Goal: Information Seeking & Learning: Learn about a topic

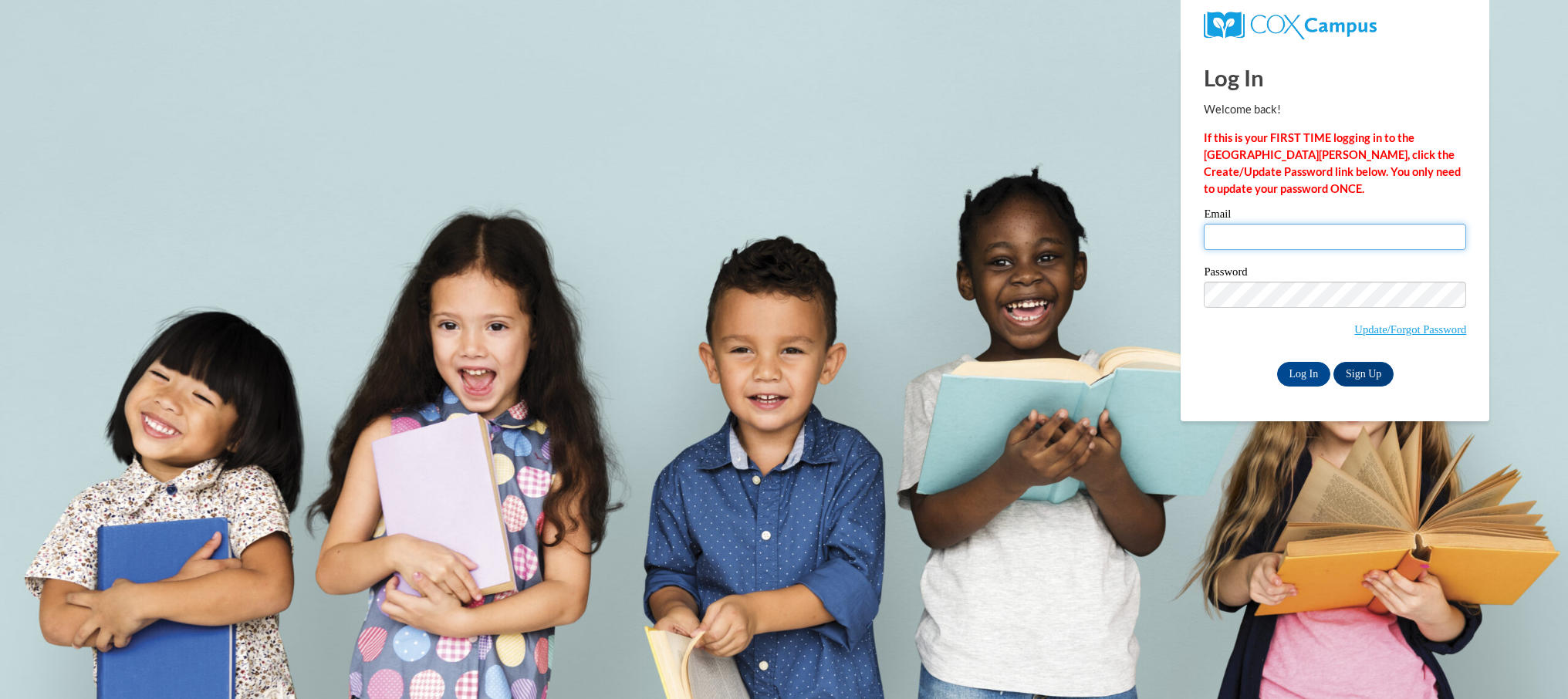
click at [1232, 238] on input "Email" at bounding box center [1335, 237] width 262 height 26
type input "mark.pytel@rusd.org"
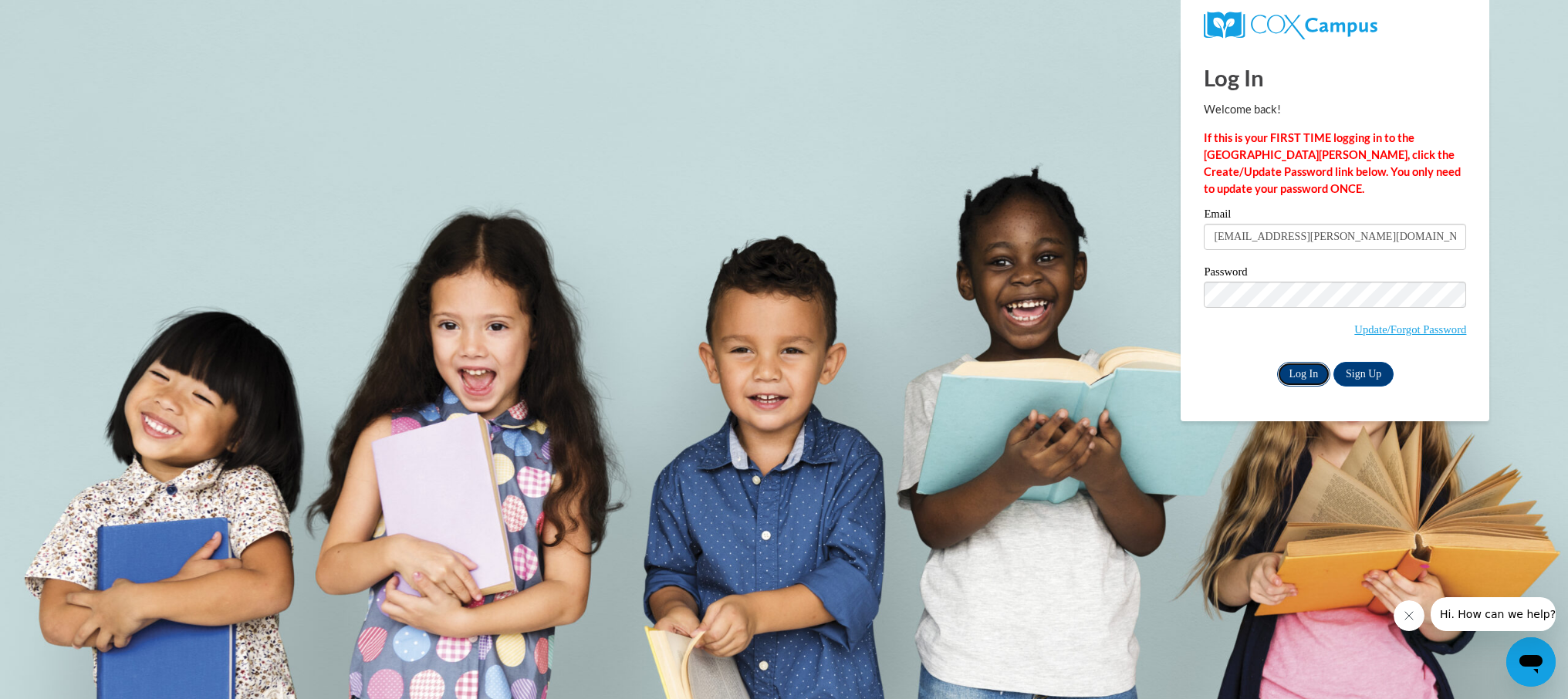
click at [1286, 372] on input "Log In" at bounding box center [1304, 374] width 54 height 25
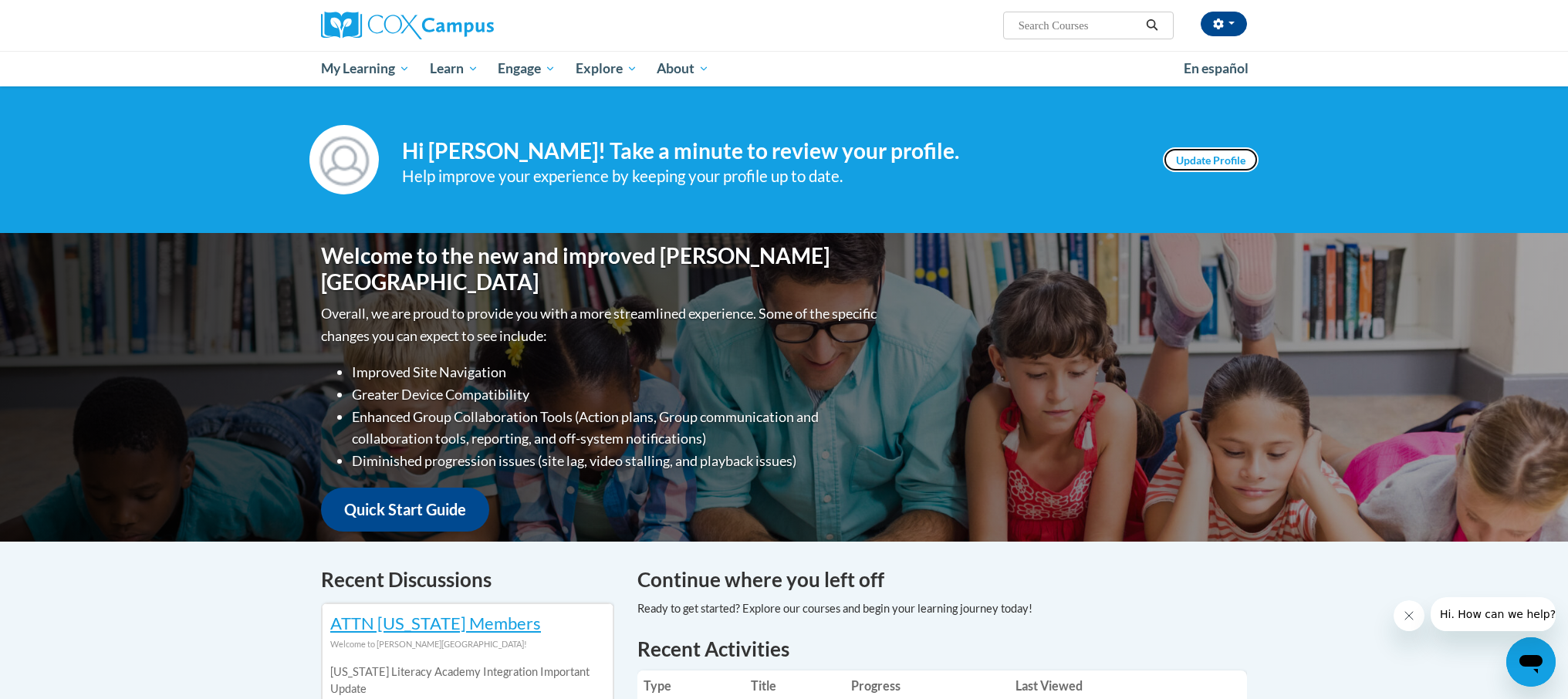
click at [1231, 152] on link "Update Profile" at bounding box center [1210, 160] width 96 height 25
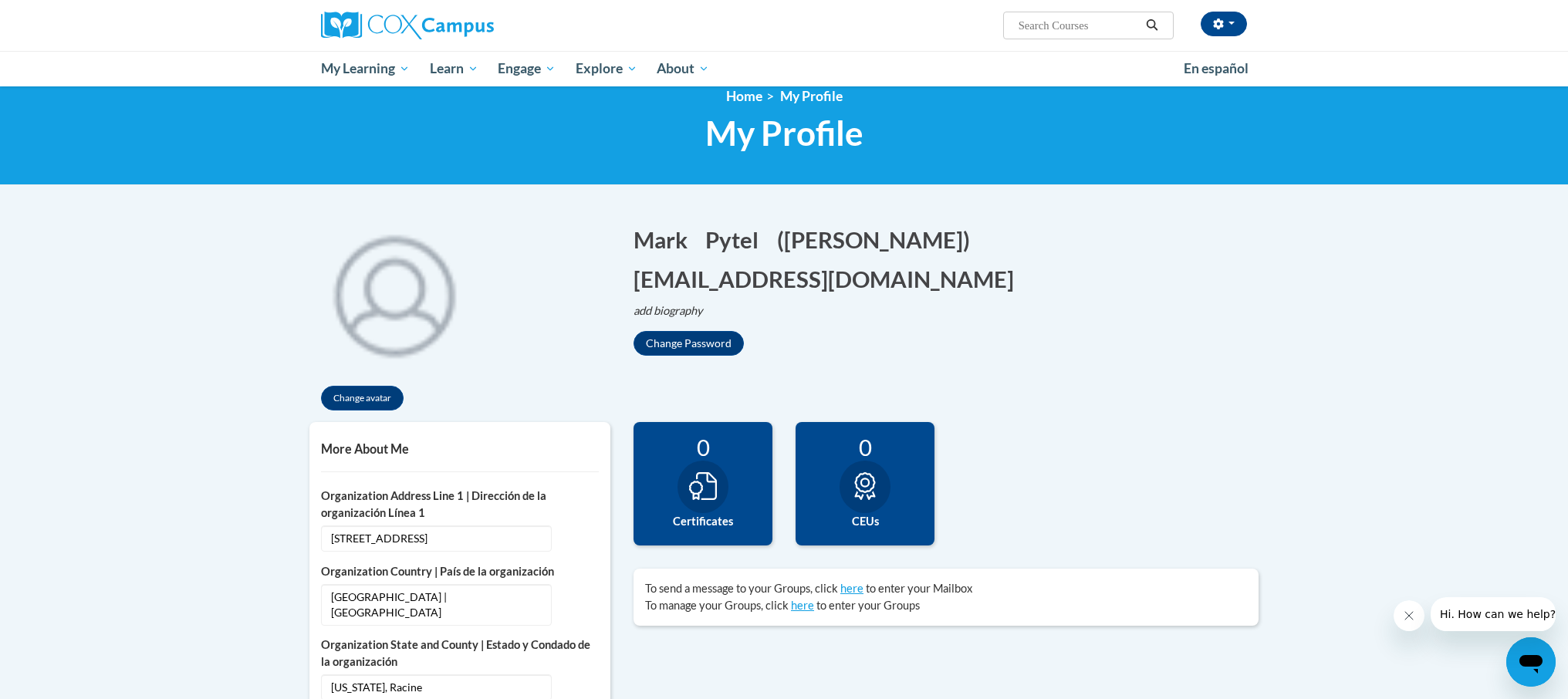
scroll to position [42, 0]
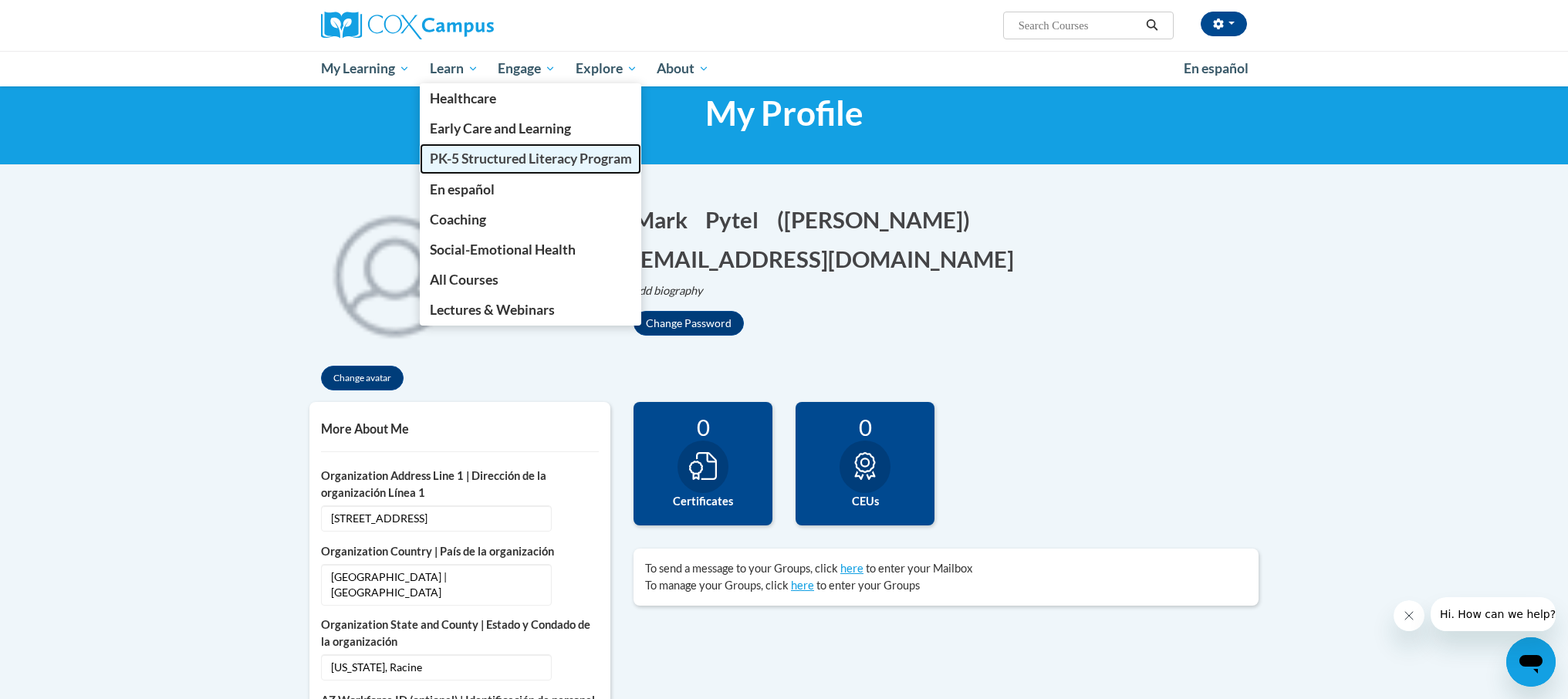
click at [520, 156] on span "PK-5 Structured Literacy Program" at bounding box center [531, 158] width 202 height 16
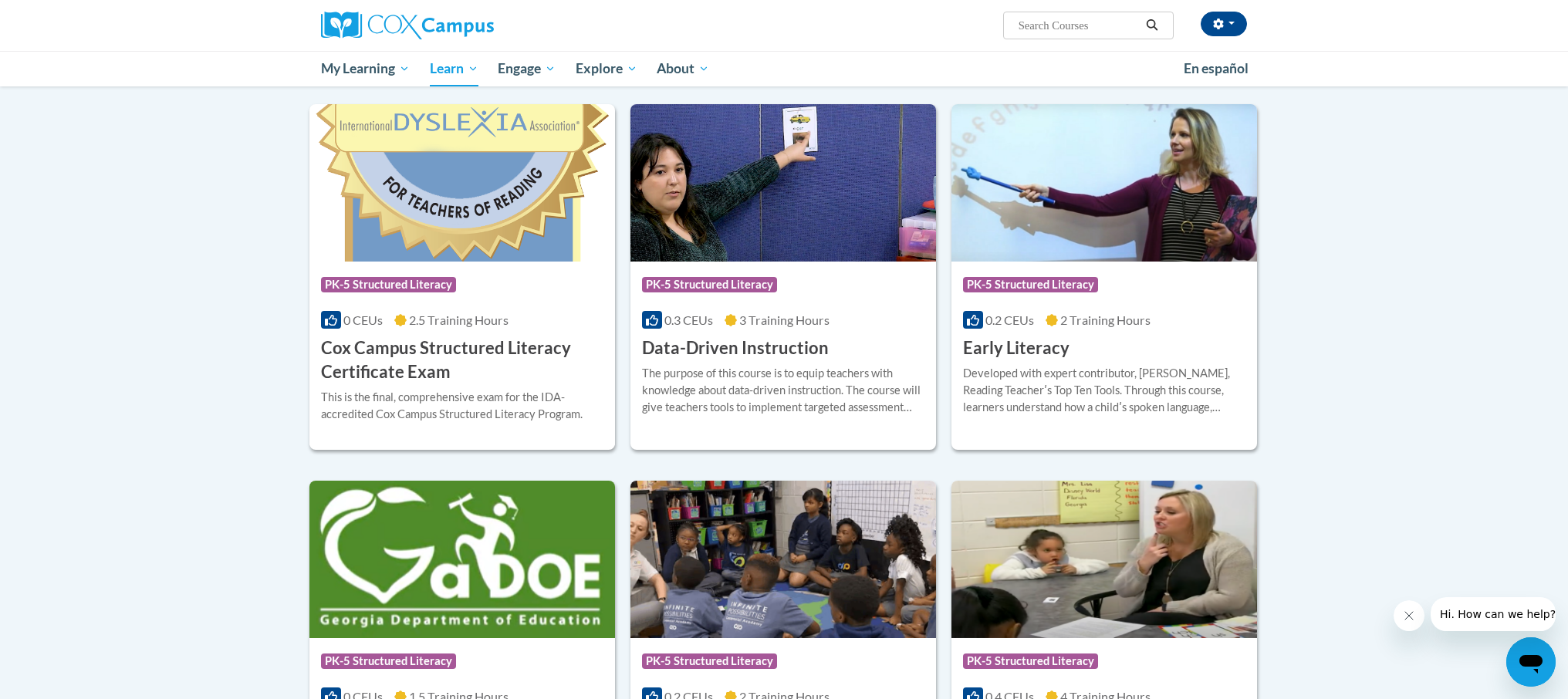
scroll to position [478, 0]
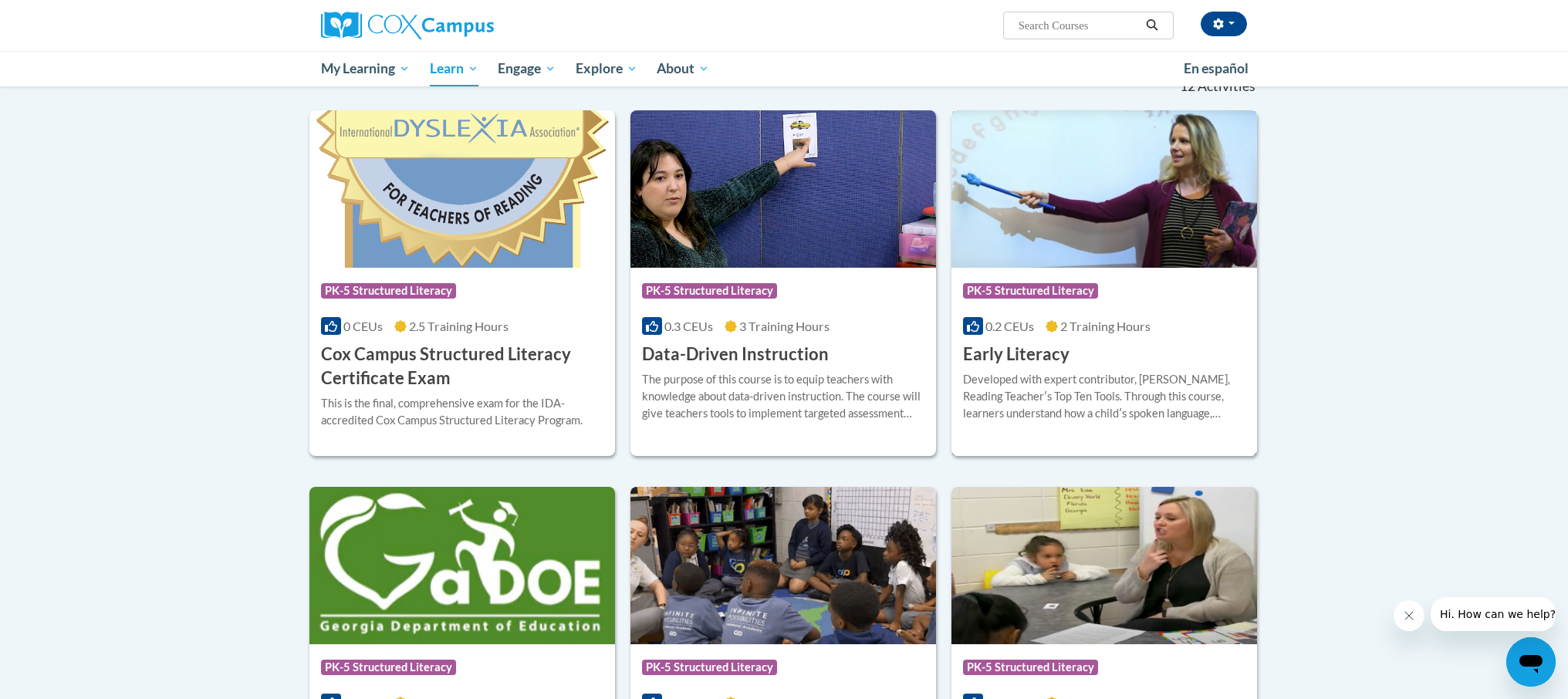
click at [1036, 352] on h3 "Early Literacy" at bounding box center [1016, 354] width 107 height 24
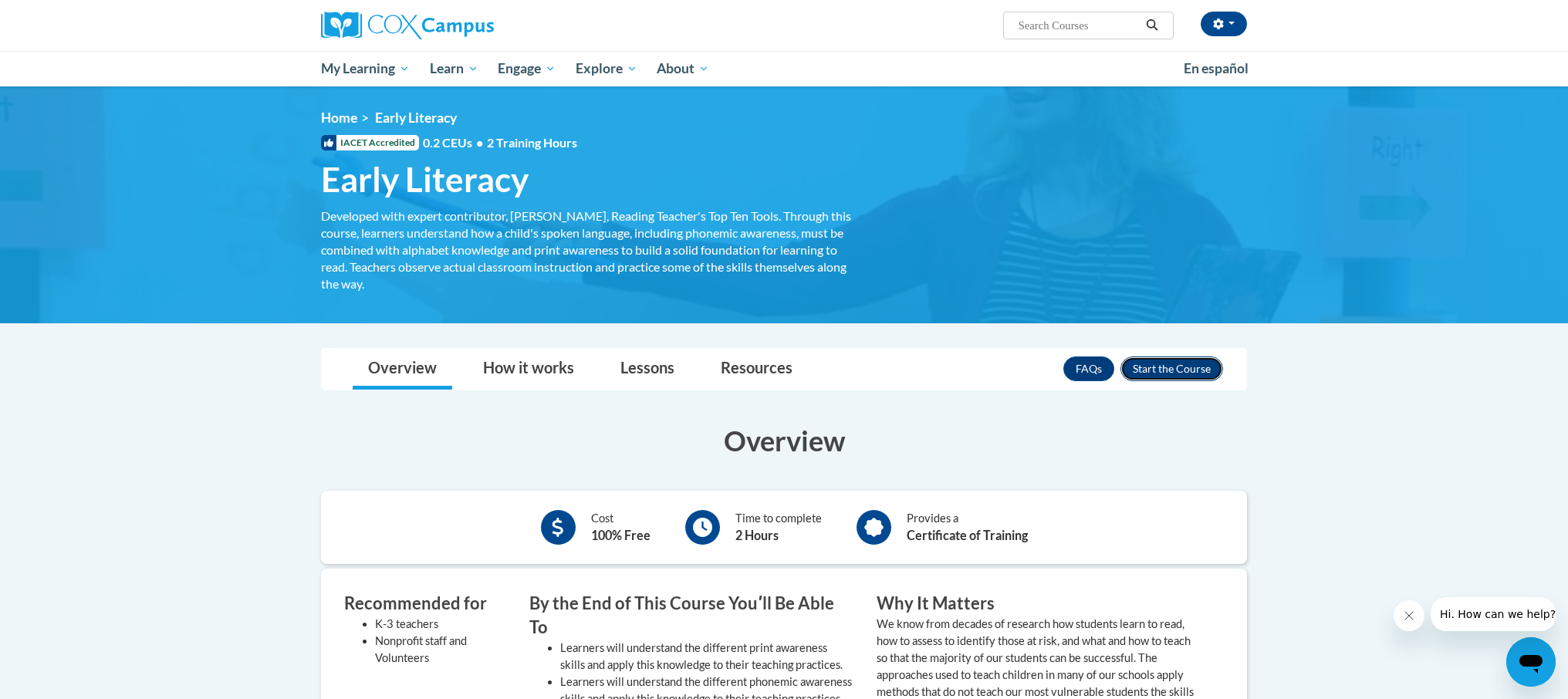
click at [1167, 369] on button "Enroll" at bounding box center [1171, 369] width 102 height 25
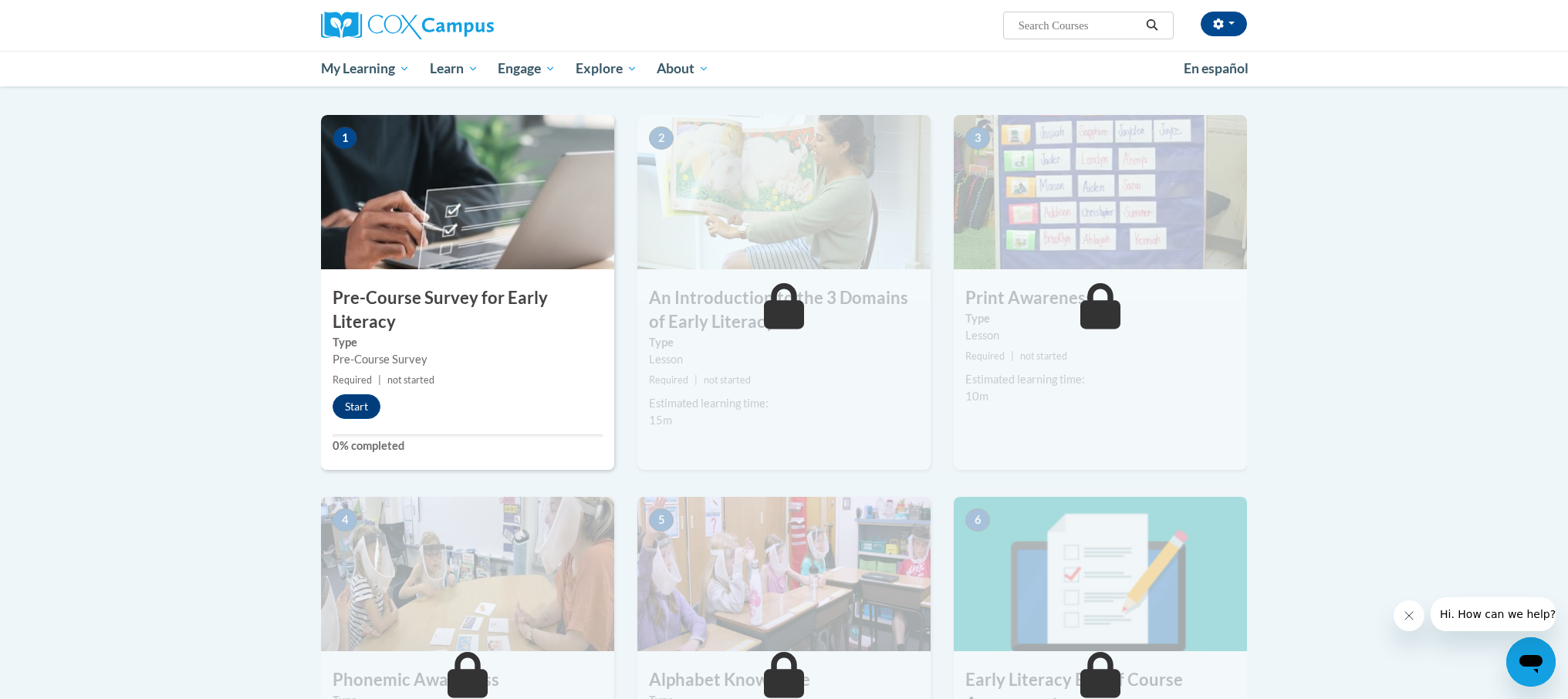
scroll to position [287, 0]
click at [359, 402] on button "Start" at bounding box center [356, 408] width 47 height 25
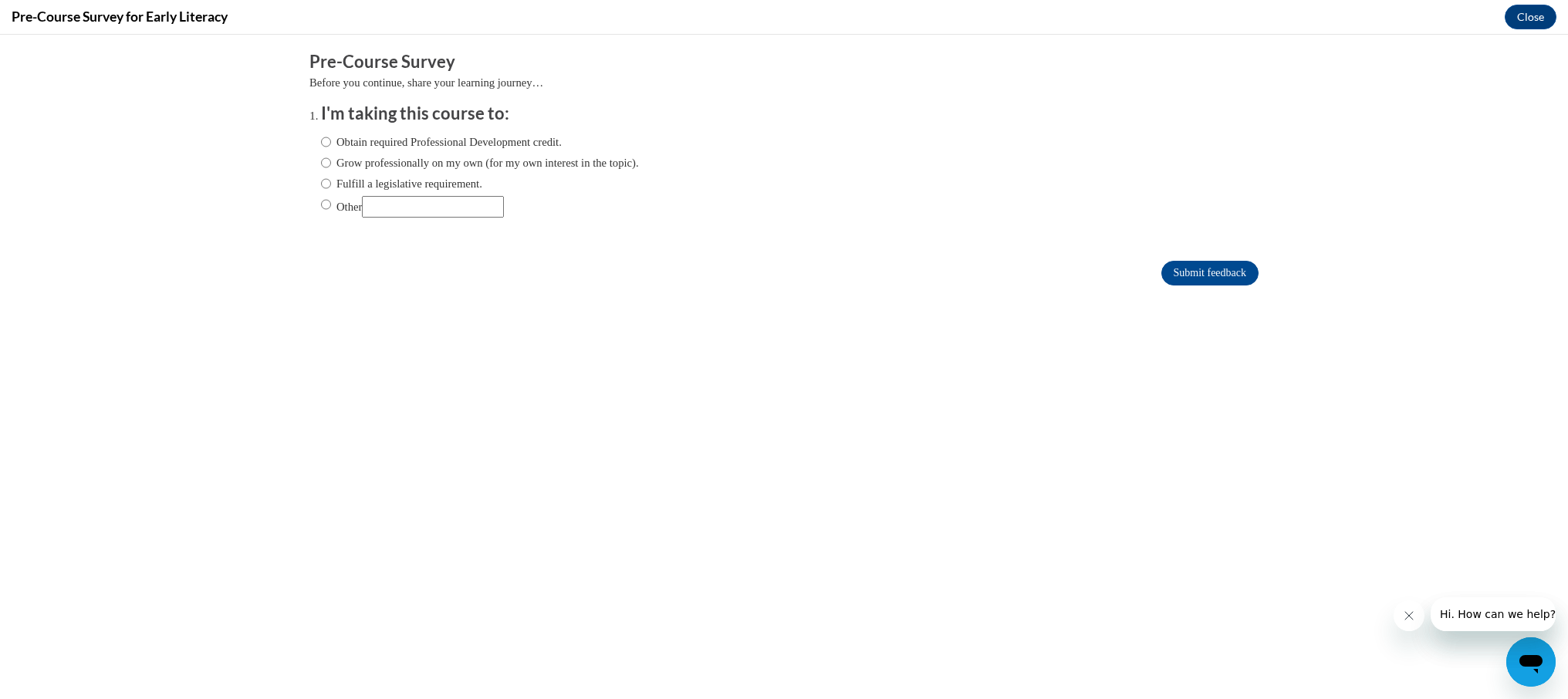
scroll to position [0, 0]
click at [324, 142] on input "Obtain required Professional Development credit." at bounding box center [326, 142] width 10 height 17
radio input "true"
click at [1188, 272] on input "Submit feedback" at bounding box center [1210, 273] width 97 height 25
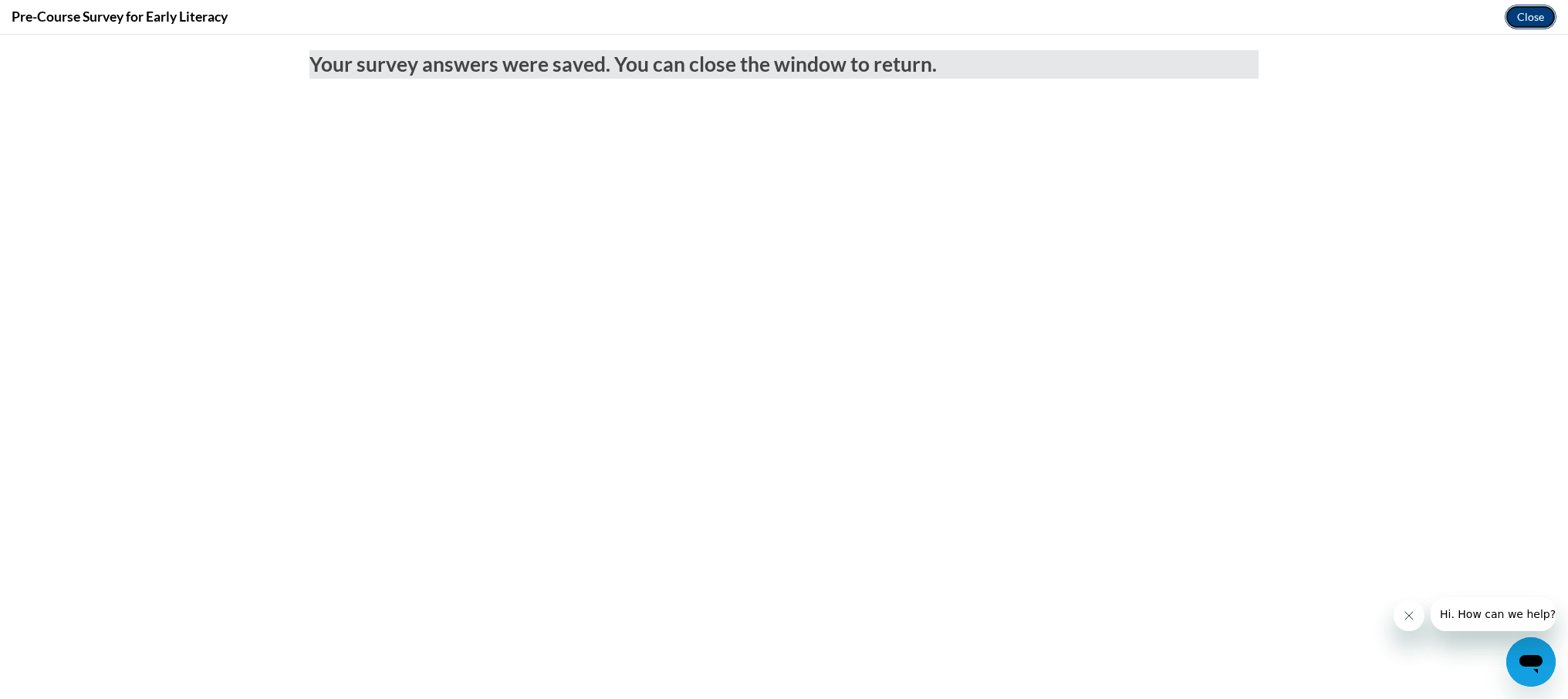
drag, startPoint x: 1516, startPoint y: 21, endPoint x: 1506, endPoint y: 86, distance: 65.8
click at [1516, 21] on button "Close" at bounding box center [1531, 17] width 52 height 25
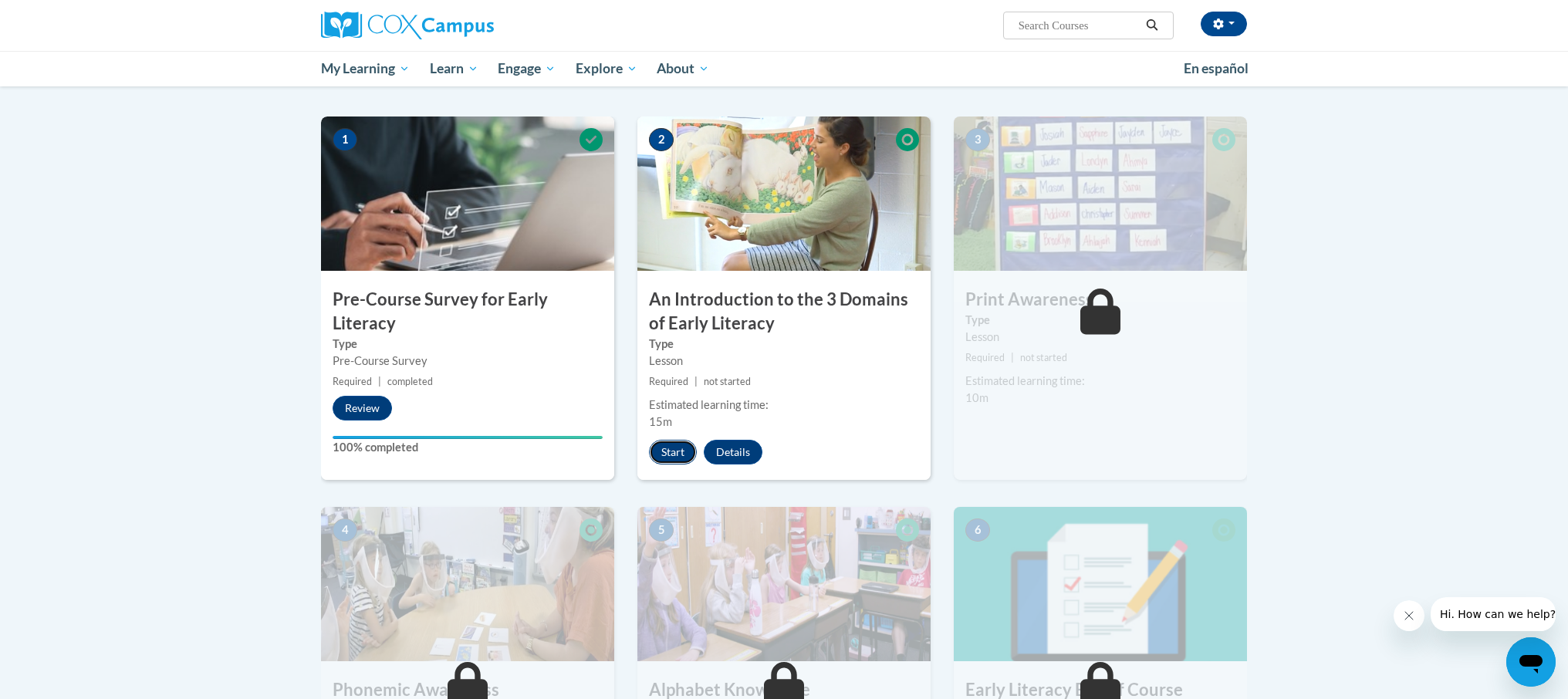
click at [668, 451] on button "Start" at bounding box center [672, 452] width 47 height 25
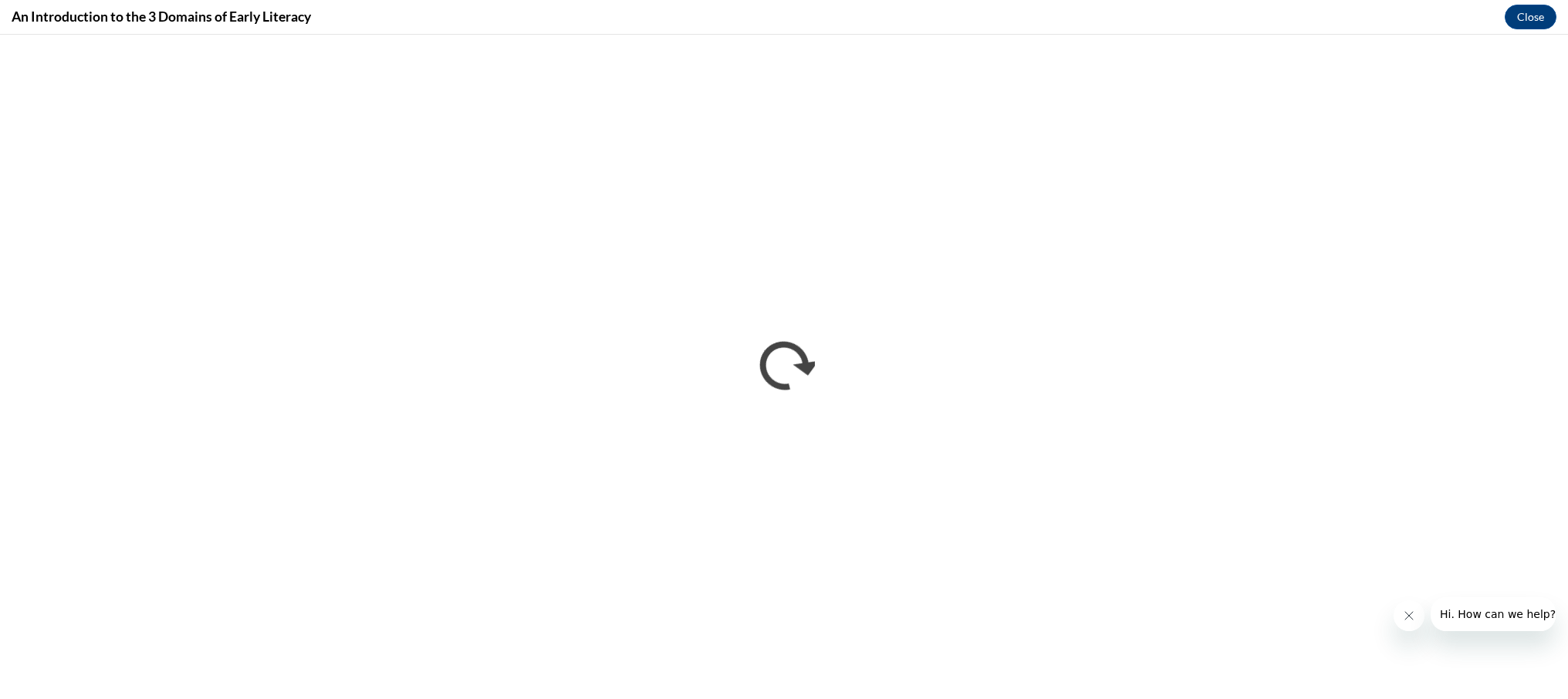
click at [1409, 622] on button "Close message from company" at bounding box center [1408, 615] width 31 height 31
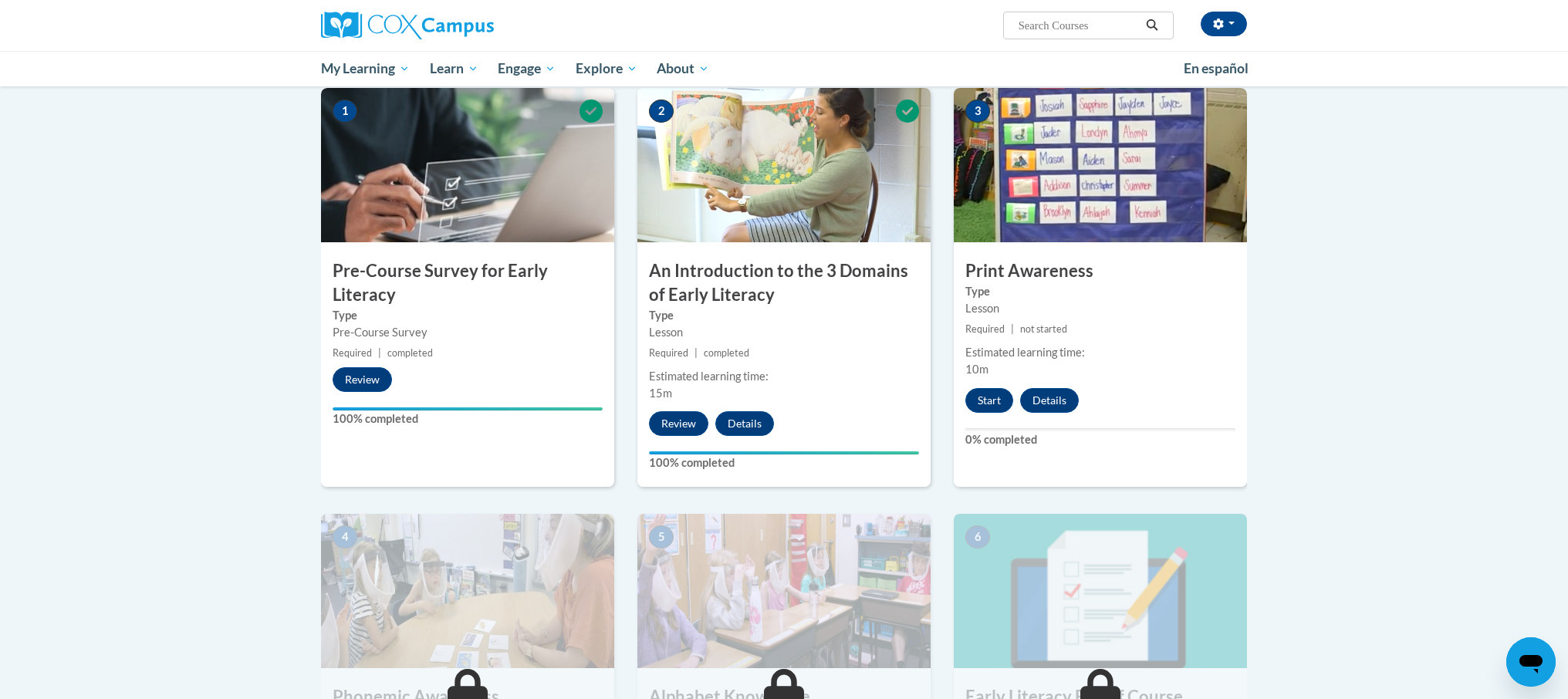
scroll to position [318, 0]
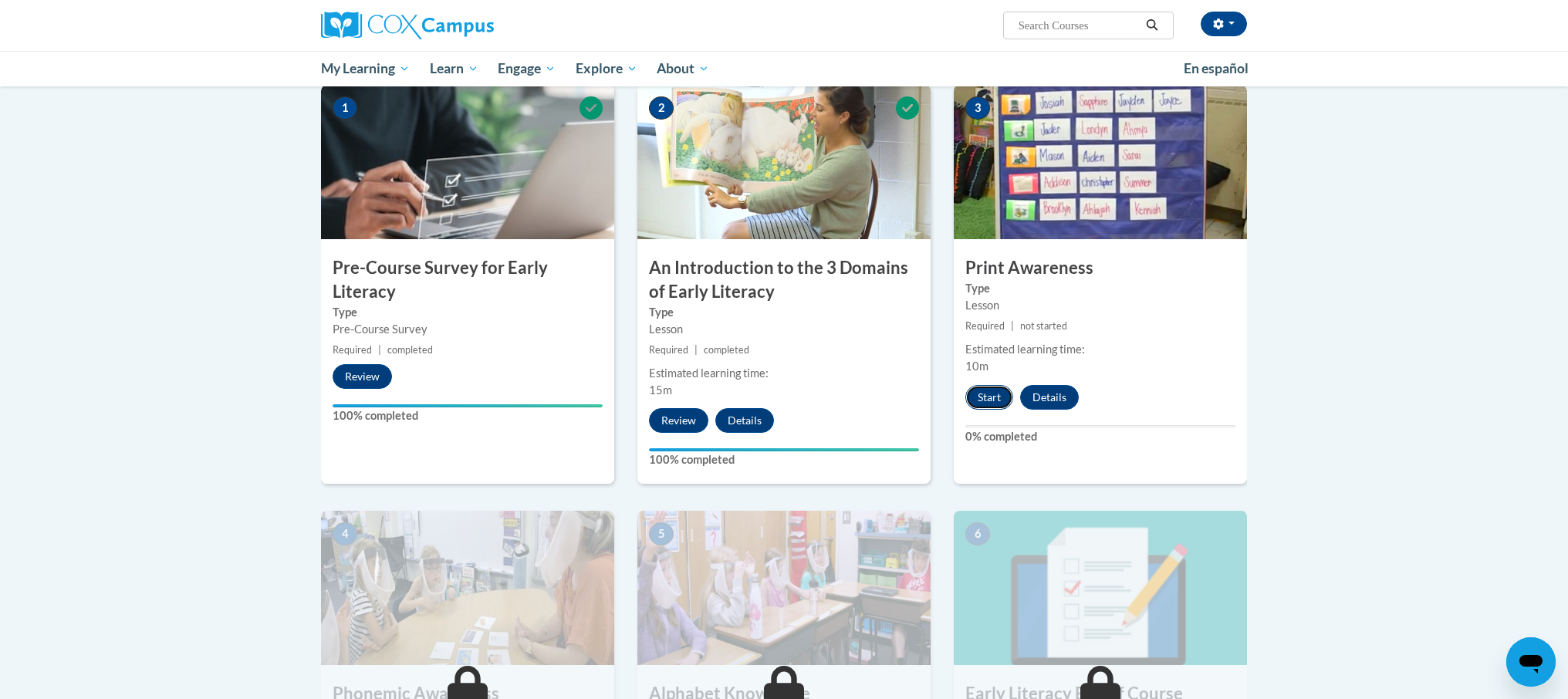
click at [985, 405] on button "Start" at bounding box center [988, 397] width 47 height 25
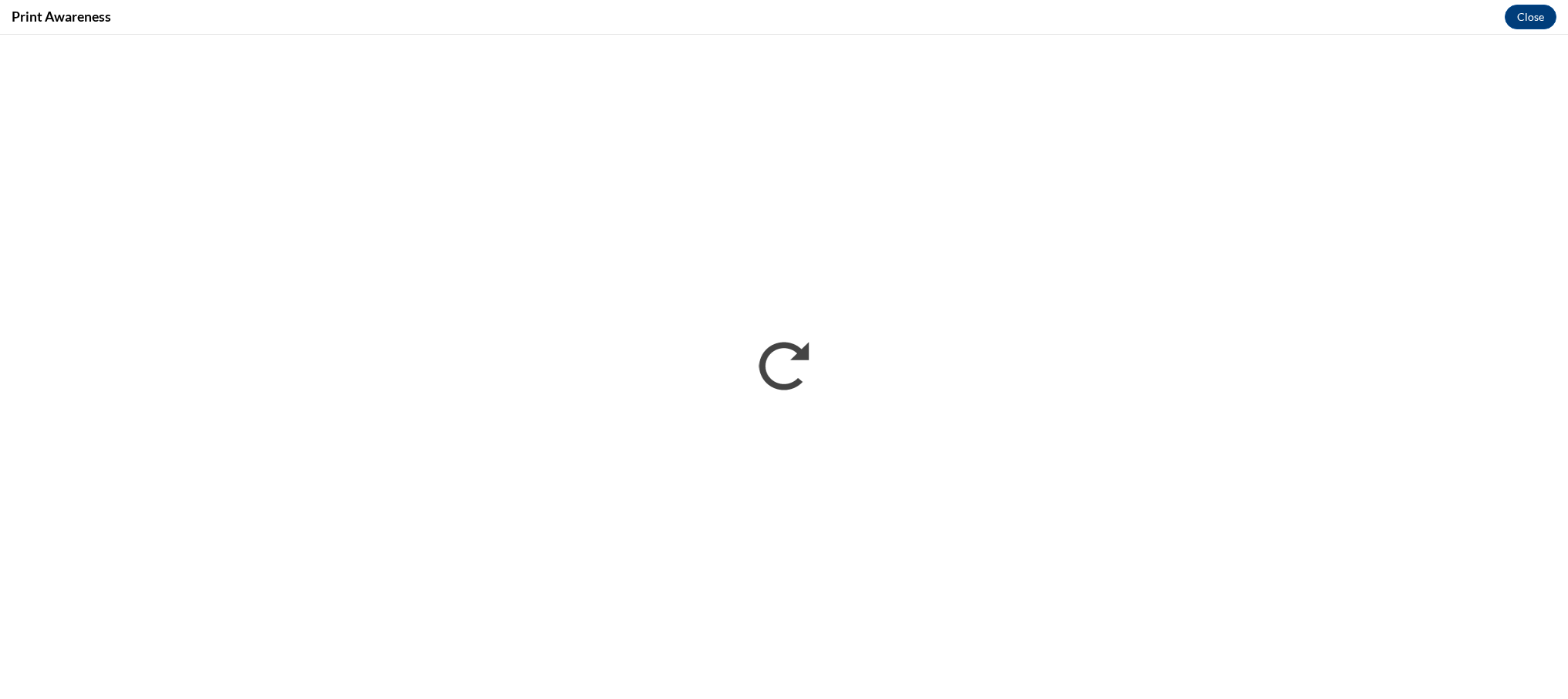
scroll to position [0, 0]
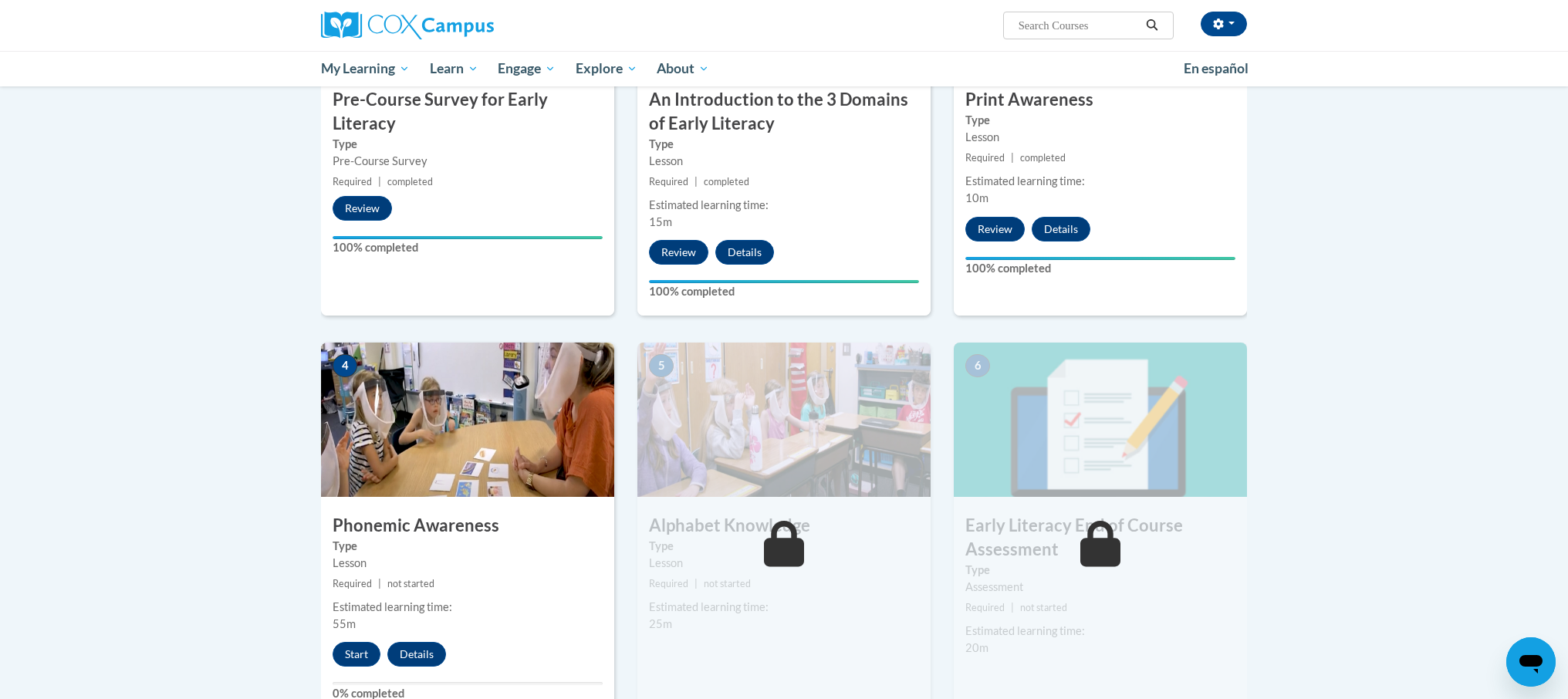
scroll to position [530, 0]
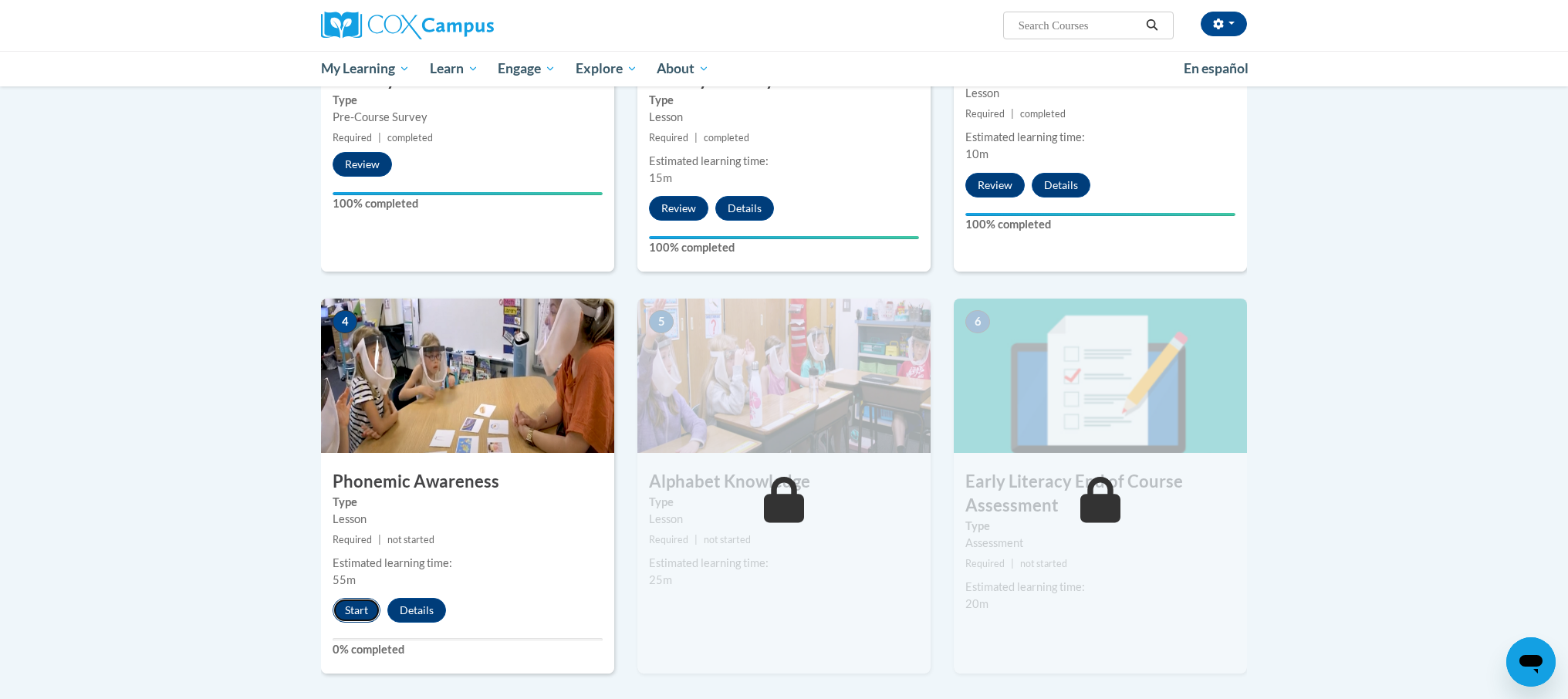
click at [349, 611] on button "Start" at bounding box center [356, 611] width 47 height 25
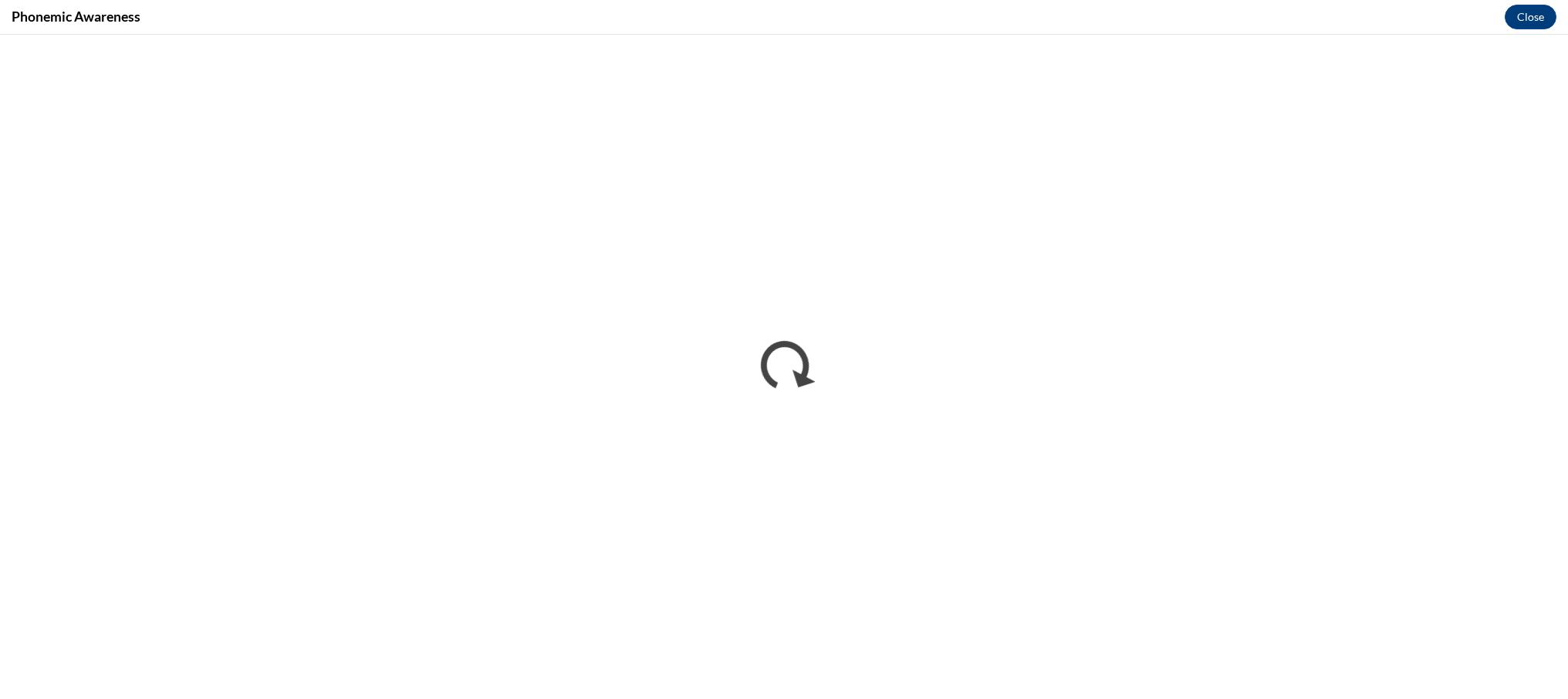
scroll to position [0, 0]
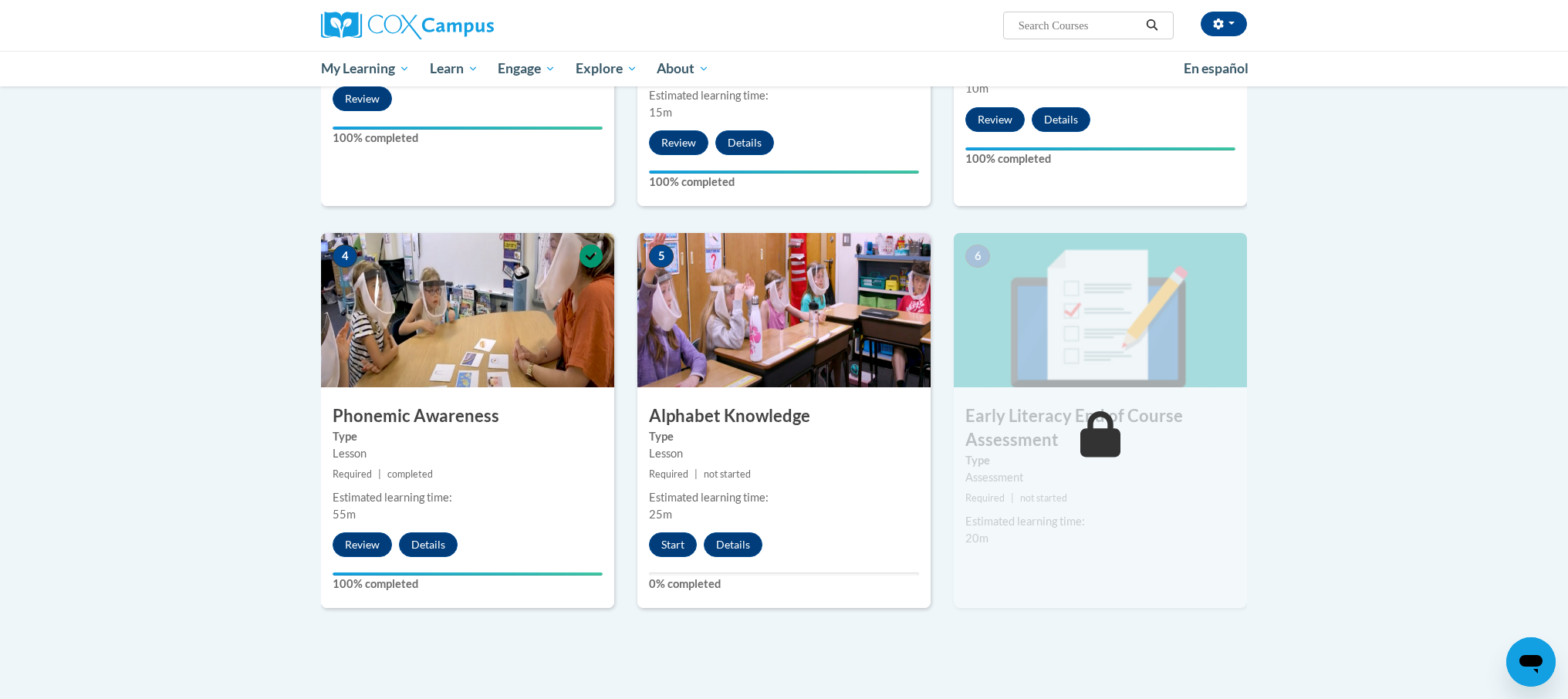
scroll to position [600, 0]
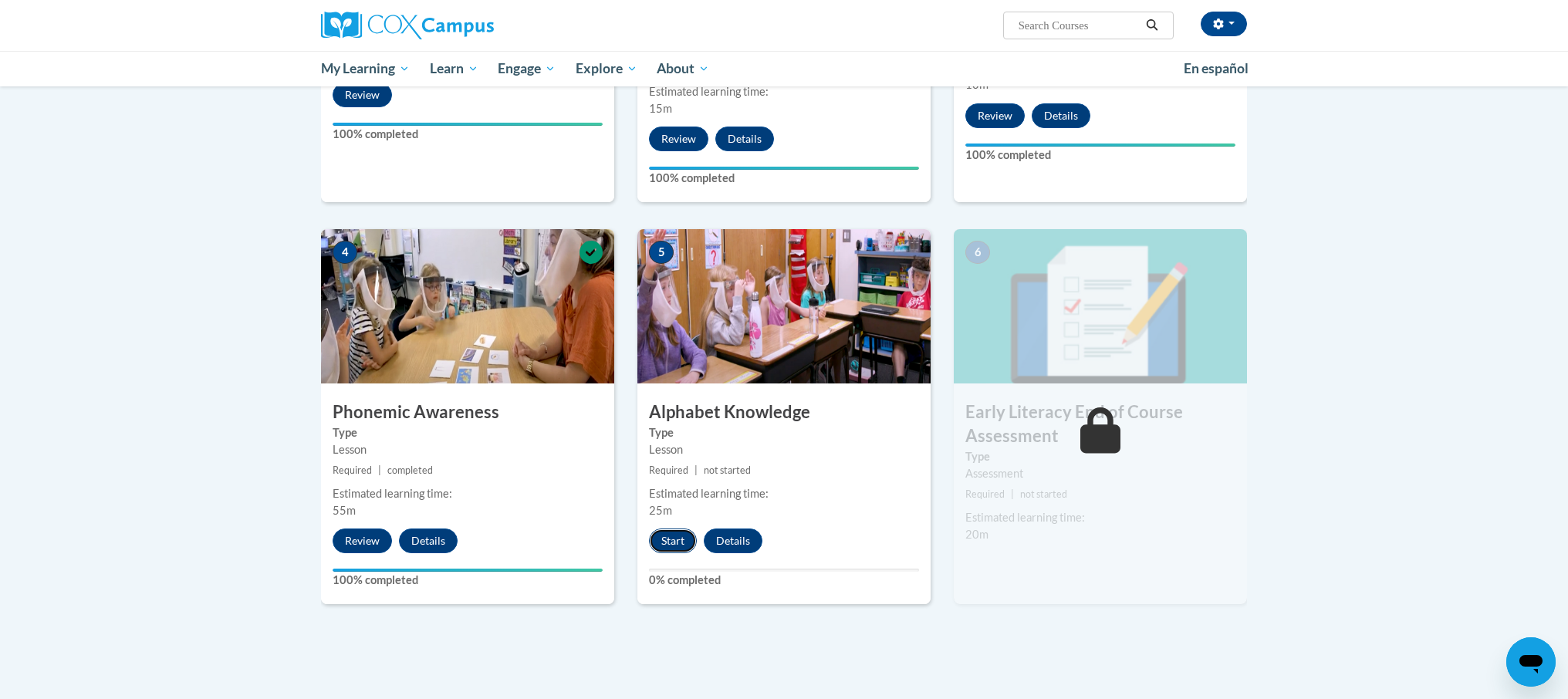
click at [664, 546] on button "Start" at bounding box center [672, 541] width 47 height 25
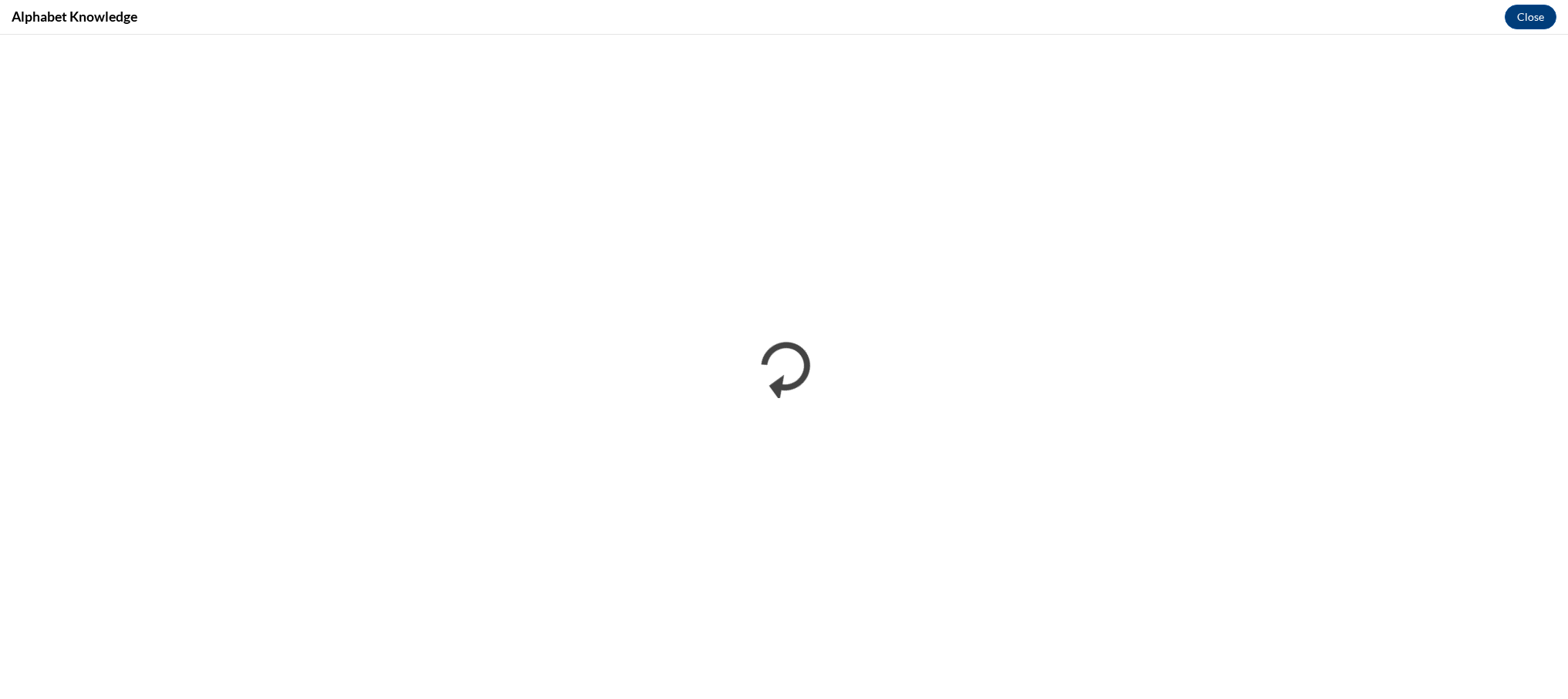
scroll to position [0, 0]
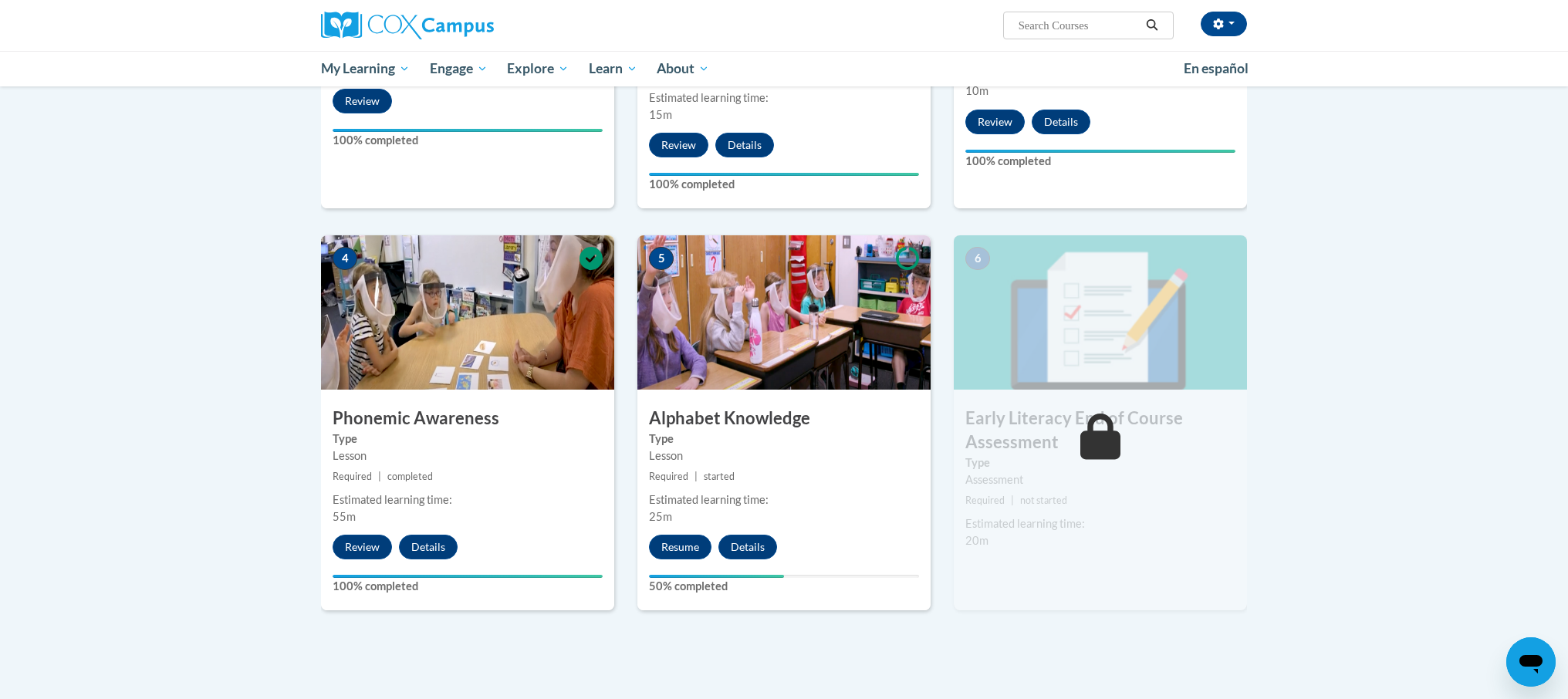
scroll to position [606, 0]
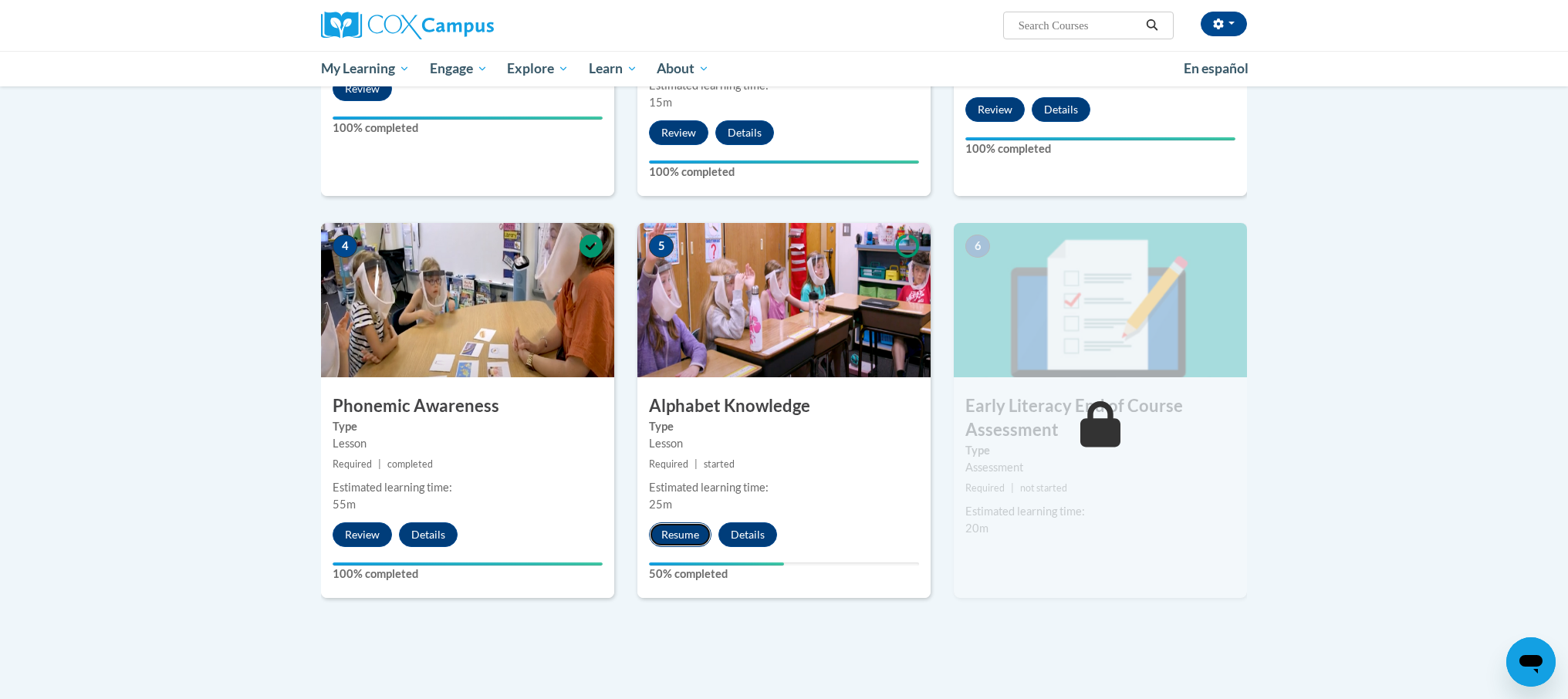
click at [672, 535] on button "Resume" at bounding box center [680, 535] width 62 height 25
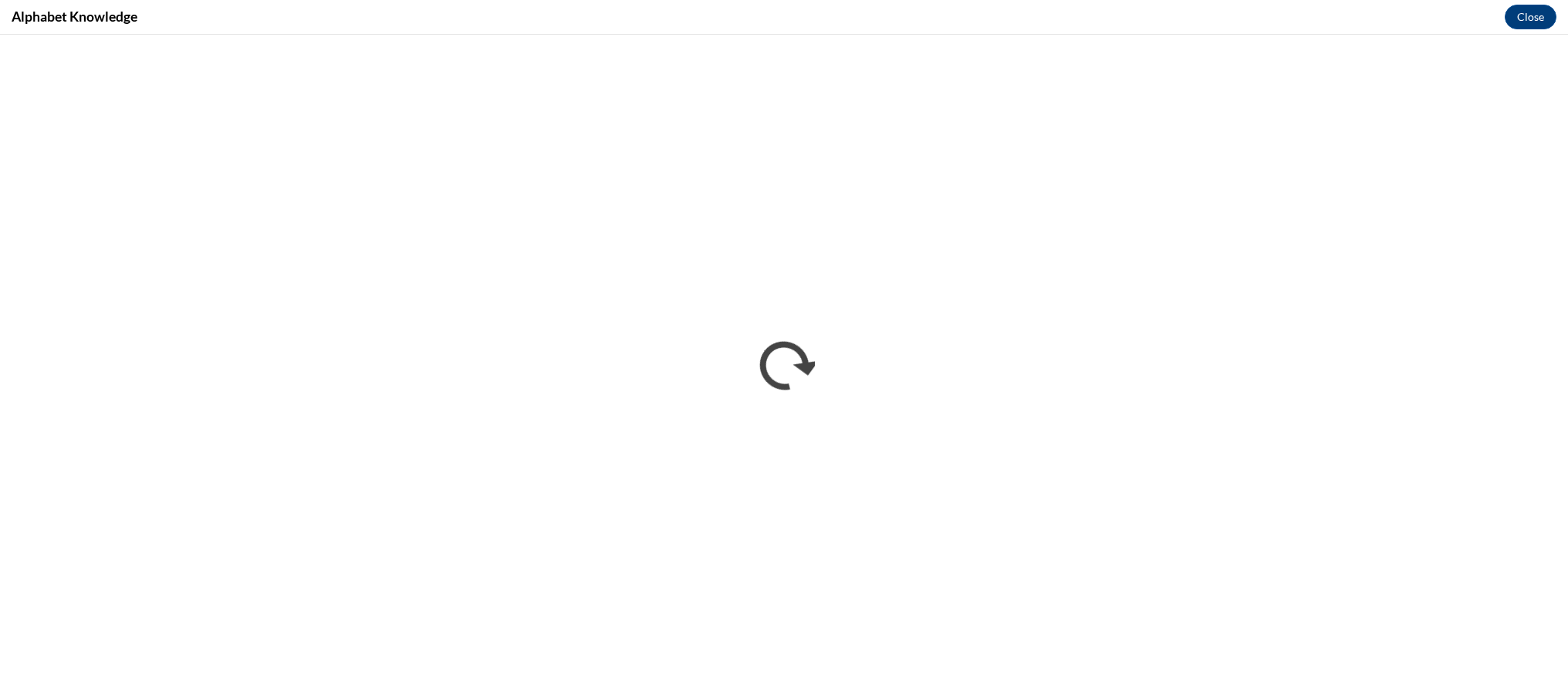
scroll to position [0, 0]
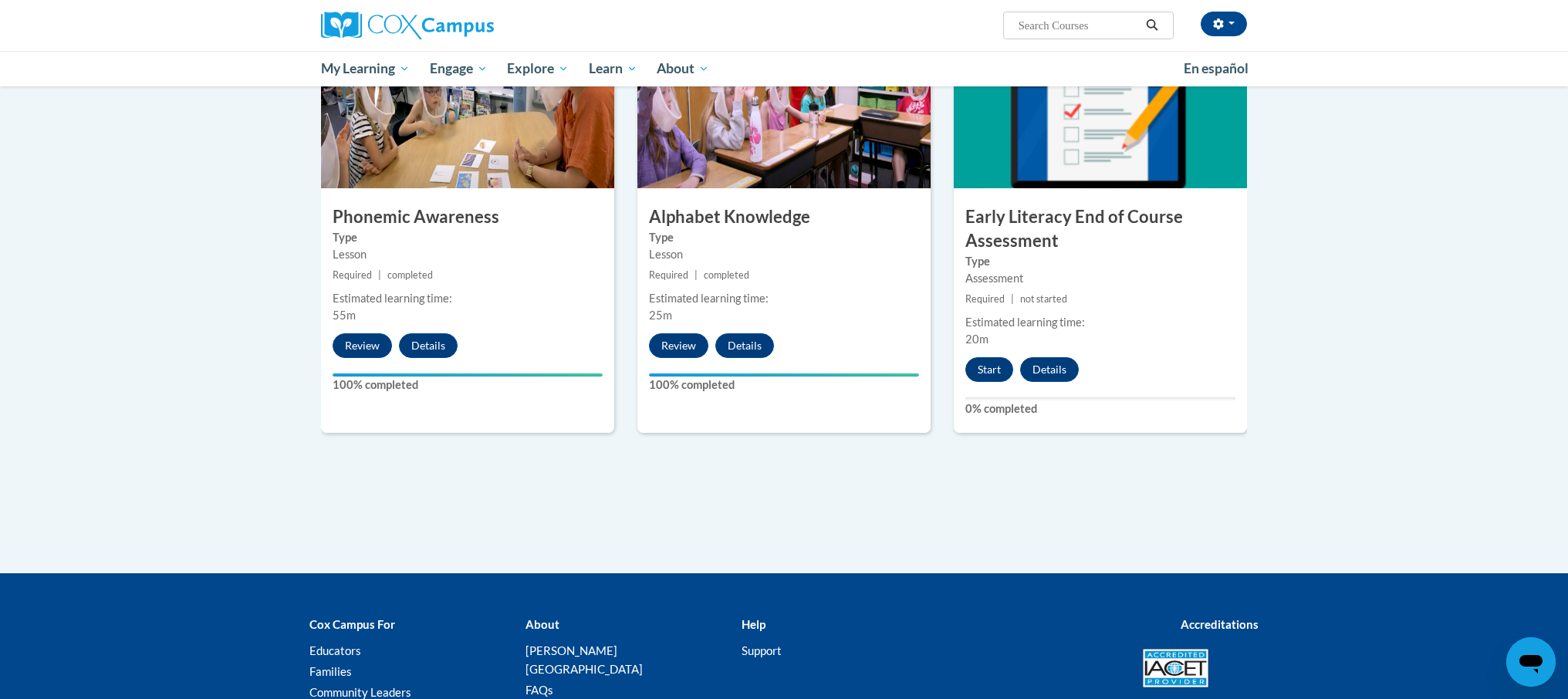
scroll to position [797, 0]
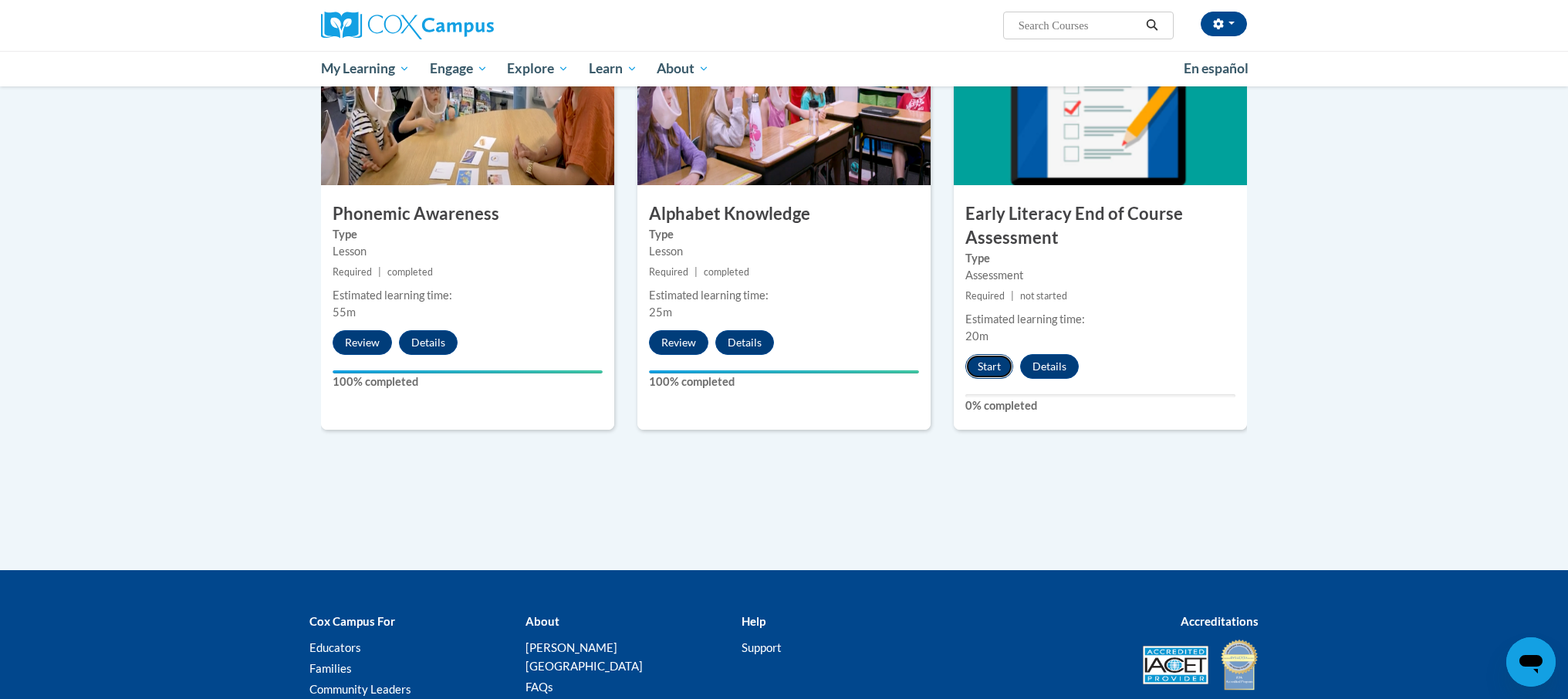
click at [977, 370] on button "Start" at bounding box center [988, 367] width 47 height 25
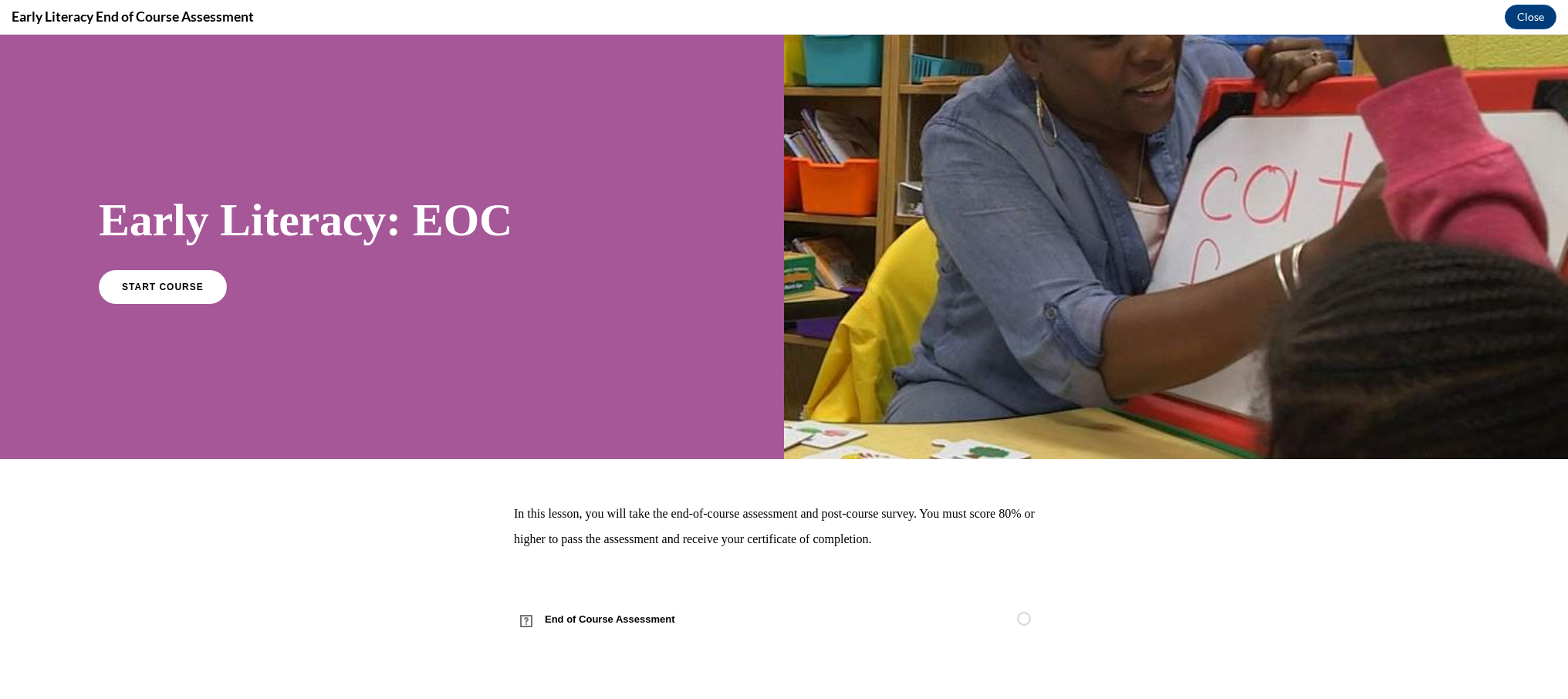
scroll to position [0, 0]
click at [199, 282] on link "START COURSE" at bounding box center [162, 286] width 134 height 36
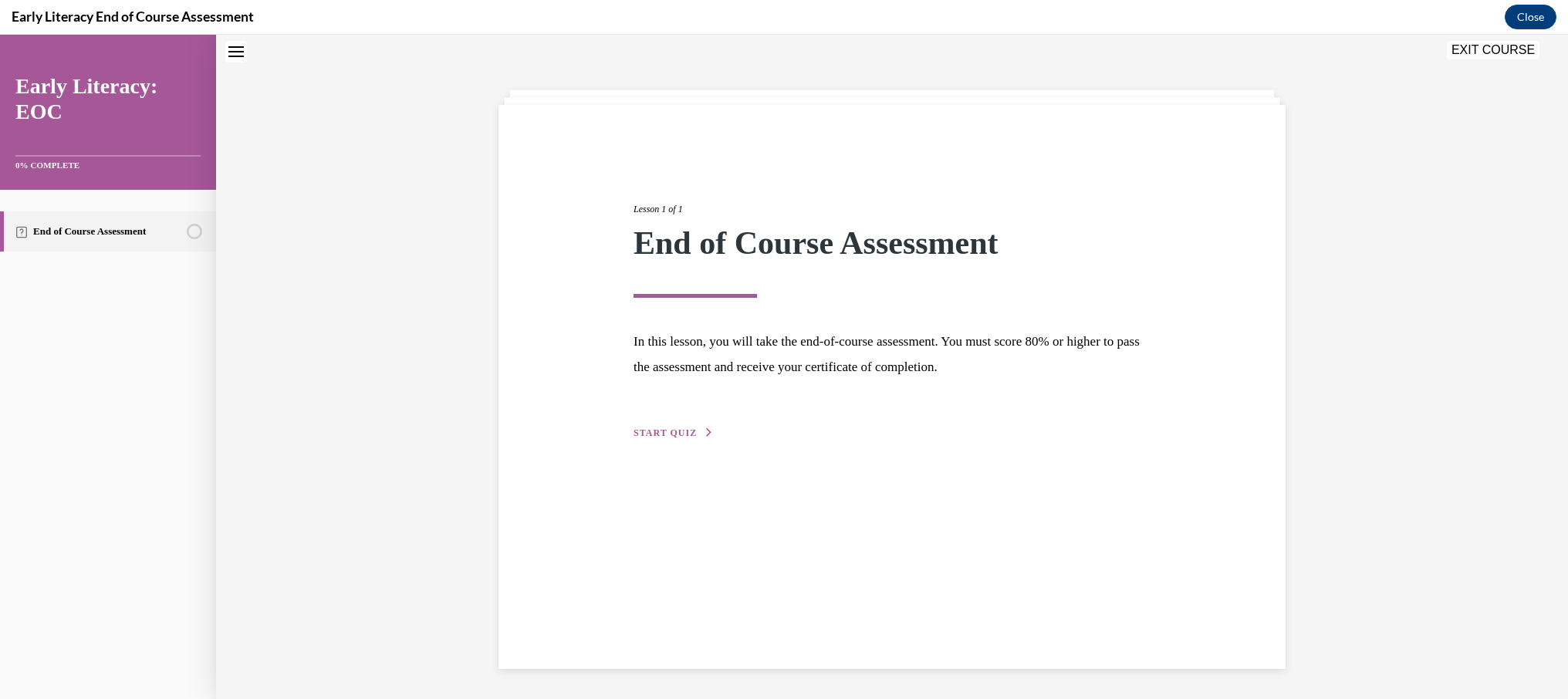
scroll to position [48, 0]
click at [654, 436] on span "START QUIZ" at bounding box center [665, 432] width 63 height 11
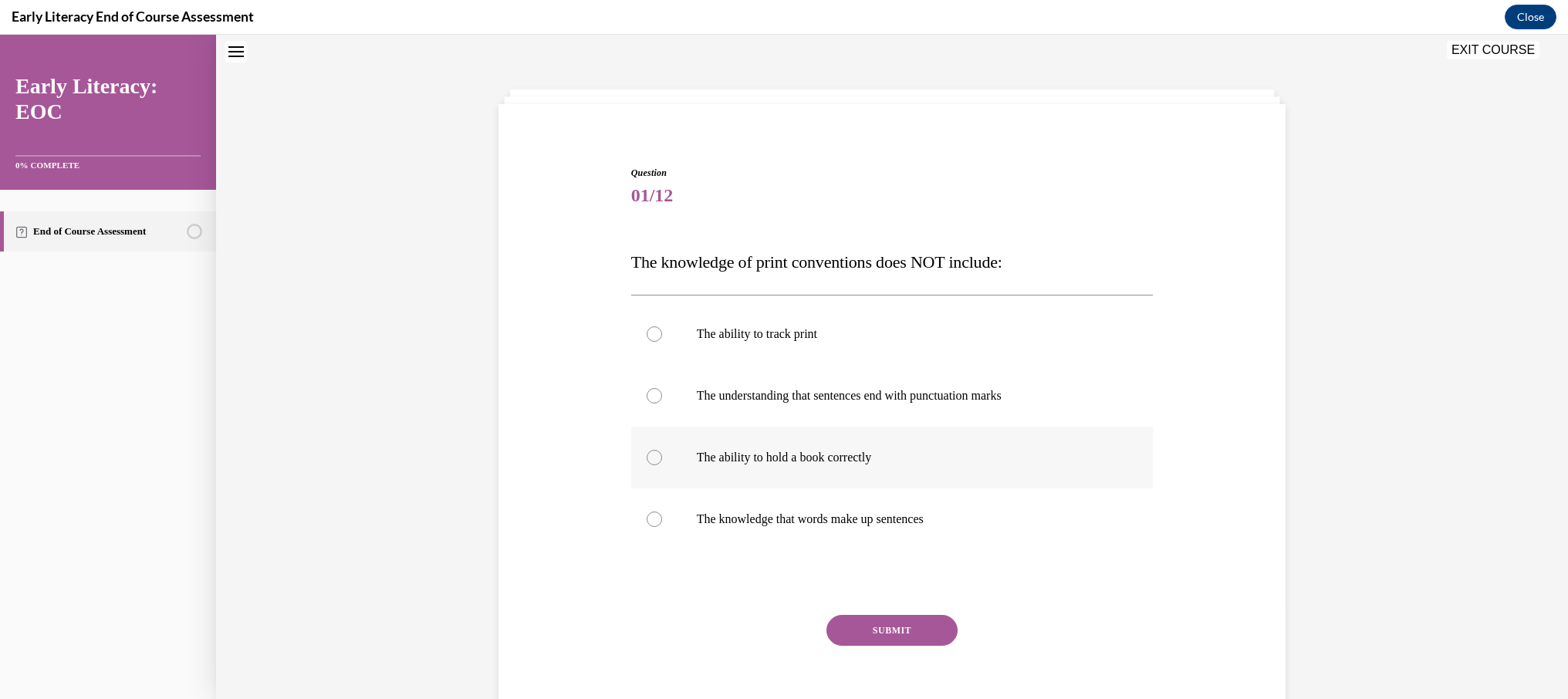
click at [739, 448] on div at bounding box center [891, 457] width 522 height 62
click at [873, 626] on button "SUBMIT" at bounding box center [891, 630] width 131 height 31
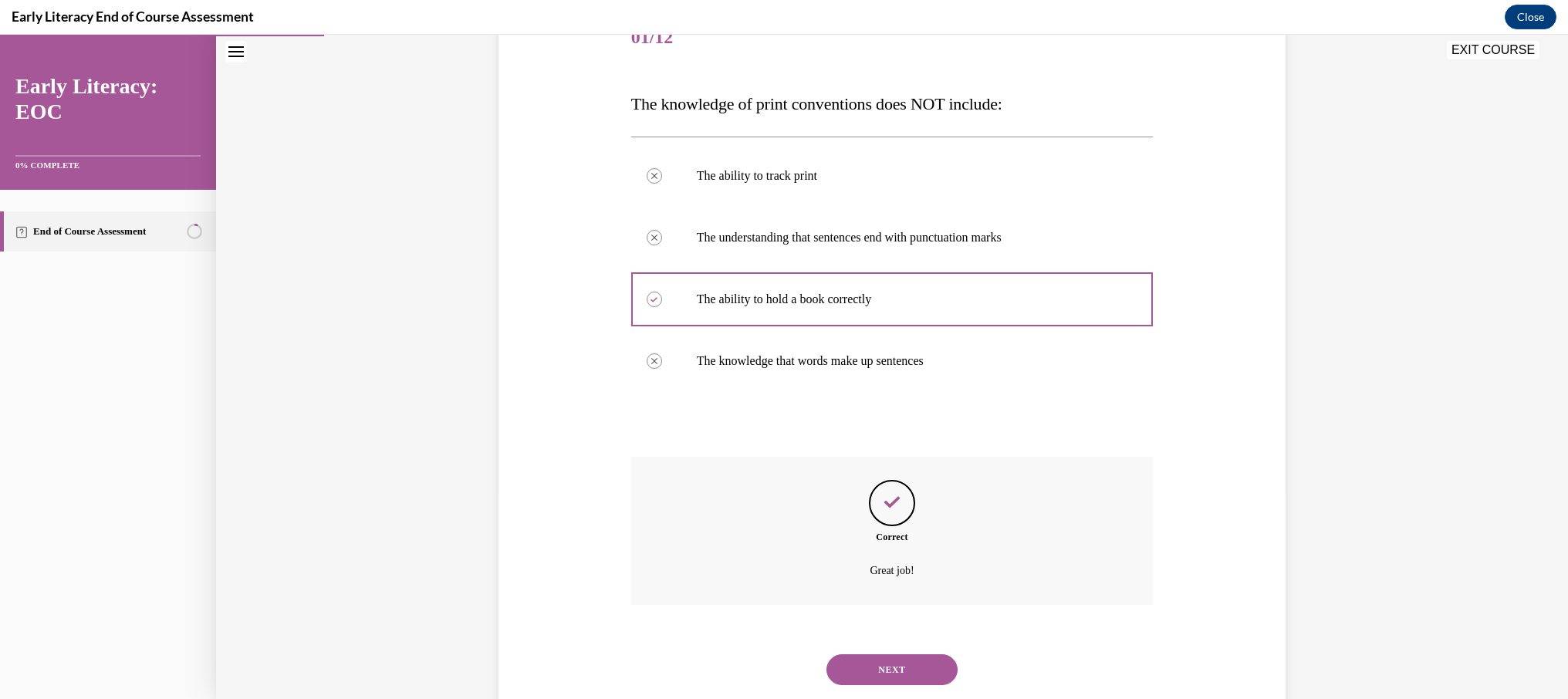
scroll to position [247, 0]
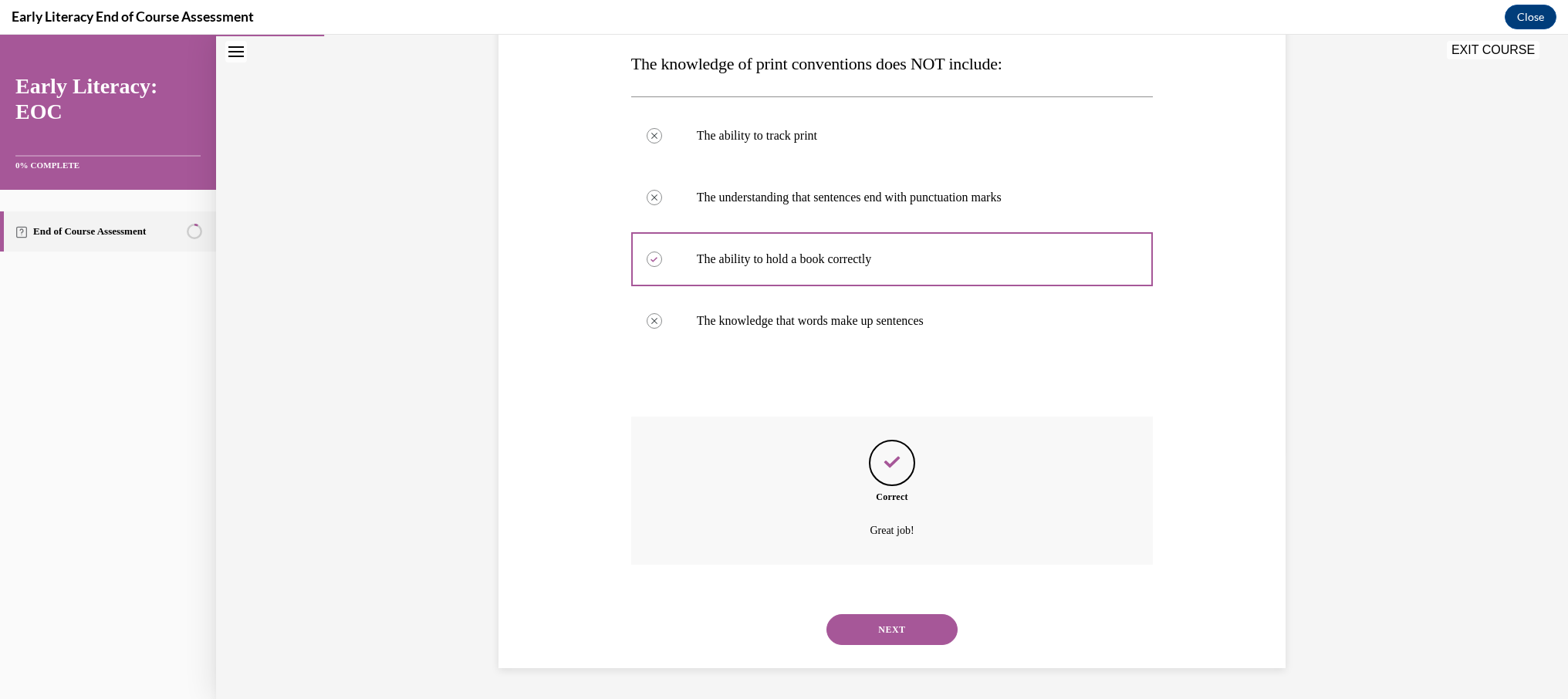
click at [903, 623] on button "NEXT" at bounding box center [891, 629] width 131 height 31
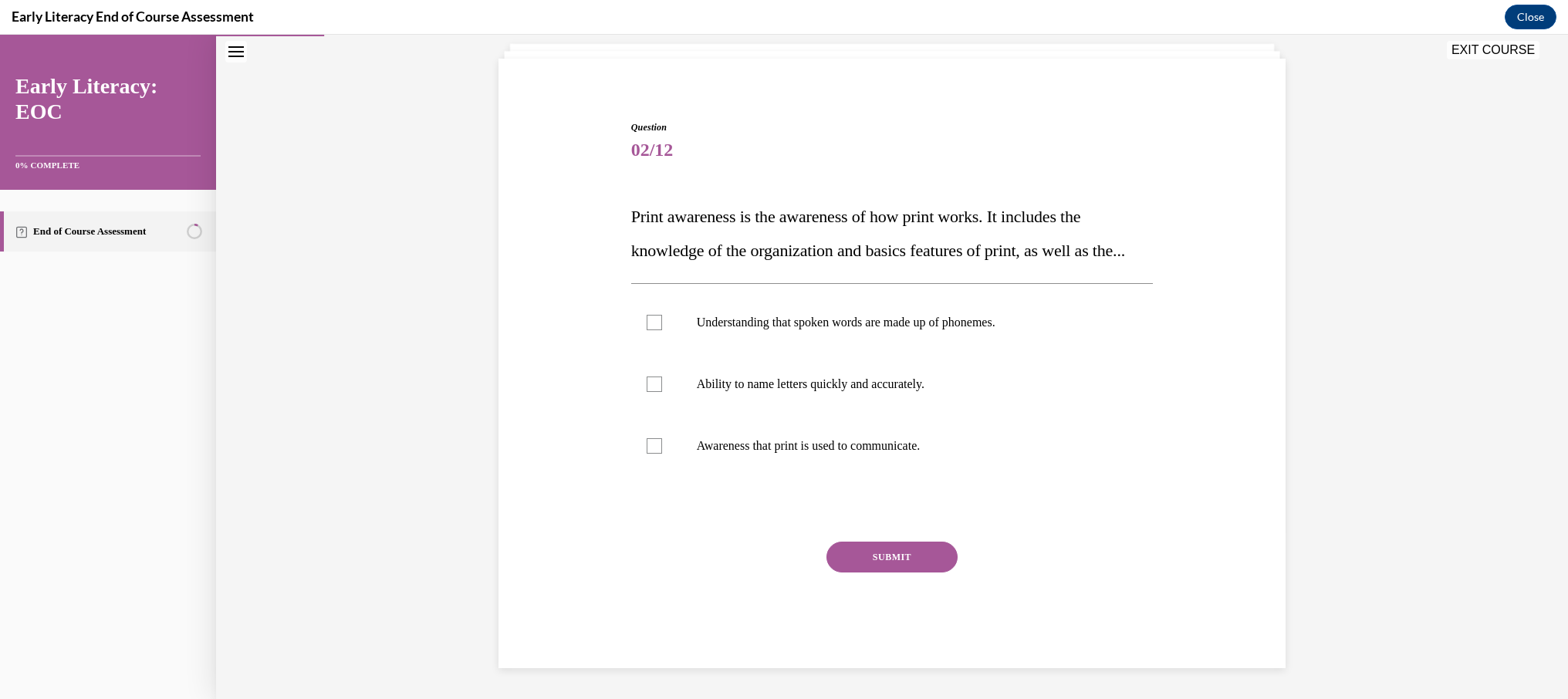
scroll to position [128, 0]
click at [837, 322] on p "Understanding that spoken words are made up of phonemes." at bounding box center [906, 322] width 418 height 16
click at [907, 572] on button "SUBMIT" at bounding box center [891, 557] width 131 height 31
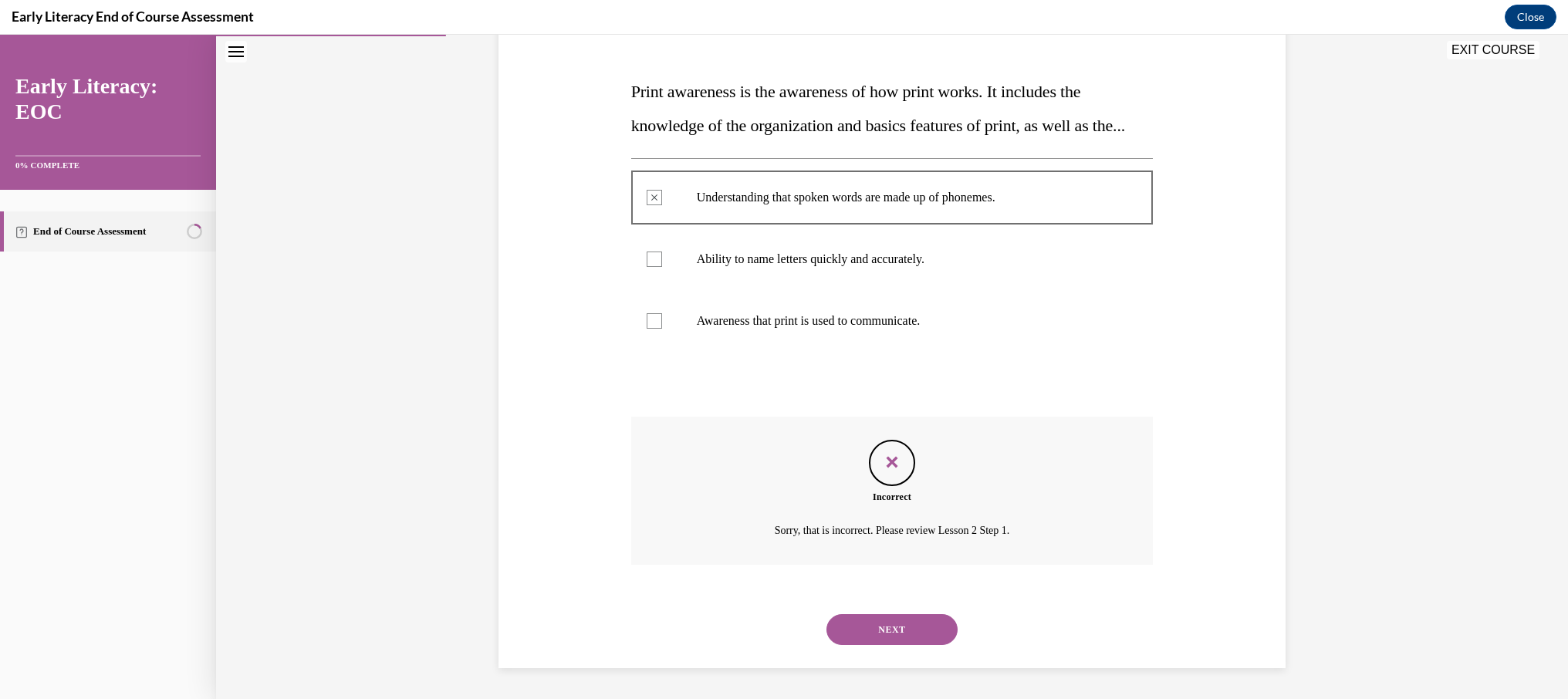
scroll to position [253, 0]
click at [871, 524] on p "Sorry, that is incorrect. Please review Lesson 2 Step 1." at bounding box center [891, 531] width 406 height 18
click at [242, 50] on icon "Close navigation menu" at bounding box center [236, 52] width 16 height 11
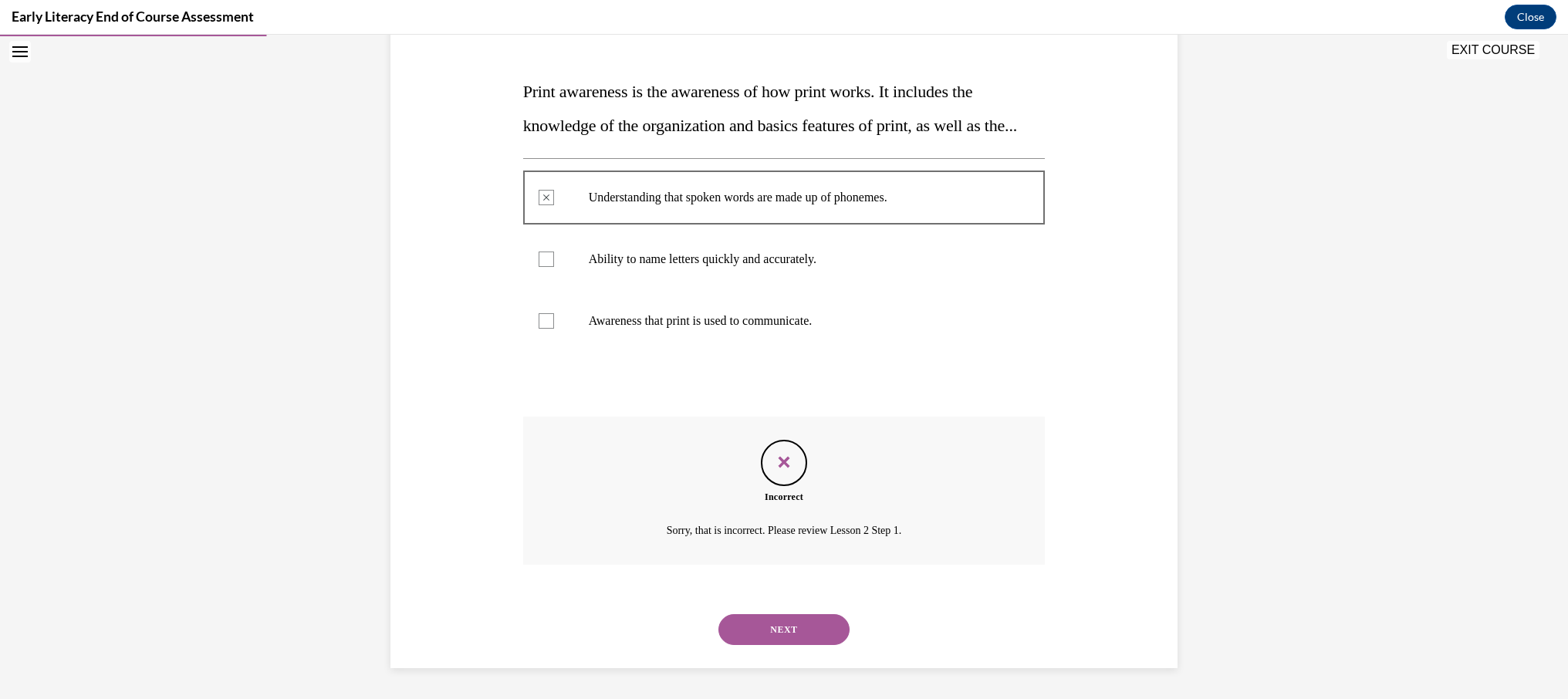
click at [17, 47] on icon "Open navigation menu" at bounding box center [20, 52] width 16 height 11
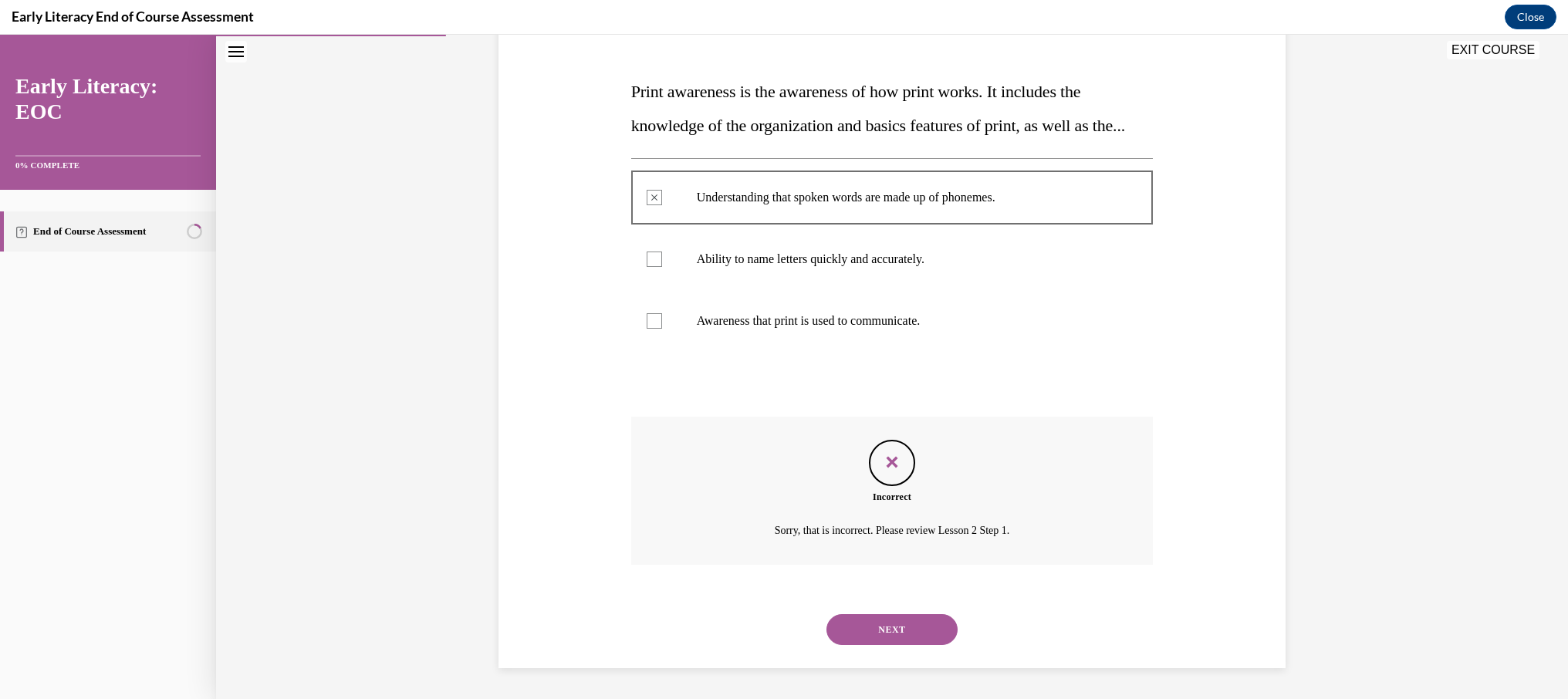
click at [911, 617] on button "NEXT" at bounding box center [891, 629] width 131 height 31
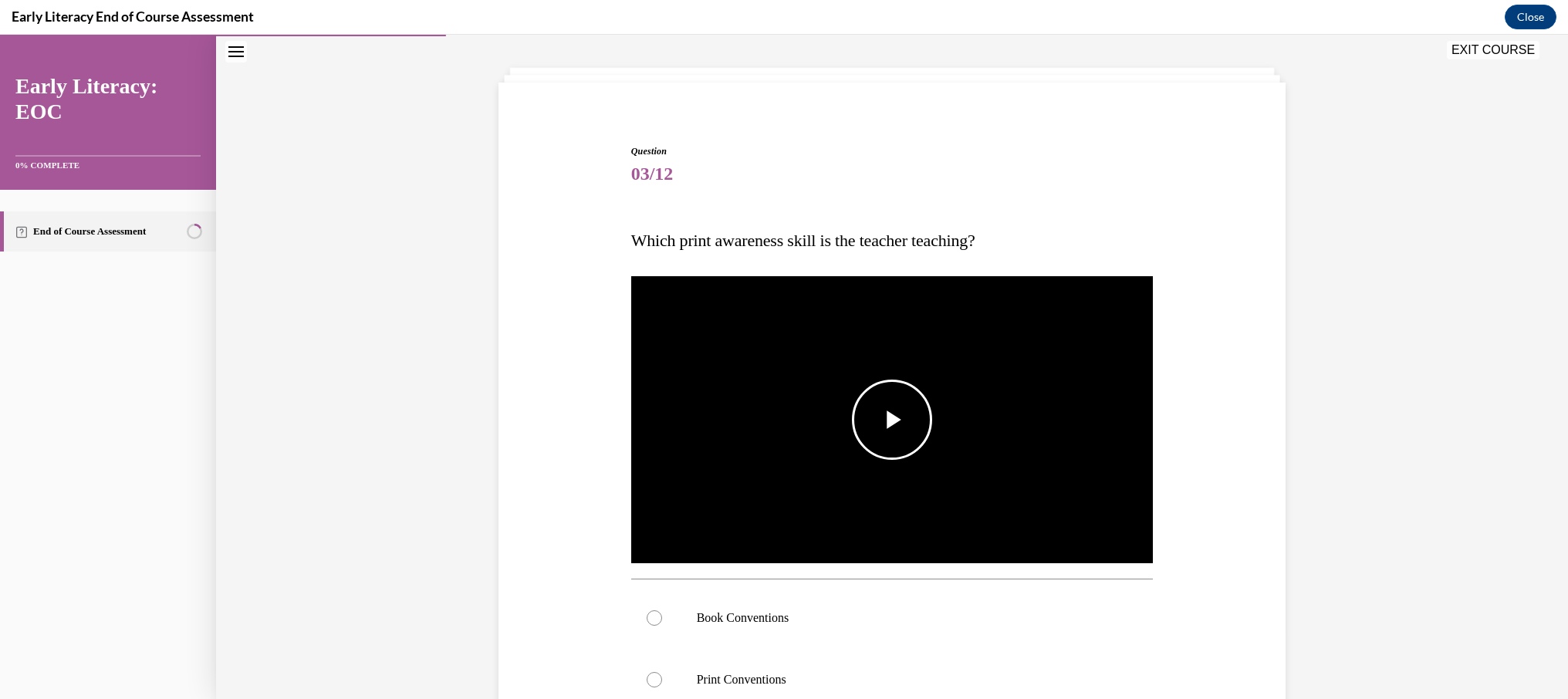
scroll to position [77, 0]
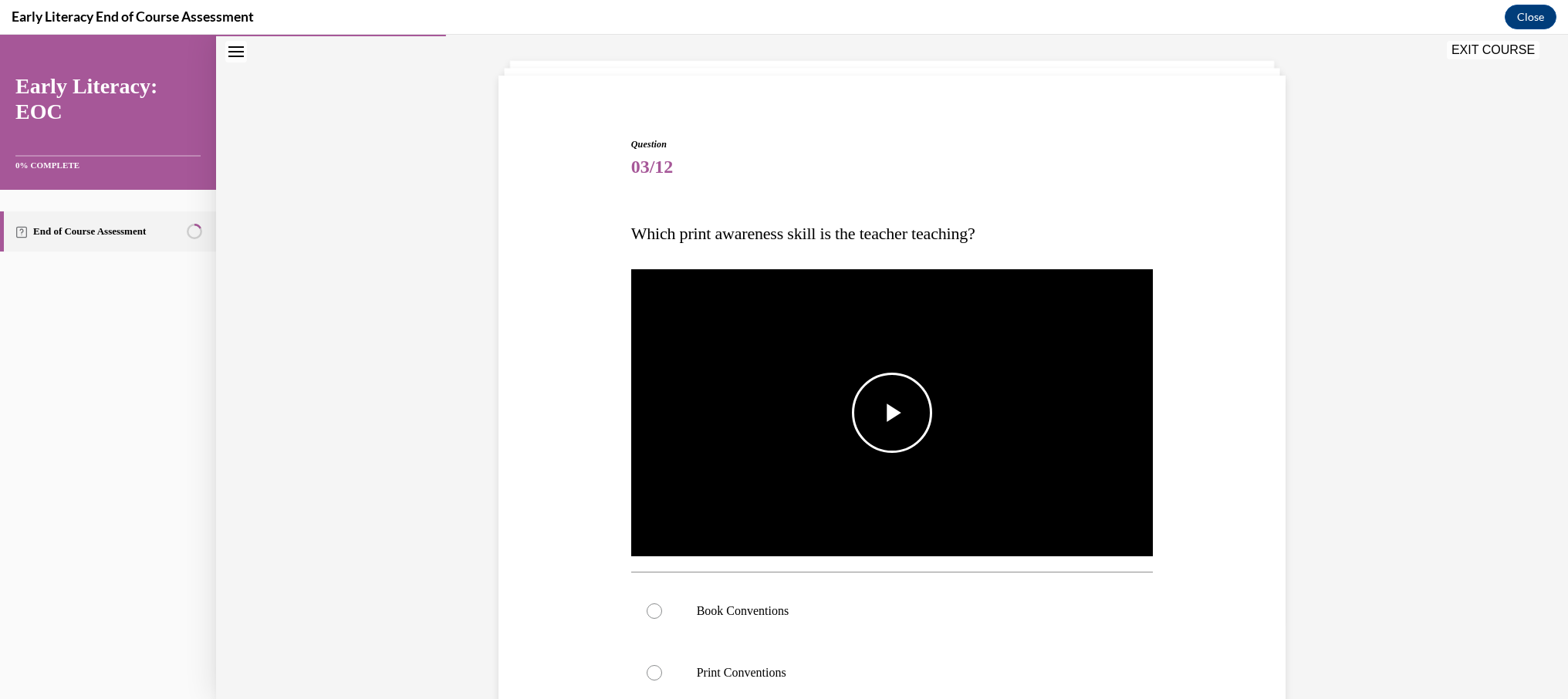
click at [891, 412] on span "Video player" at bounding box center [891, 412] width 0 height 0
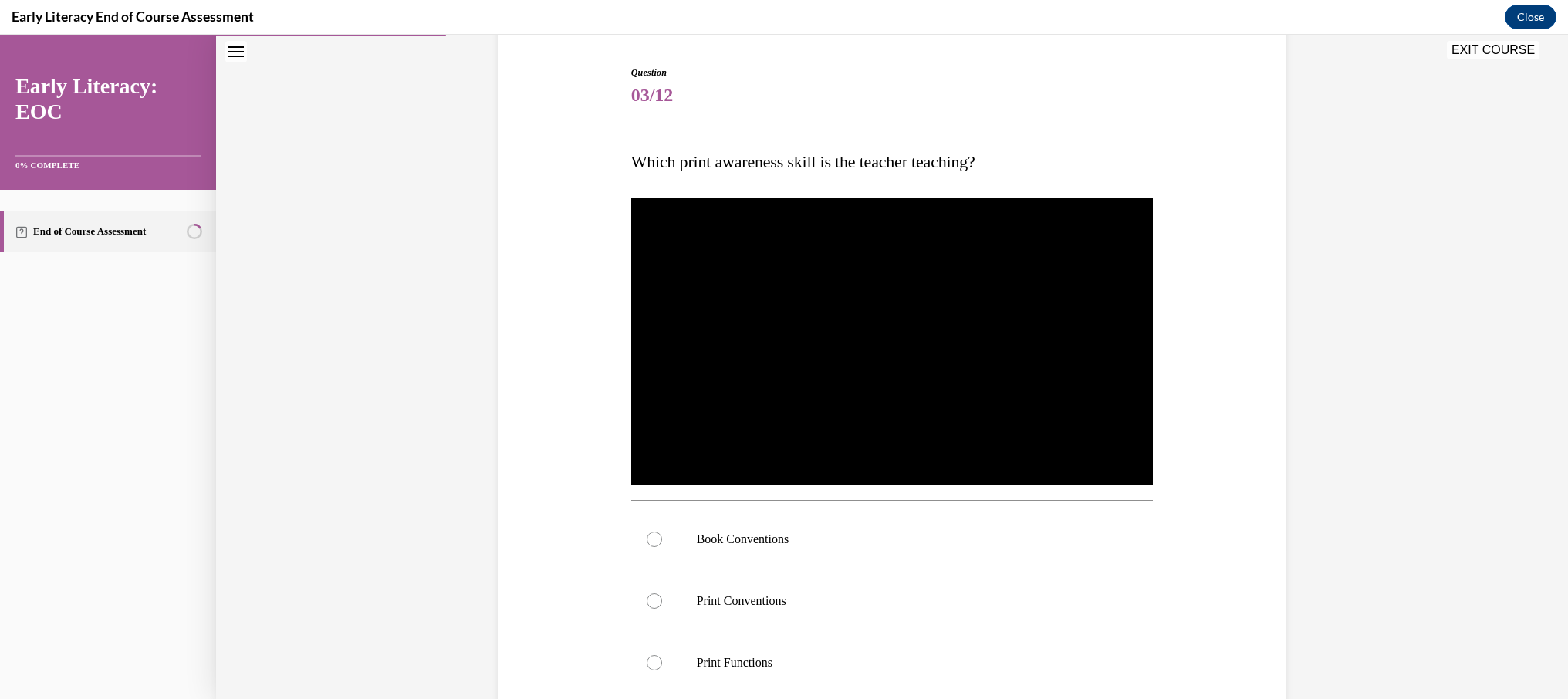
scroll to position [151, 0]
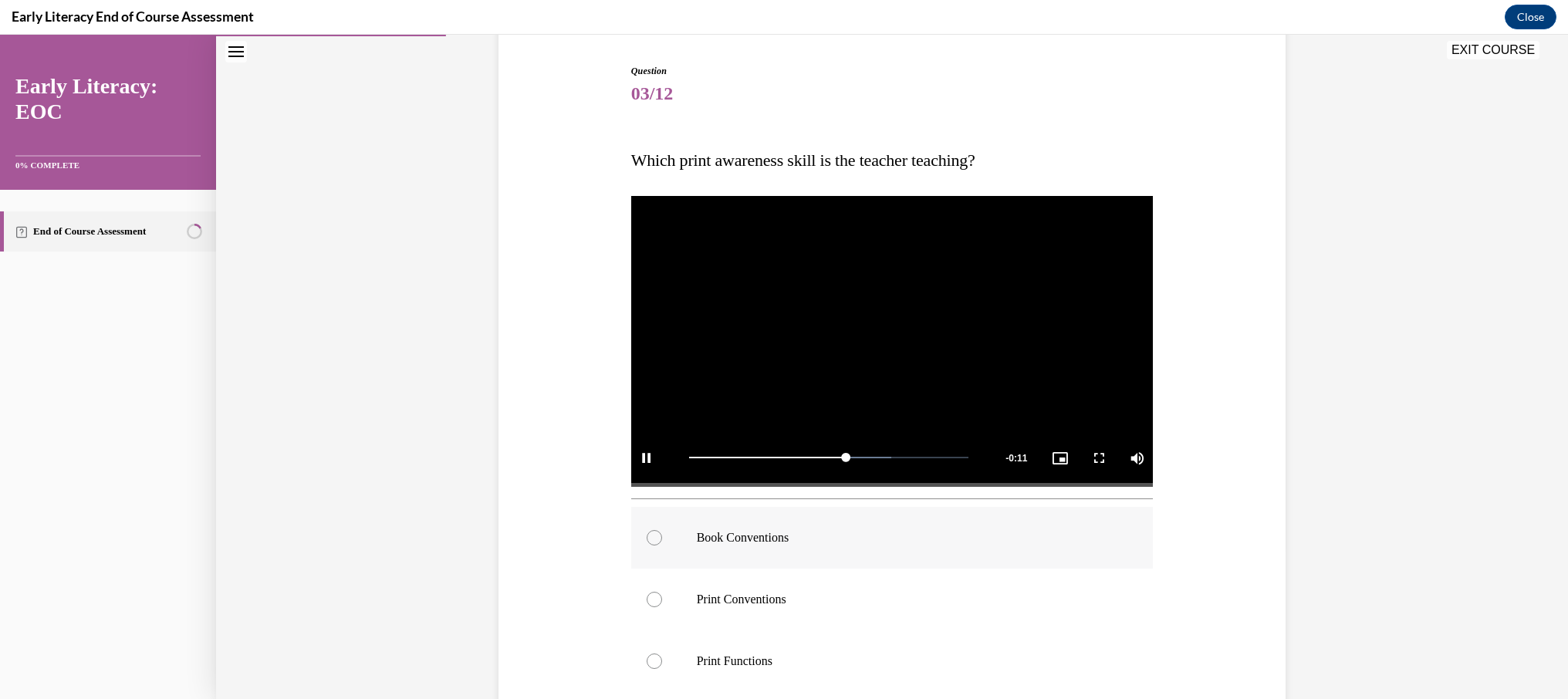
click at [728, 526] on div at bounding box center [891, 537] width 522 height 62
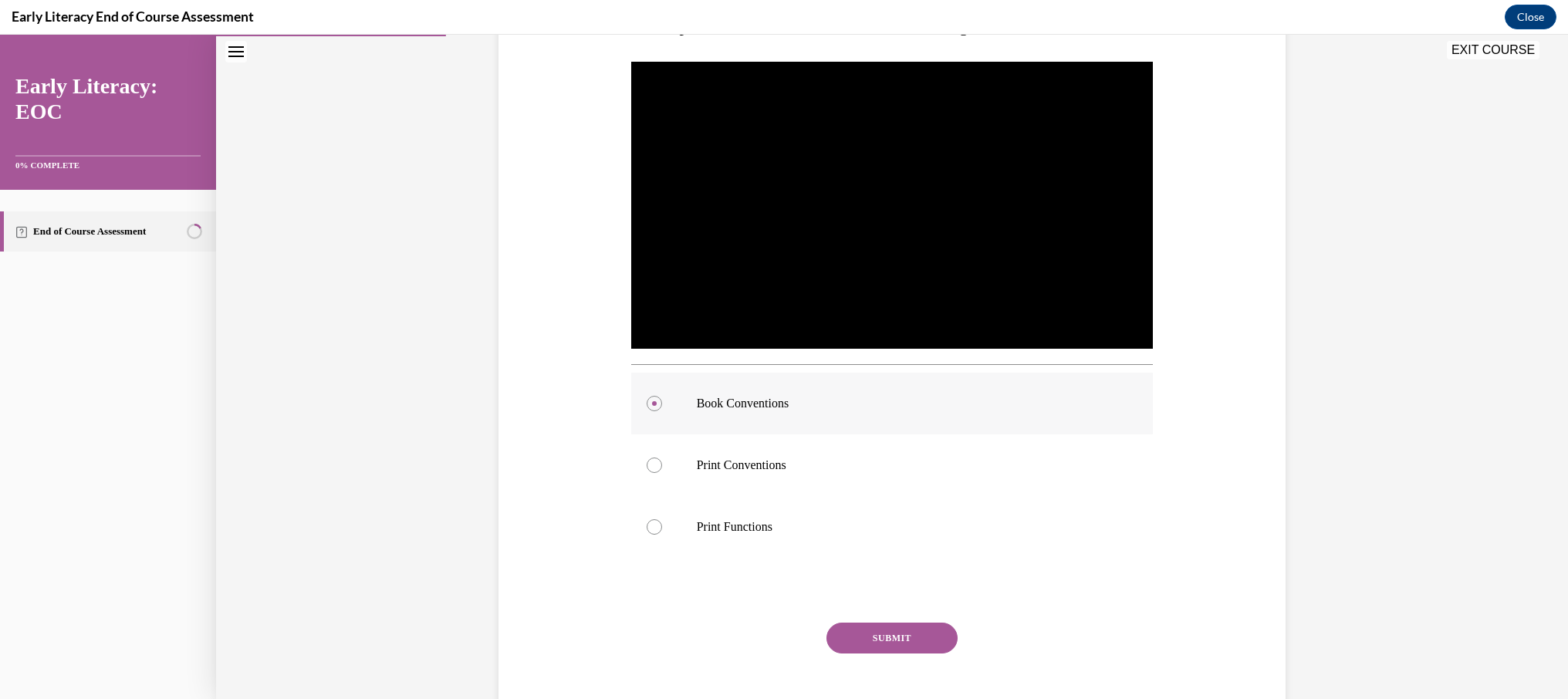
scroll to position [302, 0]
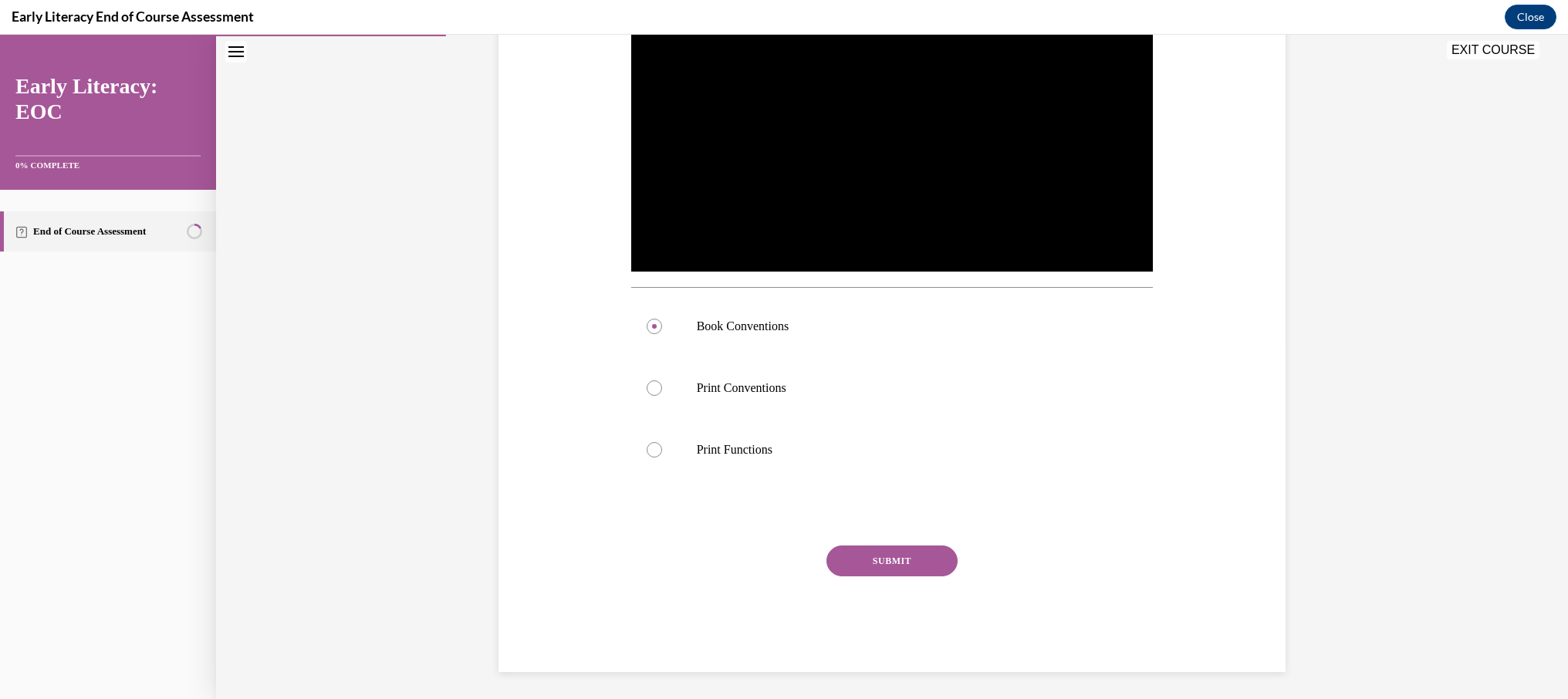
click at [879, 551] on button "SUBMIT" at bounding box center [891, 561] width 131 height 31
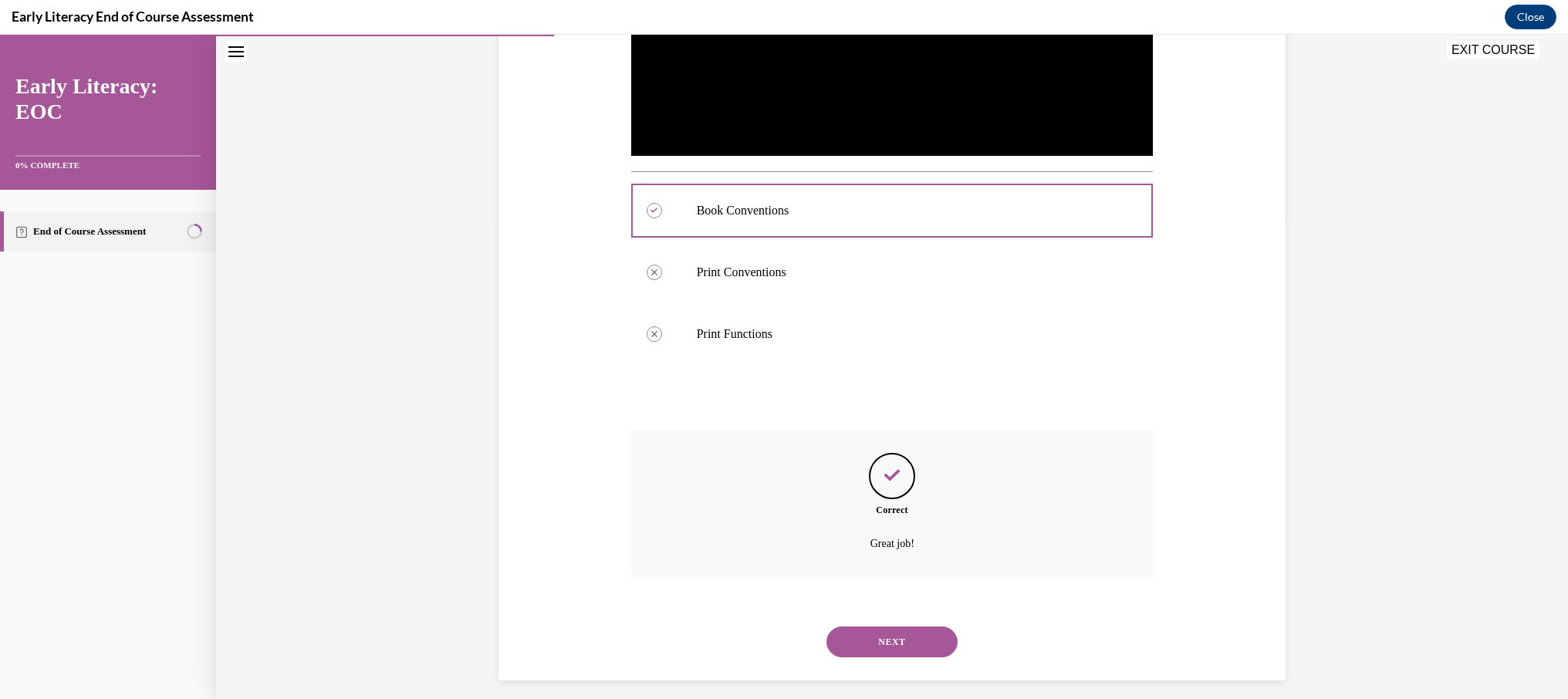
scroll to position [490, 0]
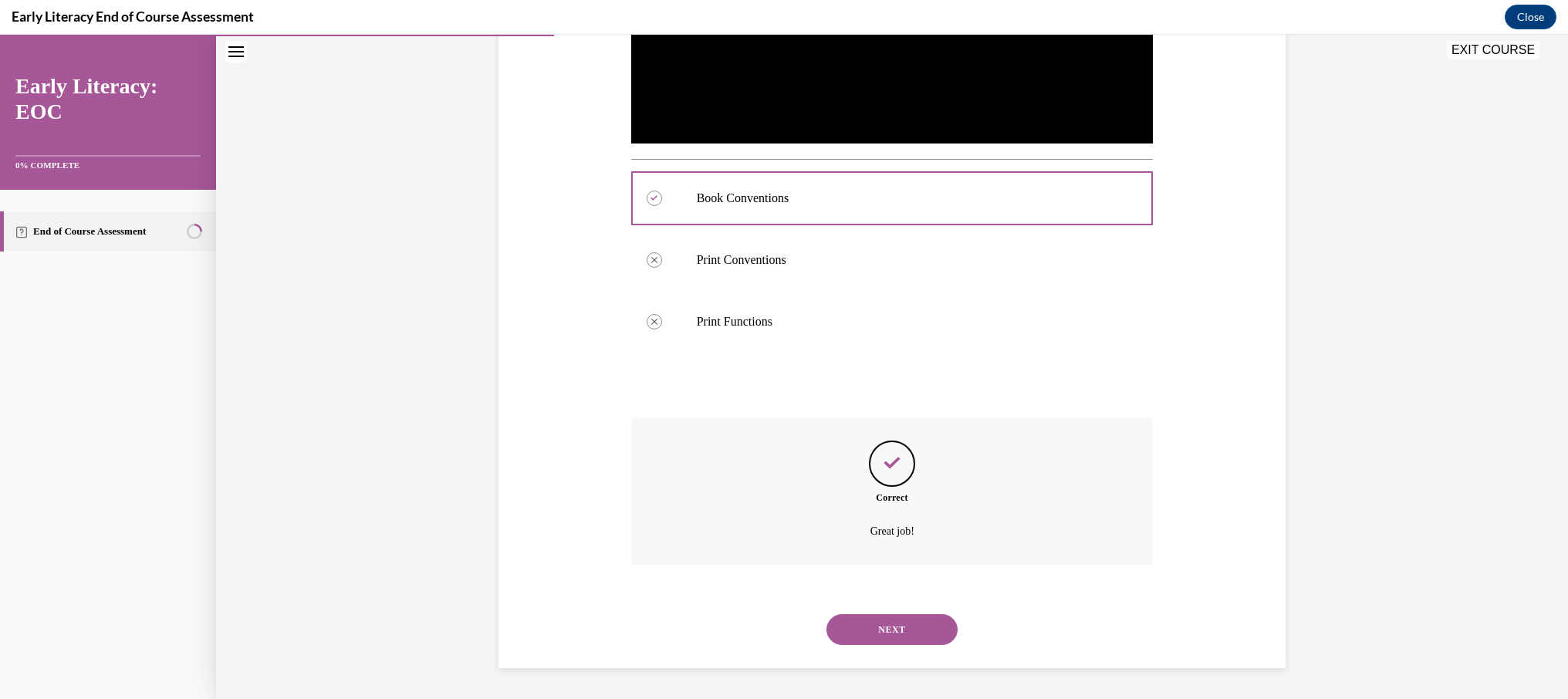
click at [883, 618] on button "NEXT" at bounding box center [891, 629] width 131 height 31
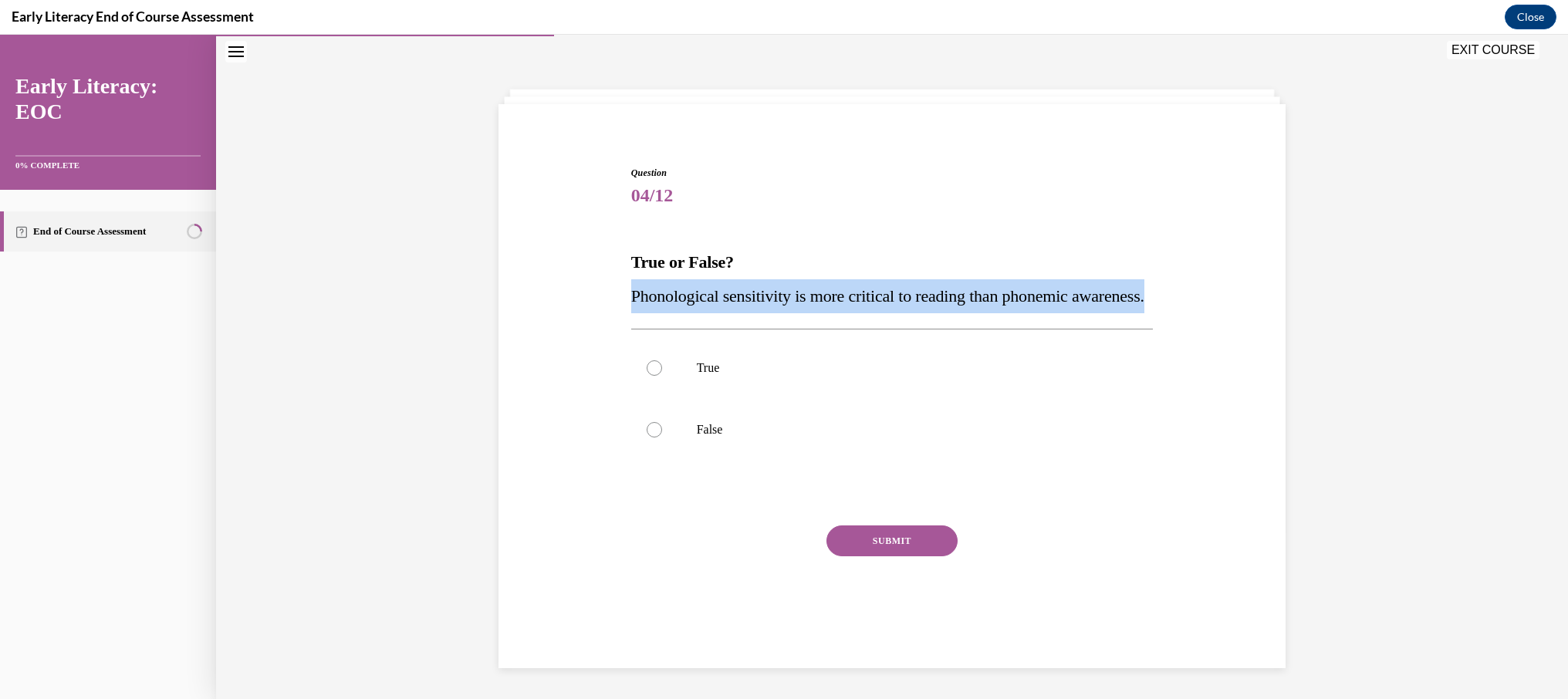
drag, startPoint x: 715, startPoint y: 317, endPoint x: 631, endPoint y: 282, distance: 91.0
click at [631, 282] on p "Phonological sensitivity is more critical to reading than phonemic awareness." at bounding box center [891, 296] width 522 height 34
copy span "Phonological sensitivity is more critical to reading than phonemic awareness."
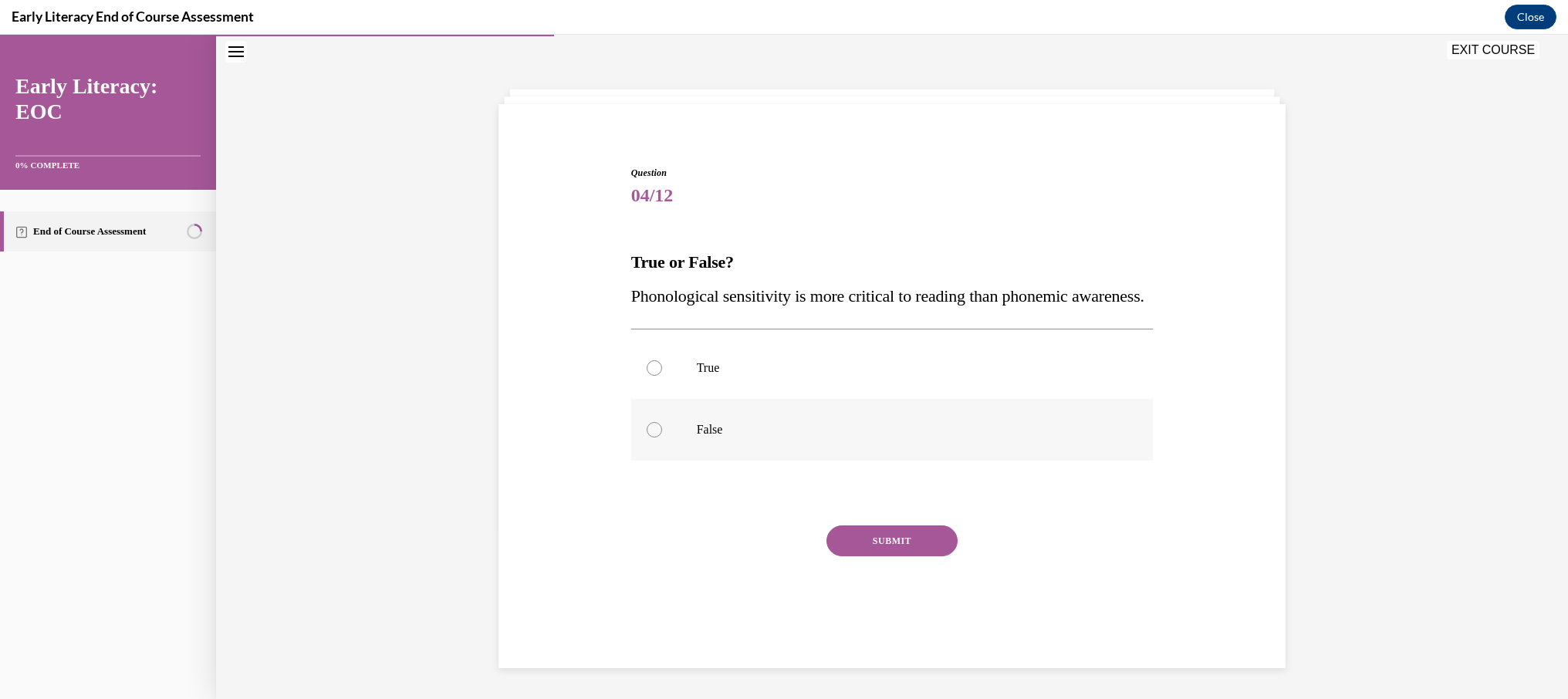
click at [655, 454] on div at bounding box center [891, 430] width 522 height 62
click at [896, 557] on button "SUBMIT" at bounding box center [891, 541] width 131 height 31
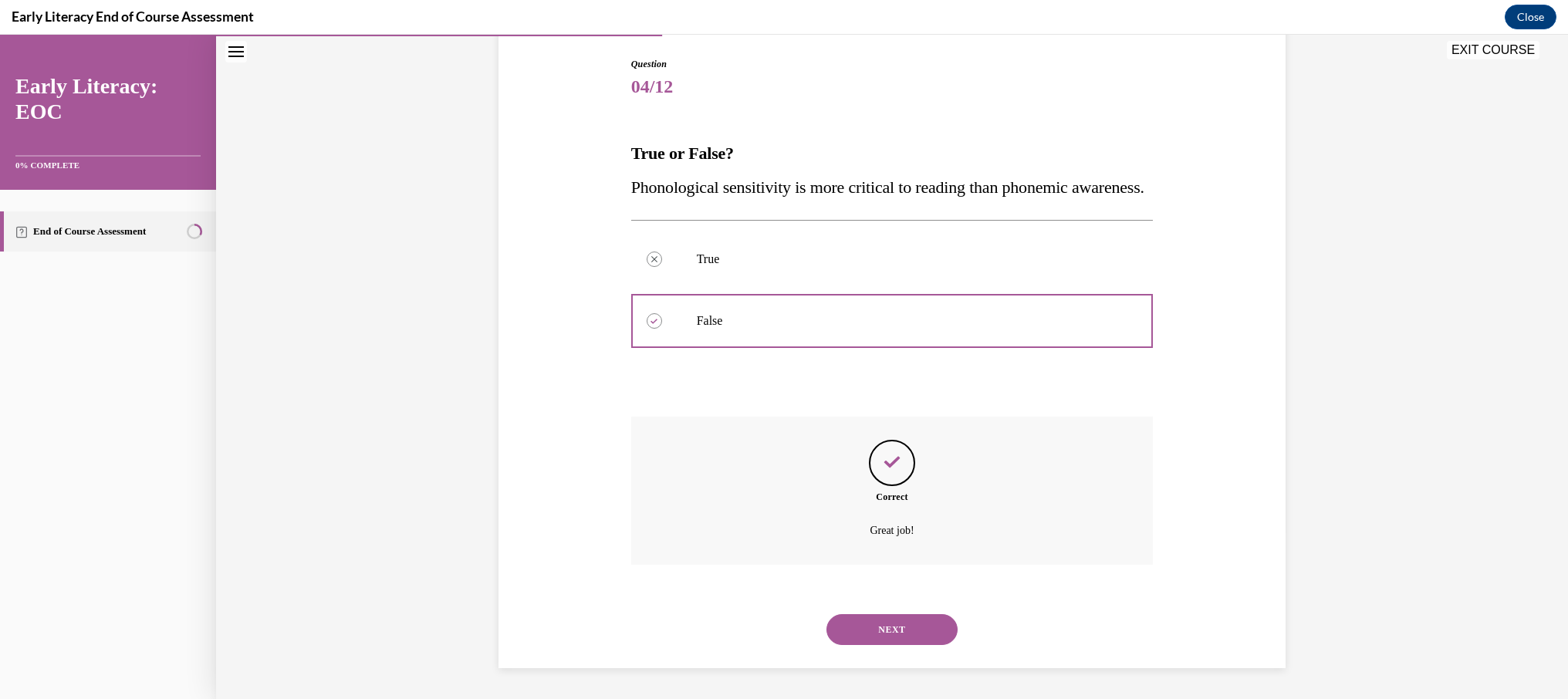
scroll to position [192, 0]
click at [896, 632] on button "NEXT" at bounding box center [891, 629] width 131 height 31
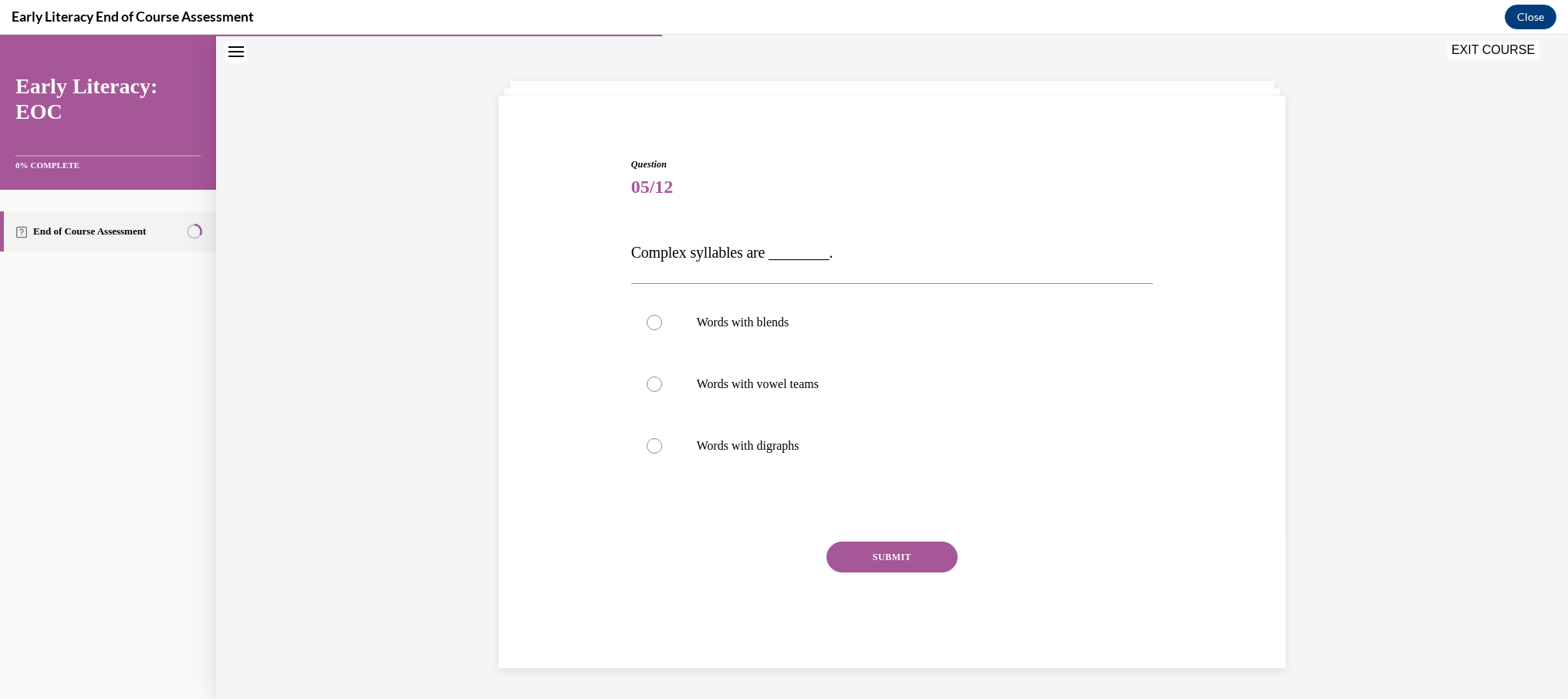
scroll to position [57, 0]
drag, startPoint x: 831, startPoint y: 260, endPoint x: 627, endPoint y: 252, distance: 204.2
click at [627, 252] on div "Question 05/12 Complex syllables are ________. Words with blends Words with vow…" at bounding box center [892, 401] width 530 height 534
copy span "Complex syllables are ________."
click at [752, 254] on span "Complex syllables are ________." at bounding box center [732, 252] width 202 height 17
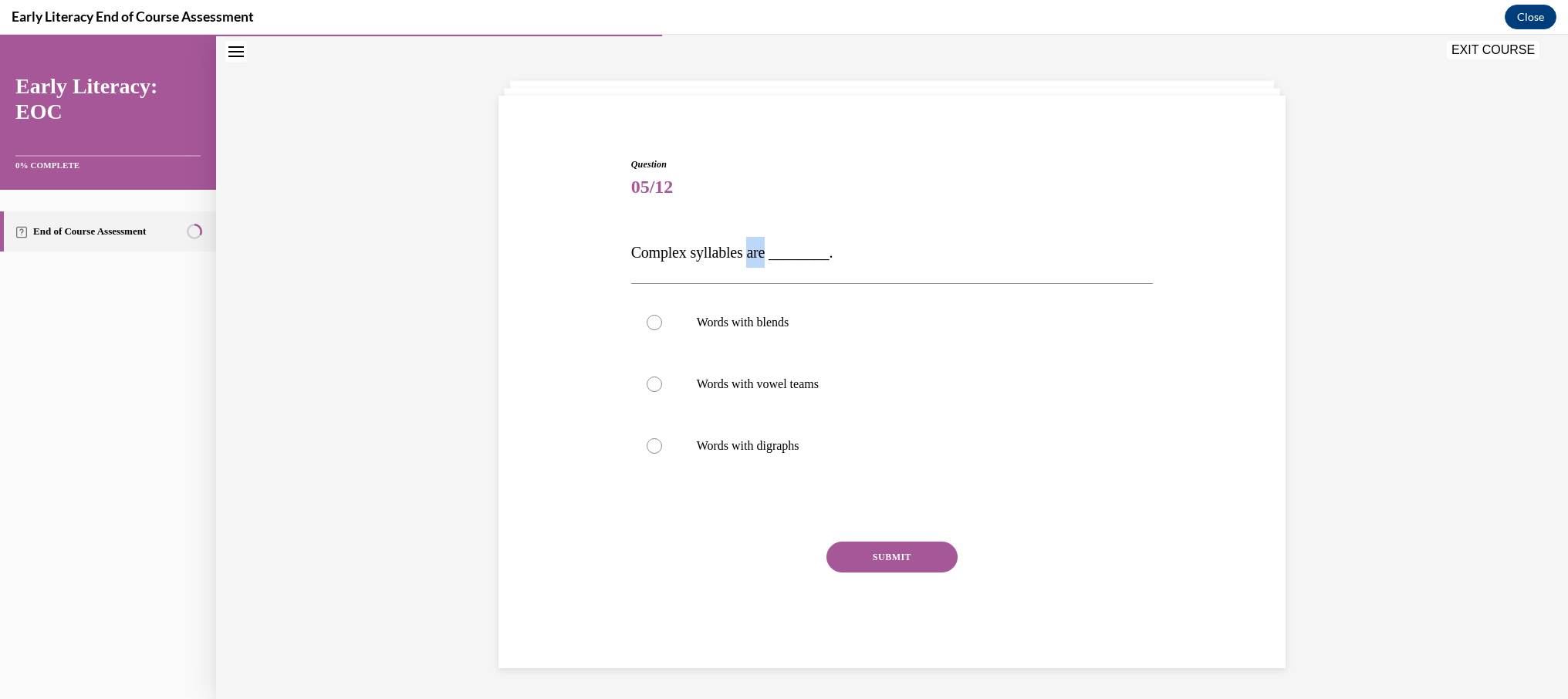
click at [752, 254] on span "Complex syllables are ________." at bounding box center [732, 252] width 202 height 17
drag, startPoint x: 727, startPoint y: 316, endPoint x: 736, endPoint y: 327, distance: 14.2
click at [727, 316] on p "Words with blends" at bounding box center [906, 322] width 418 height 16
click at [931, 562] on button "SUBMIT" at bounding box center [891, 557] width 131 height 31
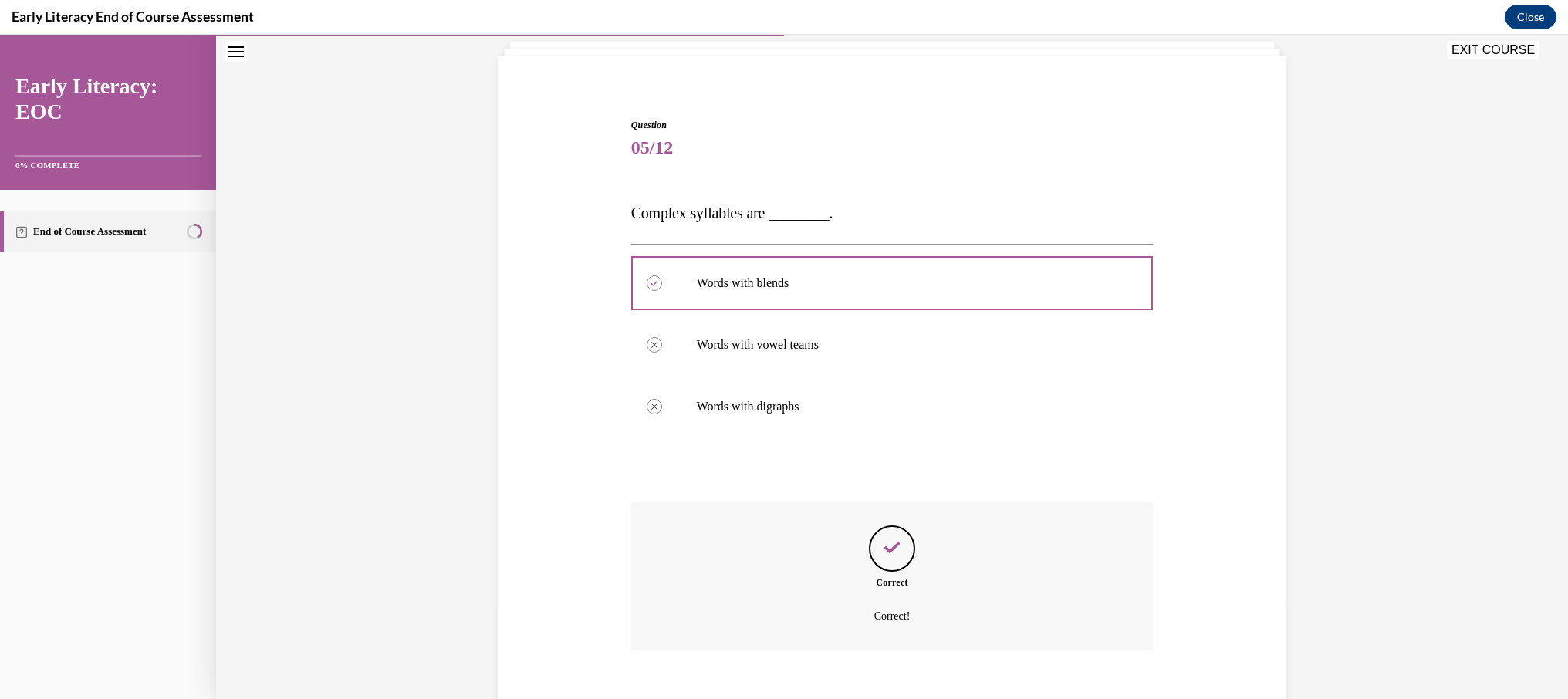
scroll to position [182, 0]
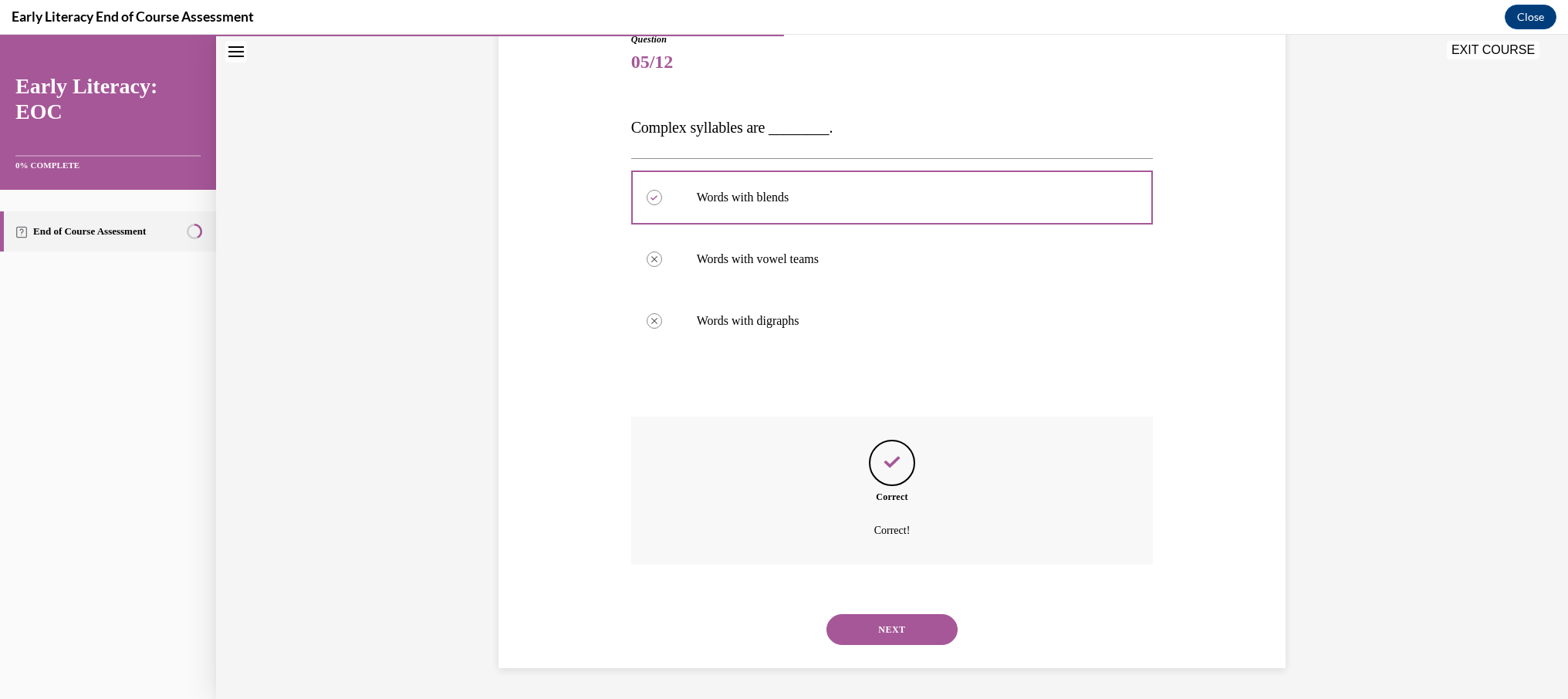
click at [891, 628] on button "NEXT" at bounding box center [891, 629] width 131 height 31
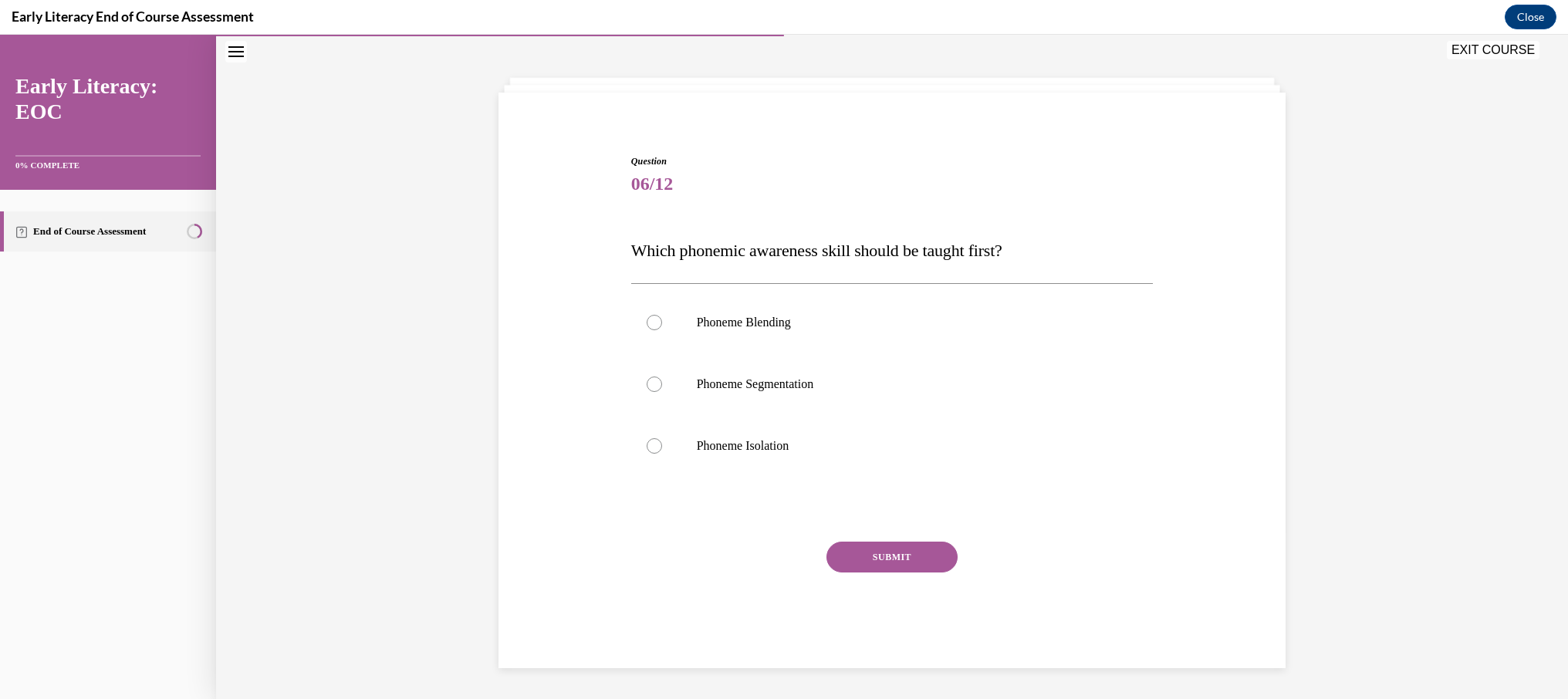
scroll to position [60, 0]
click at [897, 247] on span "Which phonemic awareness skill should be taught first?" at bounding box center [816, 250] width 371 height 19
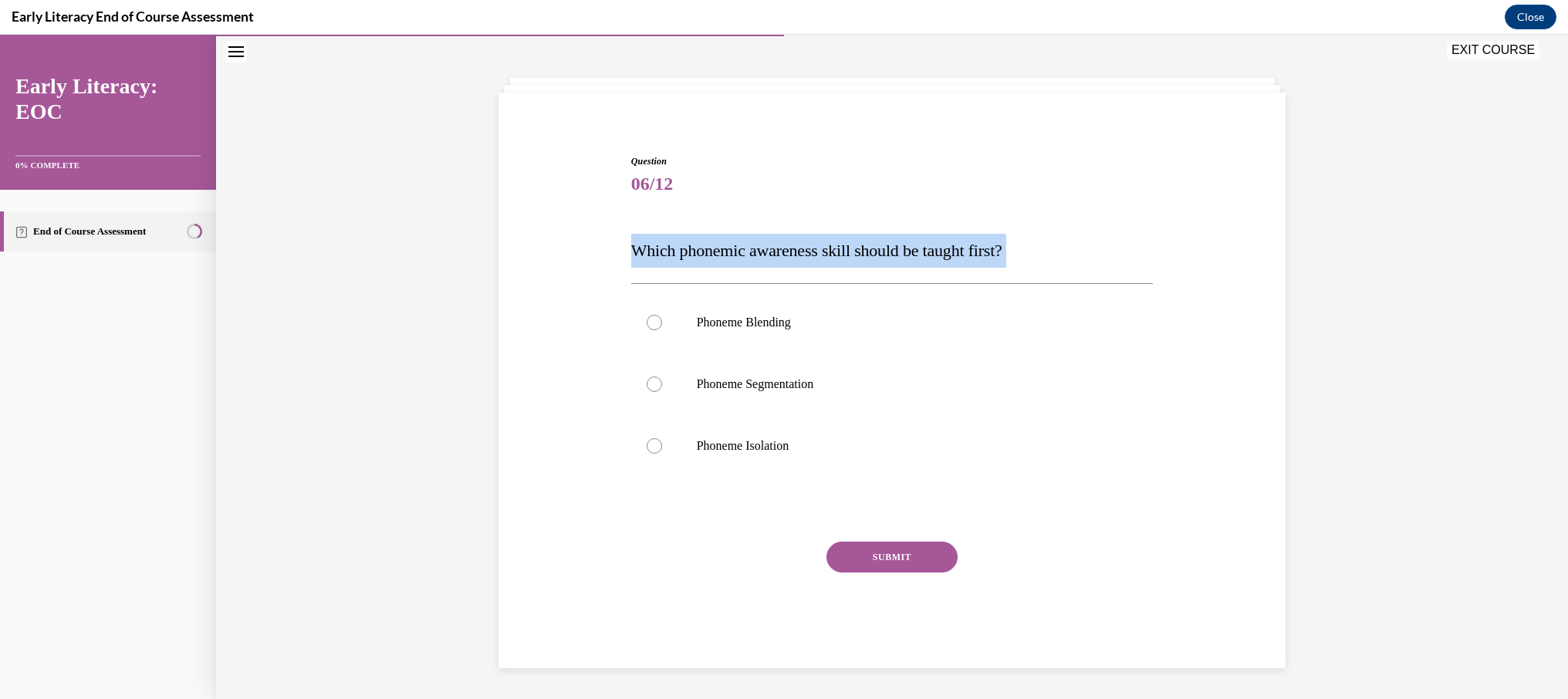
click at [897, 247] on span "Which phonemic awareness skill should be taught first?" at bounding box center [816, 250] width 371 height 19
copy div "Which phonemic awareness skill should be taught first?"
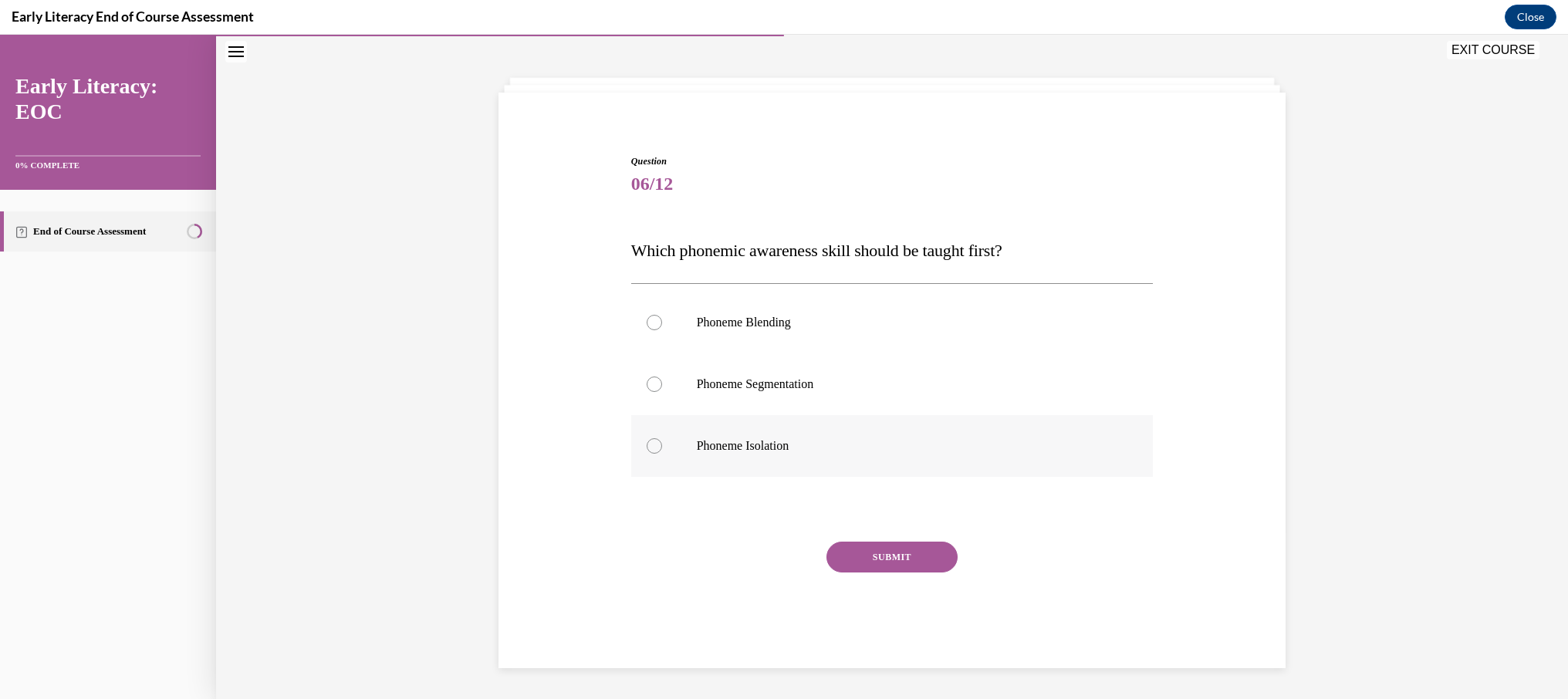
click at [734, 448] on p "Phoneme Isolation" at bounding box center [906, 446] width 418 height 16
click at [911, 558] on button "SUBMIT" at bounding box center [891, 557] width 131 height 31
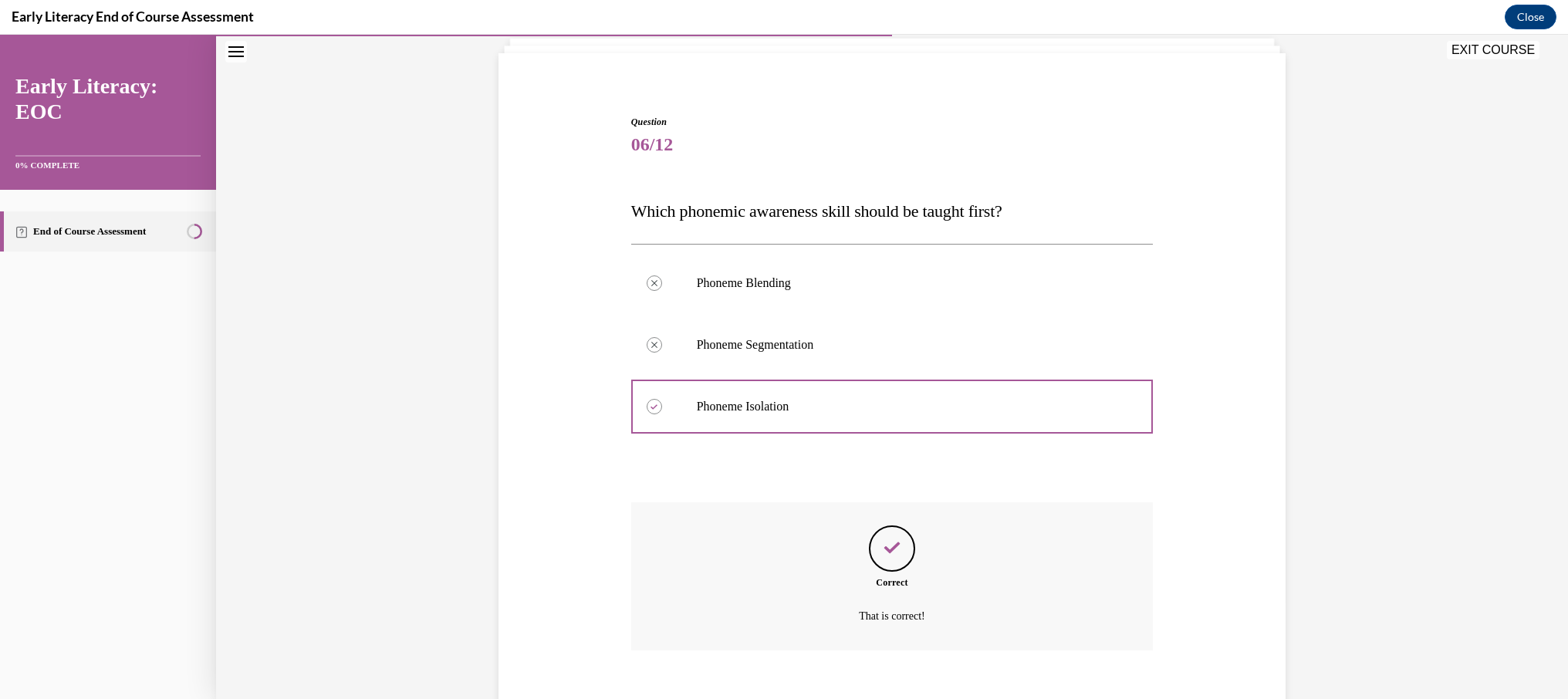
scroll to position [185, 0]
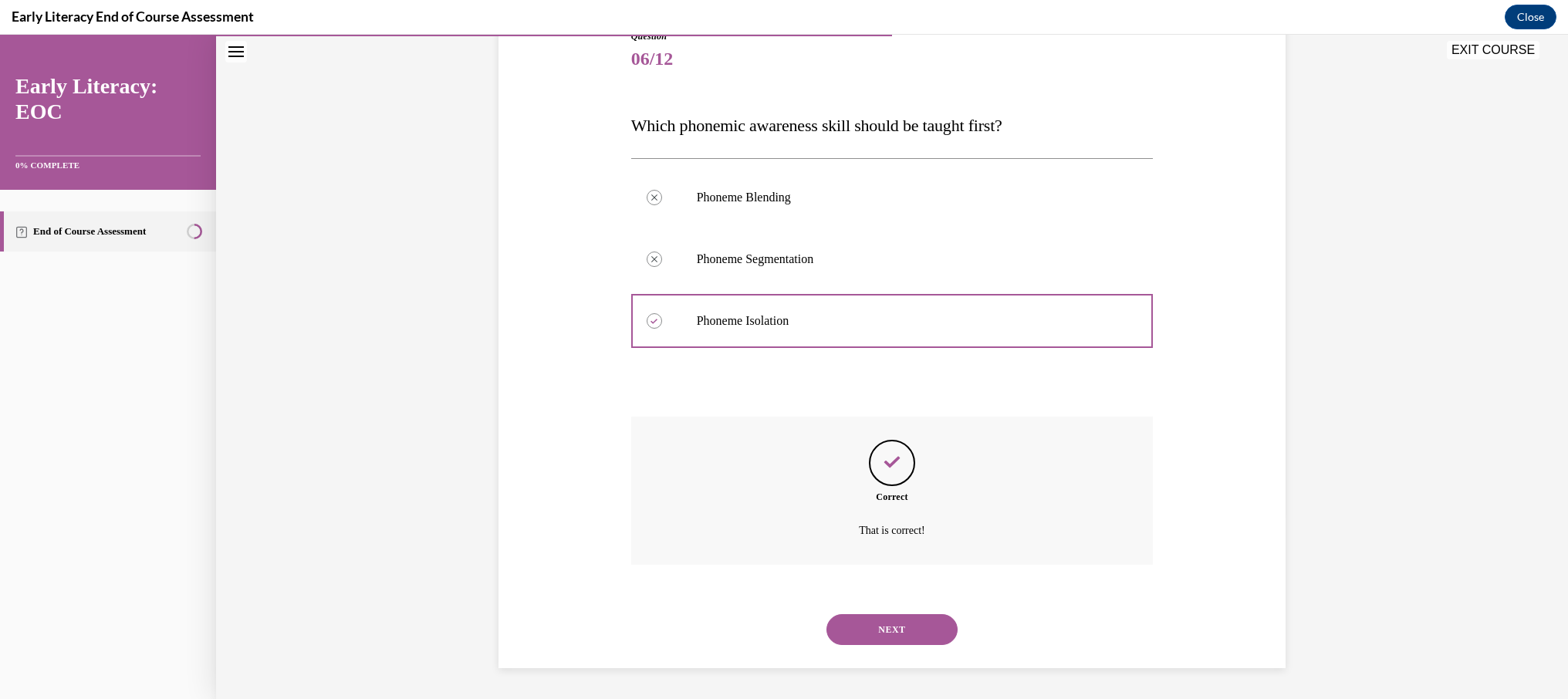
click at [903, 635] on button "NEXT" at bounding box center [891, 629] width 131 height 31
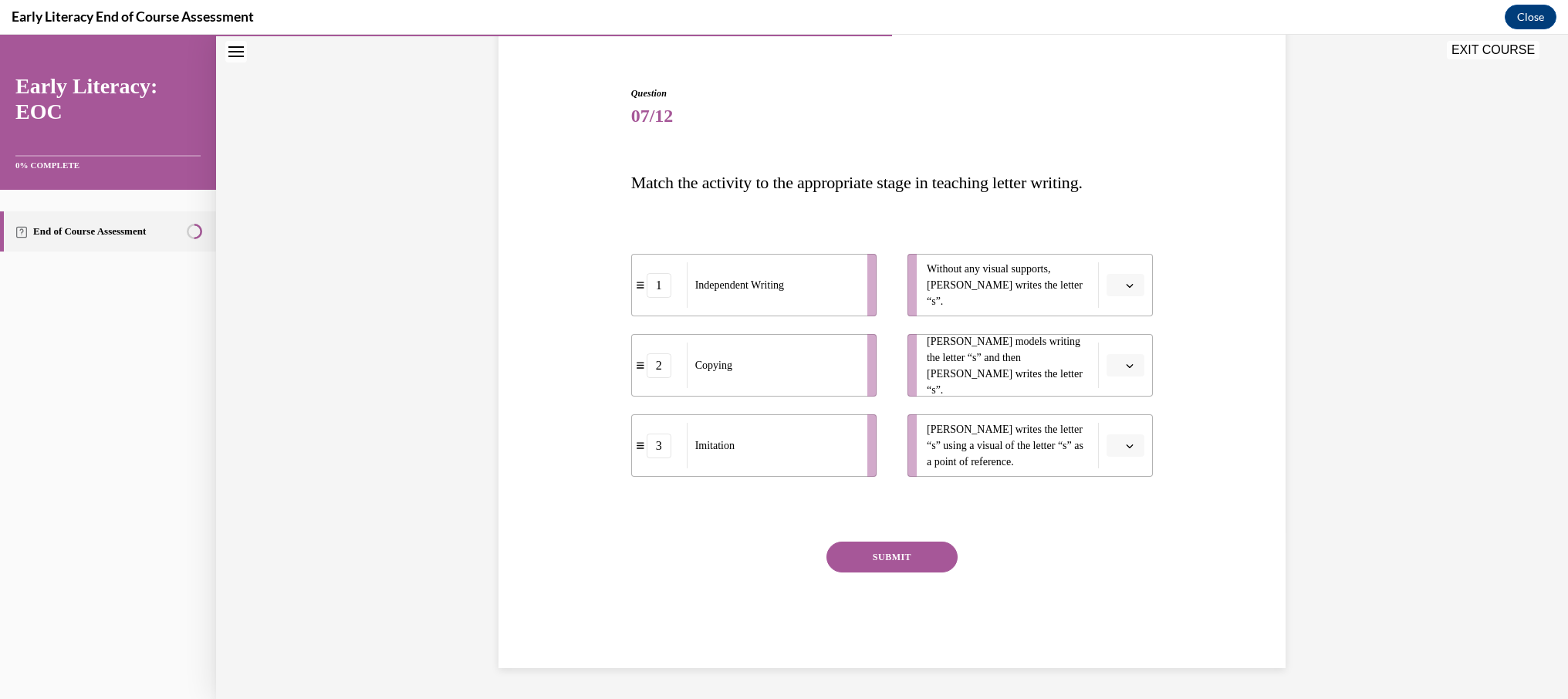
scroll to position [128, 0]
click at [1121, 366] on button "button" at bounding box center [1125, 366] width 37 height 23
click at [1121, 422] on div "1" at bounding box center [1123, 430] width 38 height 31
drag, startPoint x: 732, startPoint y: 372, endPoint x: 697, endPoint y: 365, distance: 35.7
click at [697, 365] on span "Independent Writing" at bounding box center [733, 357] width 88 height 16
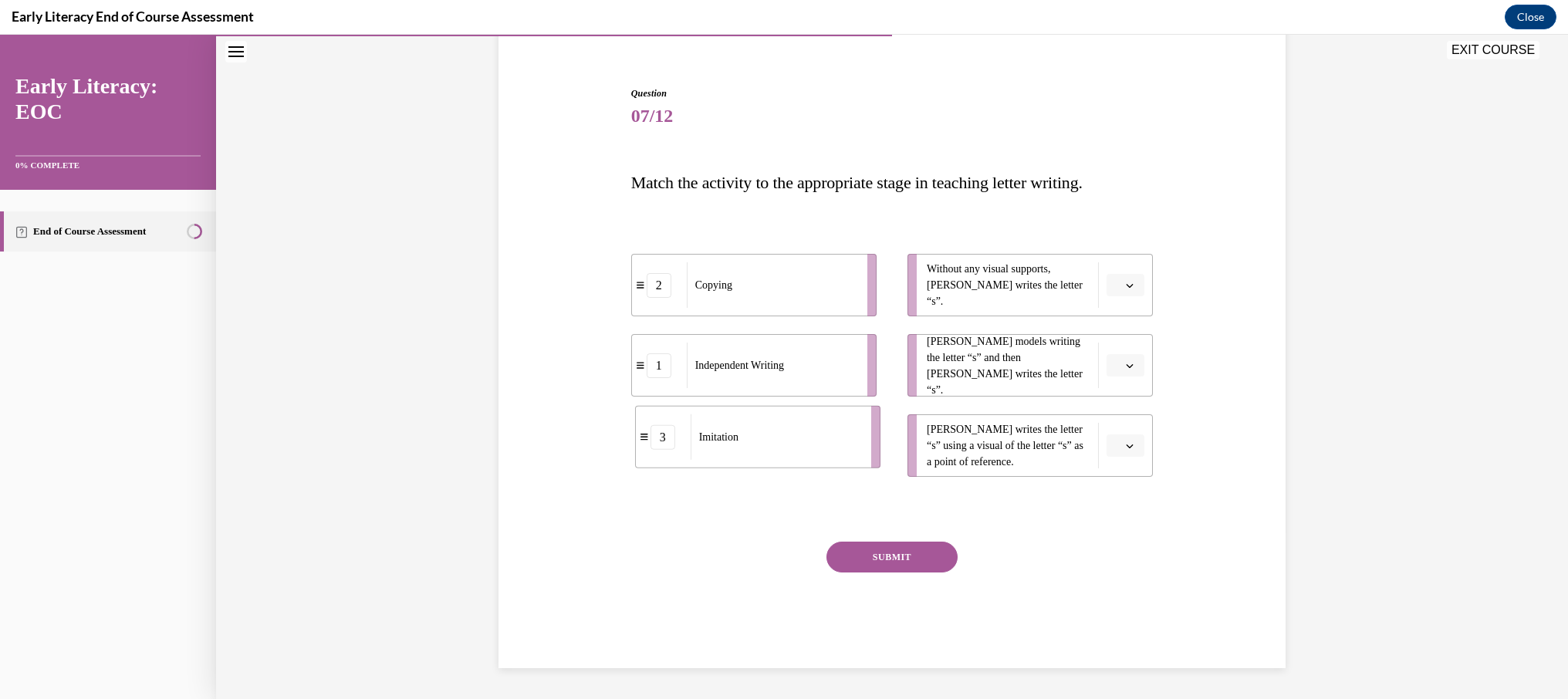
drag, startPoint x: 729, startPoint y: 447, endPoint x: 733, endPoint y: 441, distance: 7.2
click at [733, 441] on span "Imitation" at bounding box center [718, 437] width 39 height 16
click at [663, 451] on div "3" at bounding box center [659, 446] width 25 height 25
drag, startPoint x: 683, startPoint y: 453, endPoint x: 687, endPoint y: 256, distance: 197.0
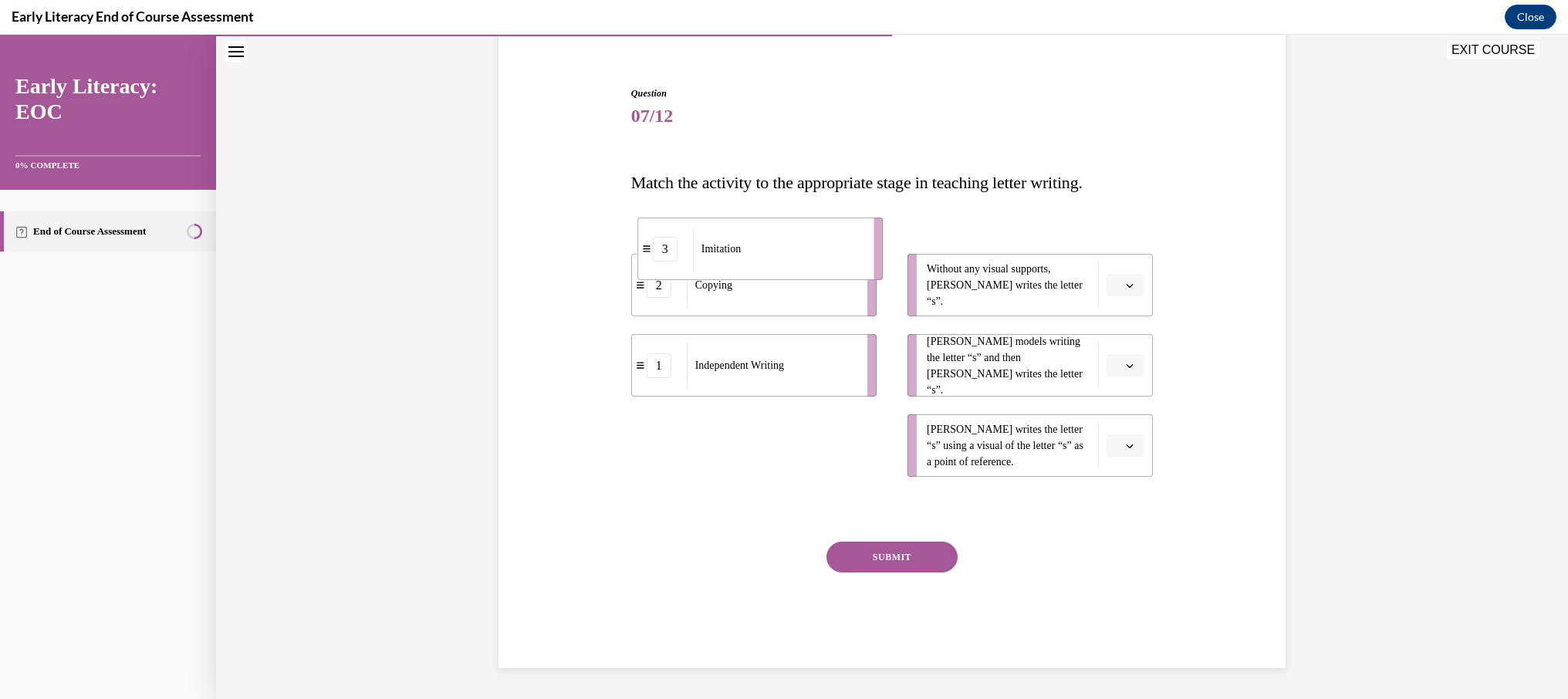
click at [687, 256] on div "3" at bounding box center [666, 248] width 55 height 25
drag, startPoint x: 692, startPoint y: 379, endPoint x: 698, endPoint y: 432, distance: 53.3
click at [698, 432] on div "Independent Writing" at bounding box center [778, 413] width 171 height 46
click at [661, 370] on div "1" at bounding box center [659, 366] width 25 height 25
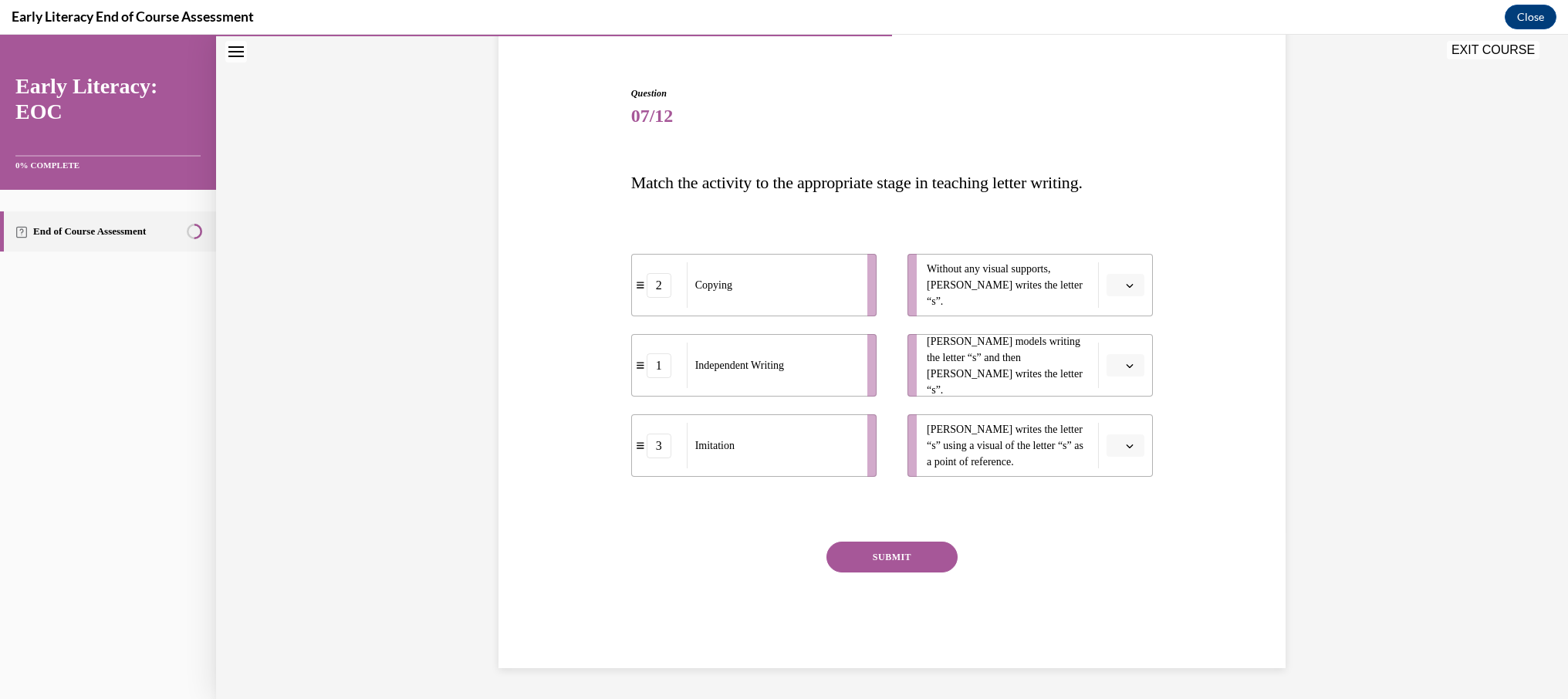
click at [1129, 365] on icon "button" at bounding box center [1129, 365] width 7 height 7
click at [1121, 430] on span "1" at bounding box center [1119, 430] width 5 height 12
click at [1123, 438] on button "button" at bounding box center [1125, 446] width 37 height 23
click at [1123, 543] on div "2" at bounding box center [1123, 542] width 38 height 31
click at [1122, 279] on button "button" at bounding box center [1125, 286] width 37 height 23
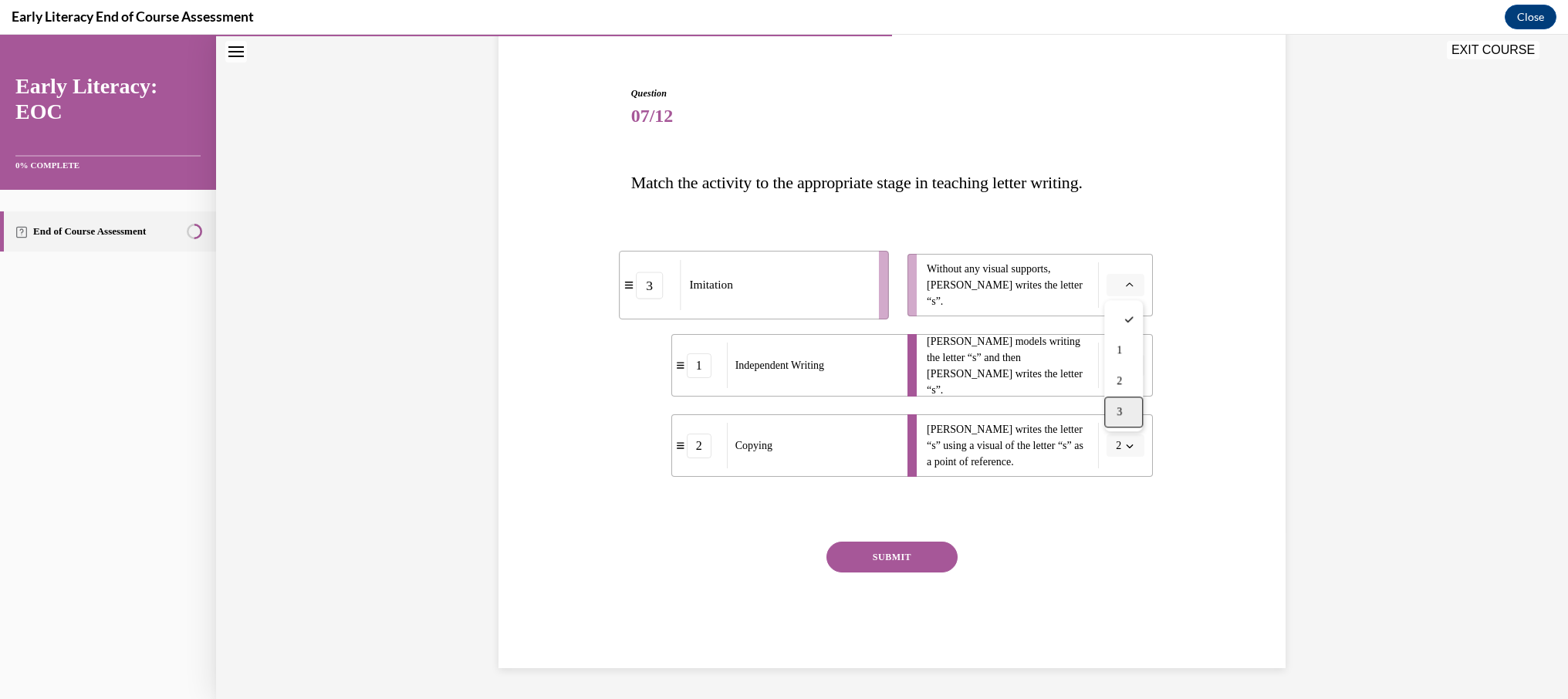
click at [1123, 408] on div "3" at bounding box center [1123, 412] width 38 height 31
click at [915, 553] on button "SUBMIT" at bounding box center [891, 557] width 131 height 31
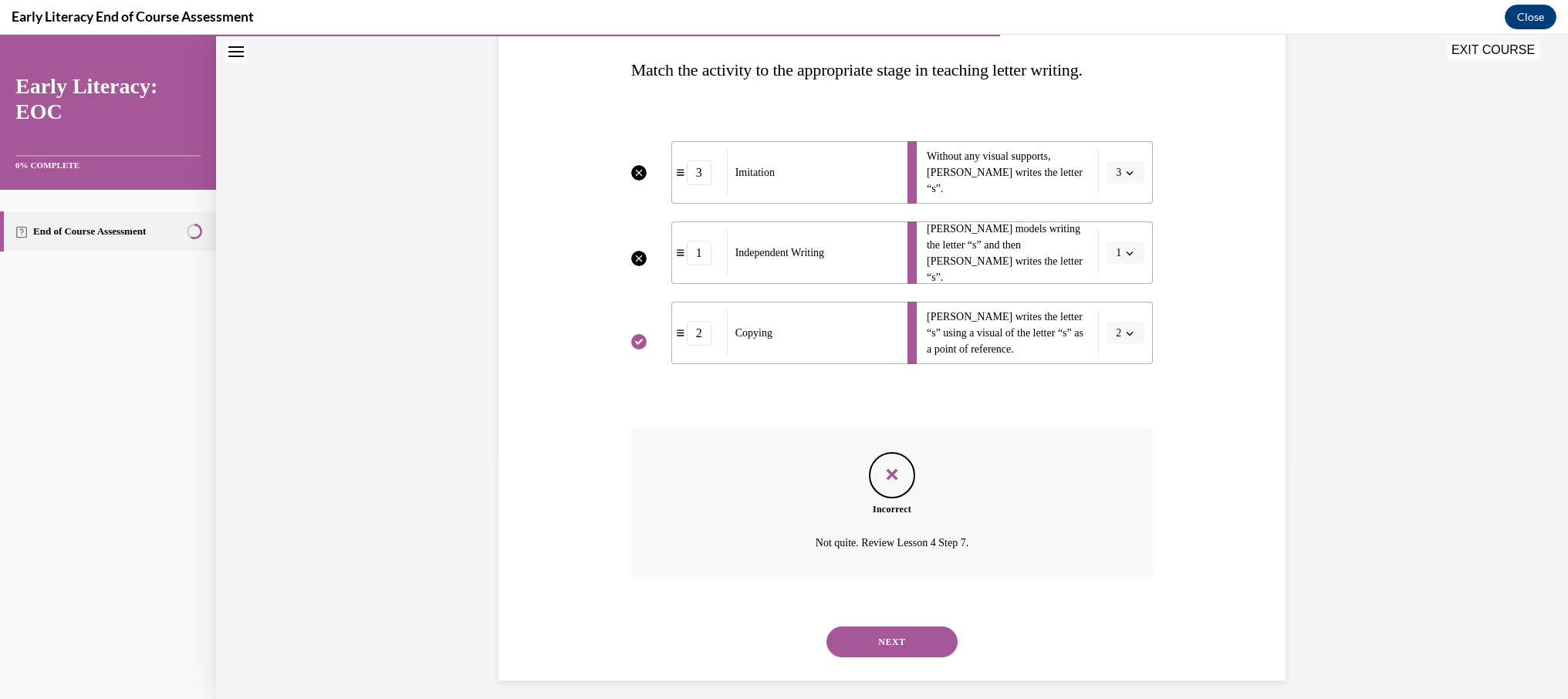
scroll to position [253, 0]
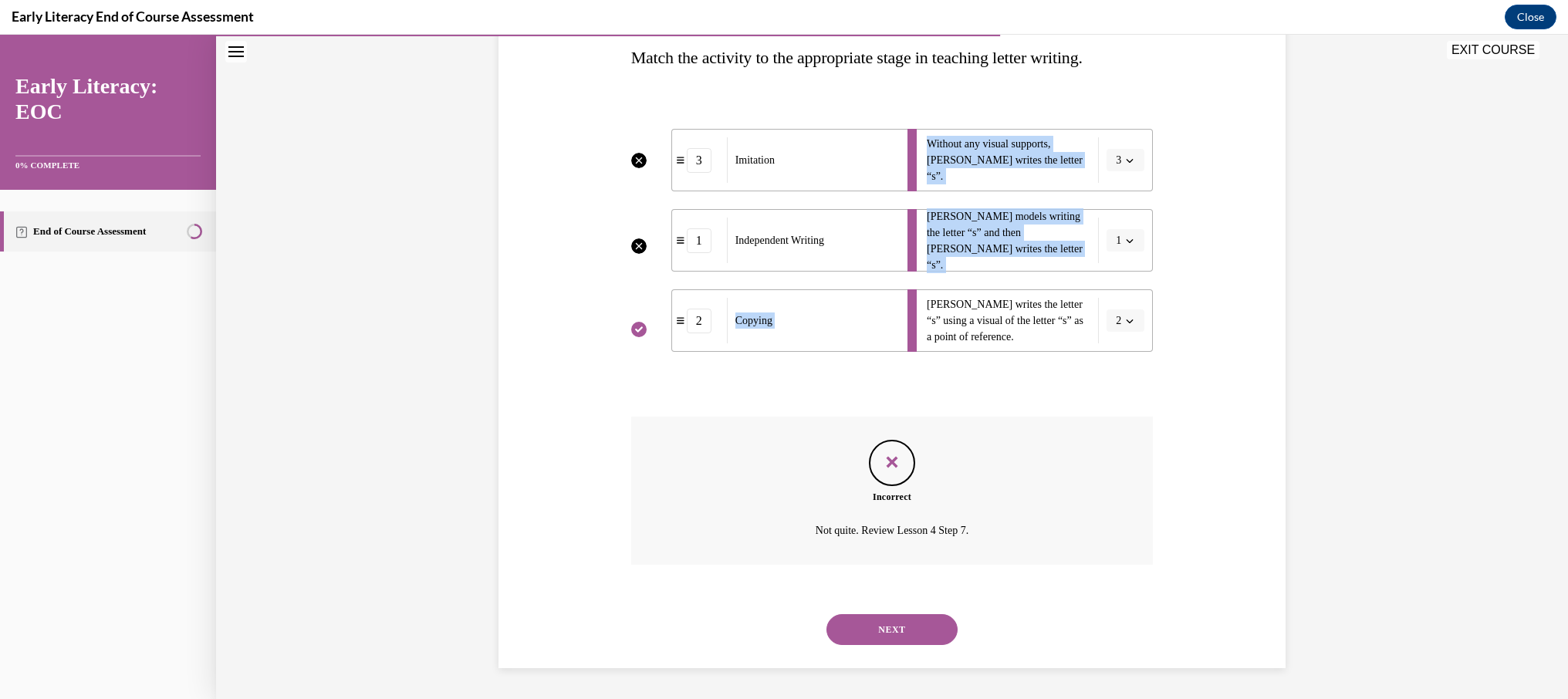
drag, startPoint x: 894, startPoint y: 293, endPoint x: 801, endPoint y: 308, distance: 94.2
click at [840, 293] on div "3 Imitation 1 Independent Writing 2 Copying Without any visual supports, Tina w…" at bounding box center [891, 225] width 522 height 254
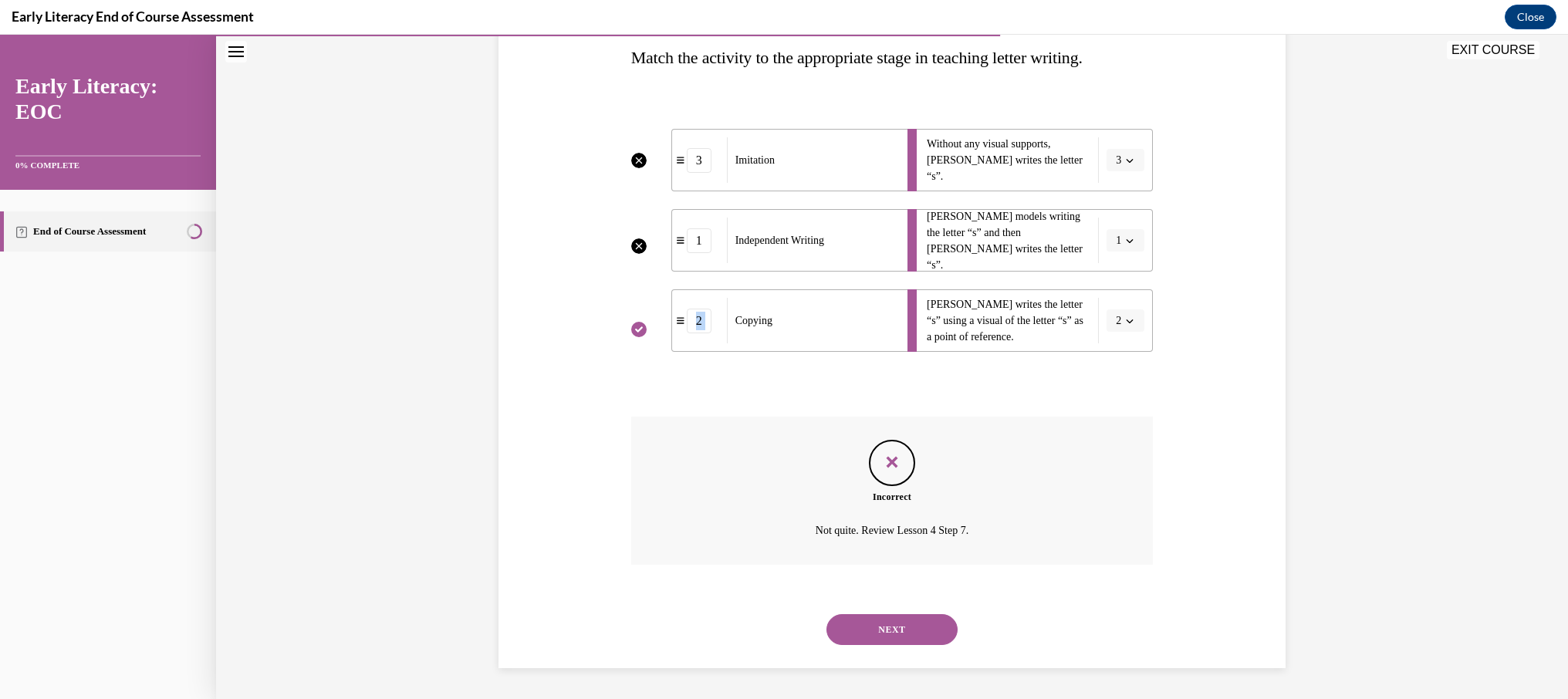
drag, startPoint x: 801, startPoint y: 310, endPoint x: 826, endPoint y: 249, distance: 65.9
click at [824, 250] on ul "3 Imitation 1 Independent Writing 2 Copying" at bounding box center [761, 241] width 261 height 223
click at [838, 134] on li "3 Imitation" at bounding box center [794, 160] width 245 height 62
drag, startPoint x: 828, startPoint y: 166, endPoint x: 751, endPoint y: 161, distance: 77.2
click at [751, 161] on div "Imitation" at bounding box center [811, 160] width 171 height 46
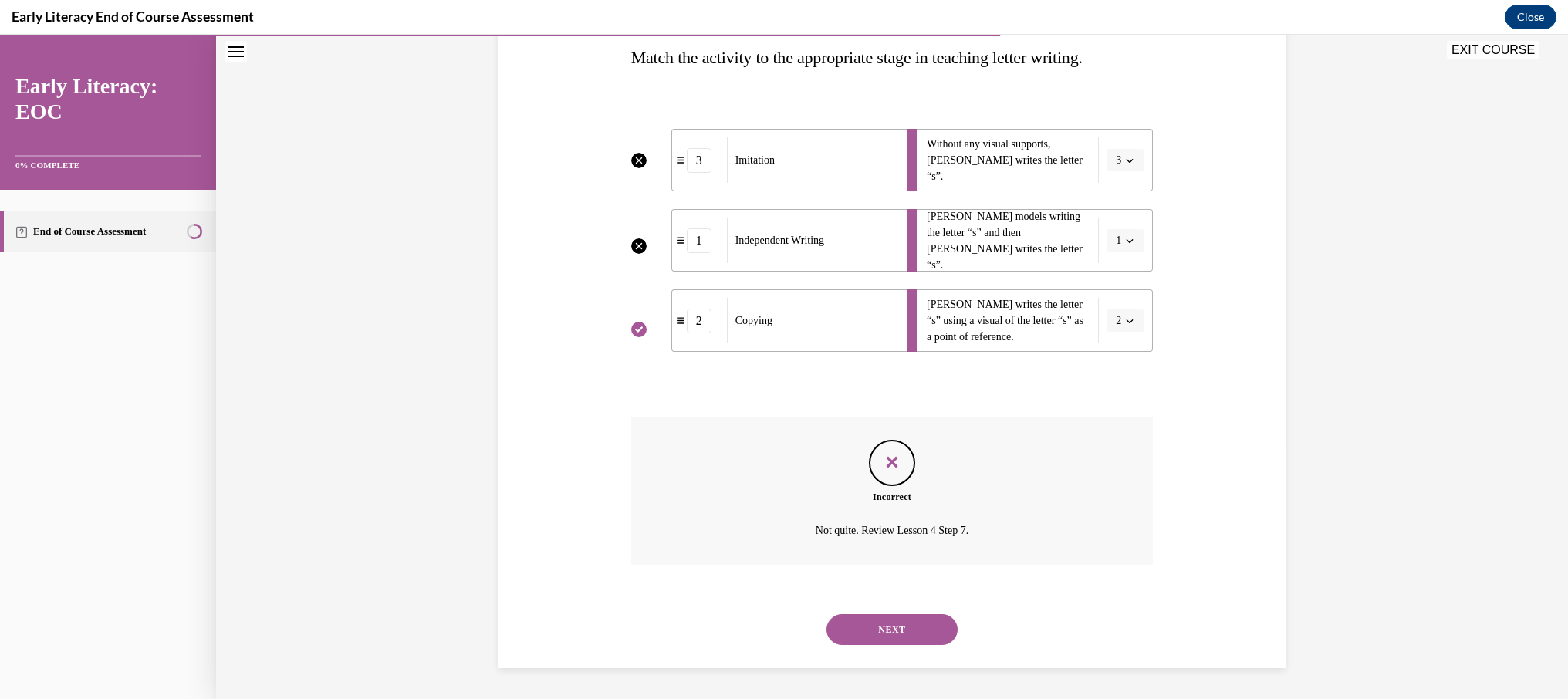
click at [702, 156] on div "3" at bounding box center [699, 161] width 25 height 25
click at [702, 156] on div "3" at bounding box center [699, 161] width 25 height 25
click at [693, 159] on div "3" at bounding box center [699, 161] width 25 height 25
click at [700, 158] on div "3" at bounding box center [699, 161] width 25 height 25
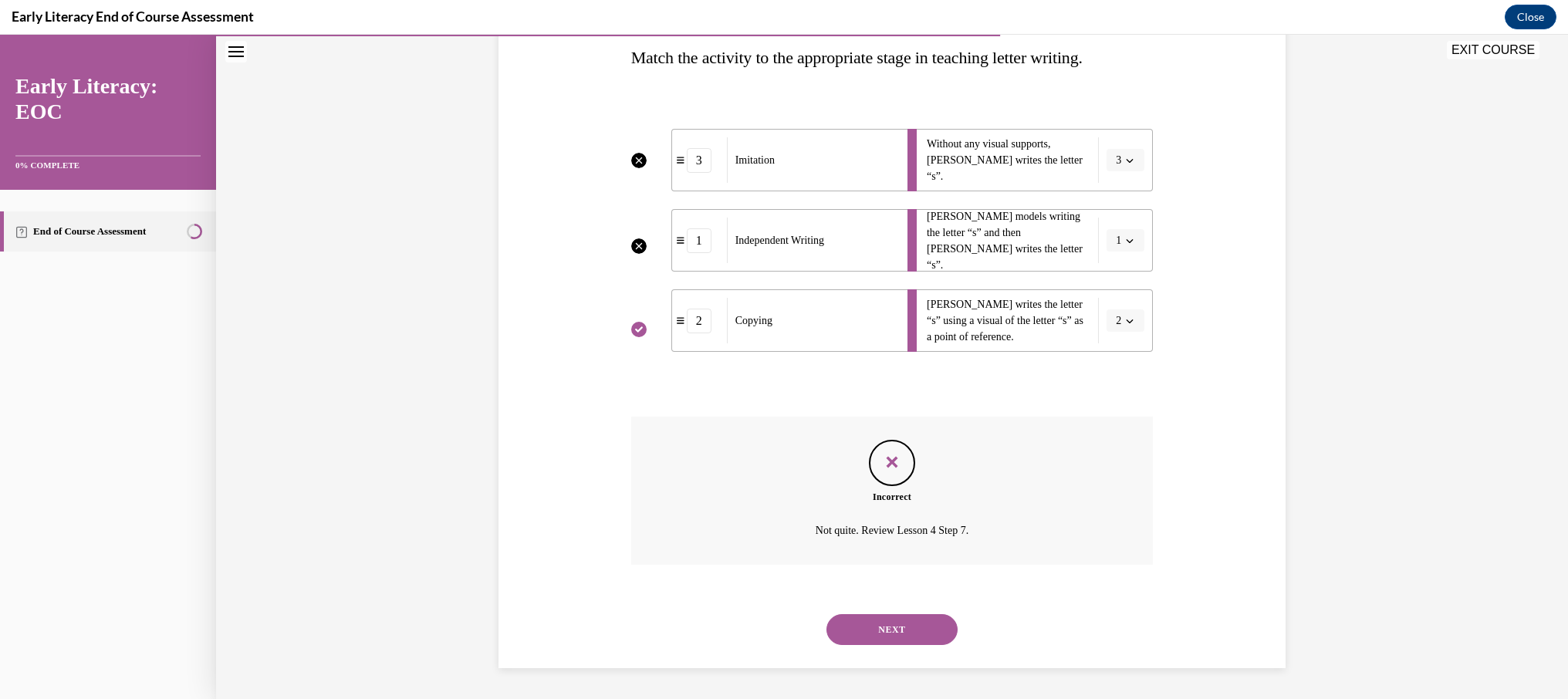
click at [639, 158] on icon "Incorrect" at bounding box center [638, 160] width 16 height 16
click at [902, 621] on button "NEXT" at bounding box center [891, 629] width 131 height 31
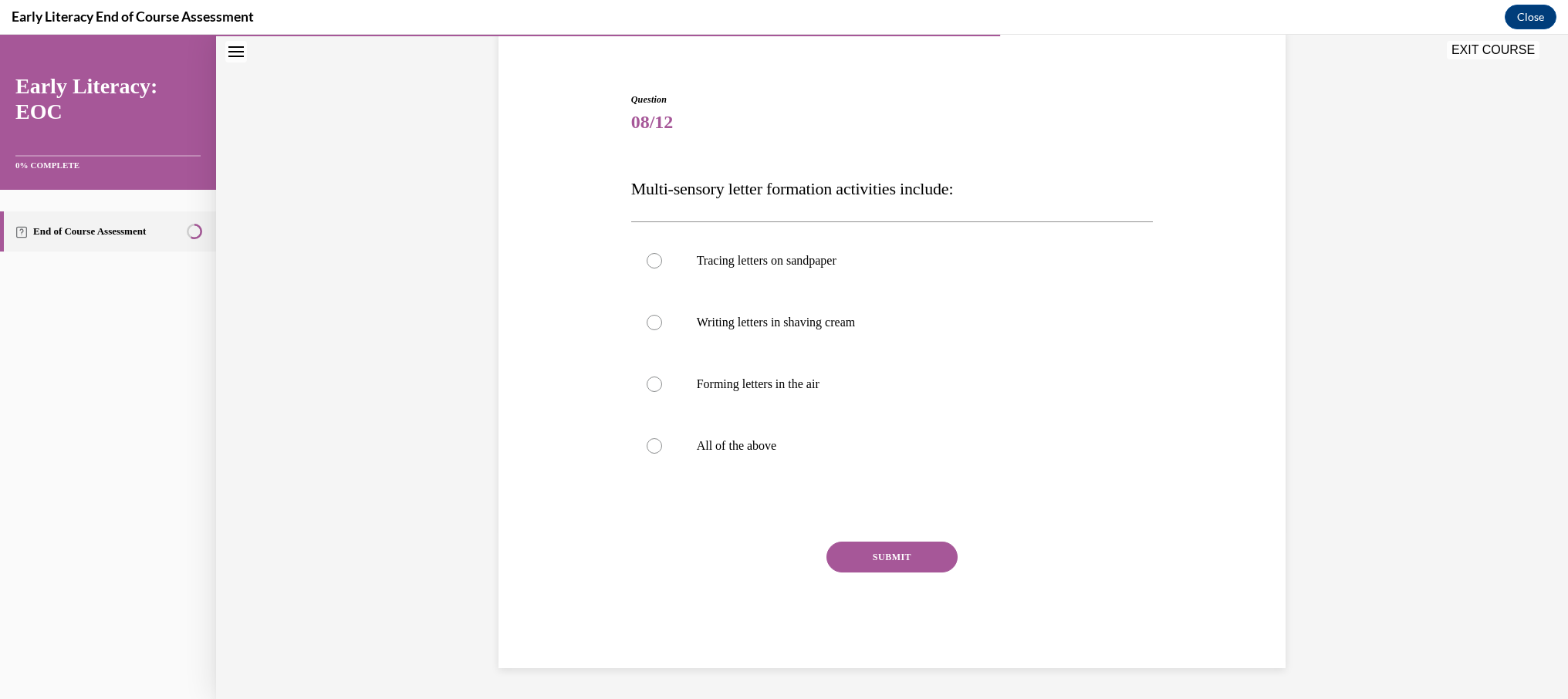
scroll to position [122, 0]
click at [671, 451] on div at bounding box center [891, 446] width 522 height 62
click at [873, 550] on button "SUBMIT" at bounding box center [891, 557] width 131 height 31
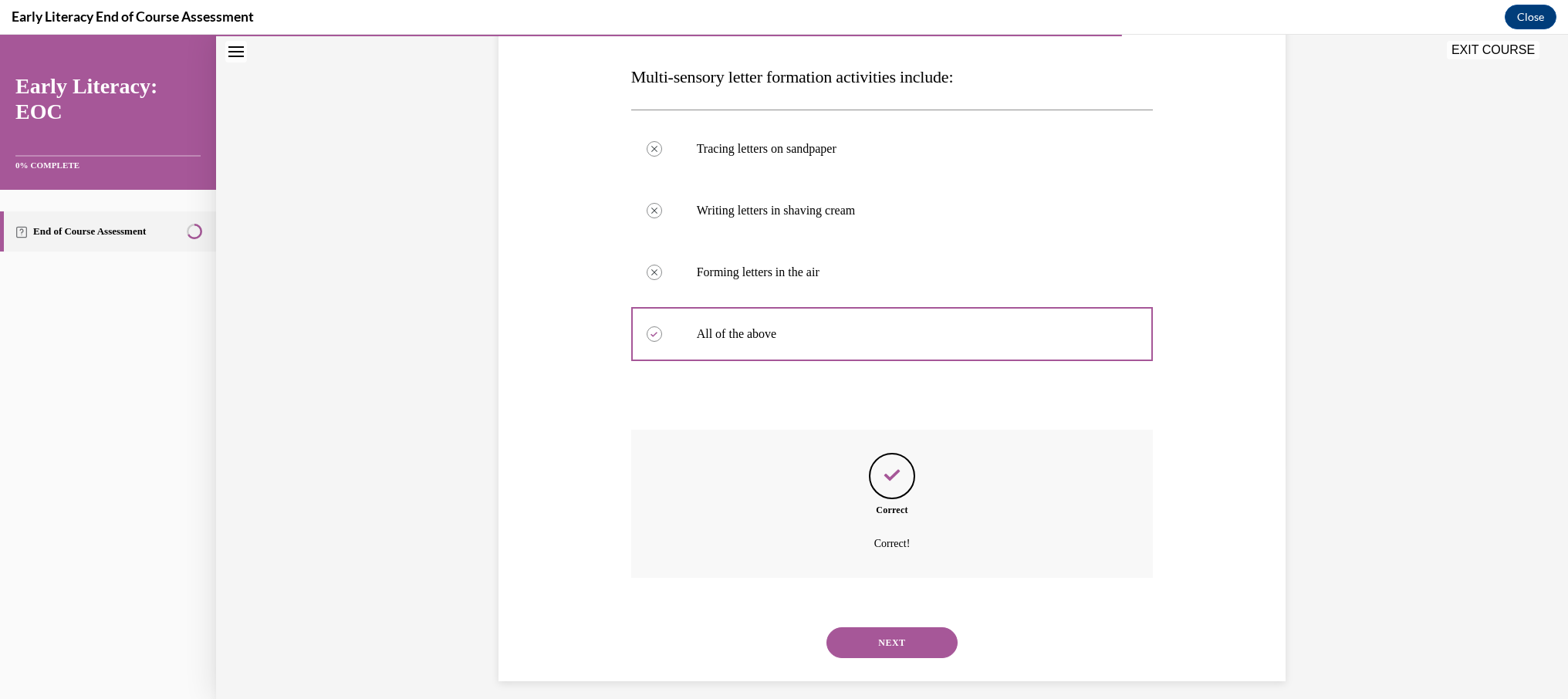
scroll to position [247, 0]
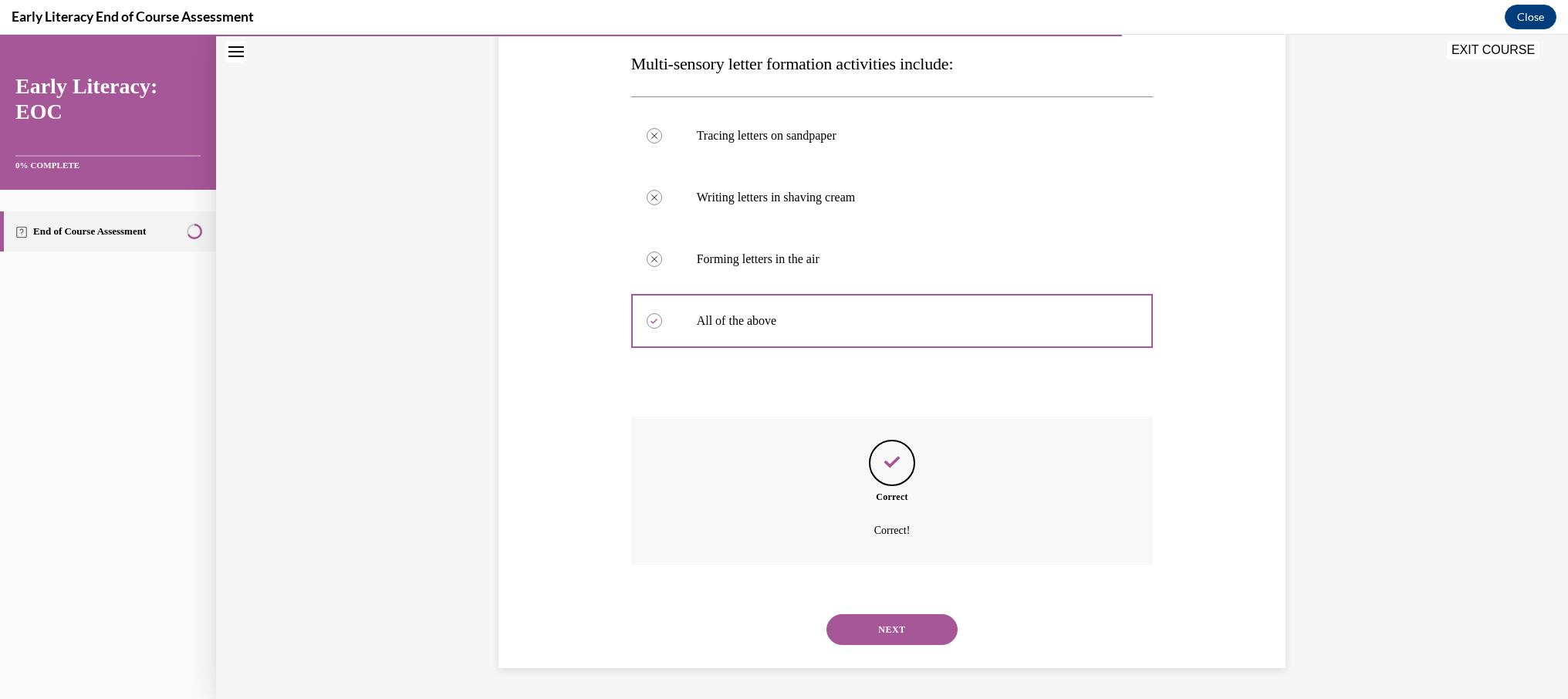
click at [894, 627] on button "NEXT" at bounding box center [891, 629] width 131 height 31
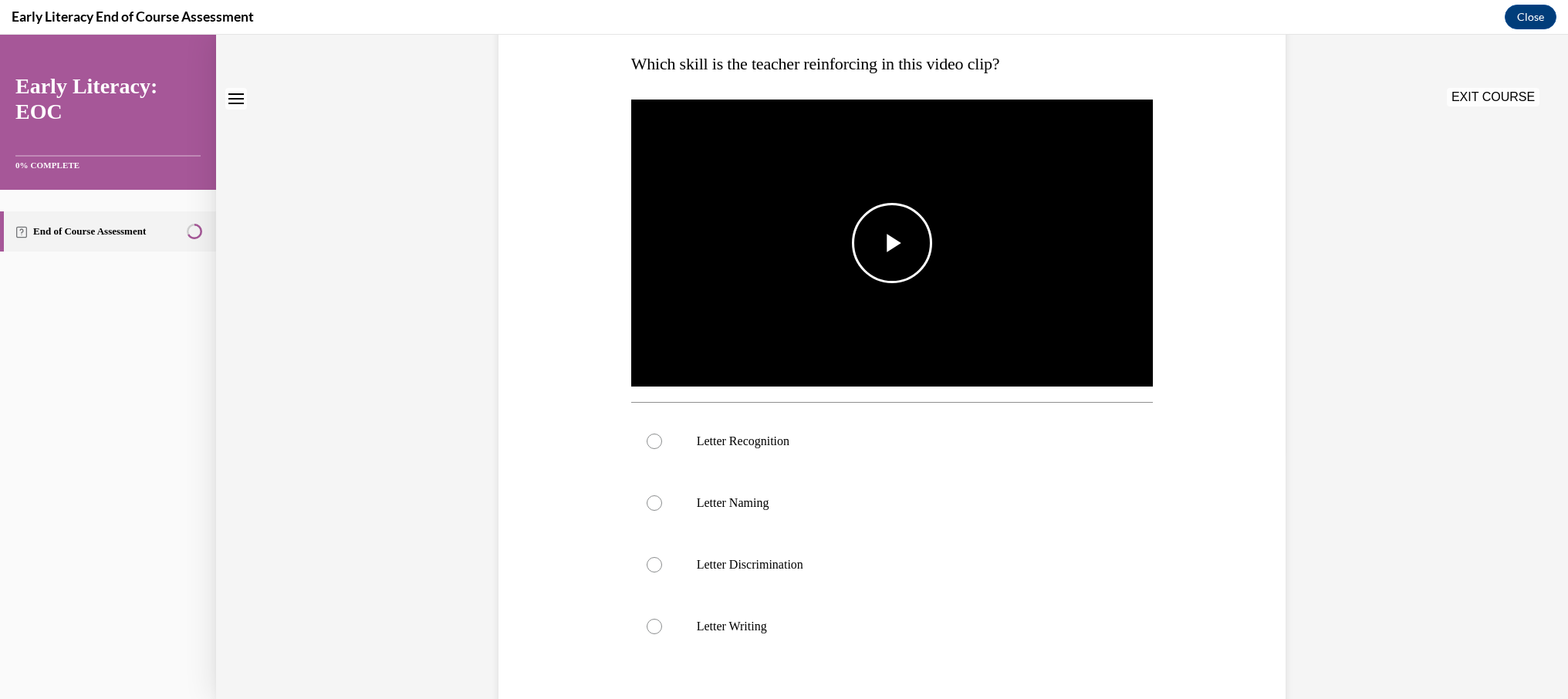
scroll to position [0, 0]
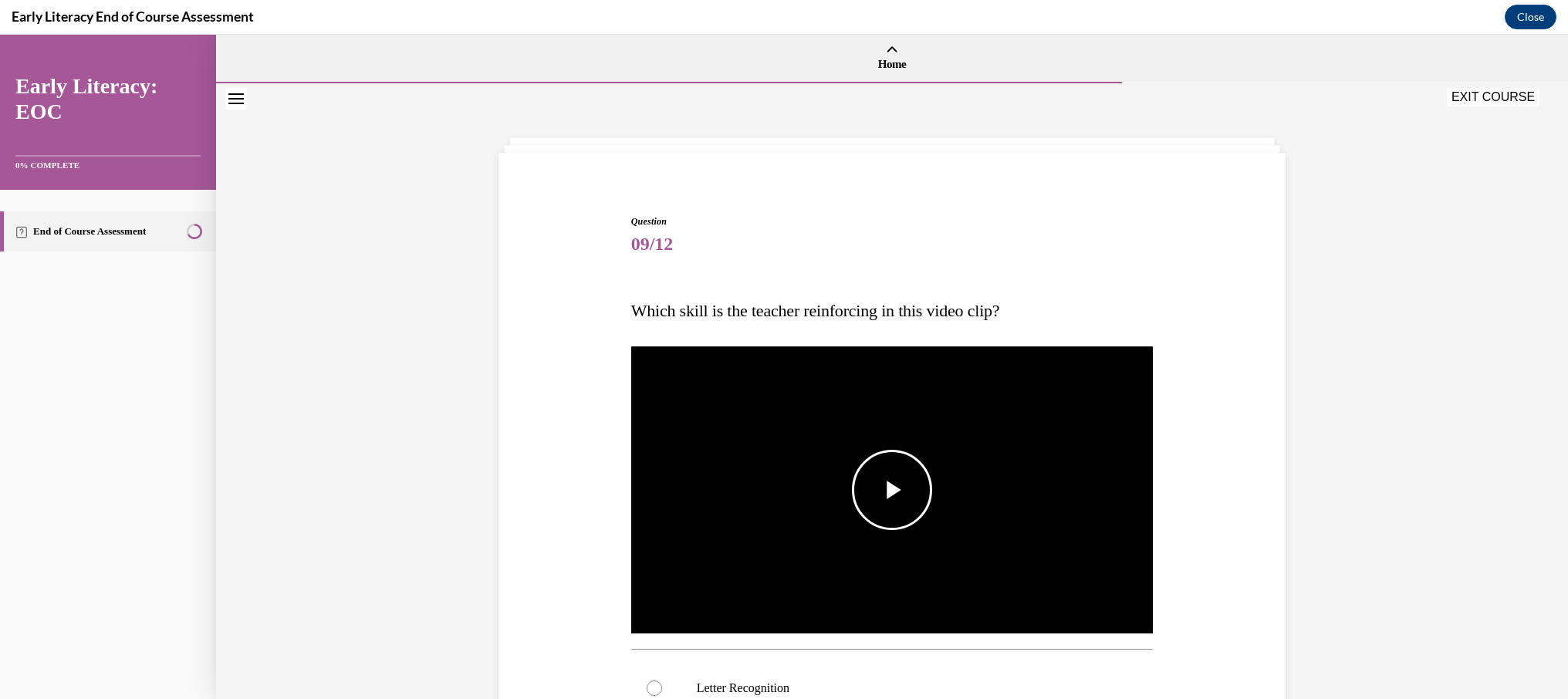
click at [891, 490] on span "Video player" at bounding box center [891, 490] width 0 height 0
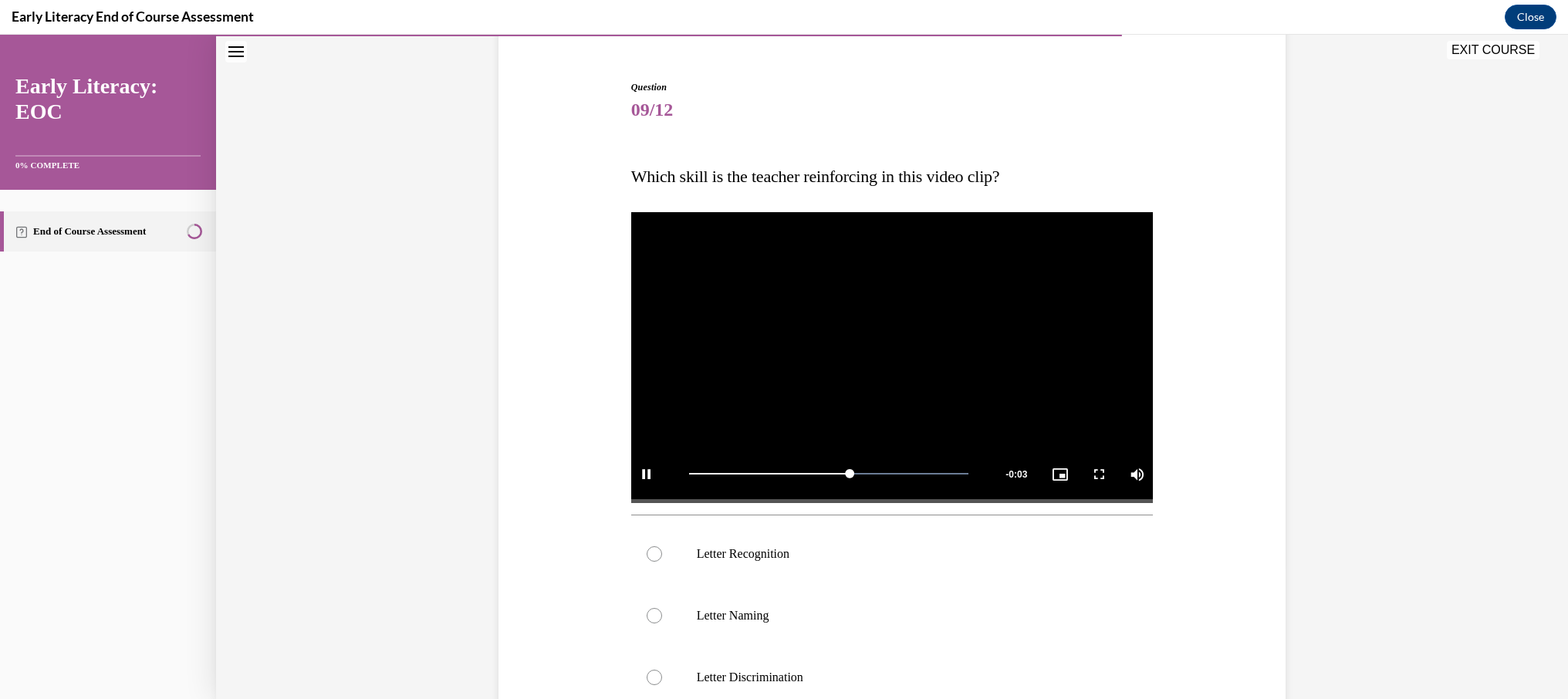
scroll to position [161, 0]
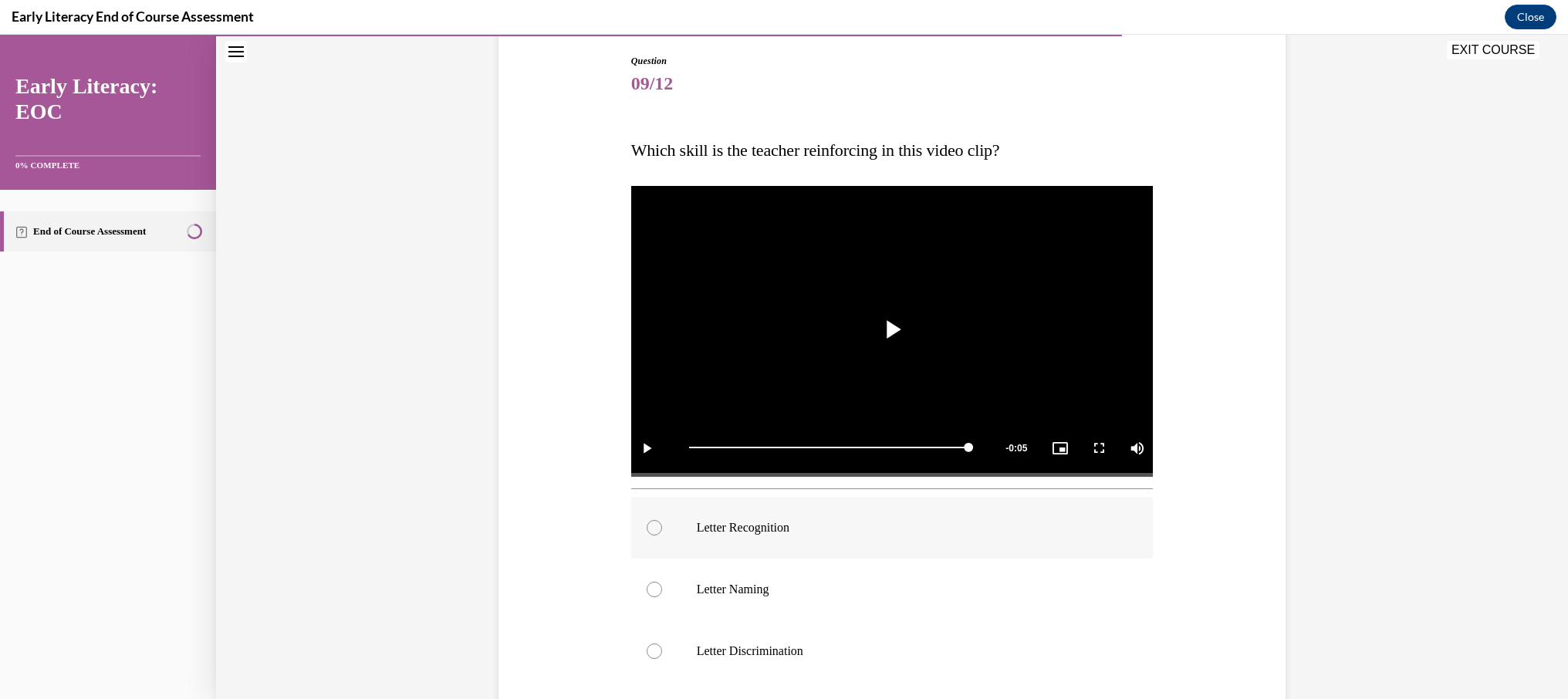
click at [685, 529] on div at bounding box center [891, 527] width 522 height 62
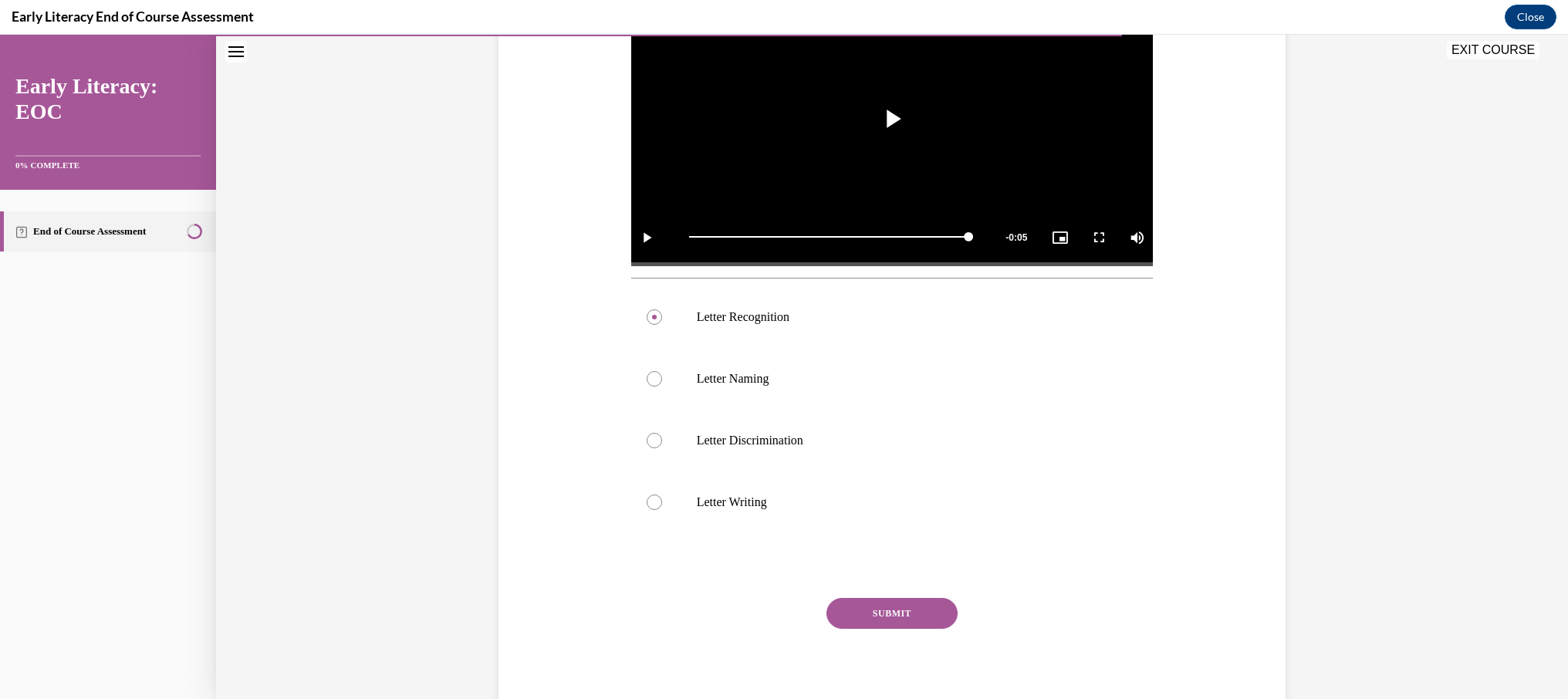
click at [880, 603] on button "SUBMIT" at bounding box center [891, 613] width 131 height 31
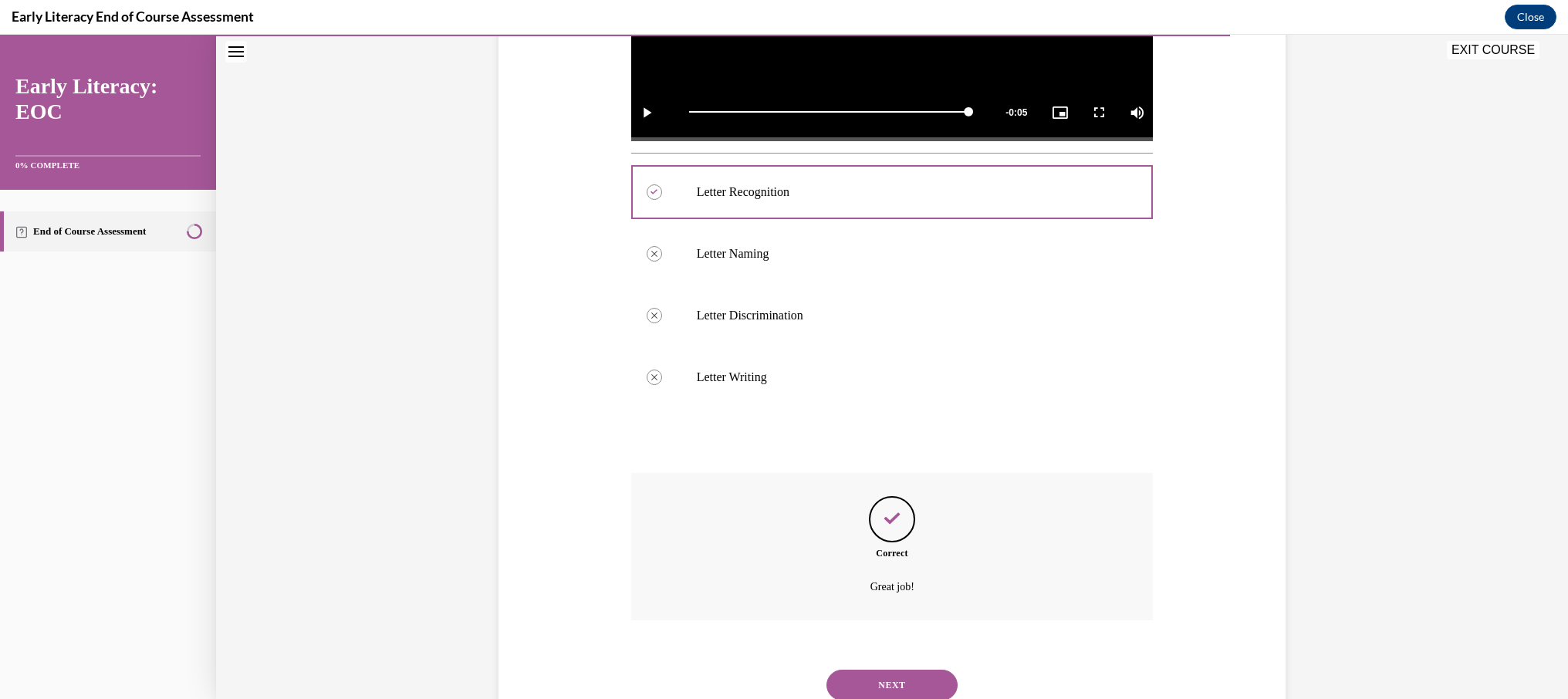
scroll to position [552, 0]
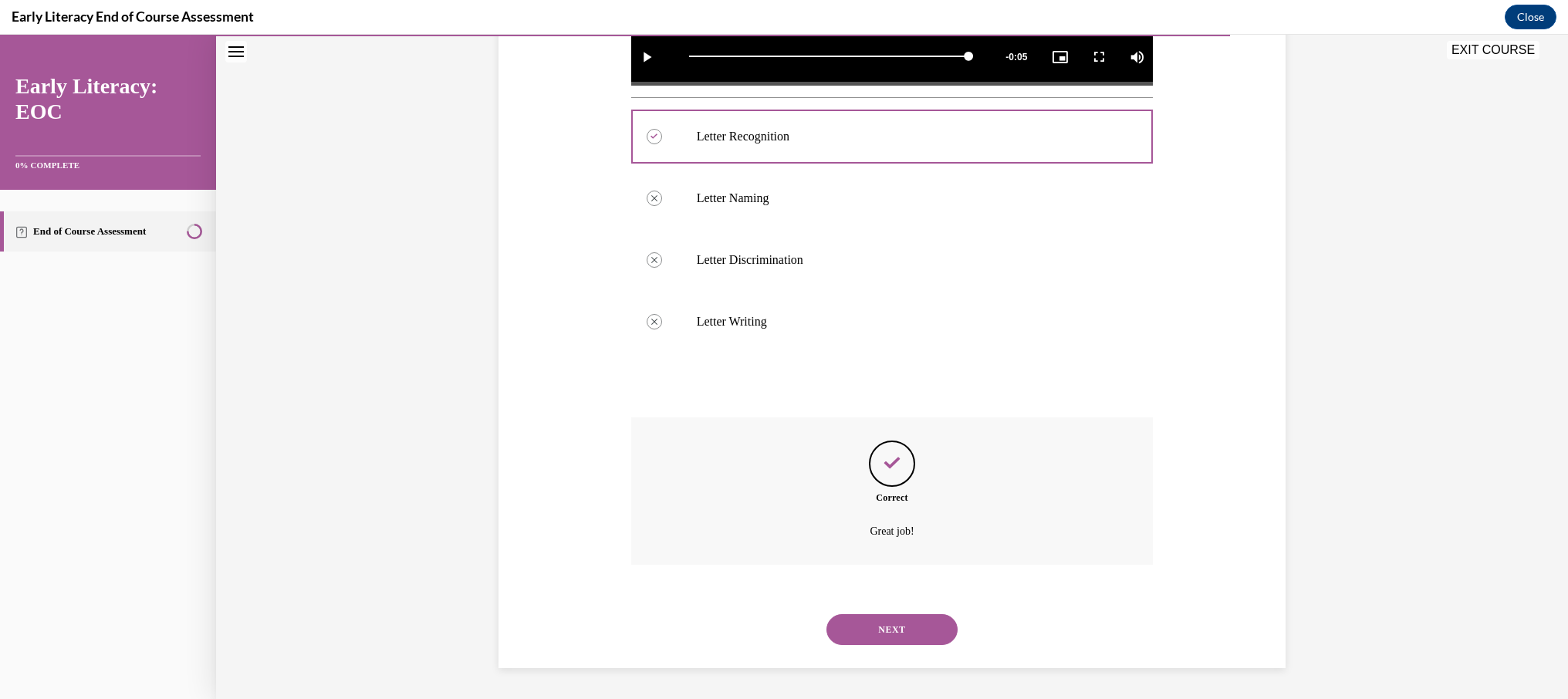
drag, startPoint x: 869, startPoint y: 633, endPoint x: 874, endPoint y: 627, distance: 7.8
click at [870, 632] on button "NEXT" at bounding box center [891, 629] width 131 height 31
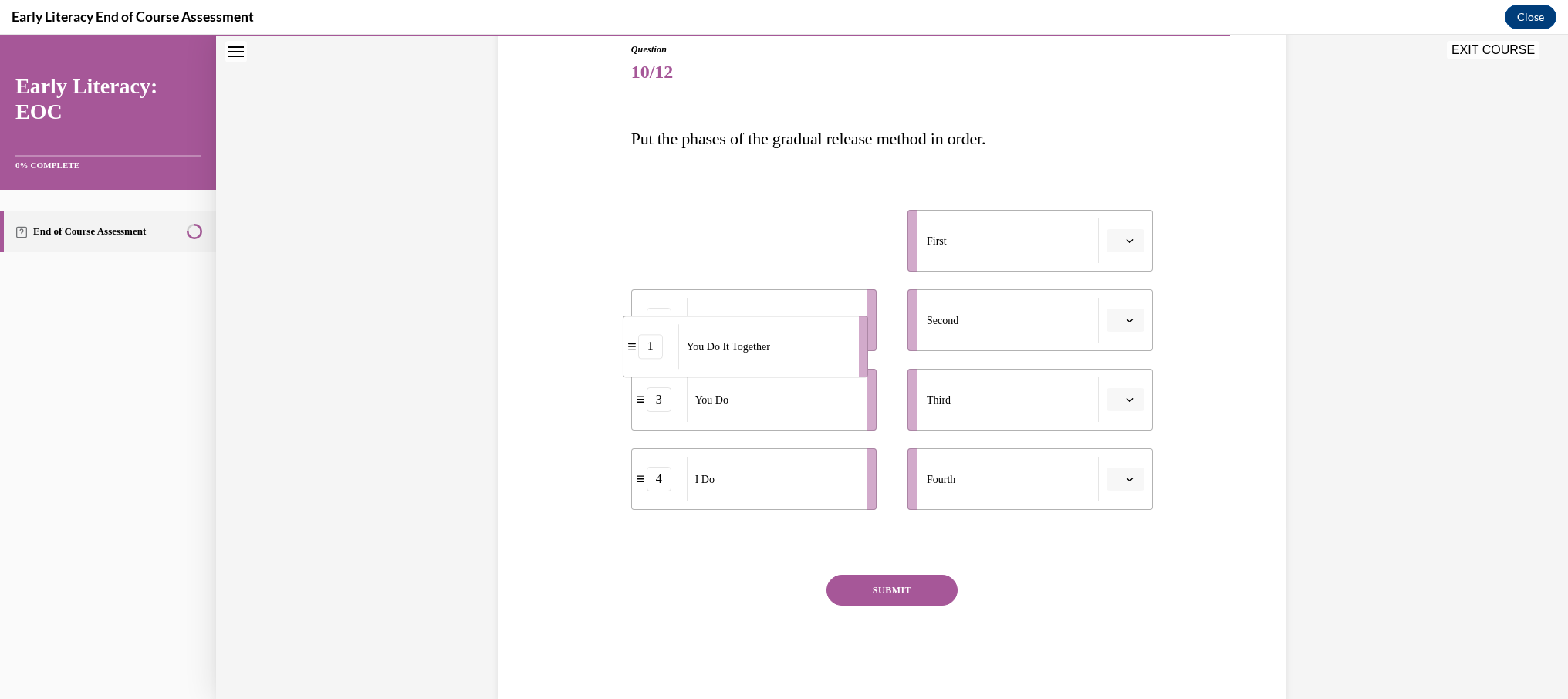
drag, startPoint x: 792, startPoint y: 242, endPoint x: 784, endPoint y: 348, distance: 106.3
click at [784, 348] on div "You Do It Together" at bounding box center [763, 347] width 171 height 45
drag, startPoint x: 948, startPoint y: 253, endPoint x: 848, endPoint y: 251, distance: 100.0
click at [848, 251] on div "1 You Do It Together 2 We Do 3 You Do 4 I Do First Second Third Fourth" at bounding box center [891, 344] width 522 height 331
click at [1084, 137] on p "Put the phases of the gradual release method in order." at bounding box center [891, 138] width 522 height 34
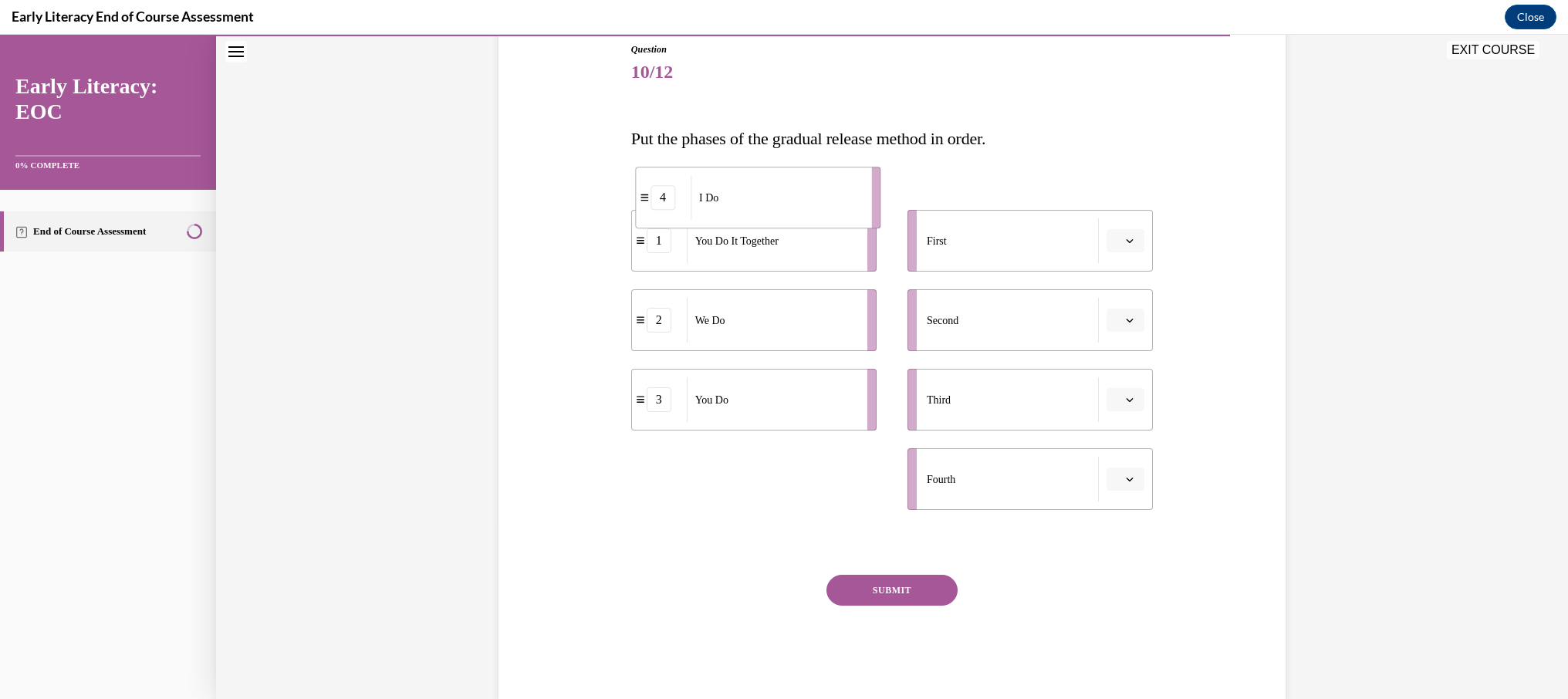
drag, startPoint x: 753, startPoint y: 496, endPoint x: 756, endPoint y: 207, distance: 289.0
click at [756, 207] on div "I Do" at bounding box center [776, 197] width 171 height 45
drag, startPoint x: 734, startPoint y: 244, endPoint x: 724, endPoint y: 336, distance: 92.5
click at [725, 336] on span "You Do It Together" at bounding box center [731, 331] width 83 height 16
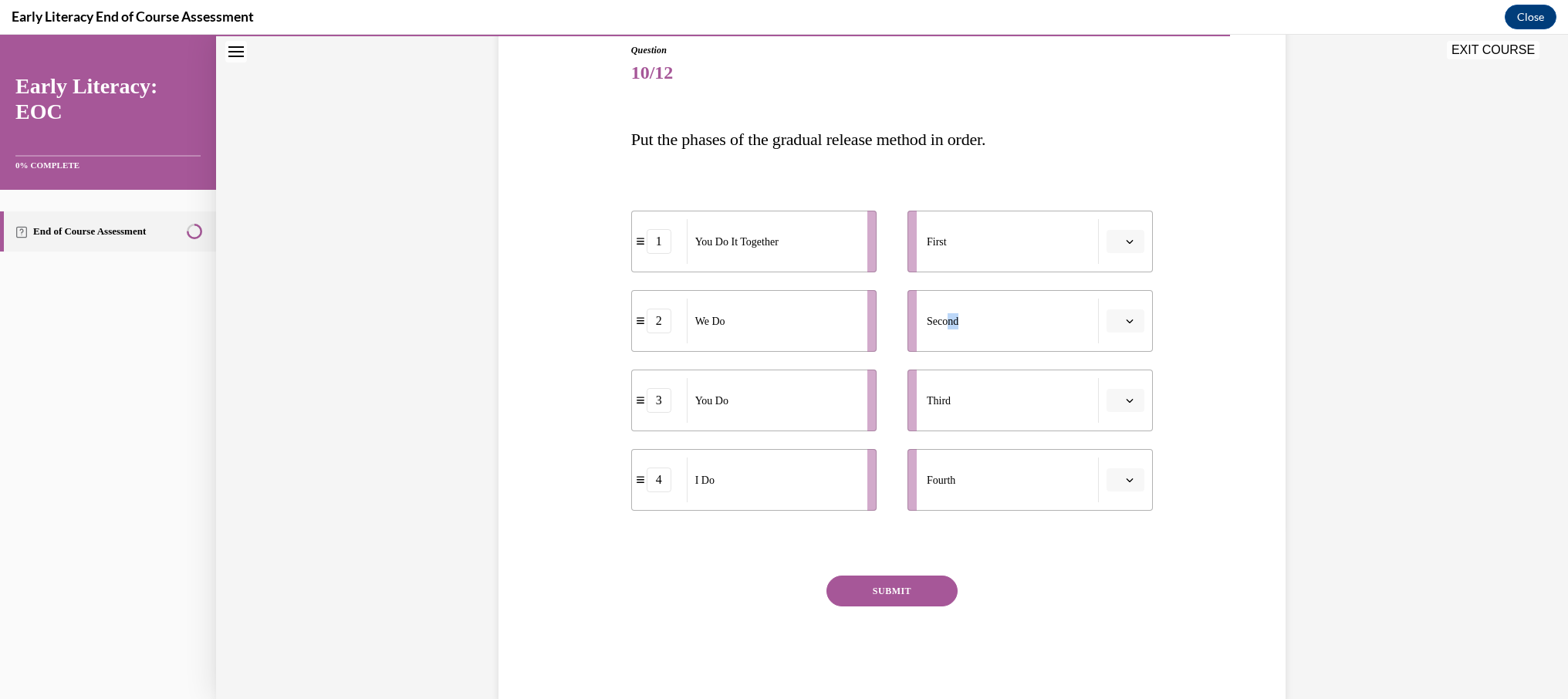
drag, startPoint x: 1013, startPoint y: 328, endPoint x: 901, endPoint y: 317, distance: 112.5
click at [944, 318] on div "Second" at bounding box center [1012, 321] width 172 height 45
drag, startPoint x: 769, startPoint y: 476, endPoint x: 788, endPoint y: 225, distance: 251.7
click at [788, 225] on div "I Do" at bounding box center [791, 228] width 171 height 45
click at [1126, 239] on icon "button" at bounding box center [1129, 241] width 7 height 7
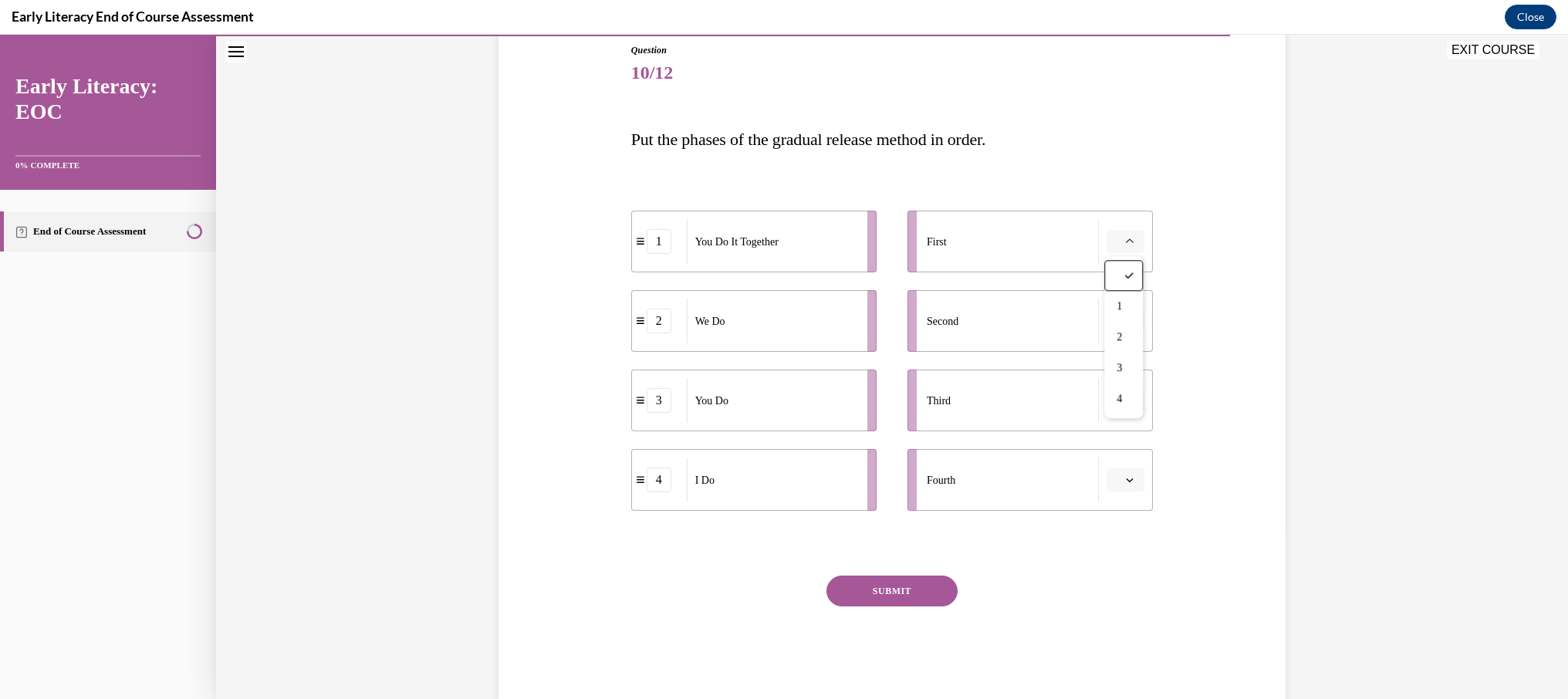
click at [1095, 132] on p "Put the phases of the gradual release method in order." at bounding box center [891, 139] width 522 height 34
click at [1131, 240] on icon "button" at bounding box center [1129, 243] width 7 height 7
click at [1138, 365] on div "3" at bounding box center [1123, 370] width 38 height 31
click at [1121, 238] on button "3" at bounding box center [1125, 244] width 37 height 23
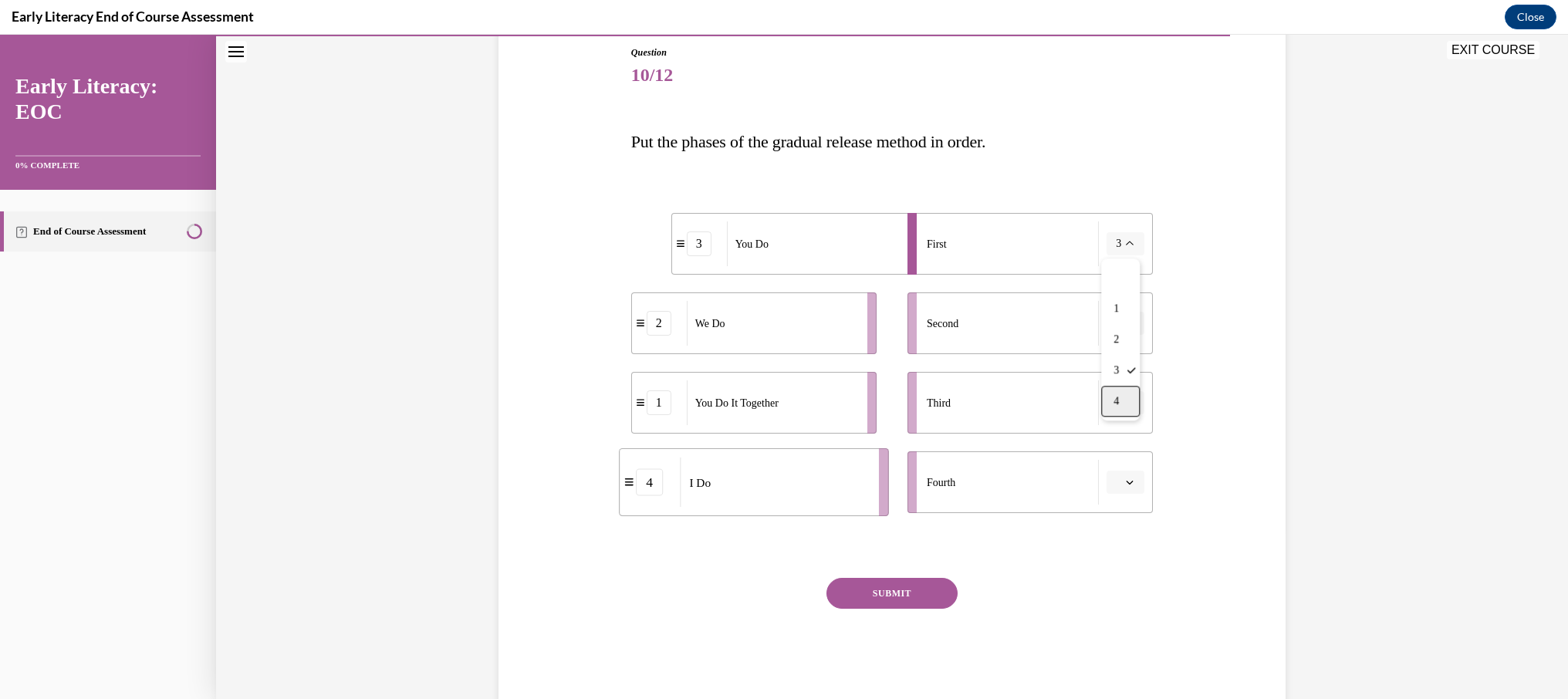
click at [1116, 407] on span "4" at bounding box center [1116, 401] width 5 height 12
click at [1136, 243] on button "4" at bounding box center [1125, 244] width 37 height 23
click at [1167, 214] on div "Question 10/12 Put the phases of the gradual release method in order. 4 I Do 2 …" at bounding box center [892, 352] width 795 height 705
click at [1135, 326] on button "button" at bounding box center [1125, 323] width 37 height 23
click at [1131, 422] on div "2" at bounding box center [1123, 418] width 38 height 31
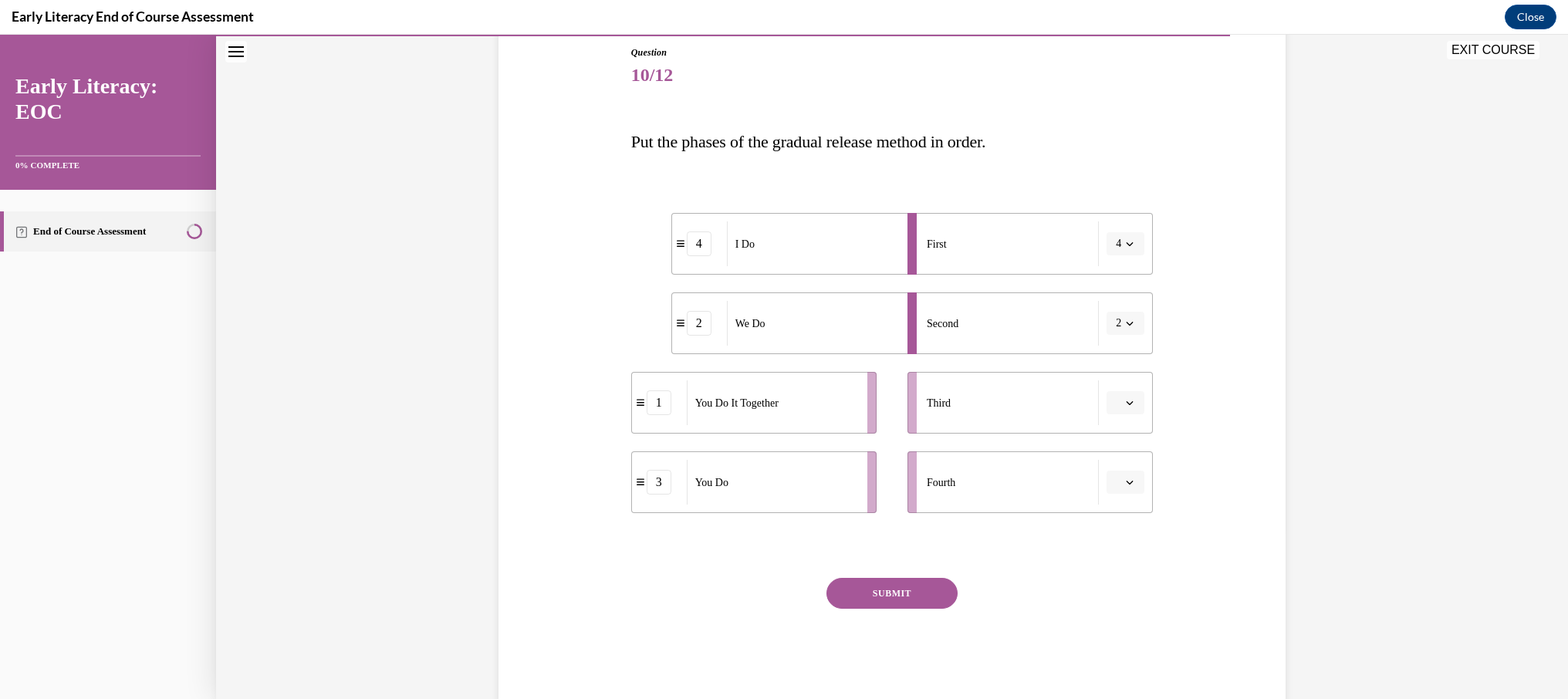
click at [1131, 402] on icon "button" at bounding box center [1129, 402] width 7 height 7
click at [1123, 515] on div "3" at bounding box center [1123, 529] width 38 height 31
click at [1127, 397] on span "button" at bounding box center [1129, 402] width 11 height 11
click at [1131, 502] on div "2" at bounding box center [1125, 499] width 38 height 31
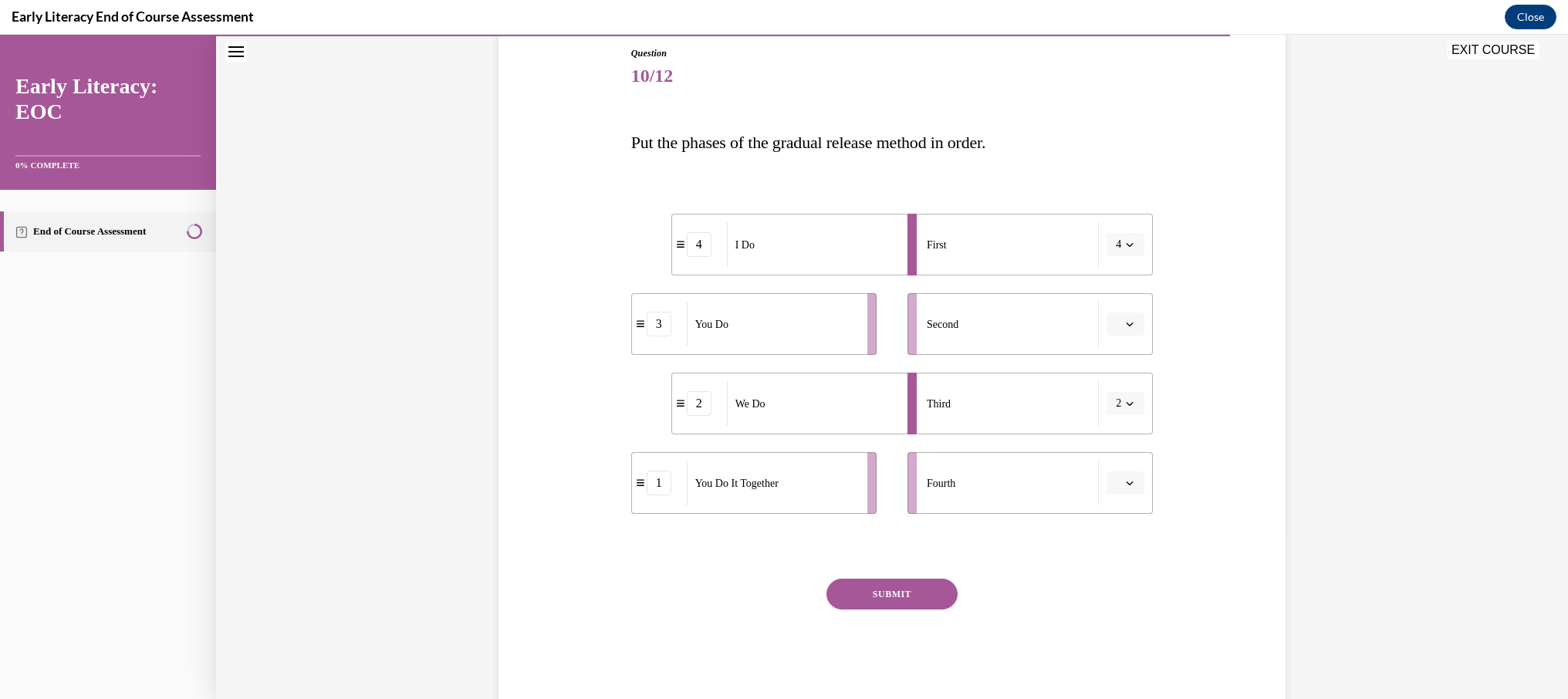
click at [1131, 317] on button "button" at bounding box center [1125, 324] width 37 height 23
click at [1141, 417] on div "2" at bounding box center [1123, 419] width 38 height 31
click at [1136, 405] on button "button" at bounding box center [1125, 403] width 37 height 23
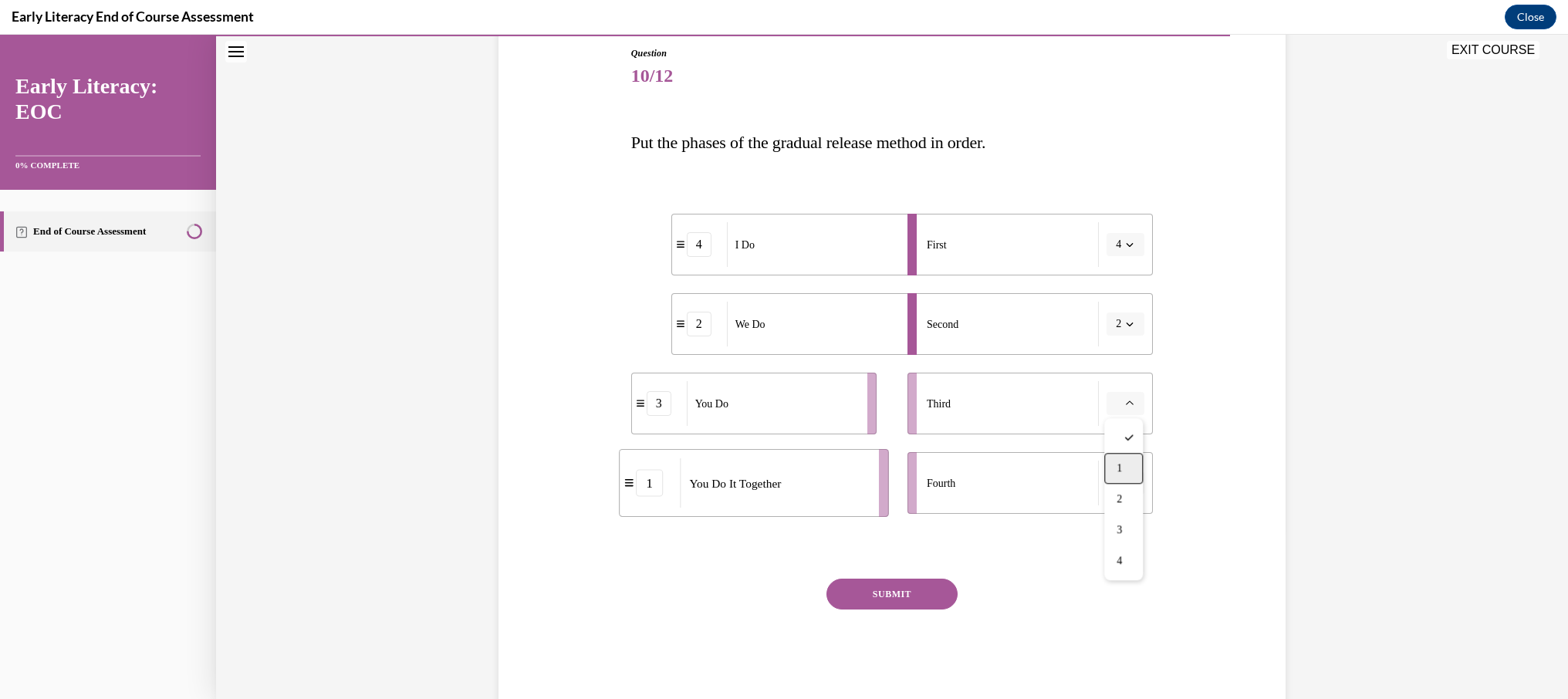
click at [1132, 470] on div "1" at bounding box center [1123, 468] width 38 height 31
click at [1133, 479] on icon "button" at bounding box center [1129, 482] width 7 height 7
click at [1126, 606] on div "3" at bounding box center [1123, 609] width 38 height 31
click at [905, 600] on button "SUBMIT" at bounding box center [891, 594] width 131 height 31
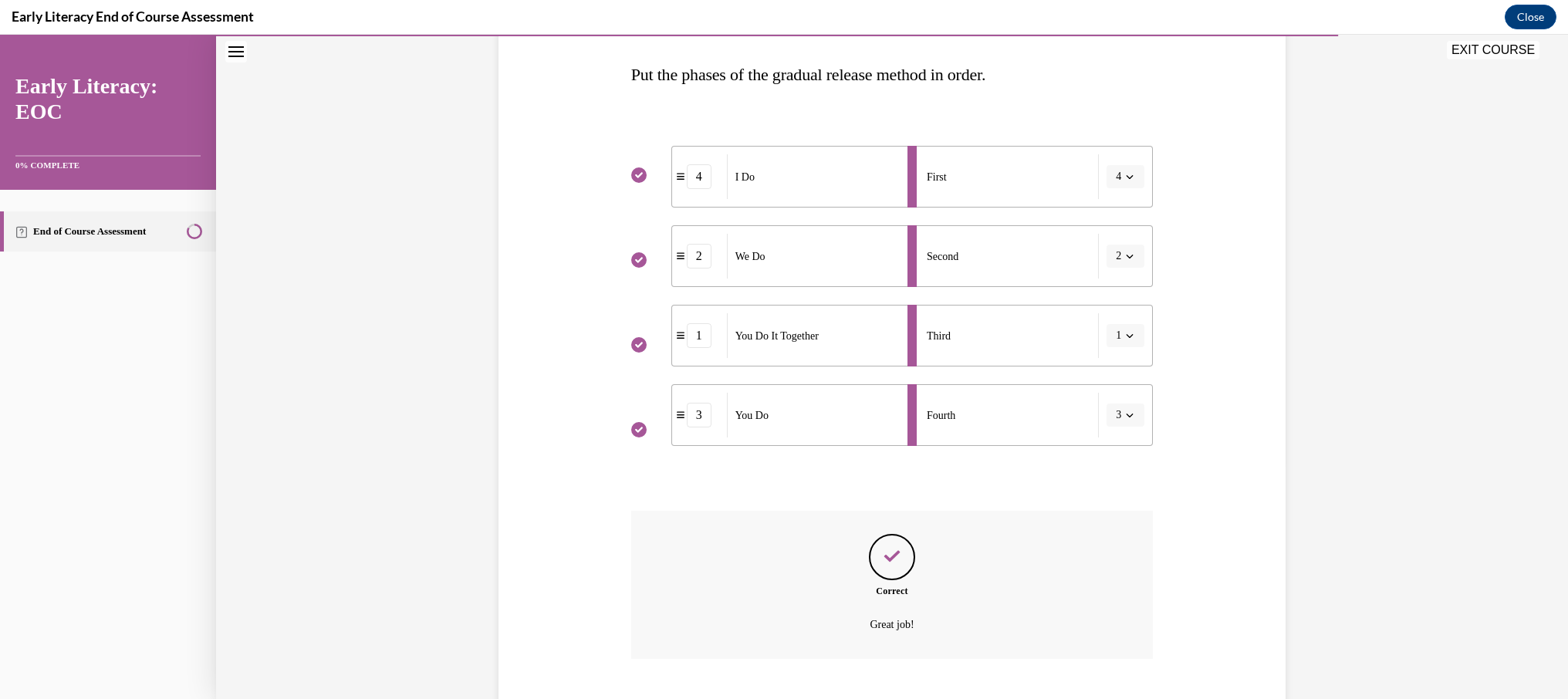
scroll to position [330, 0]
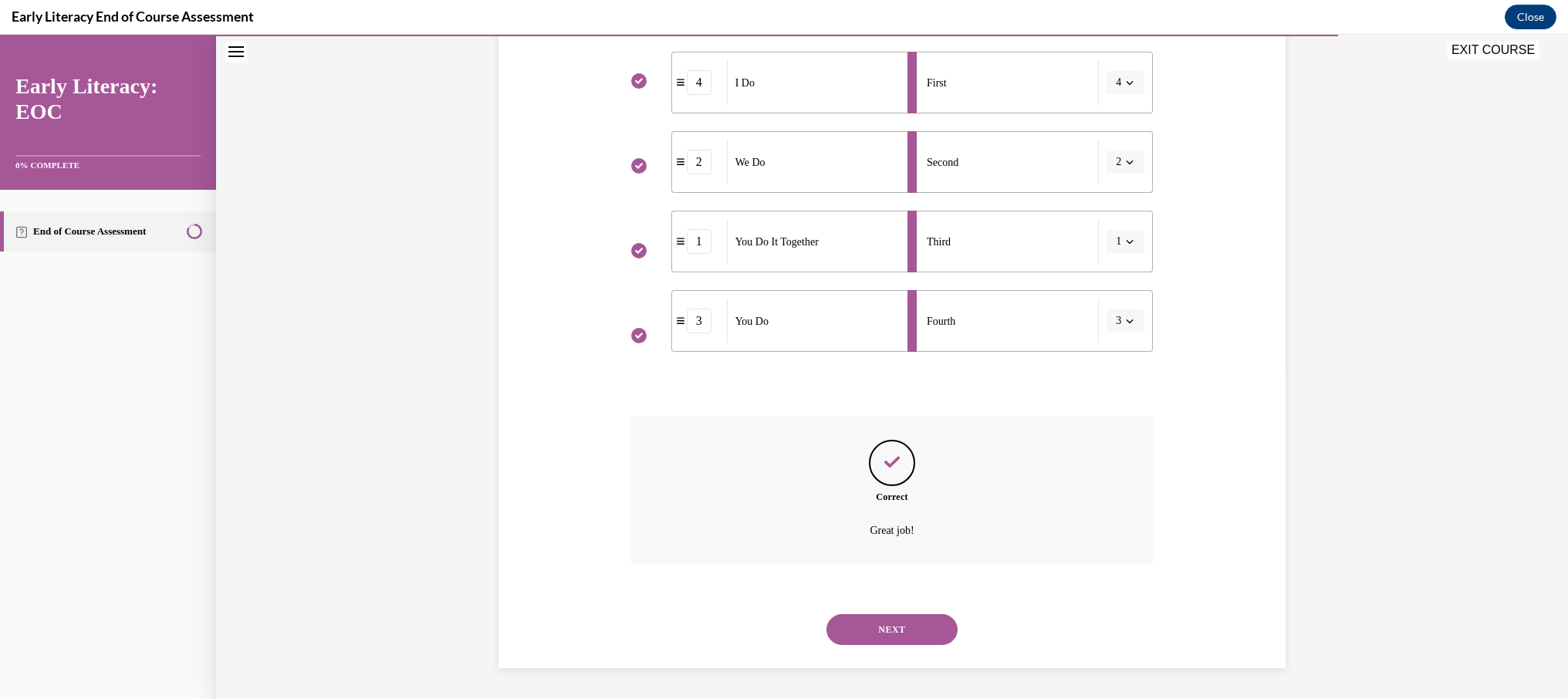
click at [910, 627] on button "NEXT" at bounding box center [891, 629] width 131 height 31
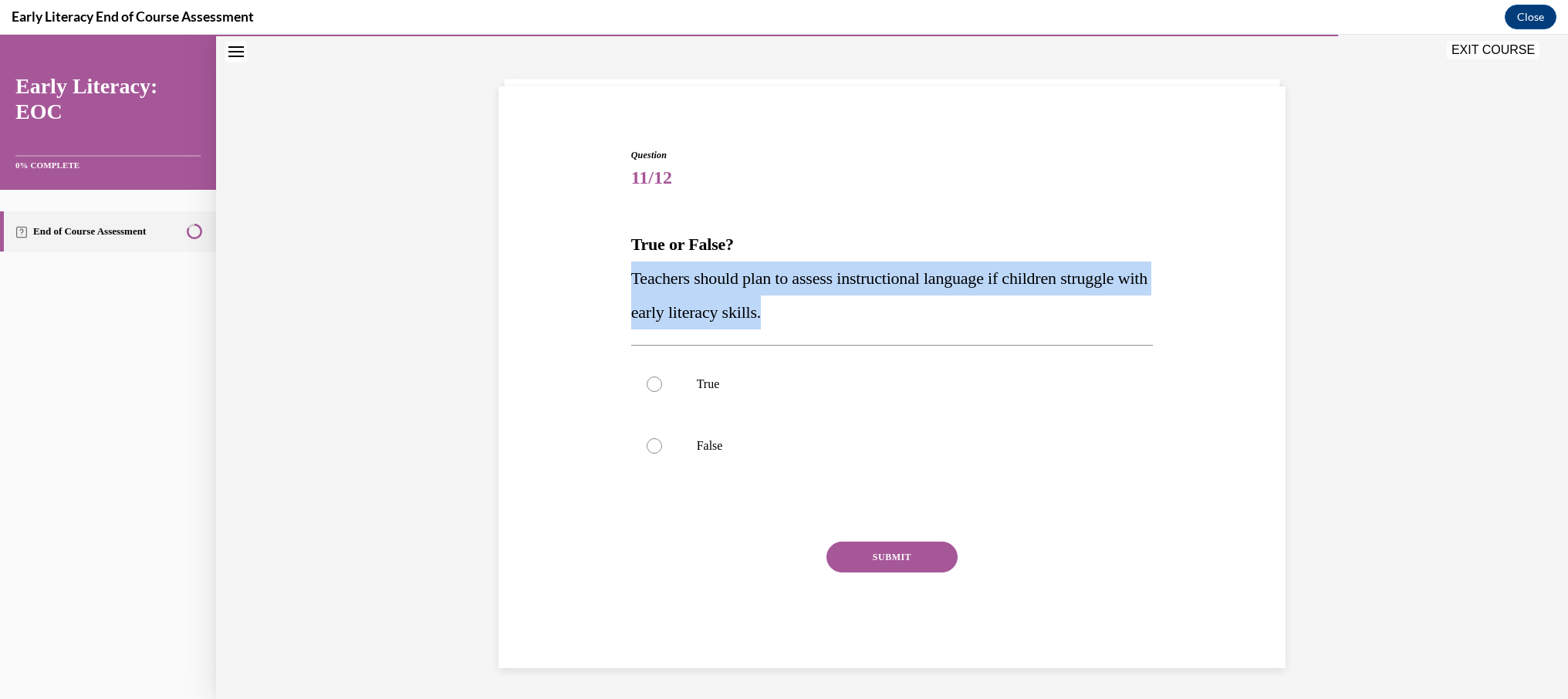
drag, startPoint x: 811, startPoint y: 317, endPoint x: 622, endPoint y: 267, distance: 195.5
click at [622, 267] on div "Question 11/12 True or False? Teachers should plan to assess instructional lang…" at bounding box center [892, 385] width 795 height 567
copy span "Teachers should plan to assess instructional language if children struggle with…"
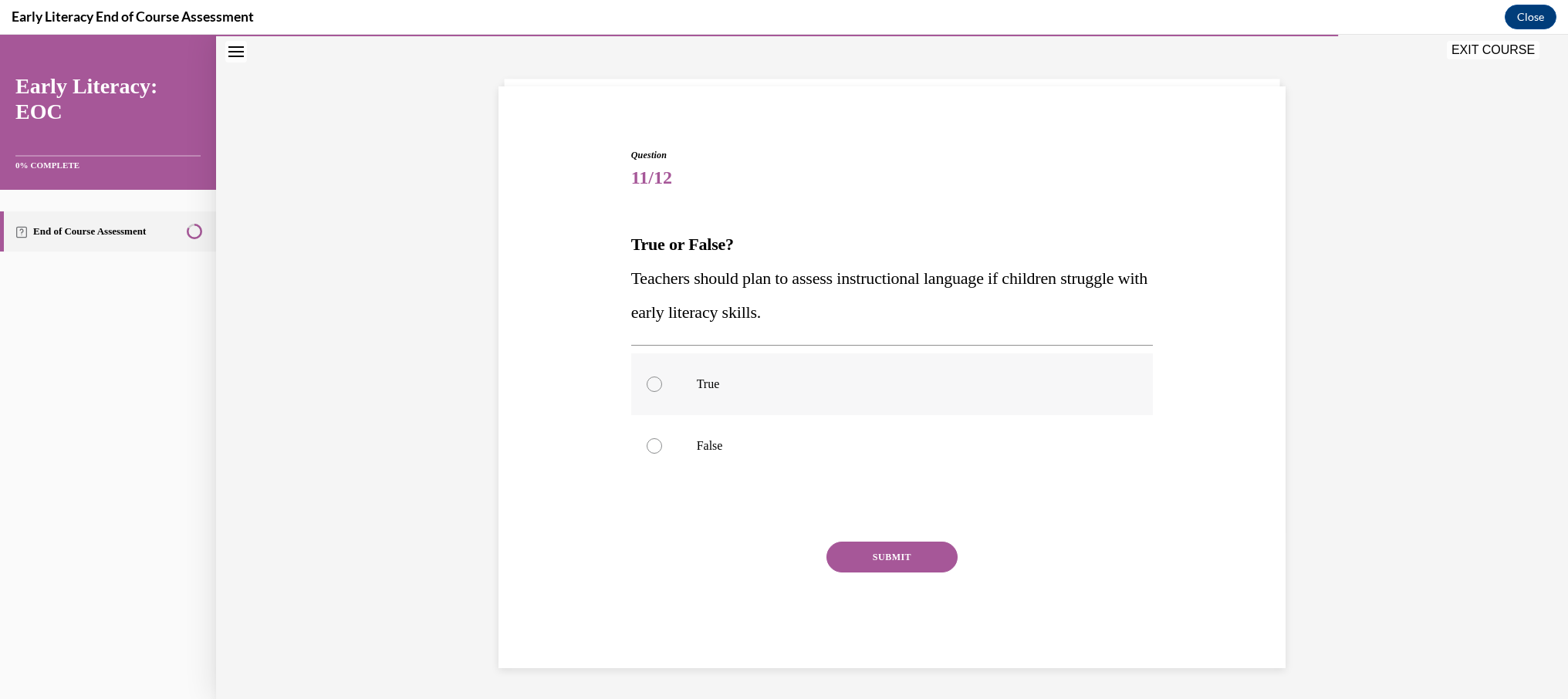
click at [679, 387] on div at bounding box center [891, 384] width 522 height 62
click at [912, 558] on button "SUBMIT" at bounding box center [891, 557] width 131 height 31
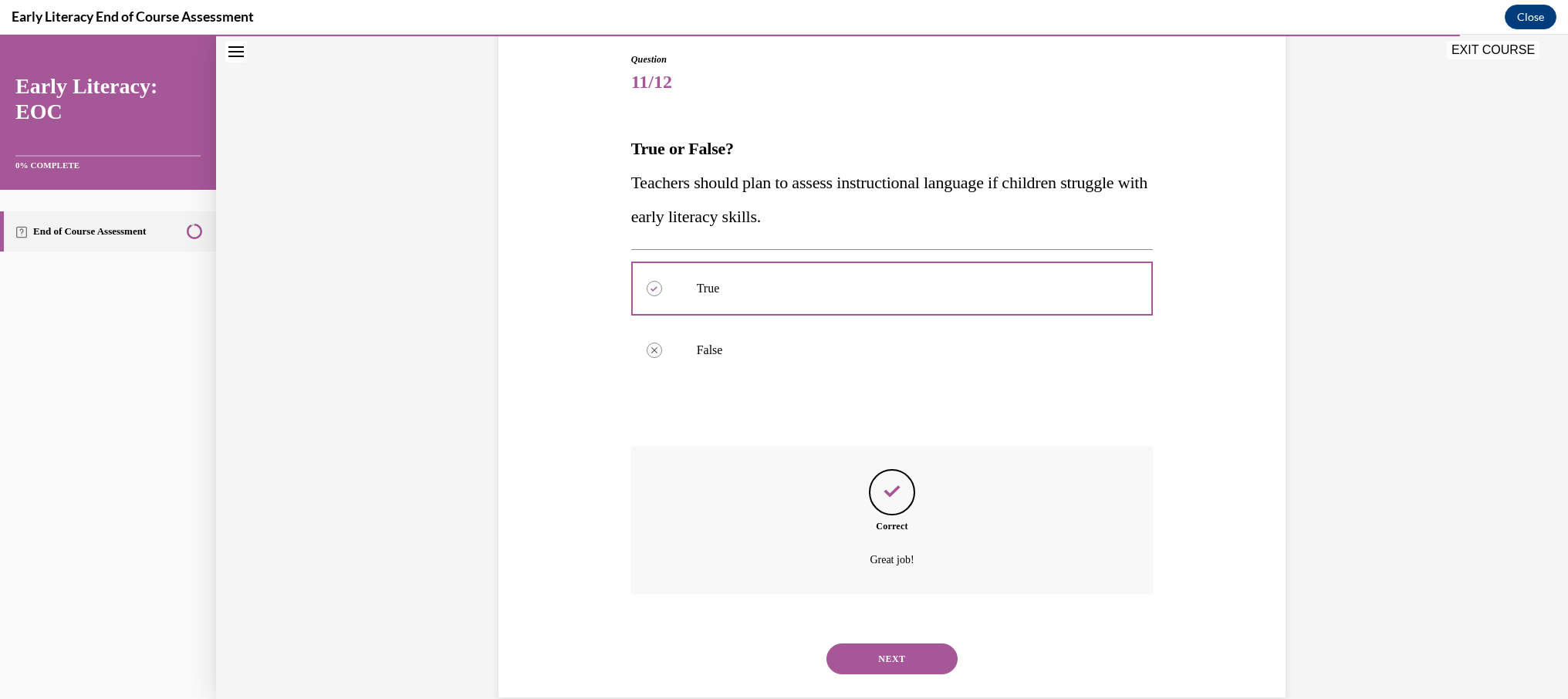
scroll to position [192, 0]
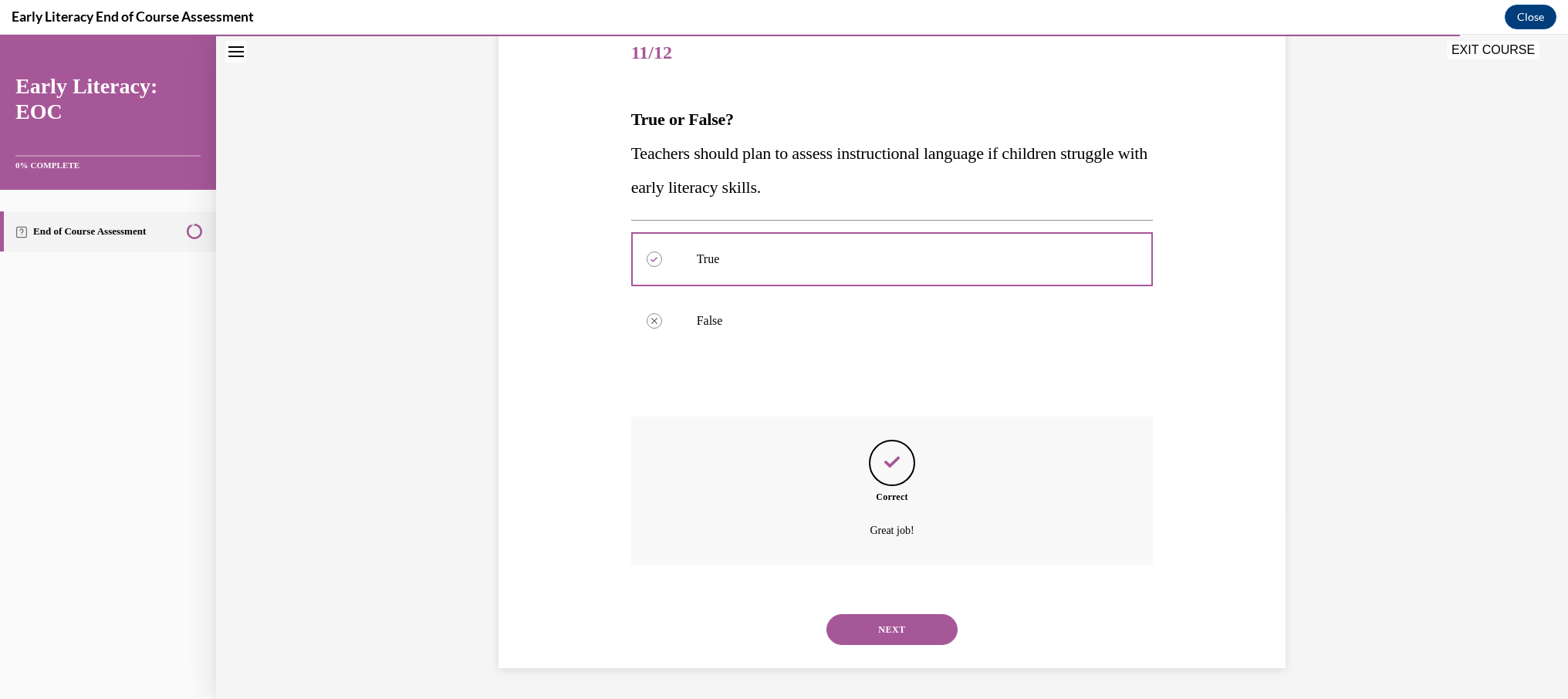
click at [906, 617] on button "NEXT" at bounding box center [891, 629] width 131 height 31
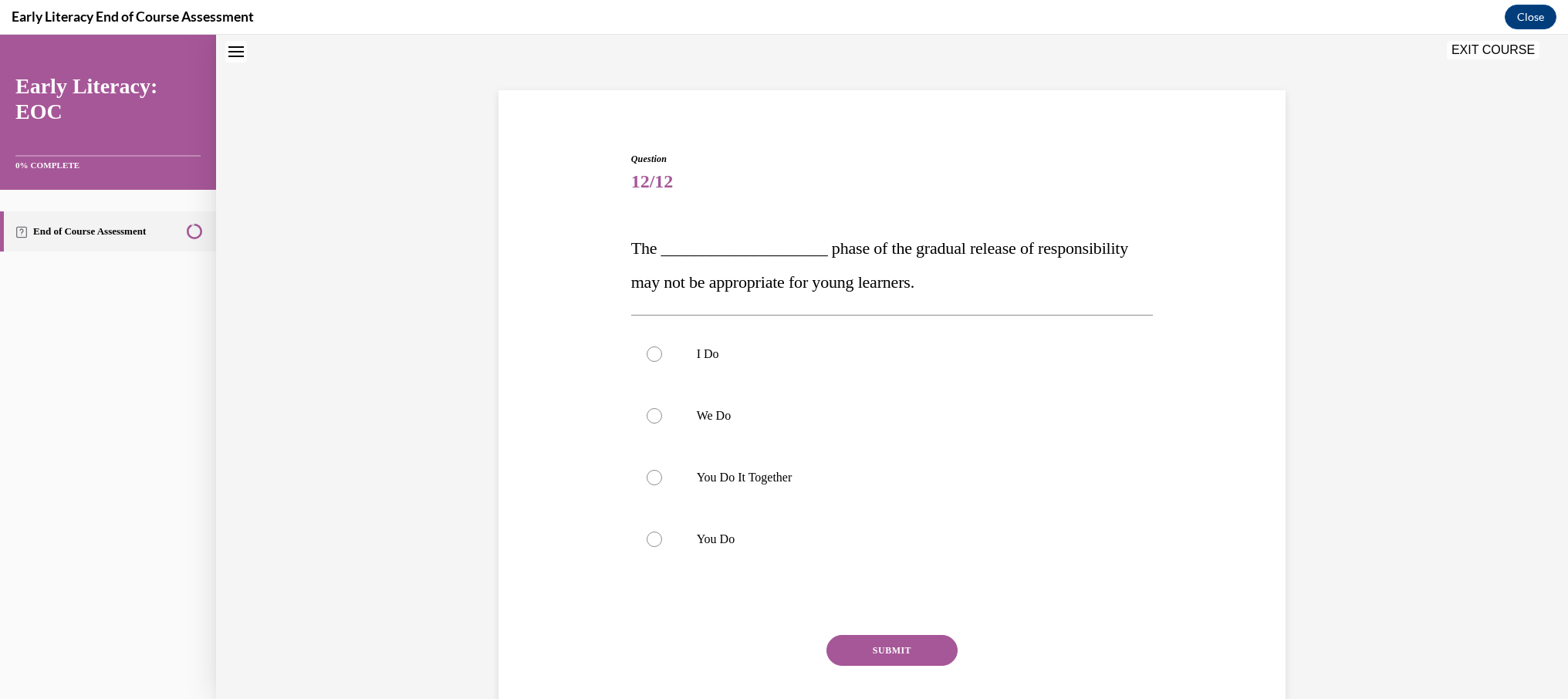
scroll to position [63, 0]
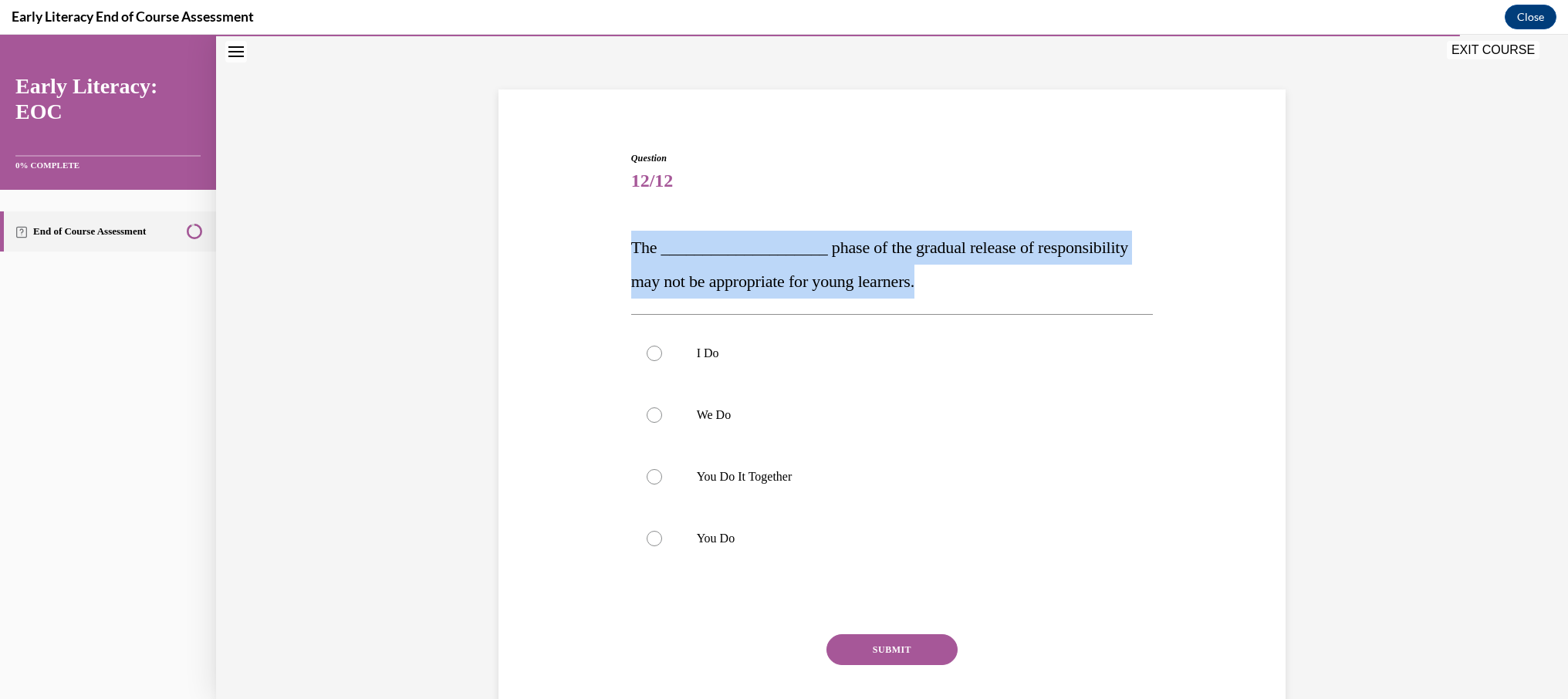
drag, startPoint x: 912, startPoint y: 282, endPoint x: 607, endPoint y: 237, distance: 308.3
click at [608, 237] on div "Question 12/12 The ____________________ phase of the gradual release of respons…" at bounding box center [892, 432] width 795 height 656
copy span "The ____________________ phase of the gradual release of responsibility may not…"
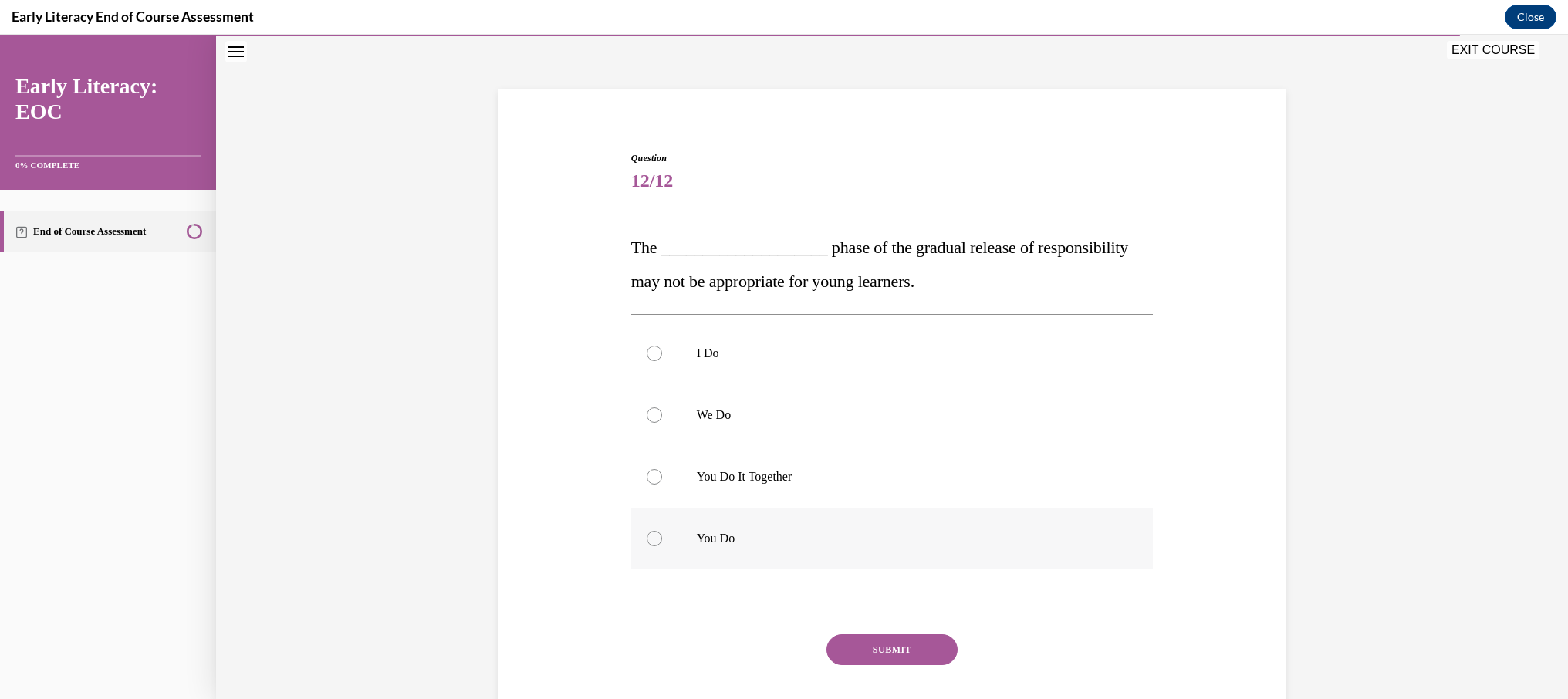
click at [661, 539] on div at bounding box center [654, 538] width 16 height 16
click at [903, 652] on button "SUBMIT" at bounding box center [891, 649] width 131 height 31
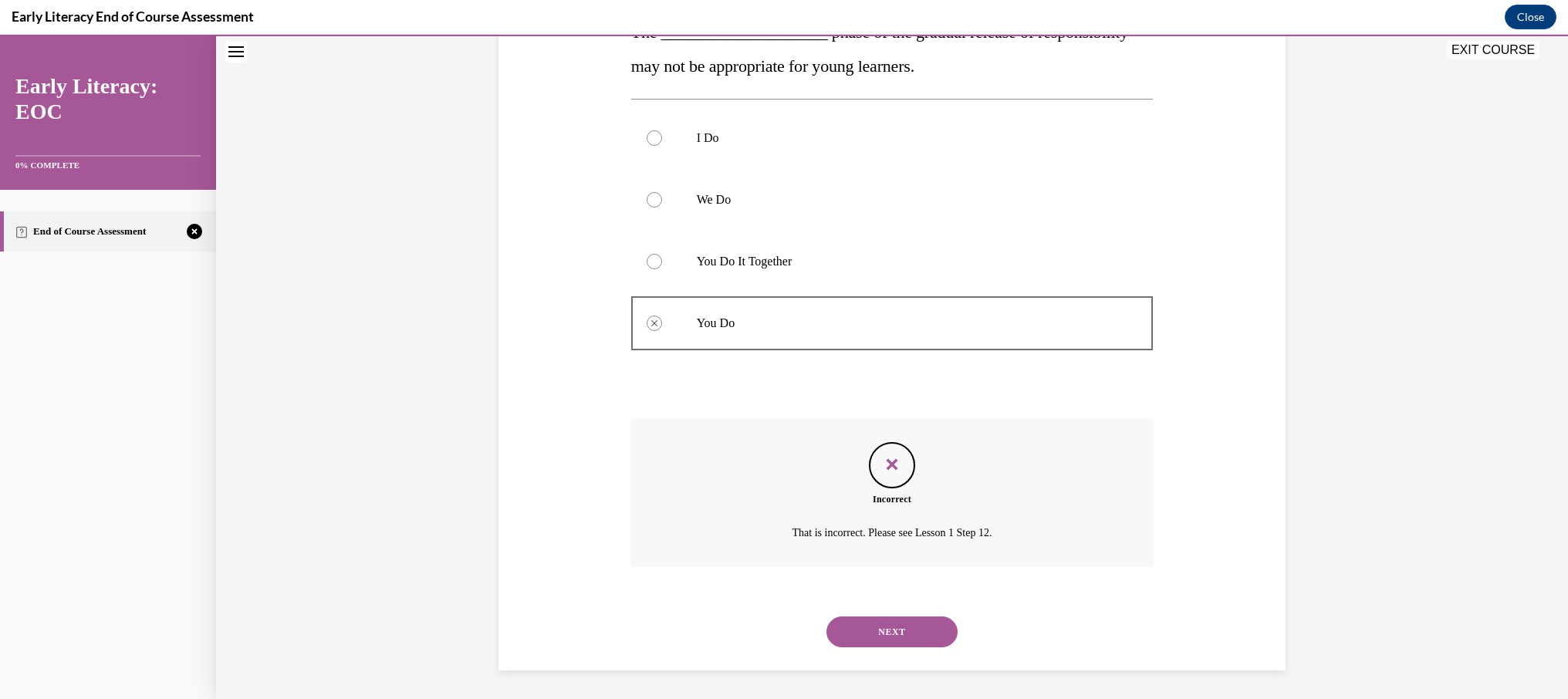
scroll to position [281, 0]
click at [714, 244] on div at bounding box center [891, 259] width 522 height 62
click at [711, 264] on p "You Do It Together" at bounding box center [906, 259] width 418 height 16
click at [900, 621] on button "NEXT" at bounding box center [891, 629] width 131 height 31
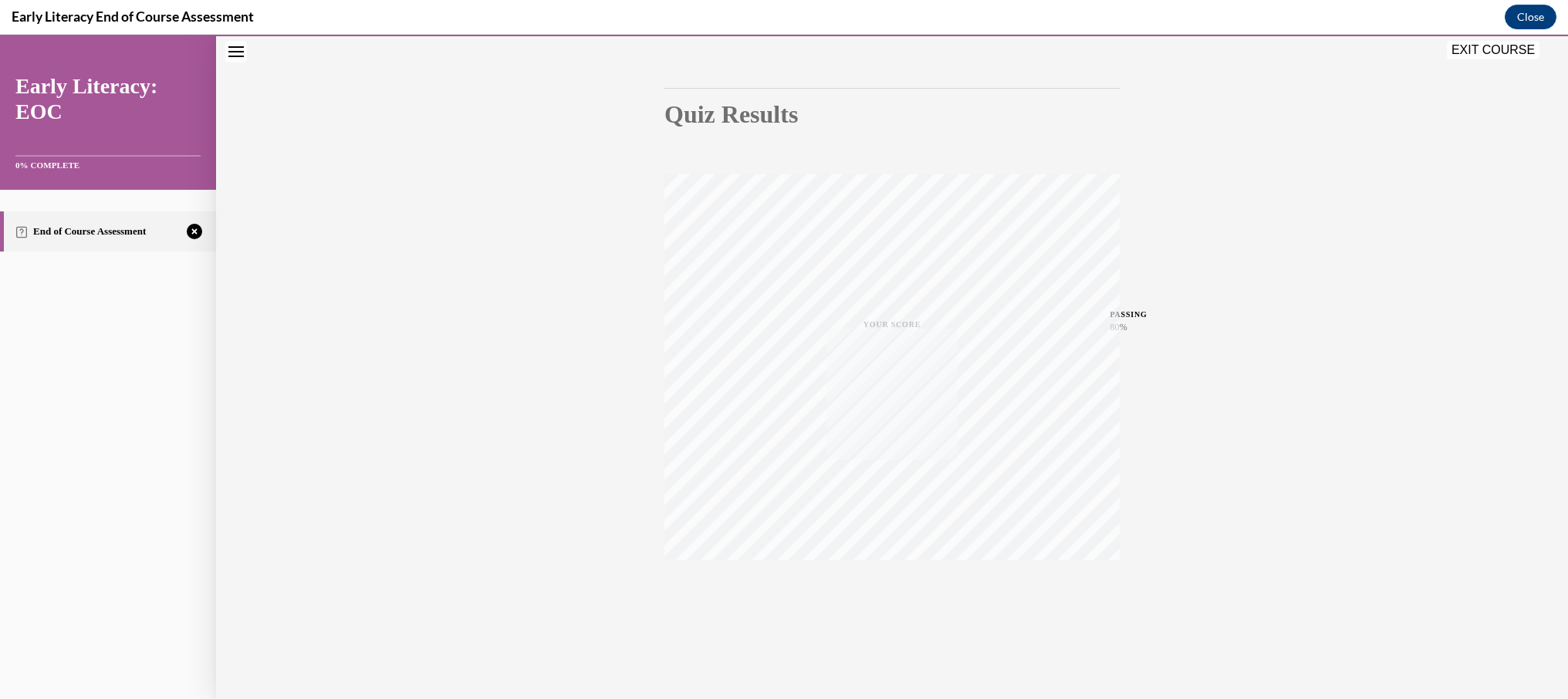
scroll to position [127, 0]
click at [887, 603] on icon "button" at bounding box center [892, 605] width 55 height 17
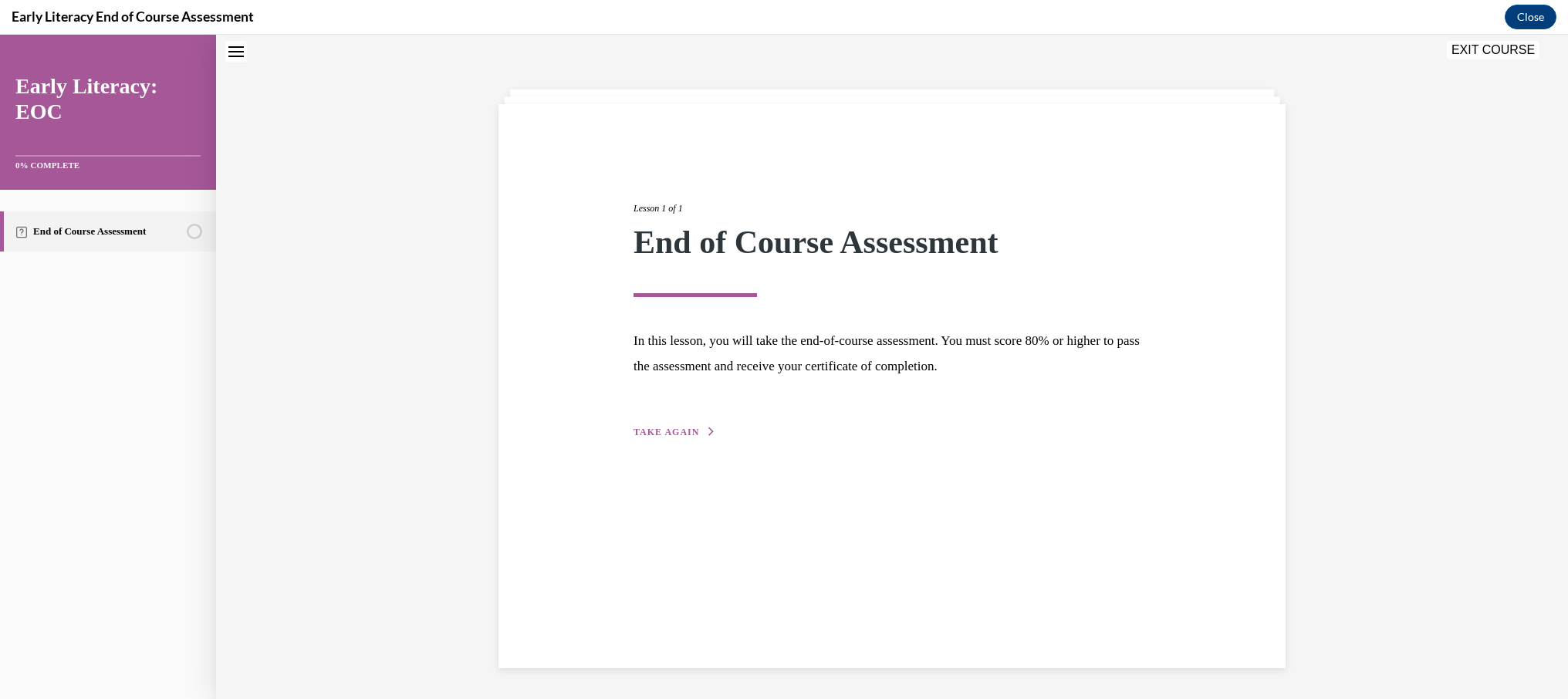
scroll to position [48, 0]
click at [668, 427] on span "TAKE AGAIN" at bounding box center [666, 432] width 66 height 11
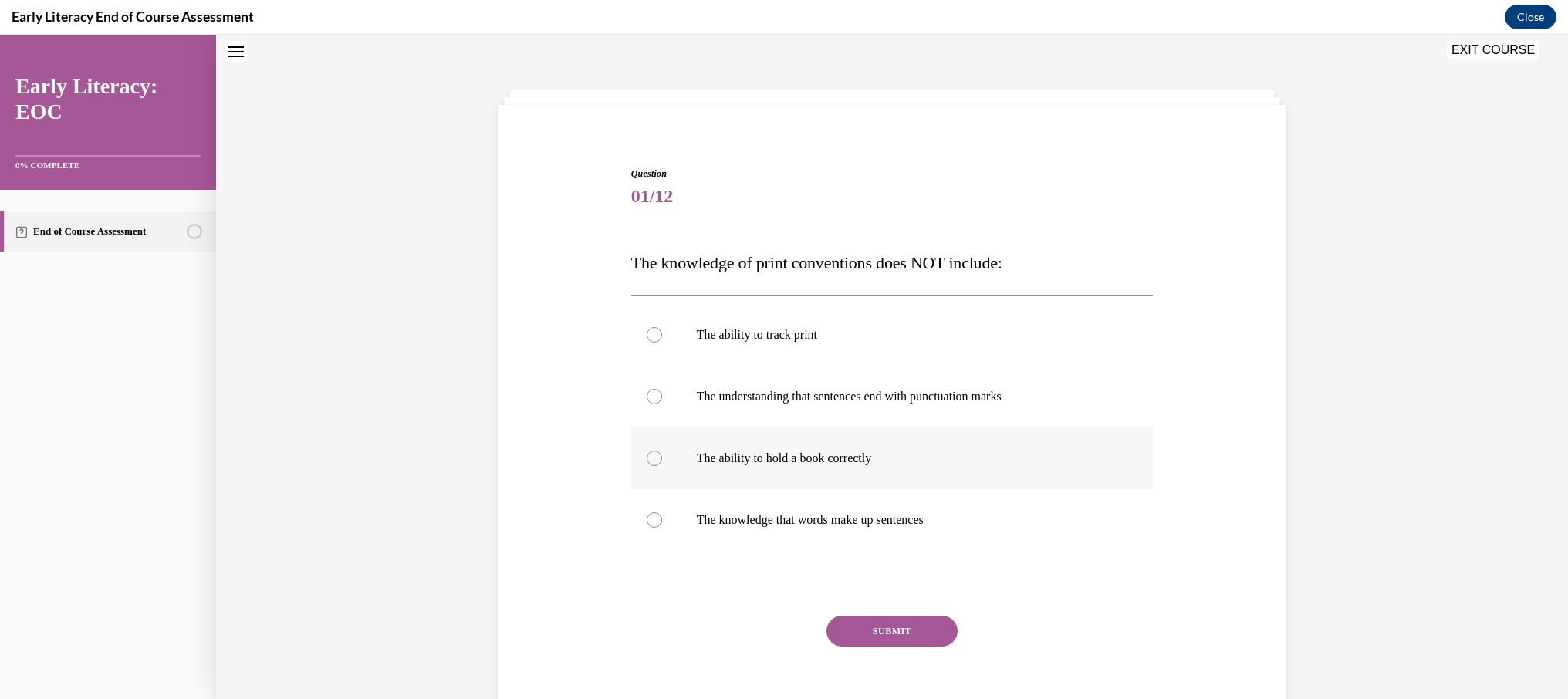
click at [830, 453] on p "The ability to hold a book correctly" at bounding box center [906, 458] width 418 height 16
drag, startPoint x: 898, startPoint y: 624, endPoint x: 906, endPoint y: 621, distance: 8.5
click at [898, 624] on button "SUBMIT" at bounding box center [891, 631] width 131 height 31
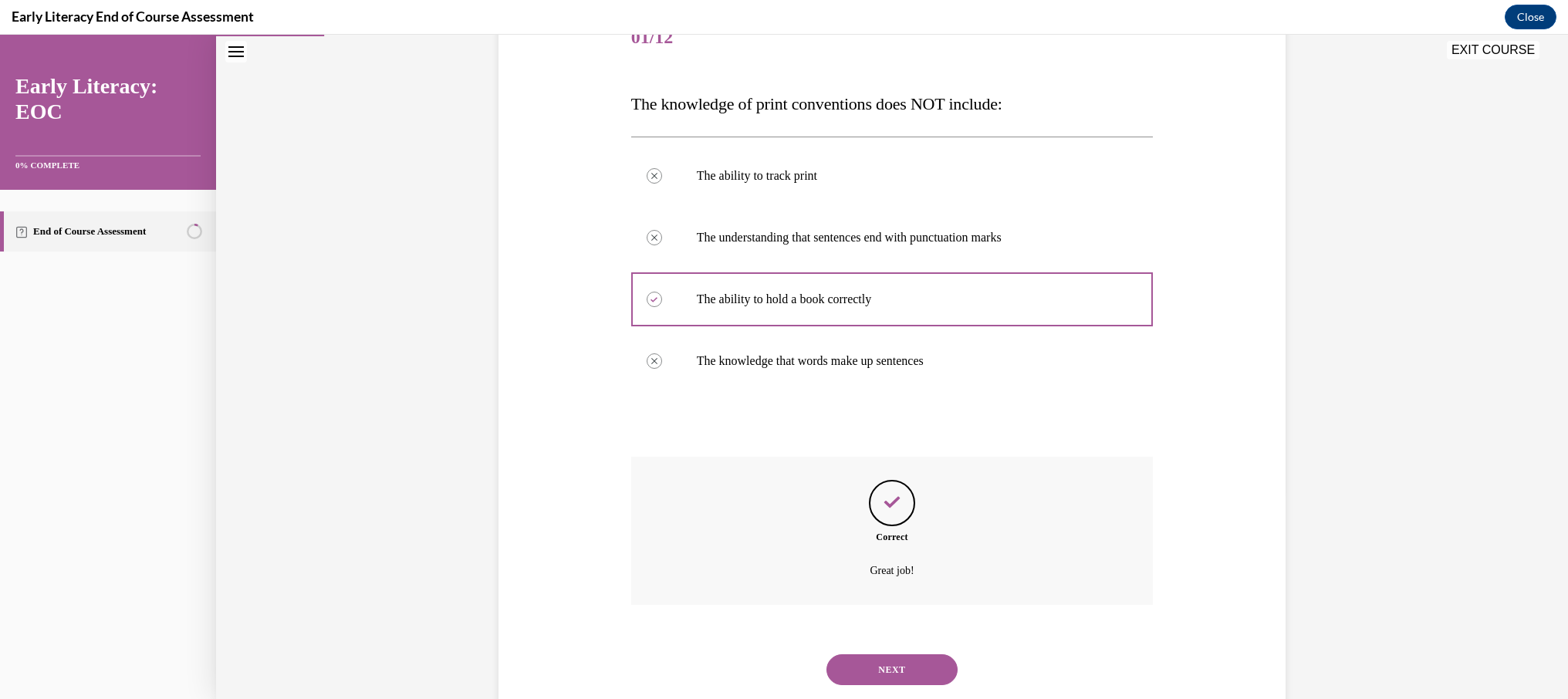
scroll to position [247, 0]
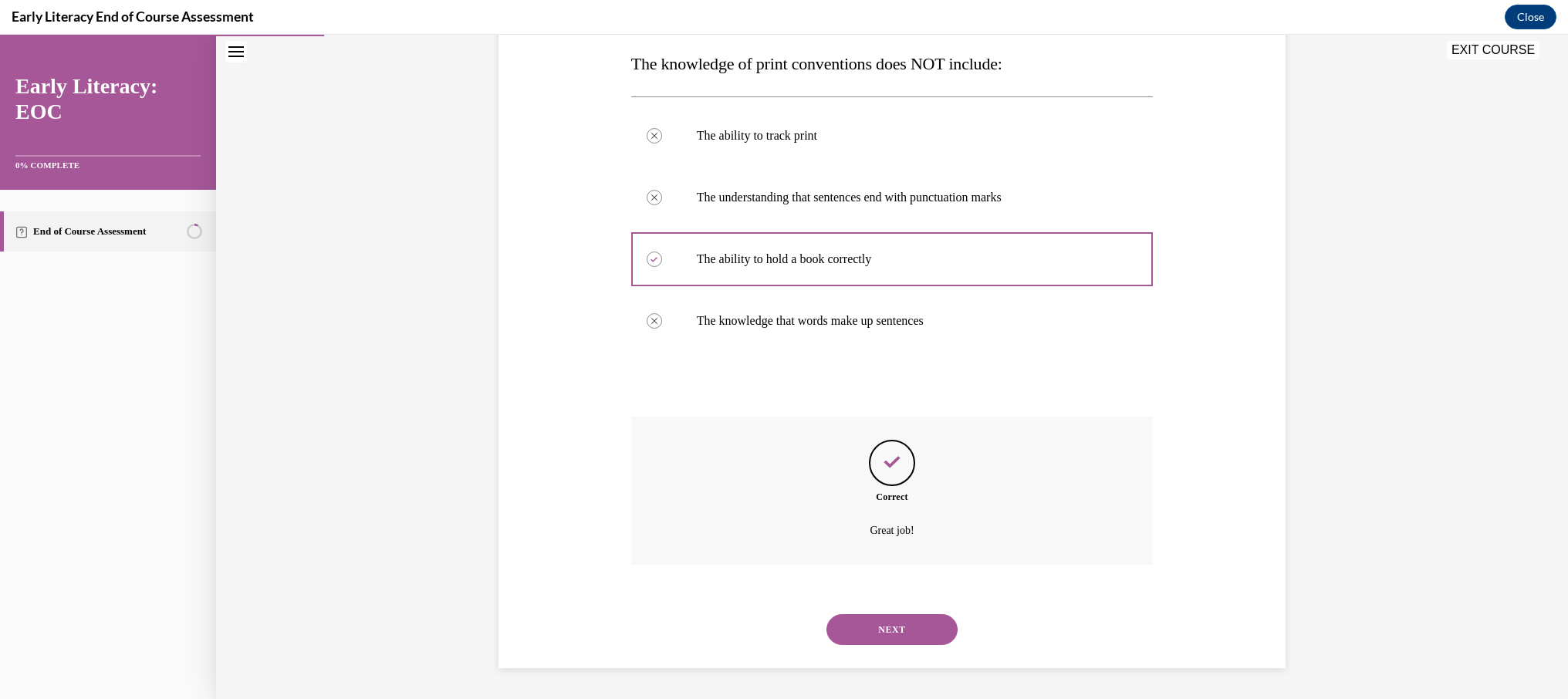
click at [912, 631] on button "NEXT" at bounding box center [891, 629] width 131 height 31
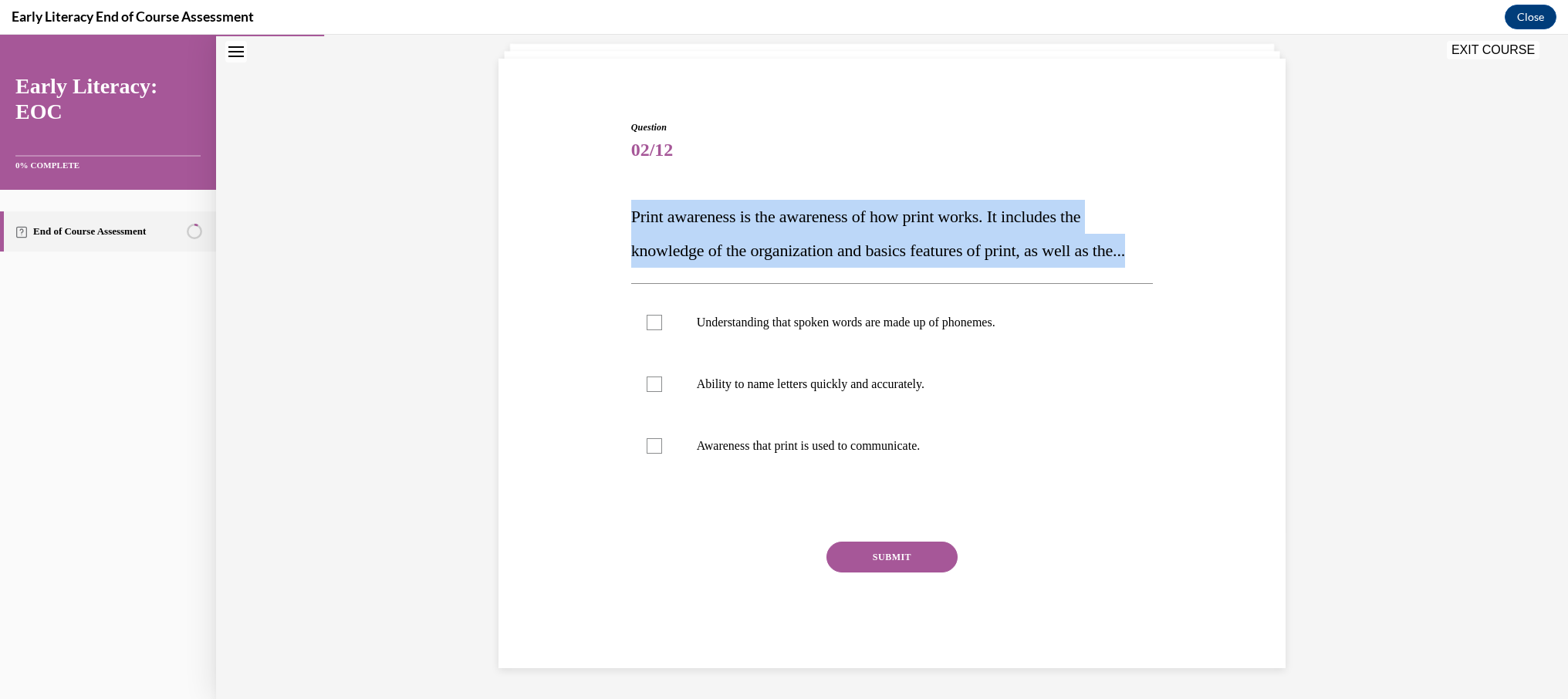
drag, startPoint x: 642, startPoint y: 224, endPoint x: 612, endPoint y: 186, distance: 48.4
click at [610, 184] on div "Question 02/12 Print awareness is the awareness of how print works. It includes…" at bounding box center [892, 371] width 795 height 594
copy span "Print awareness is the awareness of how print works. It includes the knowledge …"
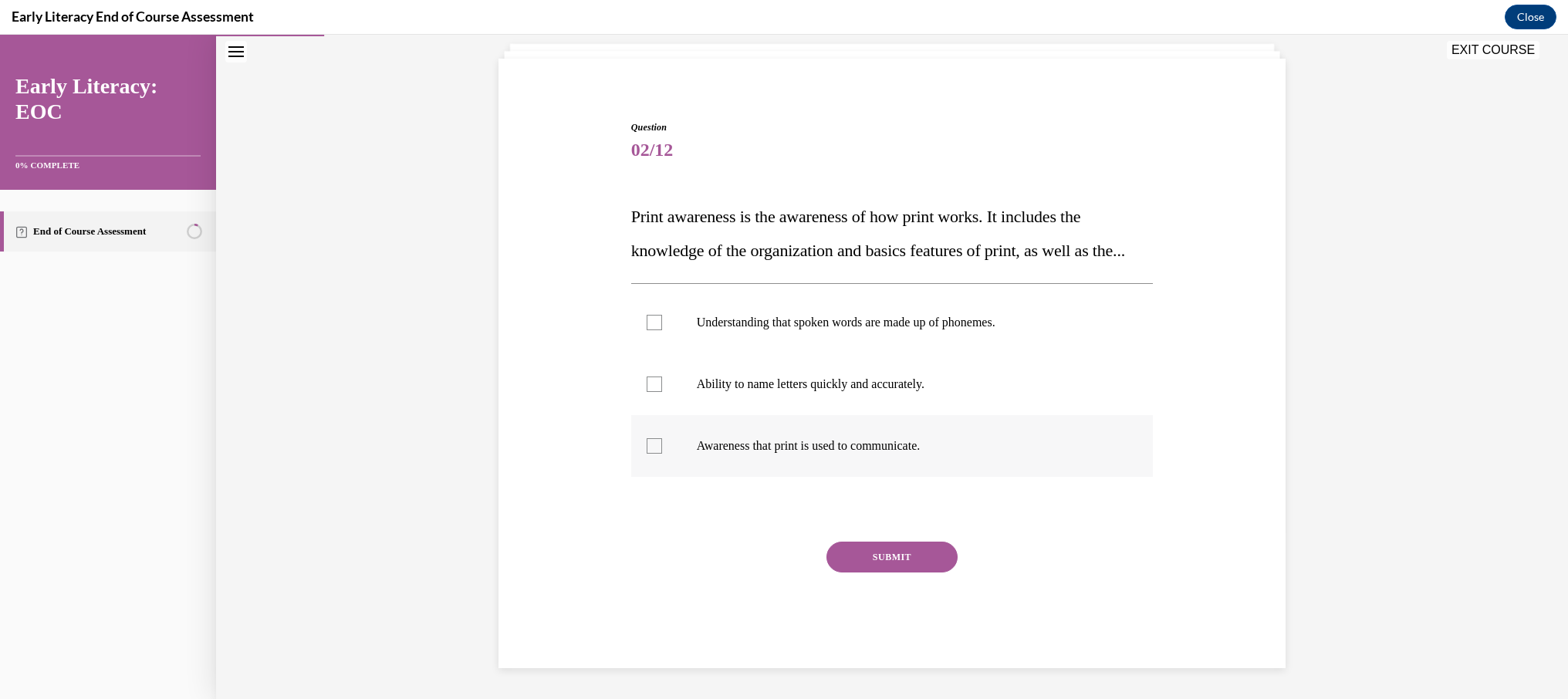
click at [767, 447] on p "Awareness that print is used to communicate." at bounding box center [906, 446] width 418 height 16
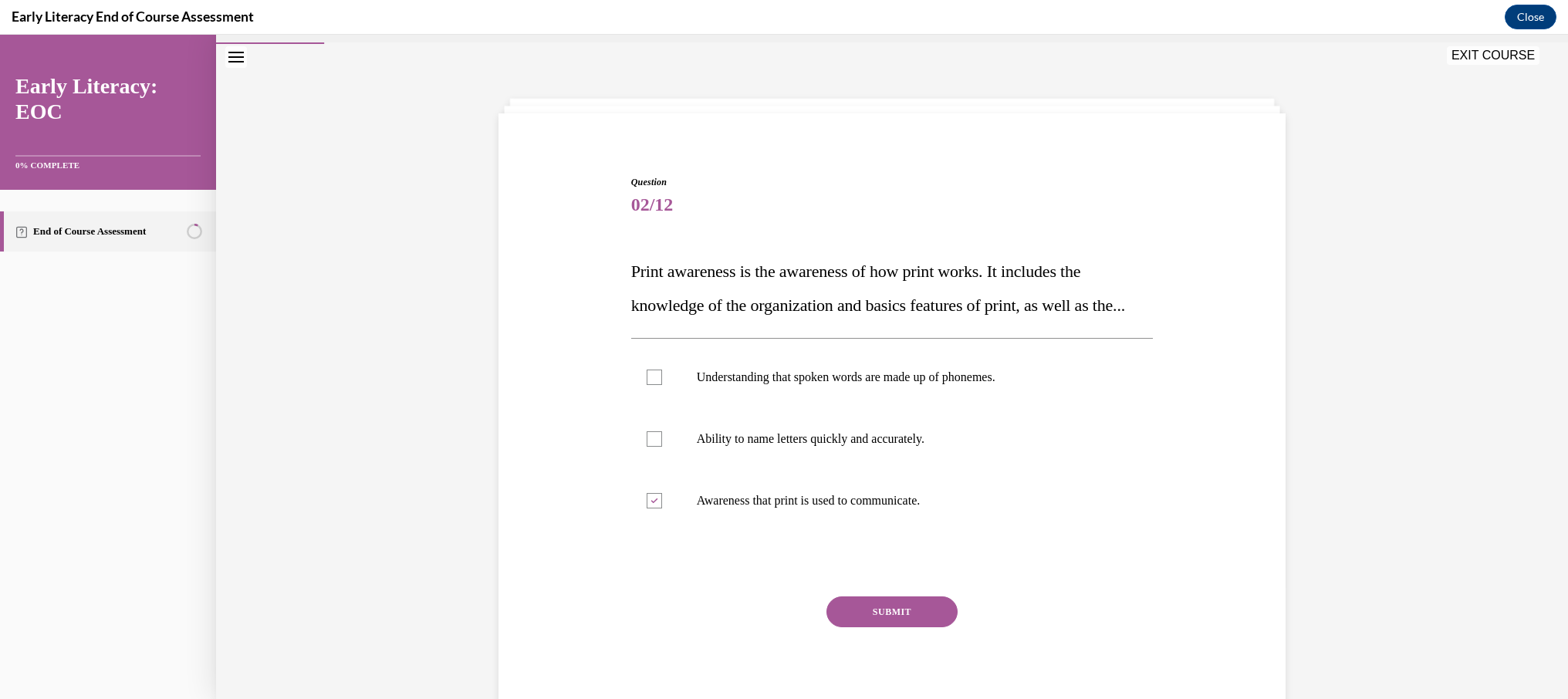
scroll to position [42, 0]
click at [933, 625] on button "SUBMIT" at bounding box center [891, 609] width 131 height 31
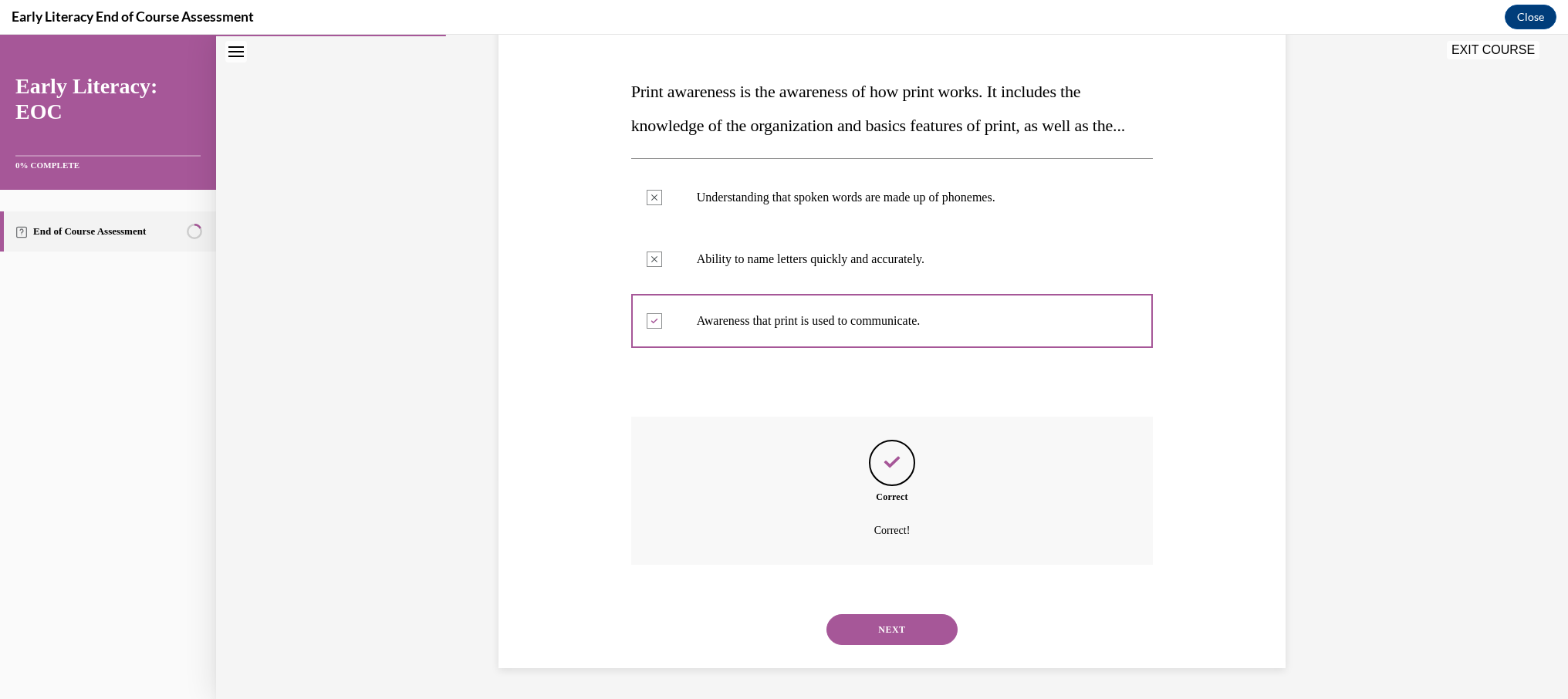
scroll to position [253, 0]
click at [901, 622] on button "NEXT" at bounding box center [891, 629] width 131 height 31
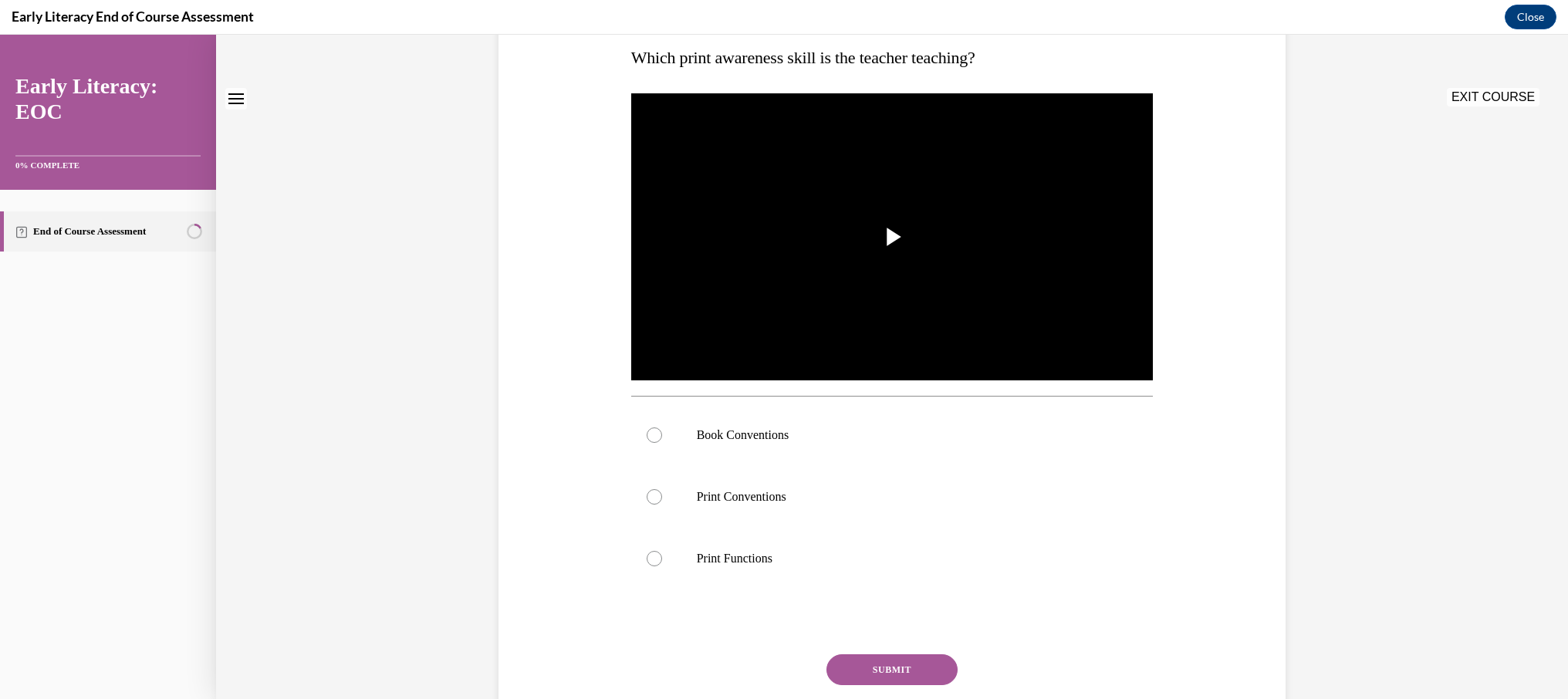
scroll to position [0, 0]
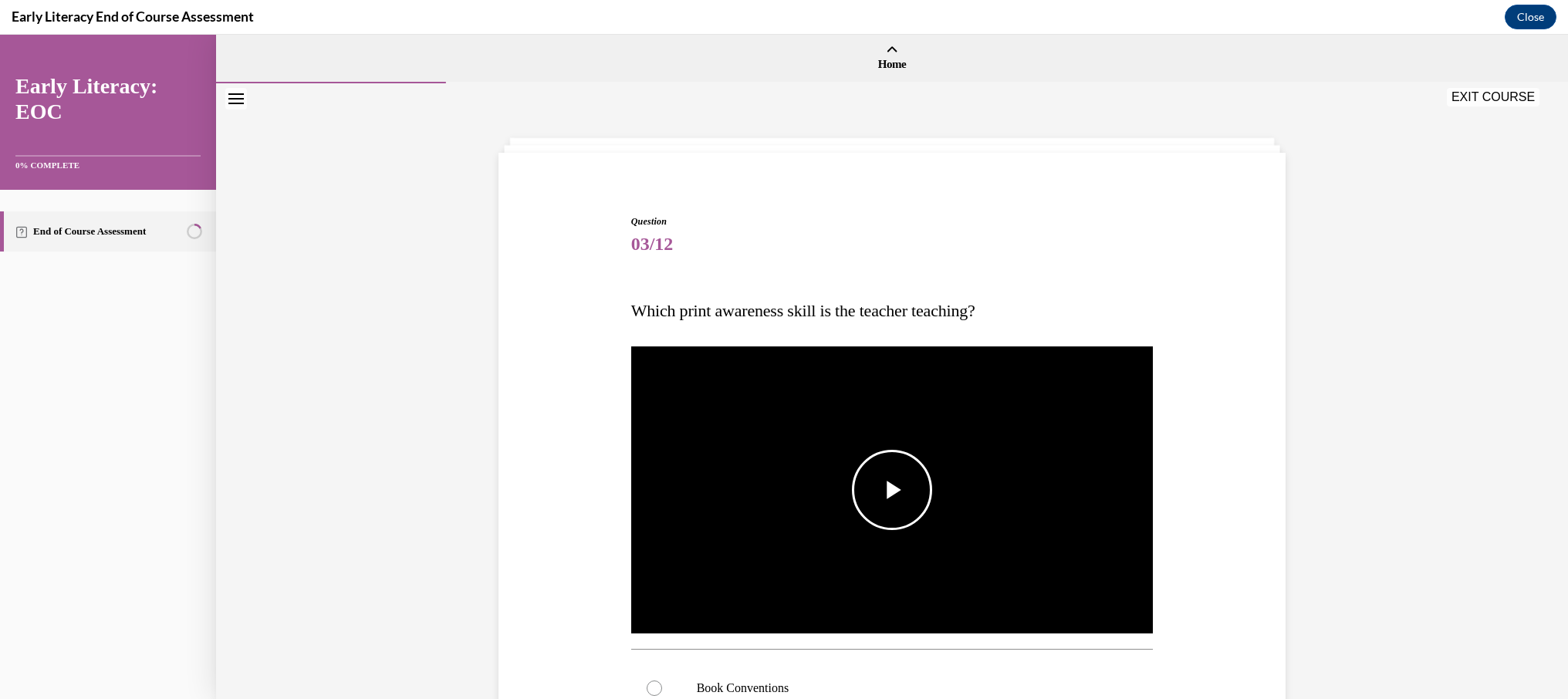
click at [891, 490] on span "Video player" at bounding box center [891, 490] width 0 height 0
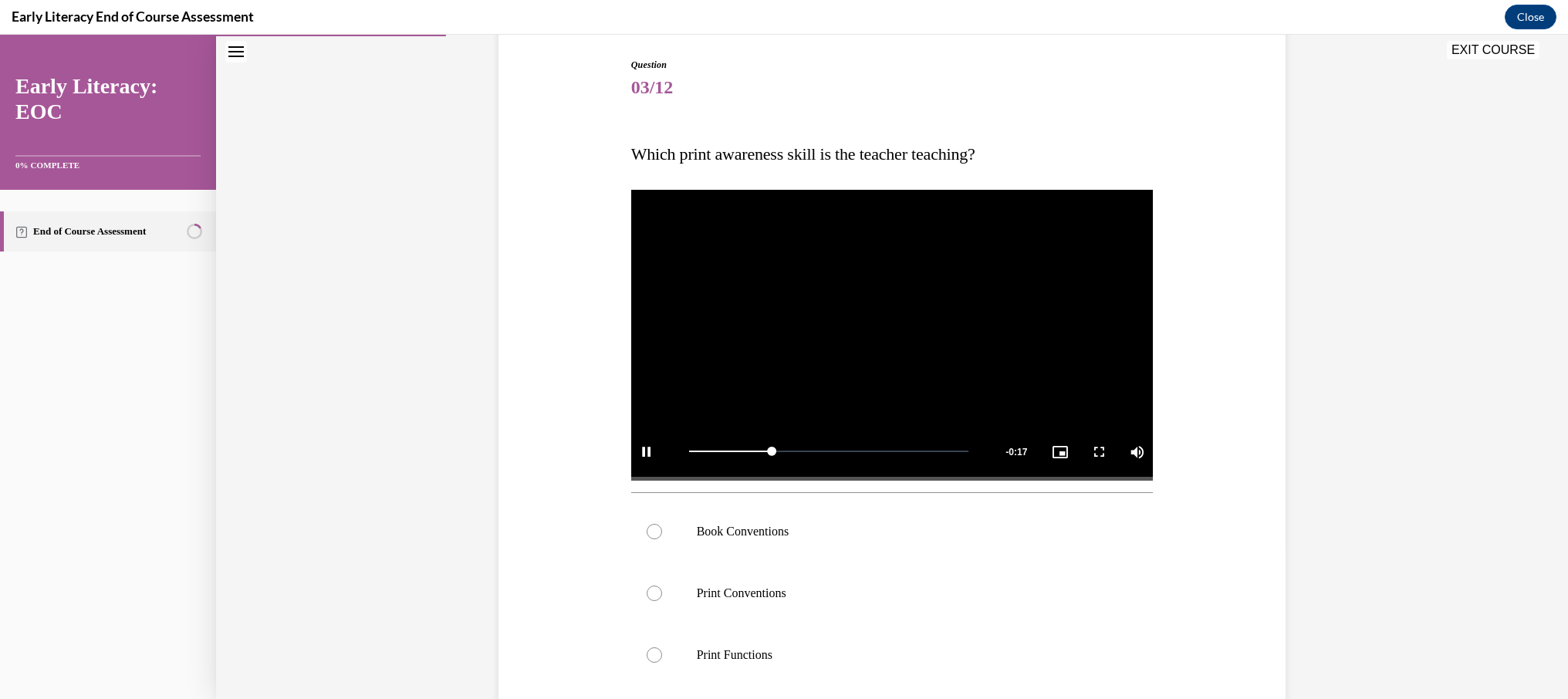
scroll to position [335, 0]
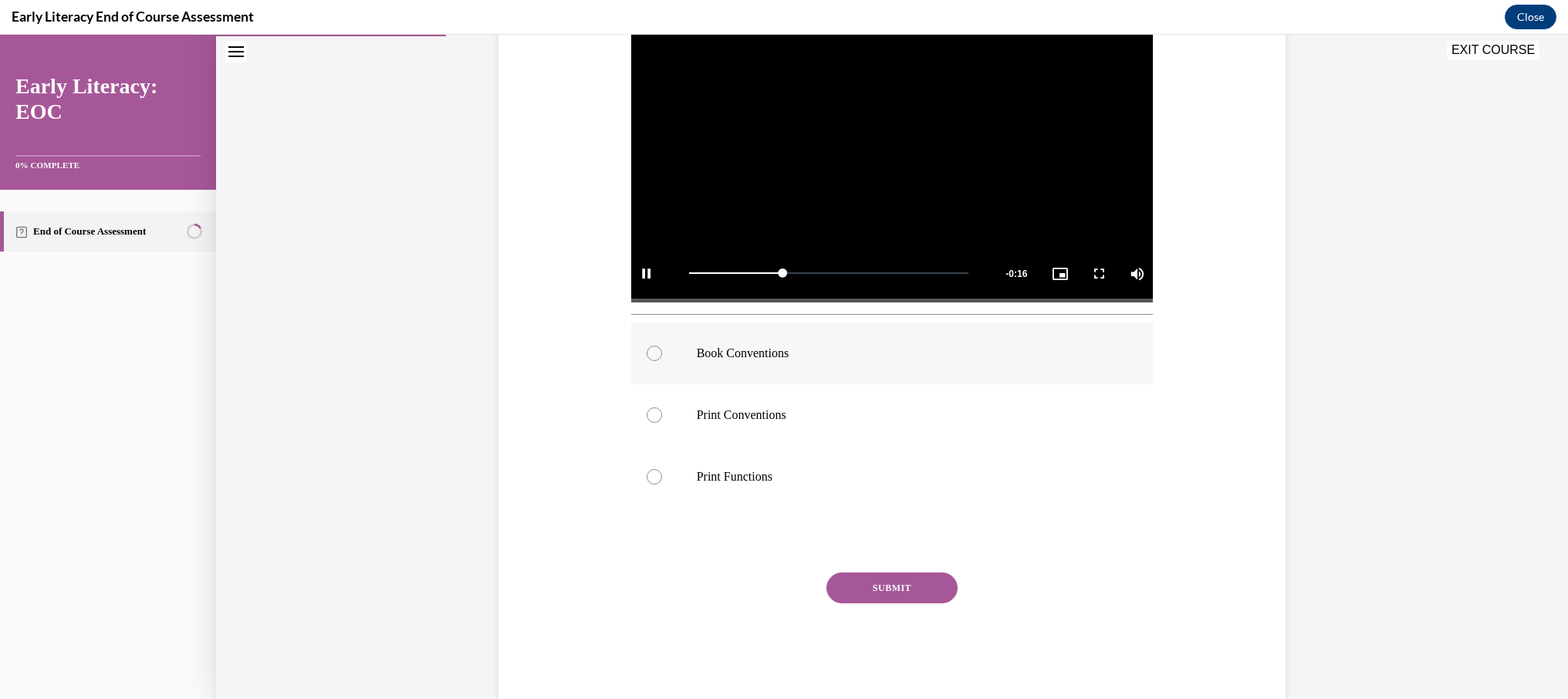
click at [752, 361] on div at bounding box center [891, 353] width 522 height 62
click at [869, 582] on button "SUBMIT" at bounding box center [891, 587] width 131 height 31
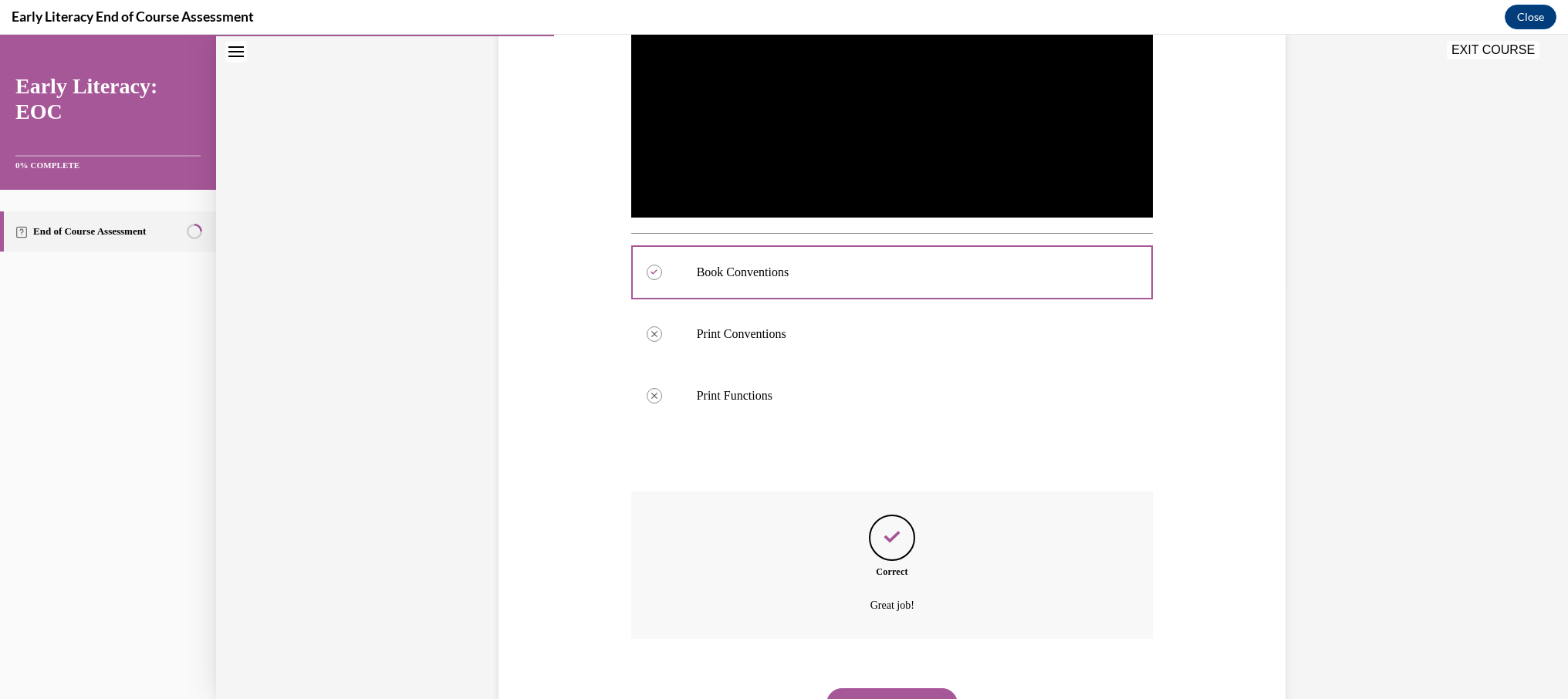
scroll to position [490, 0]
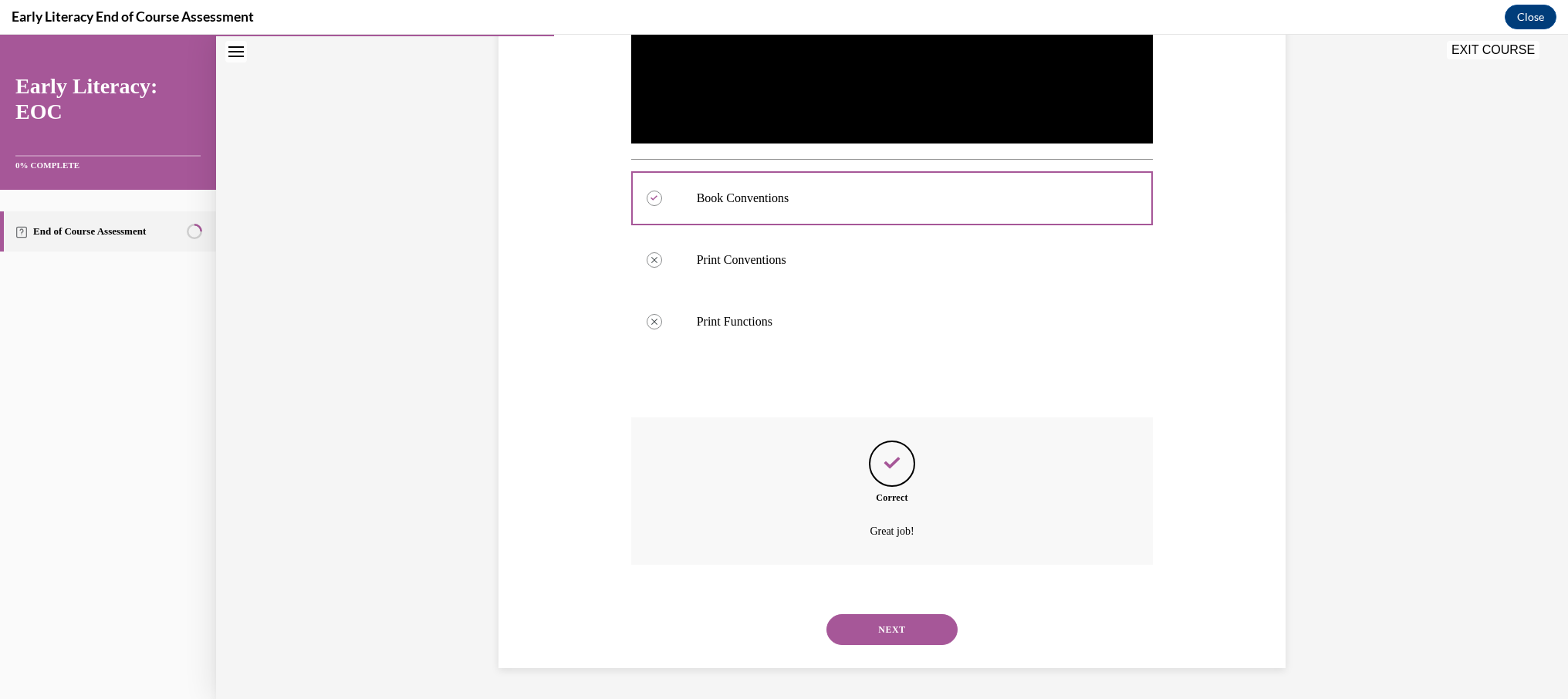
click at [891, 631] on button "NEXT" at bounding box center [891, 629] width 131 height 31
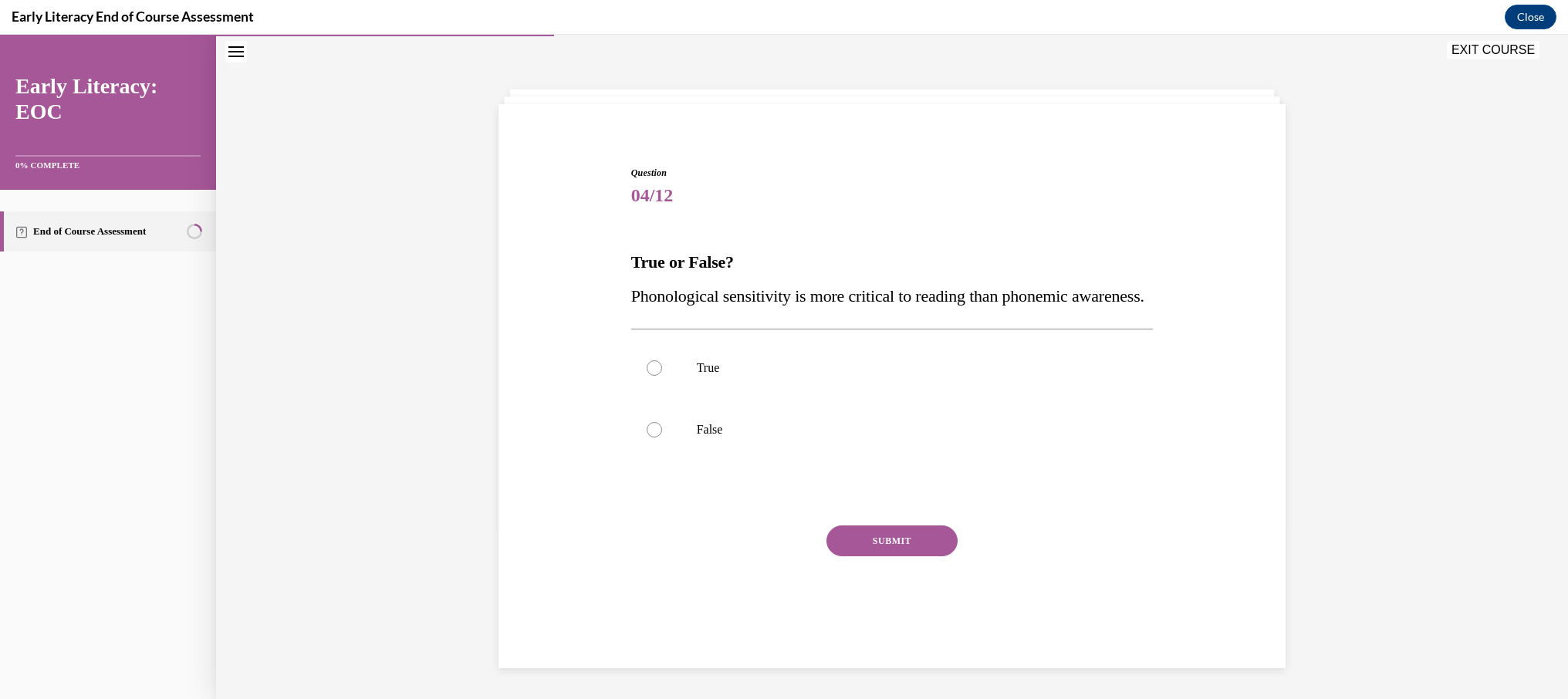
scroll to position [67, 0]
drag, startPoint x: 707, startPoint y: 315, endPoint x: 725, endPoint y: 317, distance: 18.1
click at [704, 306] on span "Phonological sensitivity is more critical to reading than phonemic awareness." at bounding box center [887, 296] width 513 height 19
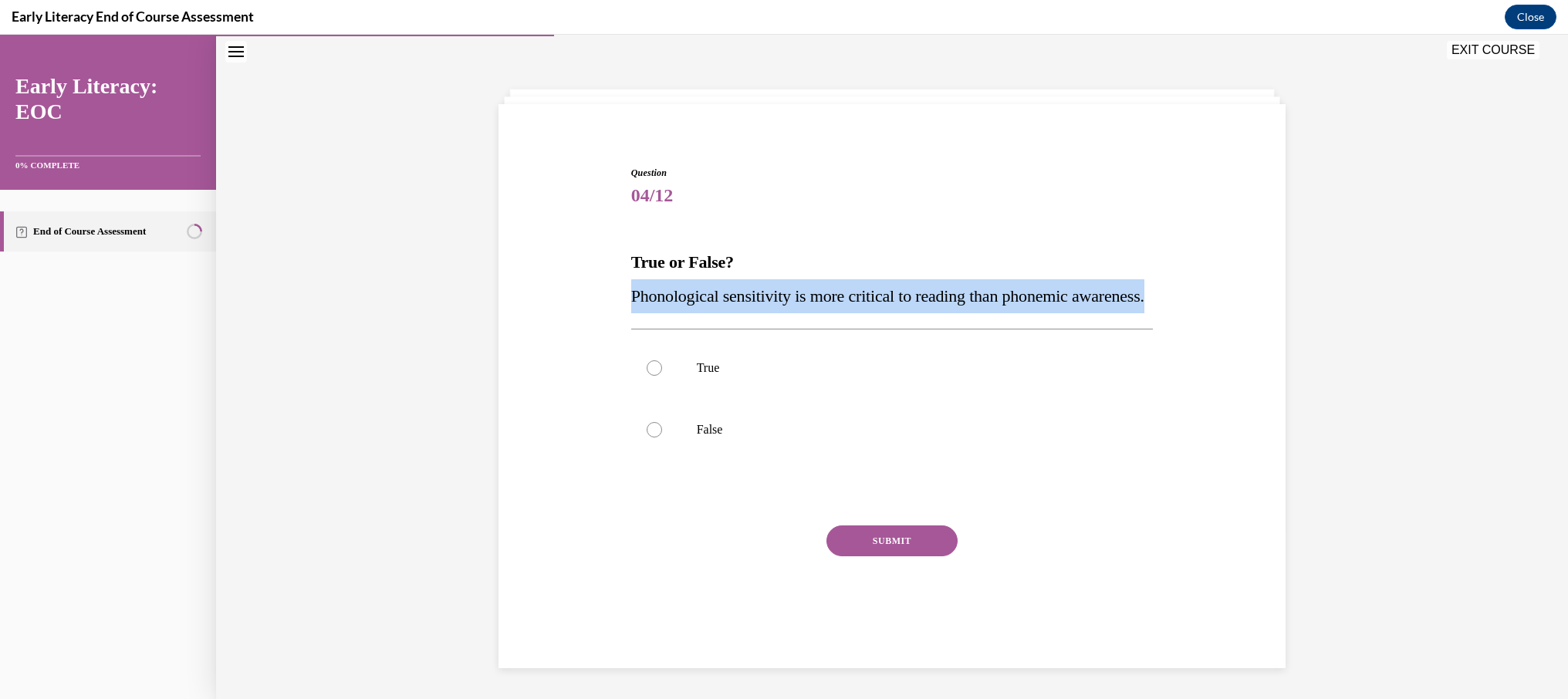
drag, startPoint x: 727, startPoint y: 317, endPoint x: 631, endPoint y: 283, distance: 101.8
click at [631, 283] on p "Phonological sensitivity is more critical to reading than phonemic awareness." at bounding box center [891, 296] width 522 height 34
copy span "Phonological sensitivity is more critical to reading than phonemic awareness."
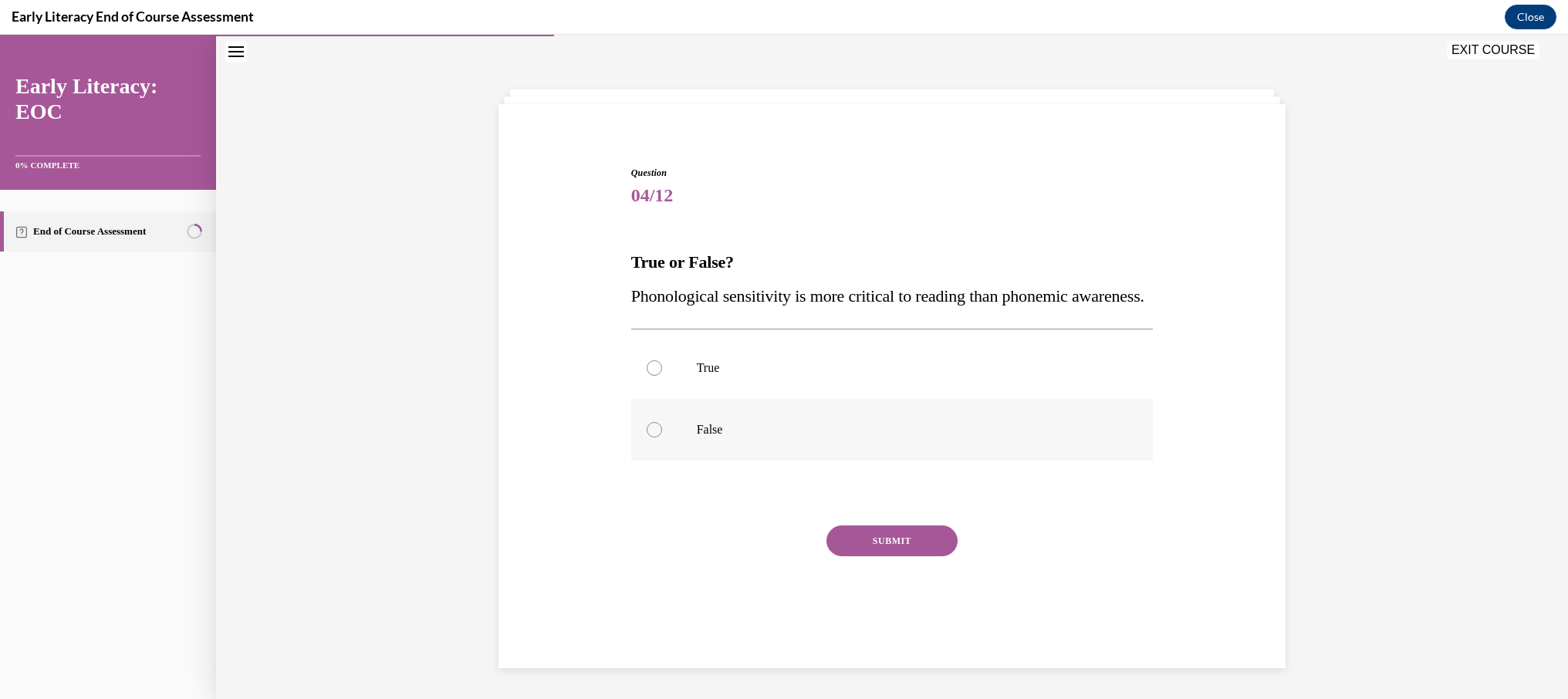
click at [712, 437] on p "False" at bounding box center [906, 430] width 418 height 16
click at [900, 557] on button "SUBMIT" at bounding box center [891, 541] width 131 height 31
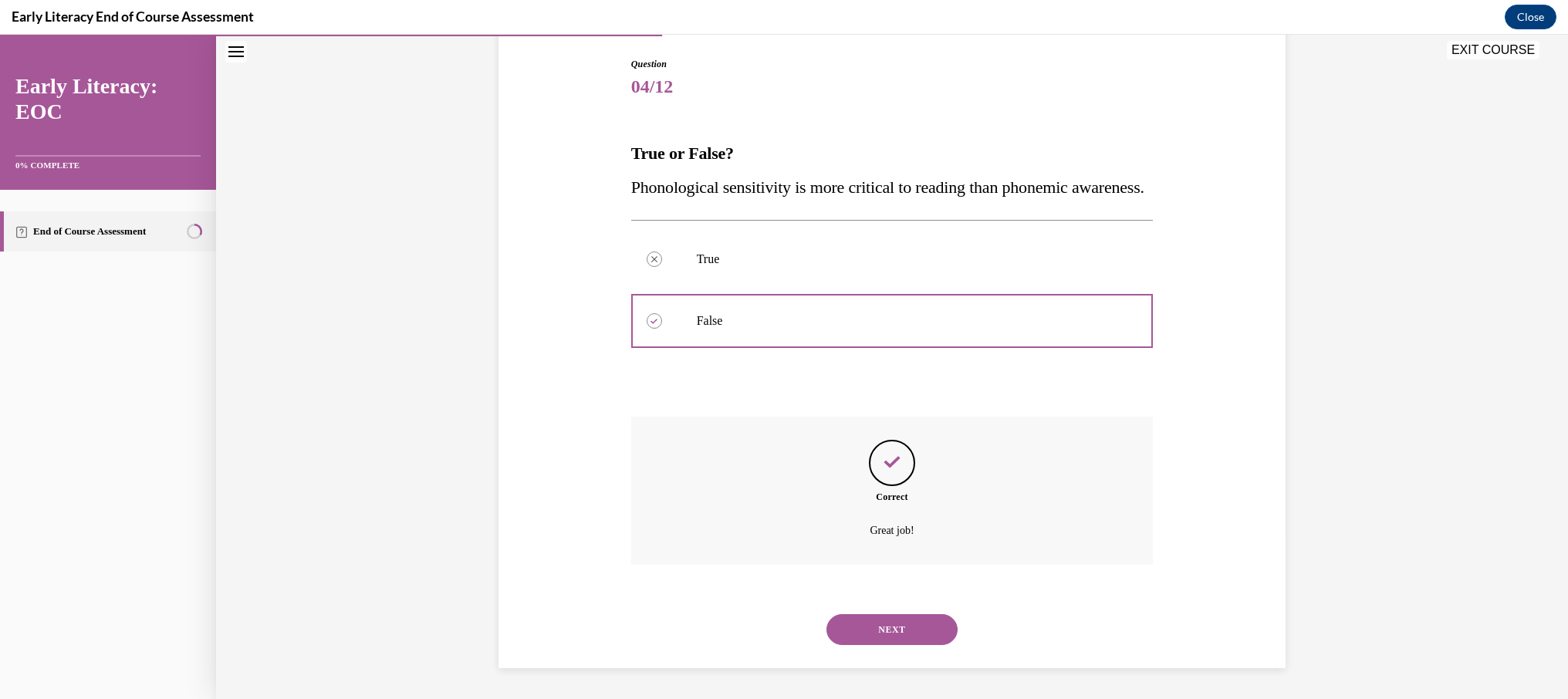
scroll to position [192, 0]
click at [894, 639] on button "NEXT" at bounding box center [891, 629] width 131 height 31
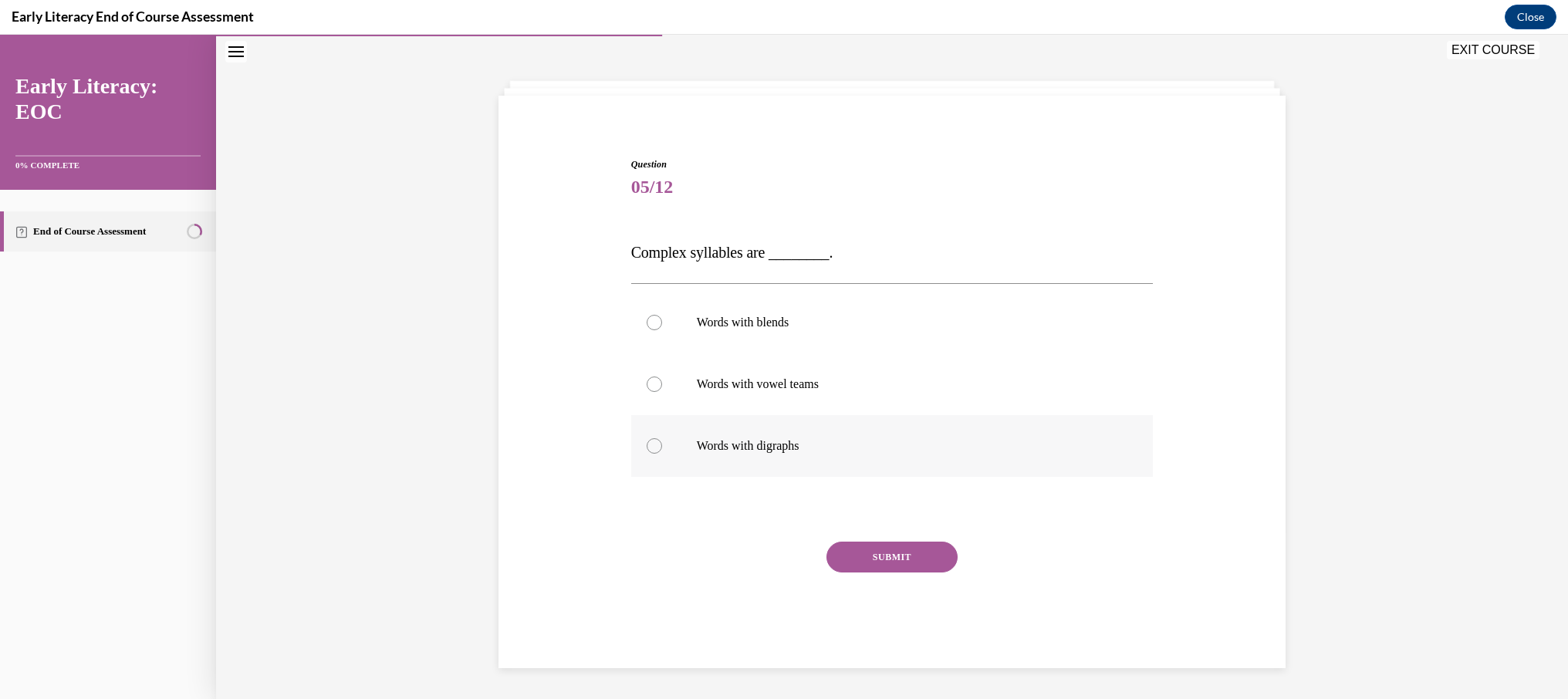
scroll to position [57, 0]
click at [778, 341] on div at bounding box center [891, 322] width 522 height 62
click at [909, 562] on button "SUBMIT" at bounding box center [891, 557] width 131 height 31
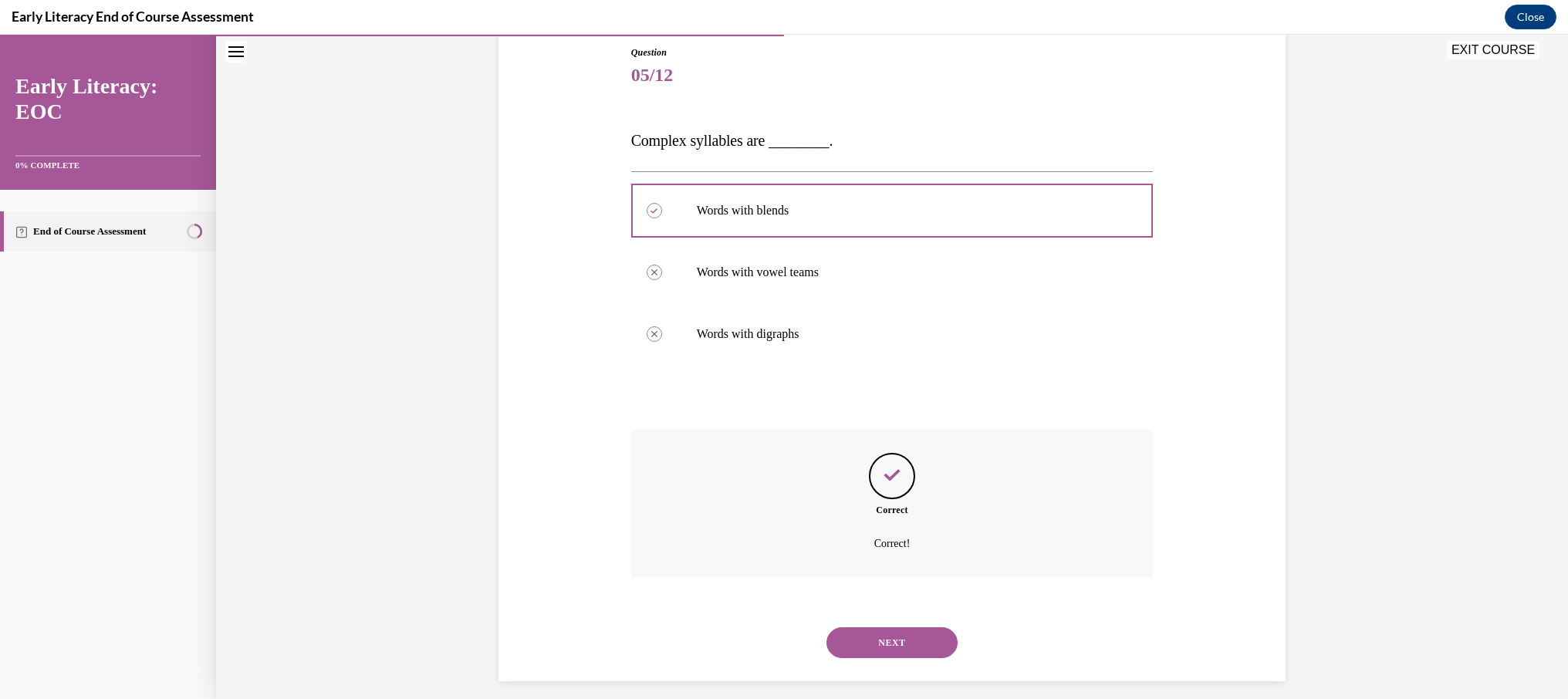
scroll to position [182, 0]
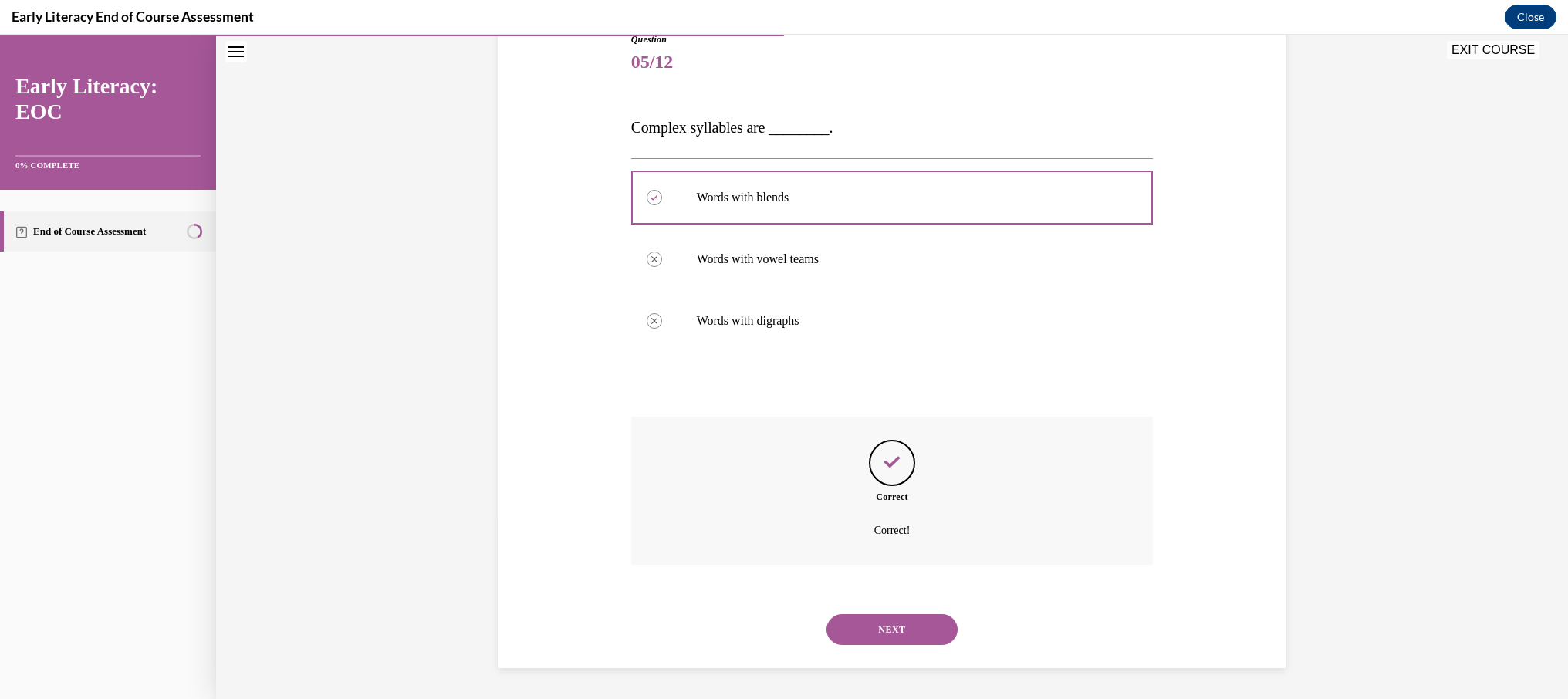
click at [891, 639] on button "NEXT" at bounding box center [891, 629] width 131 height 31
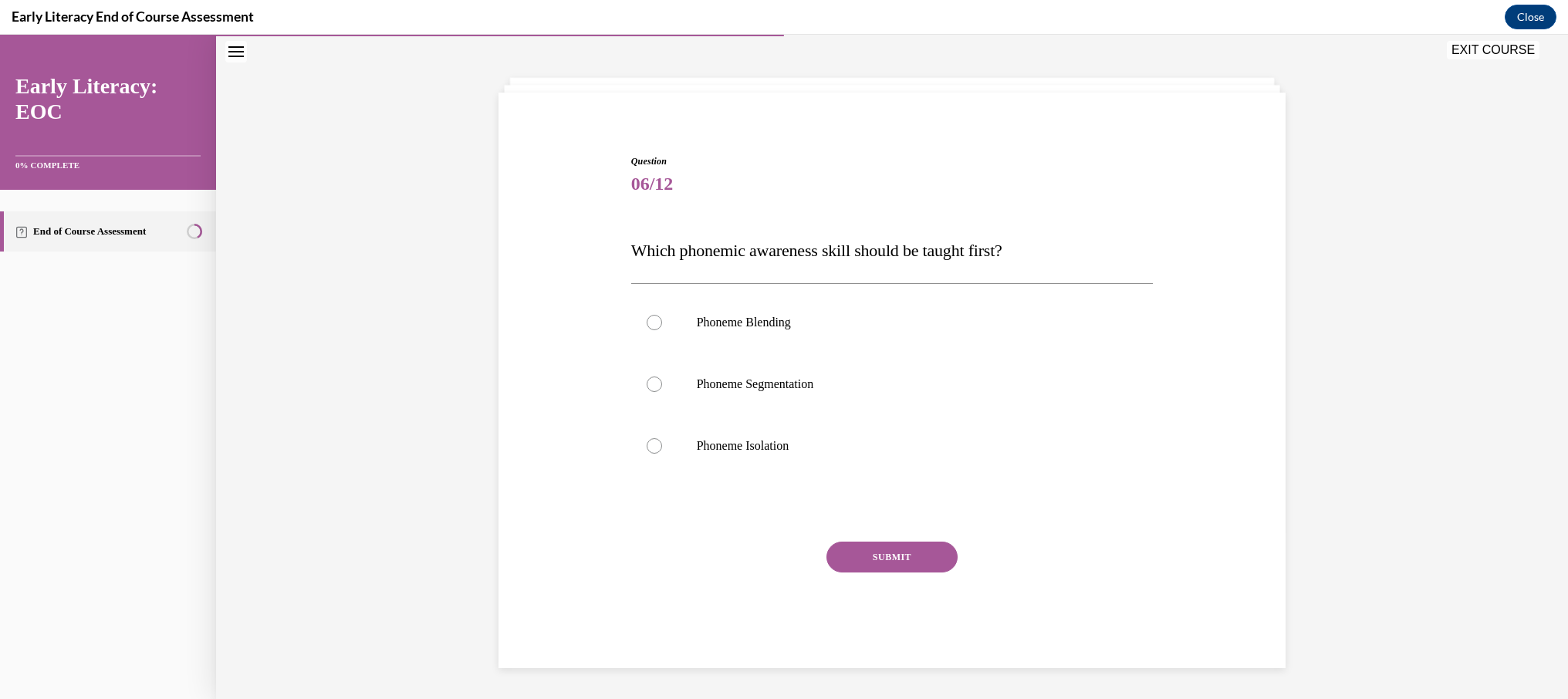
scroll to position [60, 0]
click at [818, 461] on div at bounding box center [891, 446] width 522 height 62
click at [814, 251] on span "Which phonemic awareness skill should be taught first?" at bounding box center [816, 250] width 371 height 19
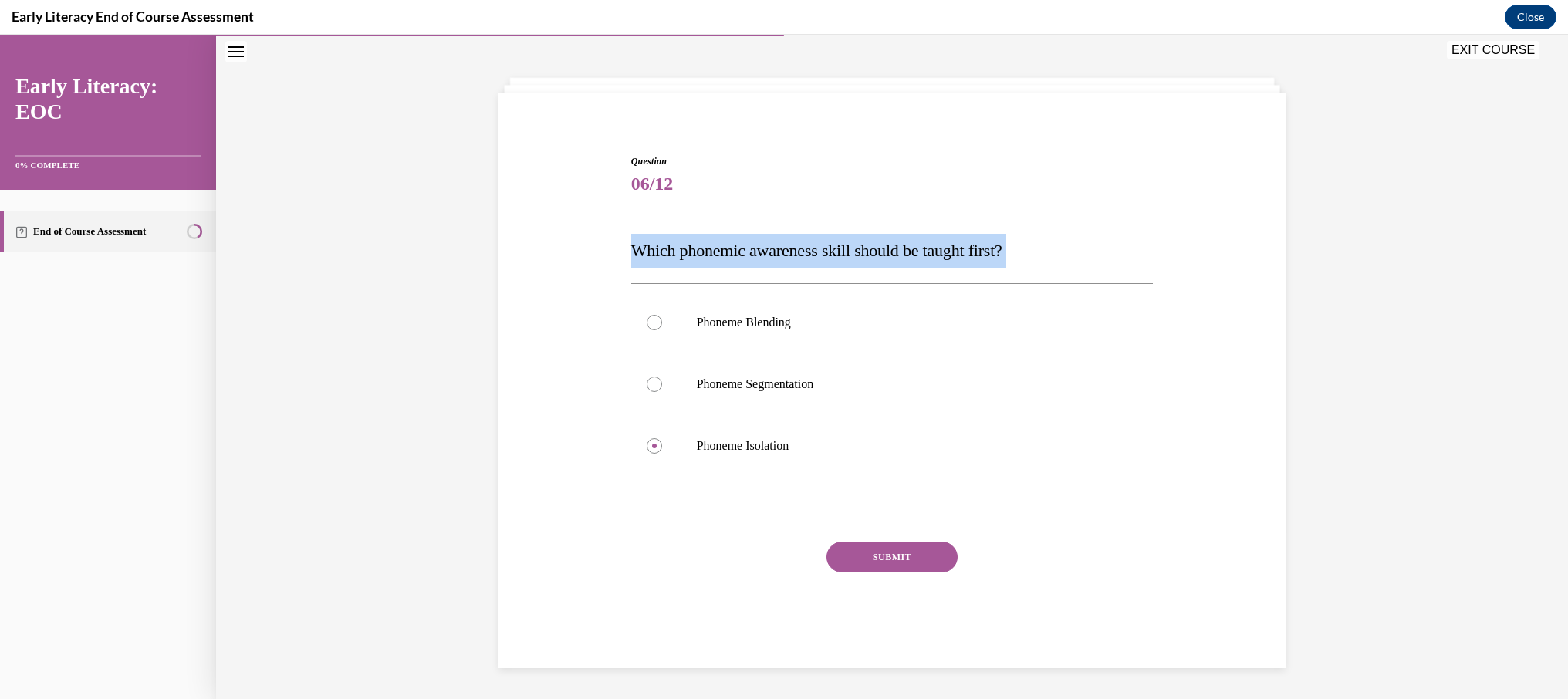
click at [814, 251] on span "Which phonemic awareness skill should be taught first?" at bounding box center [816, 250] width 371 height 19
copy div "Which phonemic awareness skill should be taught first?"
click at [901, 556] on button "SUBMIT" at bounding box center [891, 557] width 131 height 31
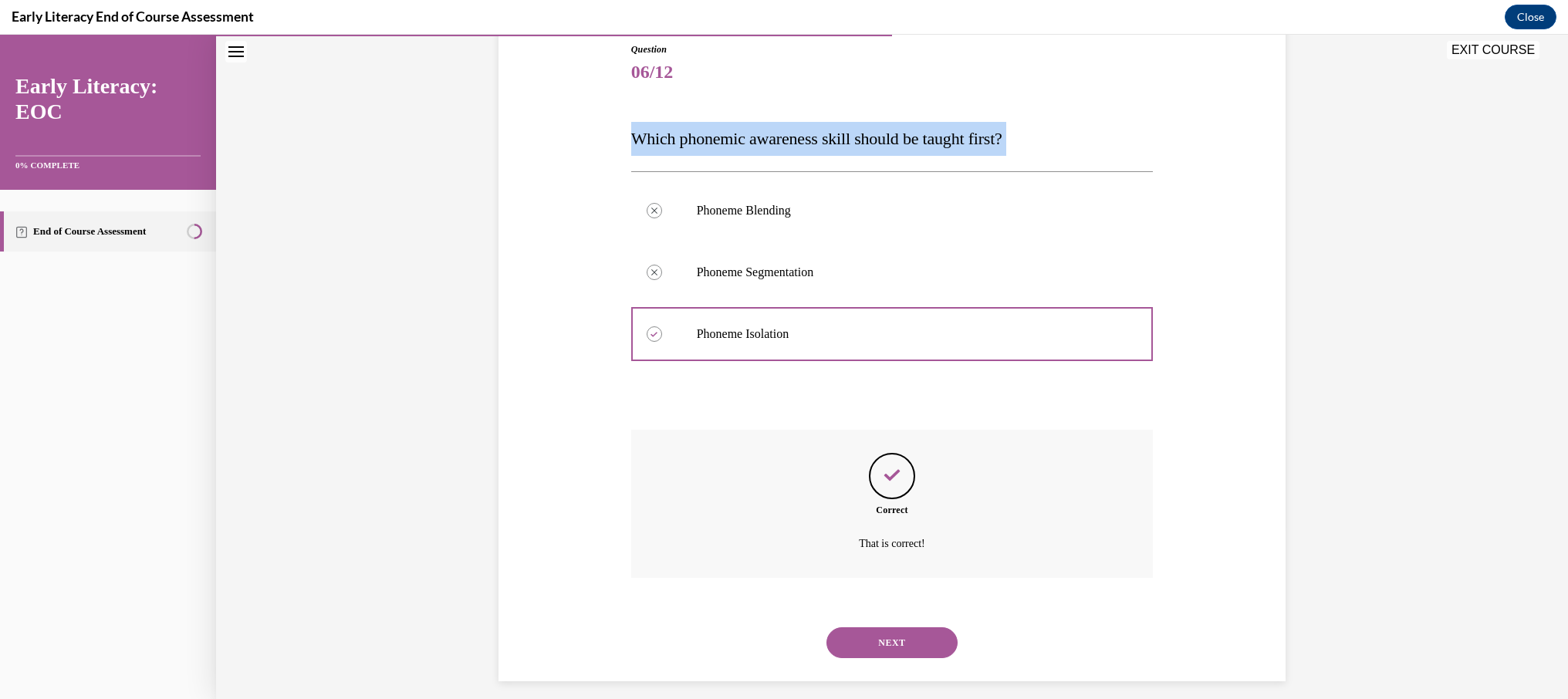
scroll to position [185, 0]
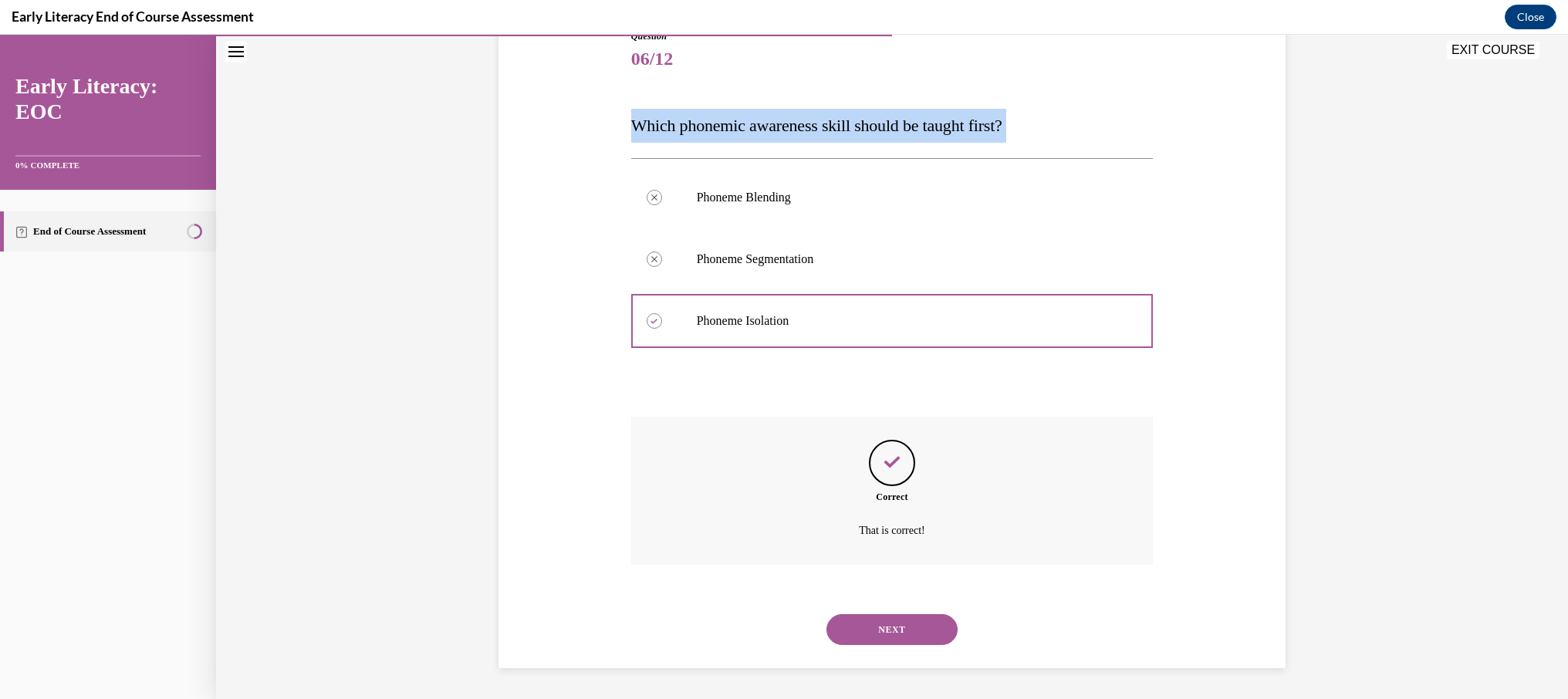
click at [906, 622] on button "NEXT" at bounding box center [891, 629] width 131 height 31
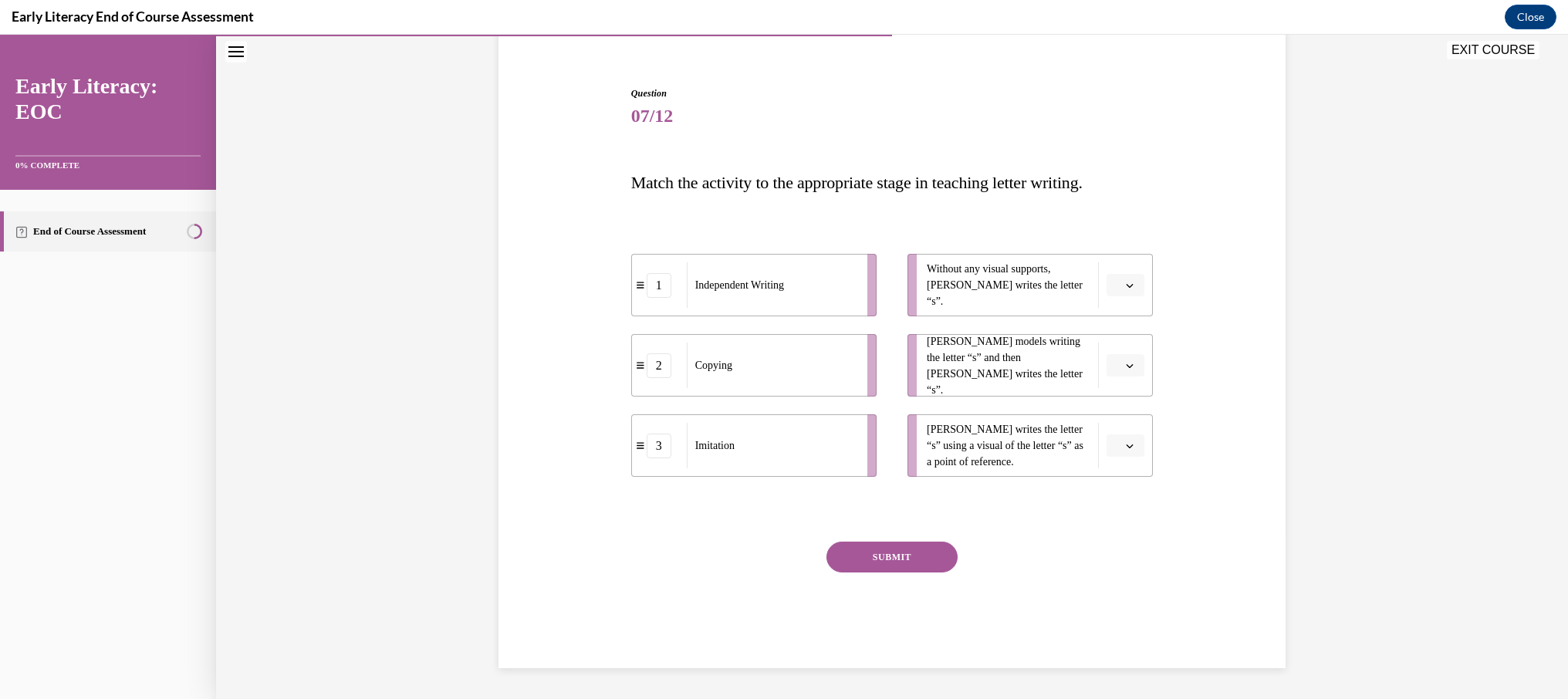
click at [1133, 289] on span "button" at bounding box center [1129, 285] width 11 height 11
click at [1134, 412] on div "3" at bounding box center [1123, 412] width 38 height 31
click at [1140, 360] on button "button" at bounding box center [1125, 366] width 37 height 23
click at [1117, 459] on span "2" at bounding box center [1119, 461] width 5 height 12
click at [1131, 372] on button "2" at bounding box center [1125, 366] width 37 height 23
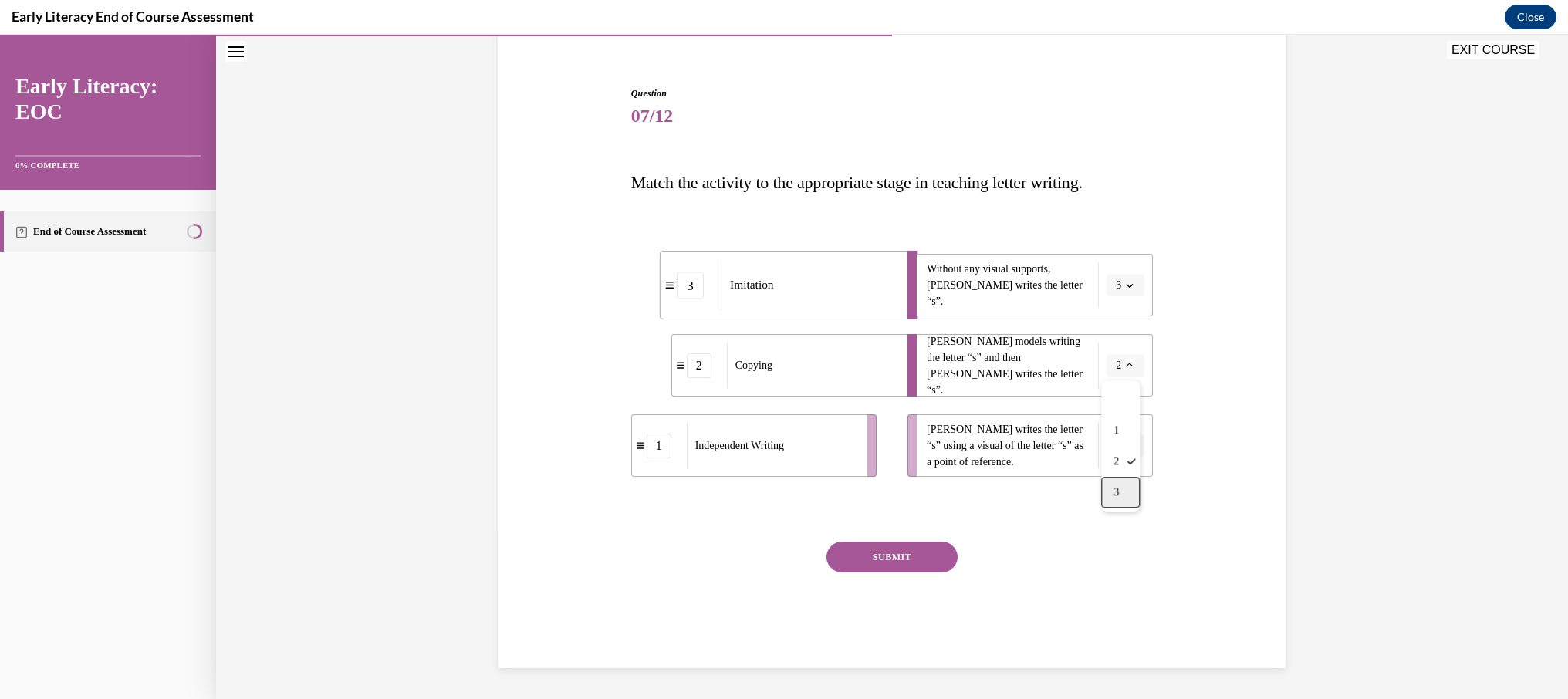
click at [1122, 492] on div "3" at bounding box center [1120, 492] width 38 height 31
click at [1130, 286] on icon "button" at bounding box center [1129, 285] width 7 height 7
click at [1127, 344] on div "1" at bounding box center [1123, 350] width 38 height 31
click at [1134, 450] on span "button" at bounding box center [1129, 446] width 11 height 11
click at [1130, 542] on div "2" at bounding box center [1123, 542] width 38 height 31
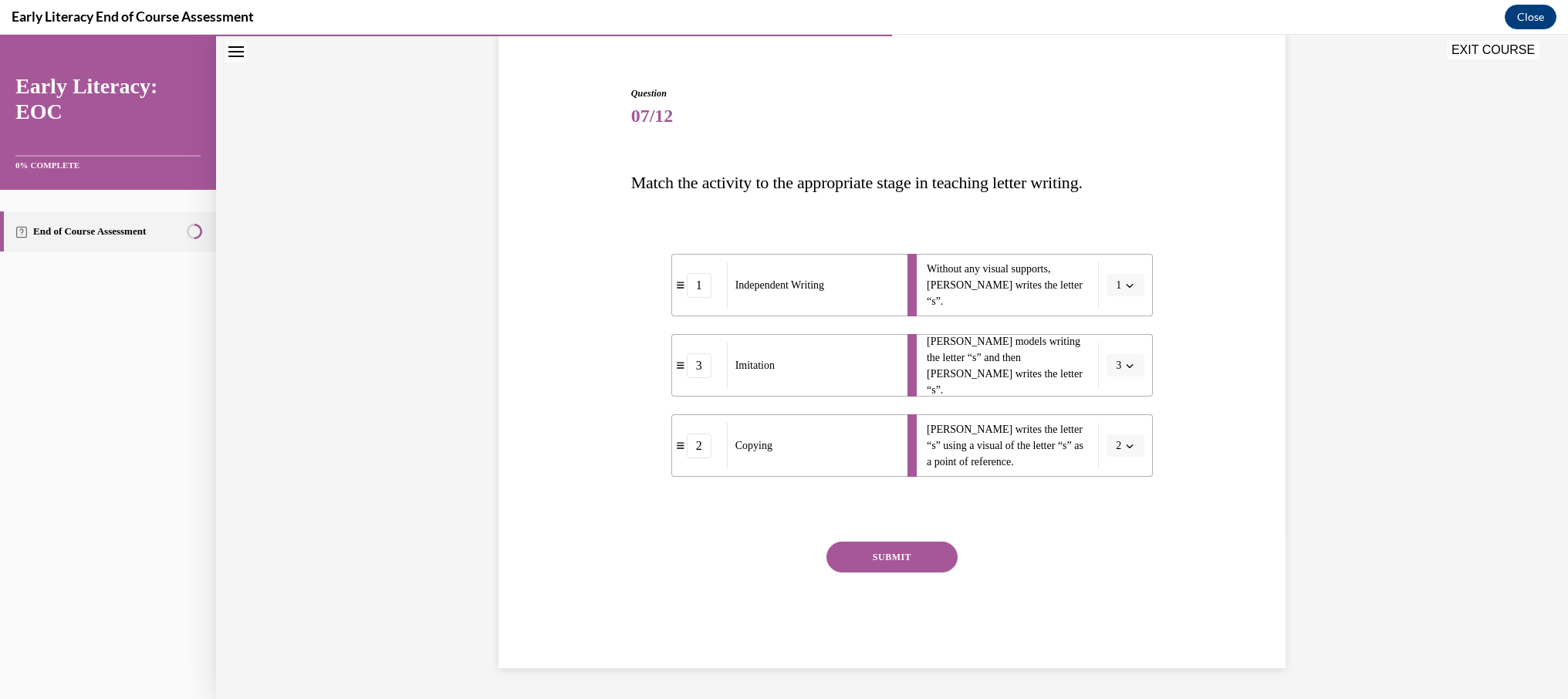
click at [913, 547] on button "SUBMIT" at bounding box center [891, 557] width 131 height 31
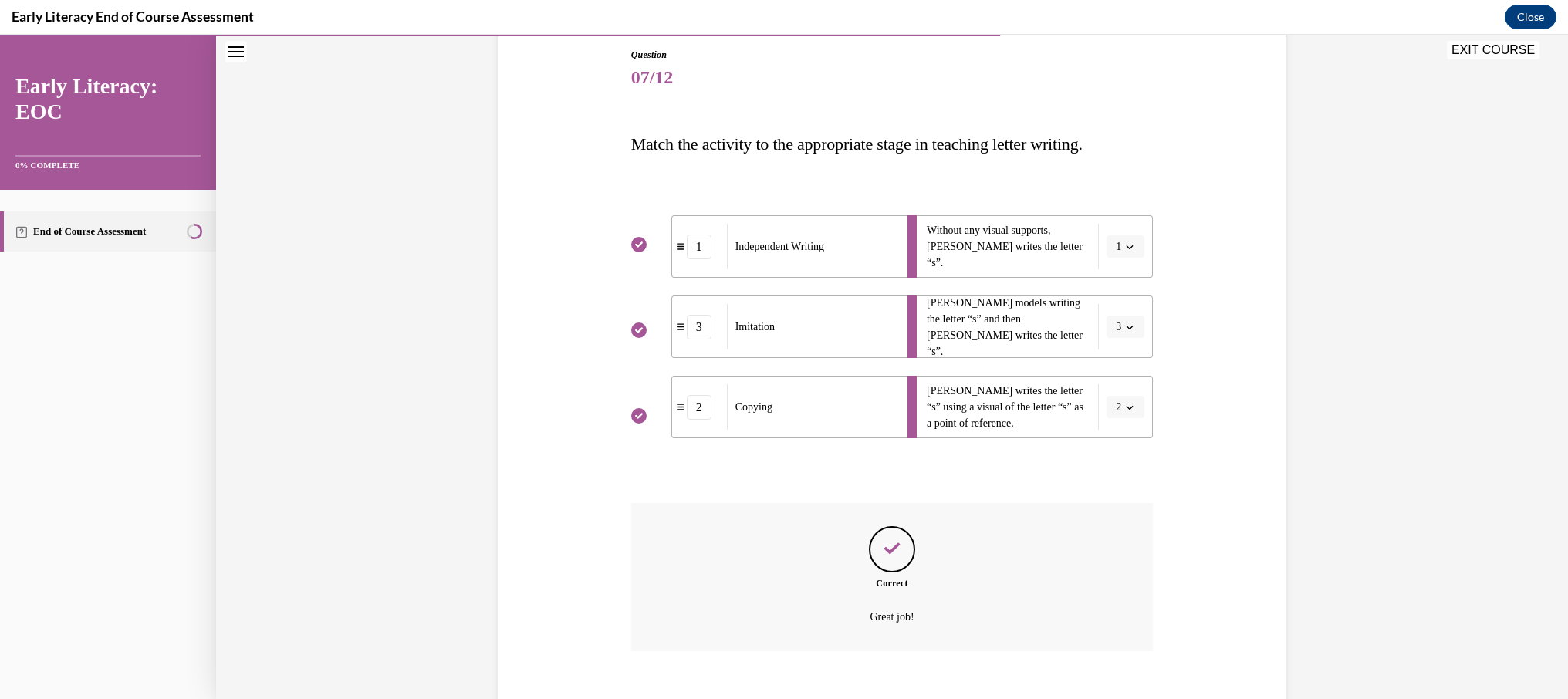
scroll to position [253, 0]
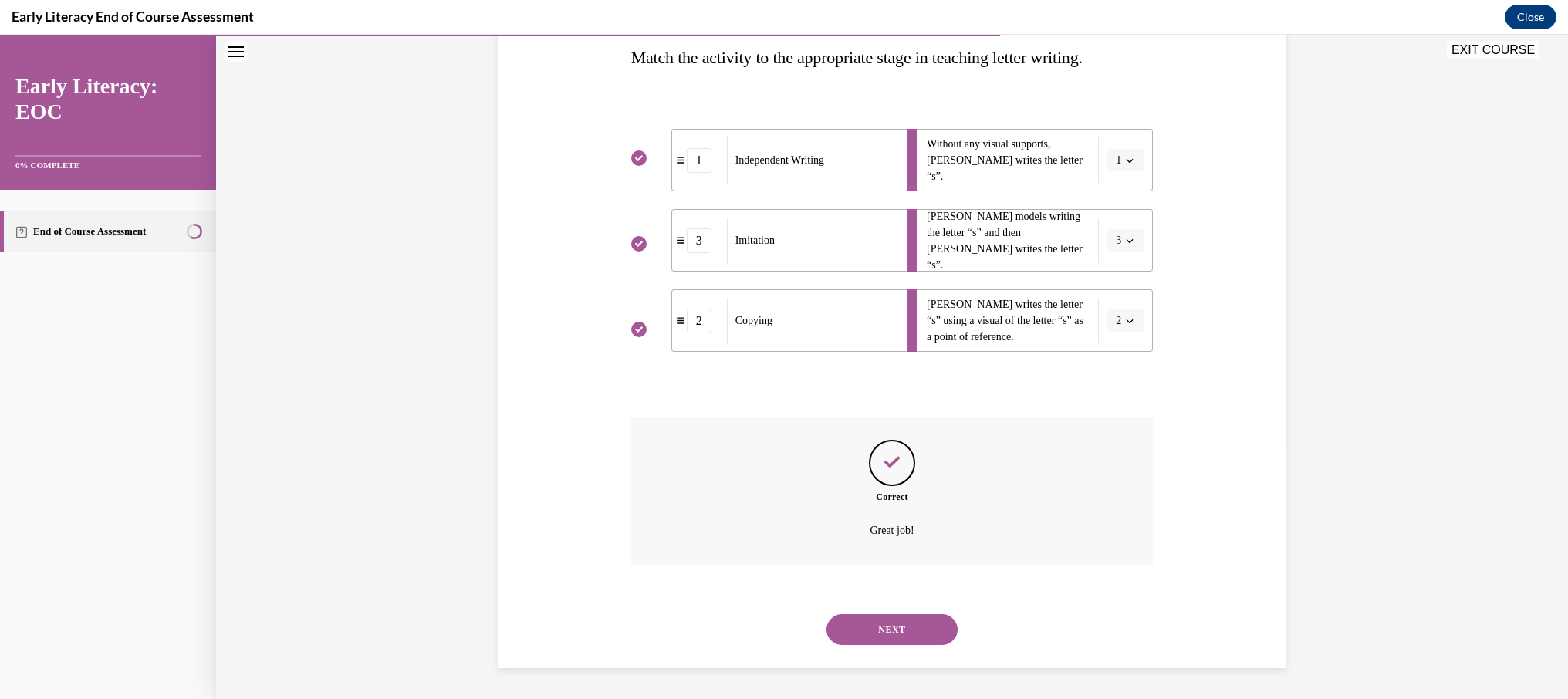
click at [902, 635] on button "NEXT" at bounding box center [891, 629] width 131 height 31
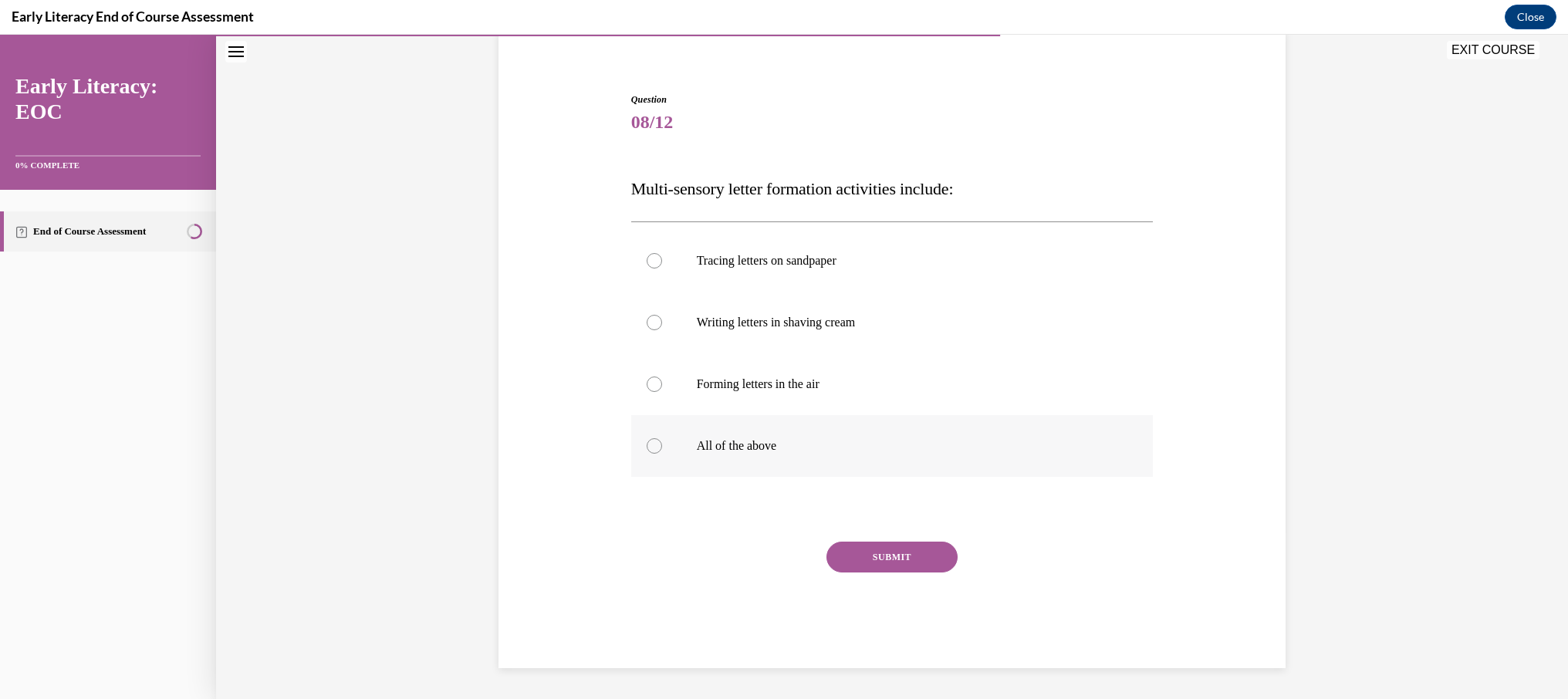
click at [778, 447] on p "All of the above" at bounding box center [906, 446] width 418 height 16
click at [915, 557] on button "SUBMIT" at bounding box center [891, 557] width 131 height 31
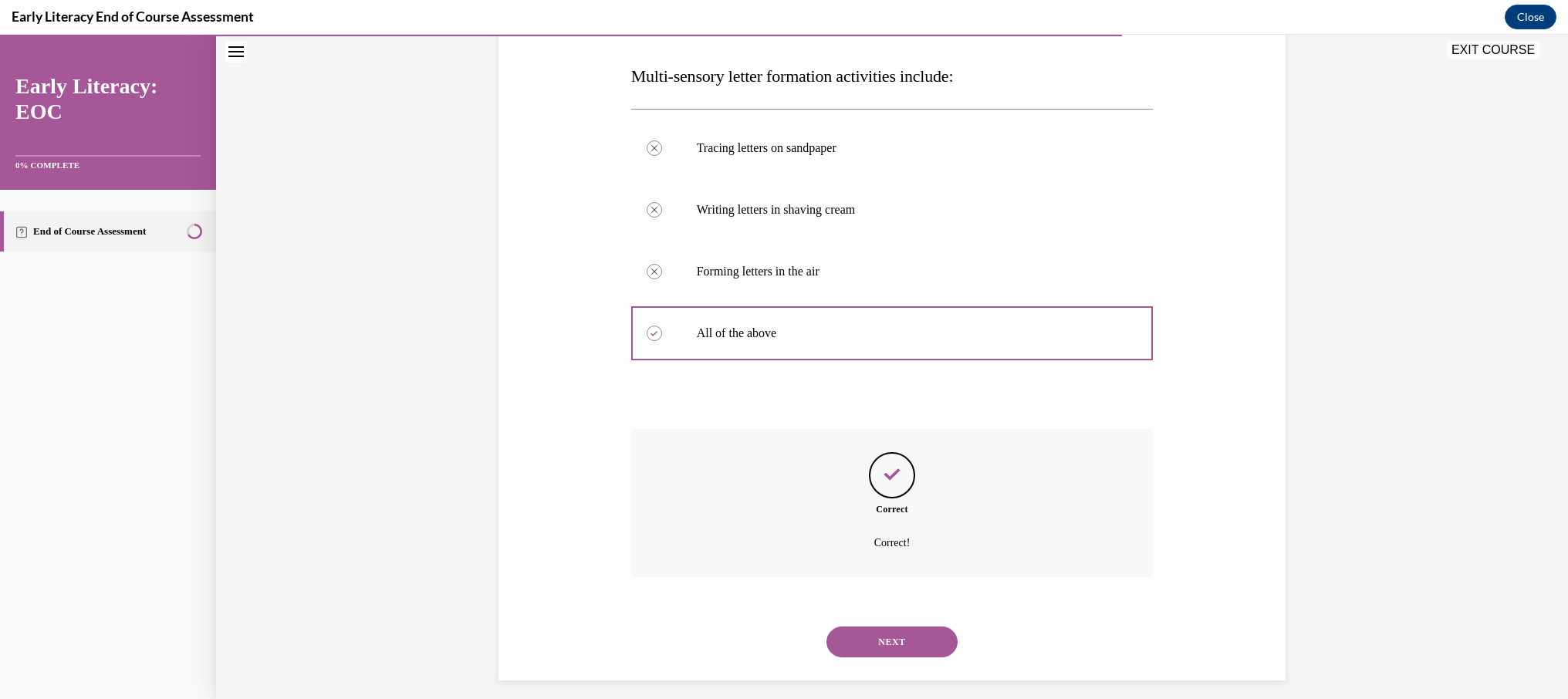
scroll to position [247, 0]
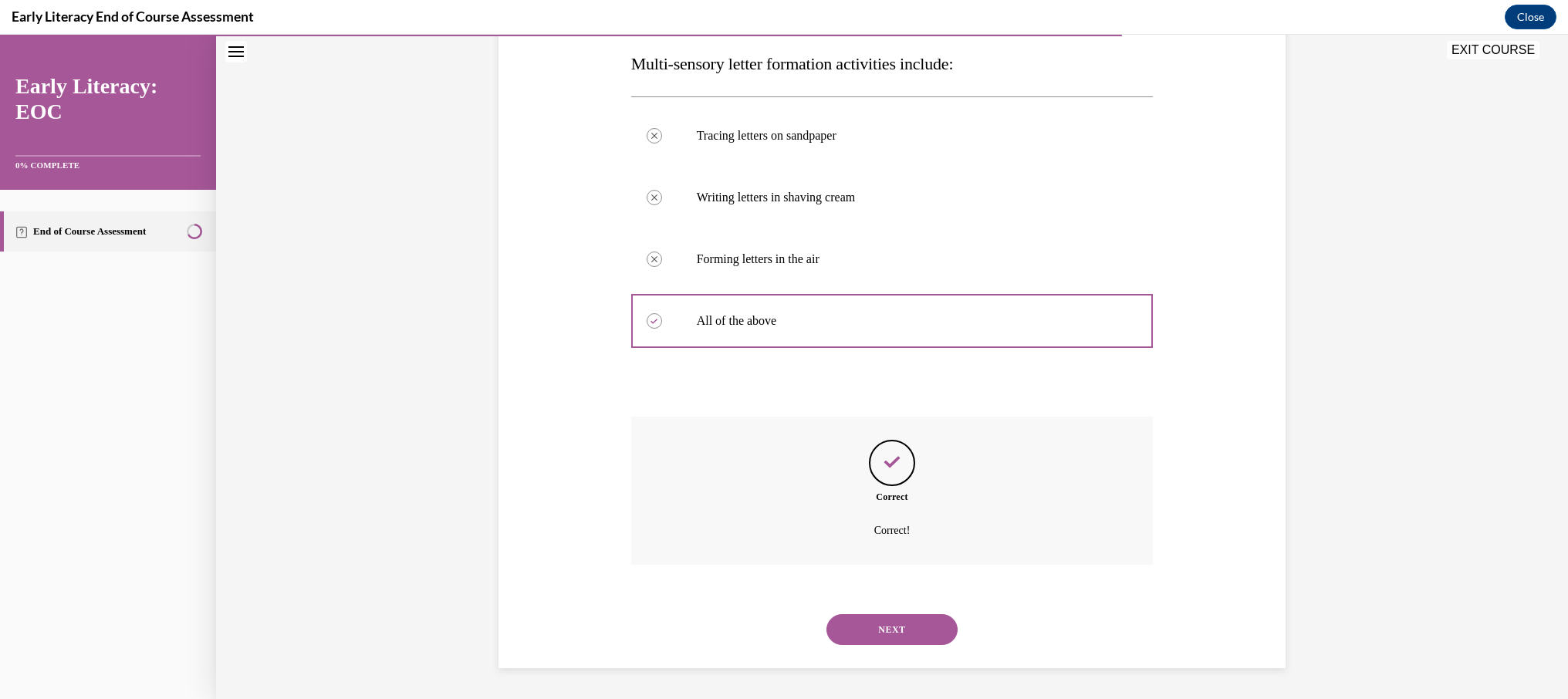
click at [906, 637] on button "NEXT" at bounding box center [891, 629] width 131 height 31
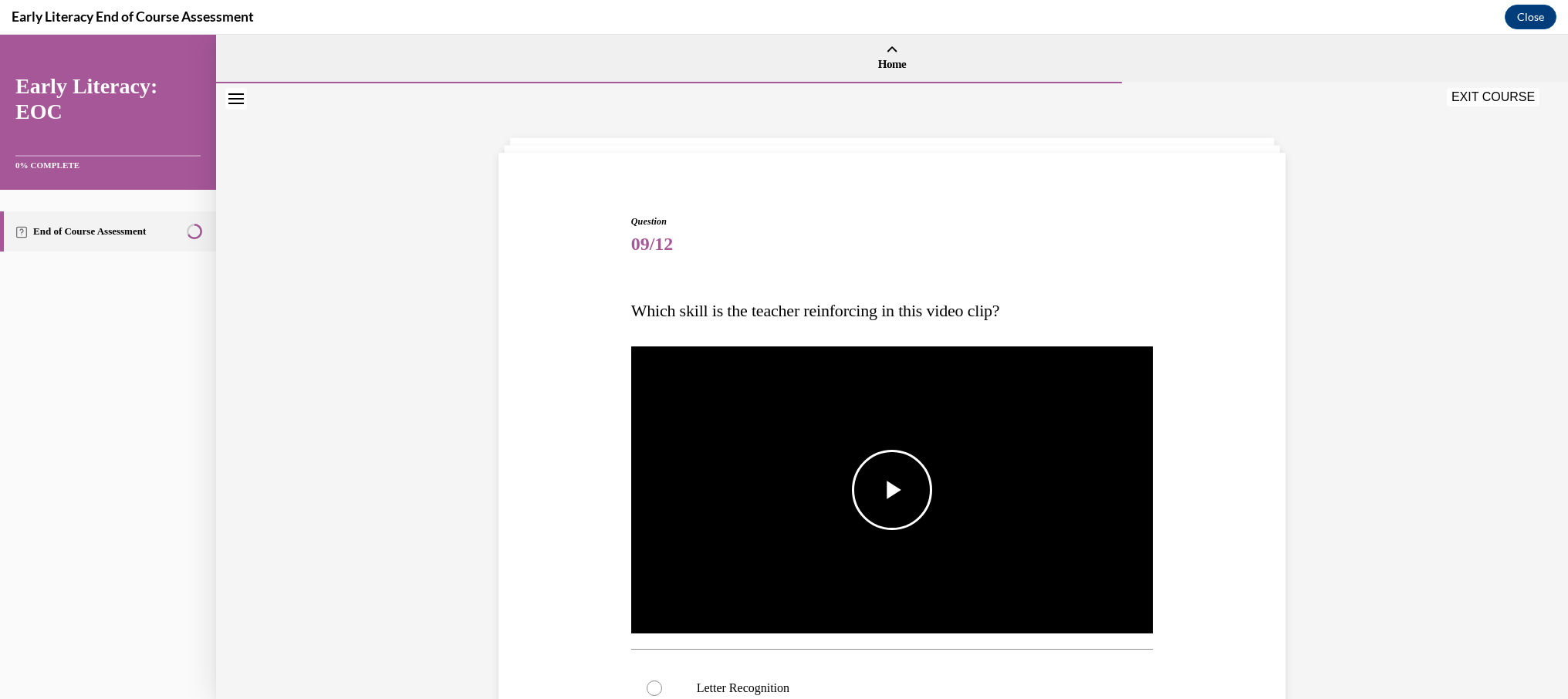
click at [891, 490] on span "Video player" at bounding box center [891, 490] width 0 height 0
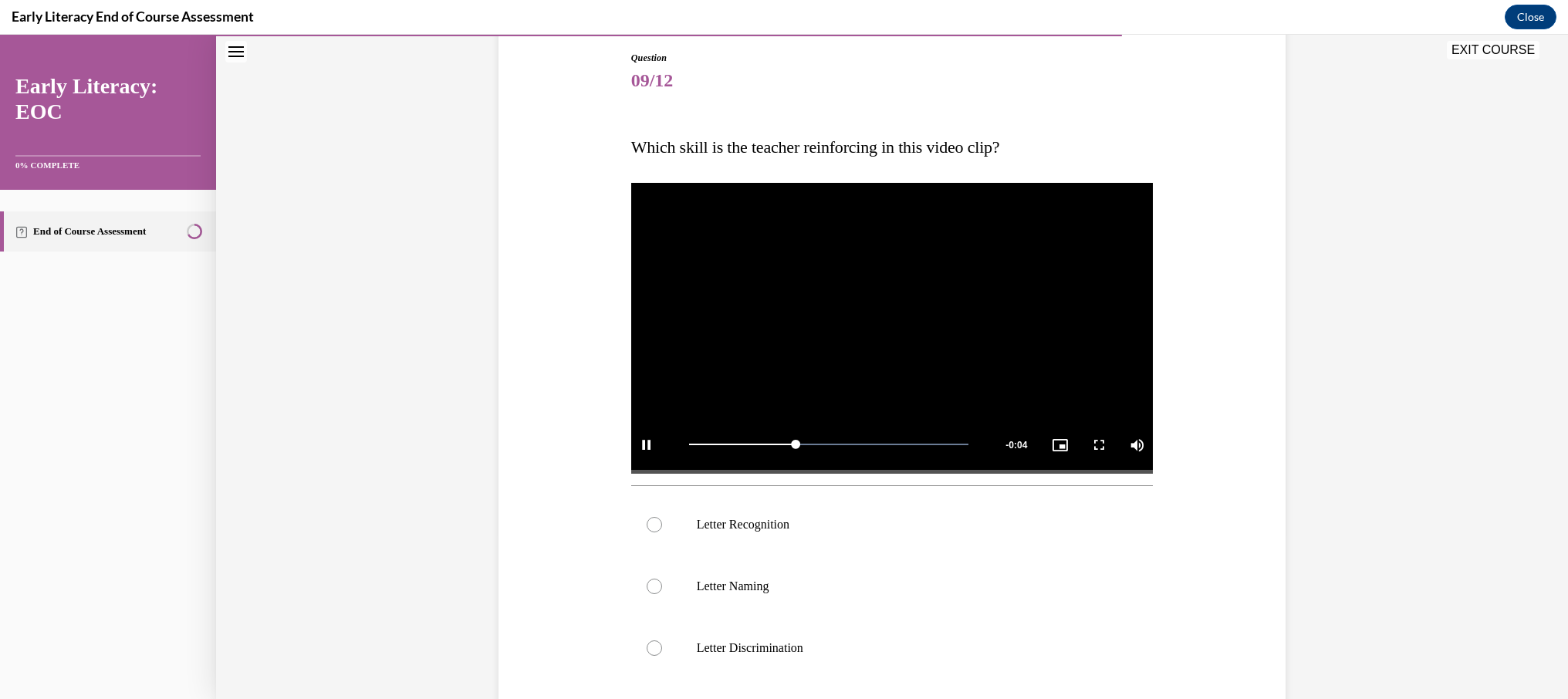
scroll to position [174, 0]
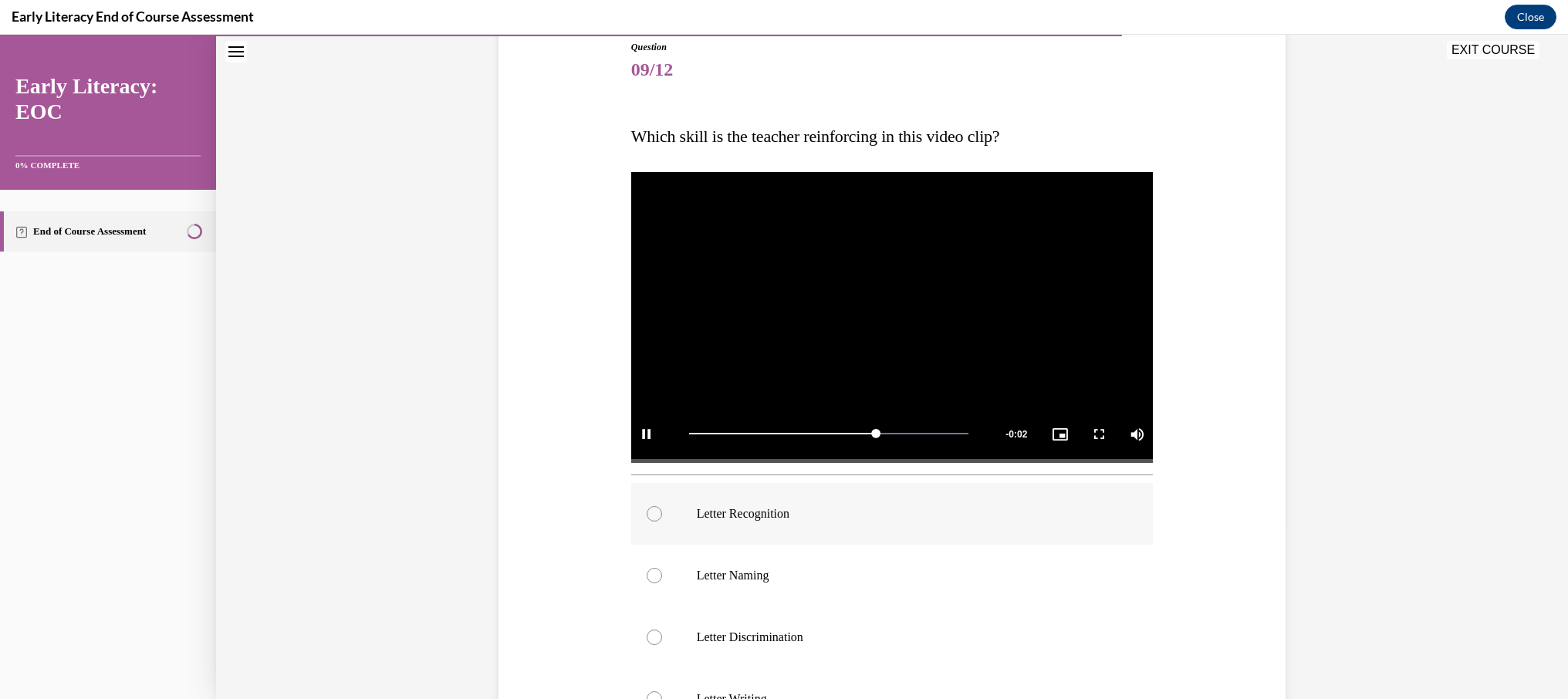
click at [723, 510] on p "Letter Recognition" at bounding box center [906, 513] width 418 height 16
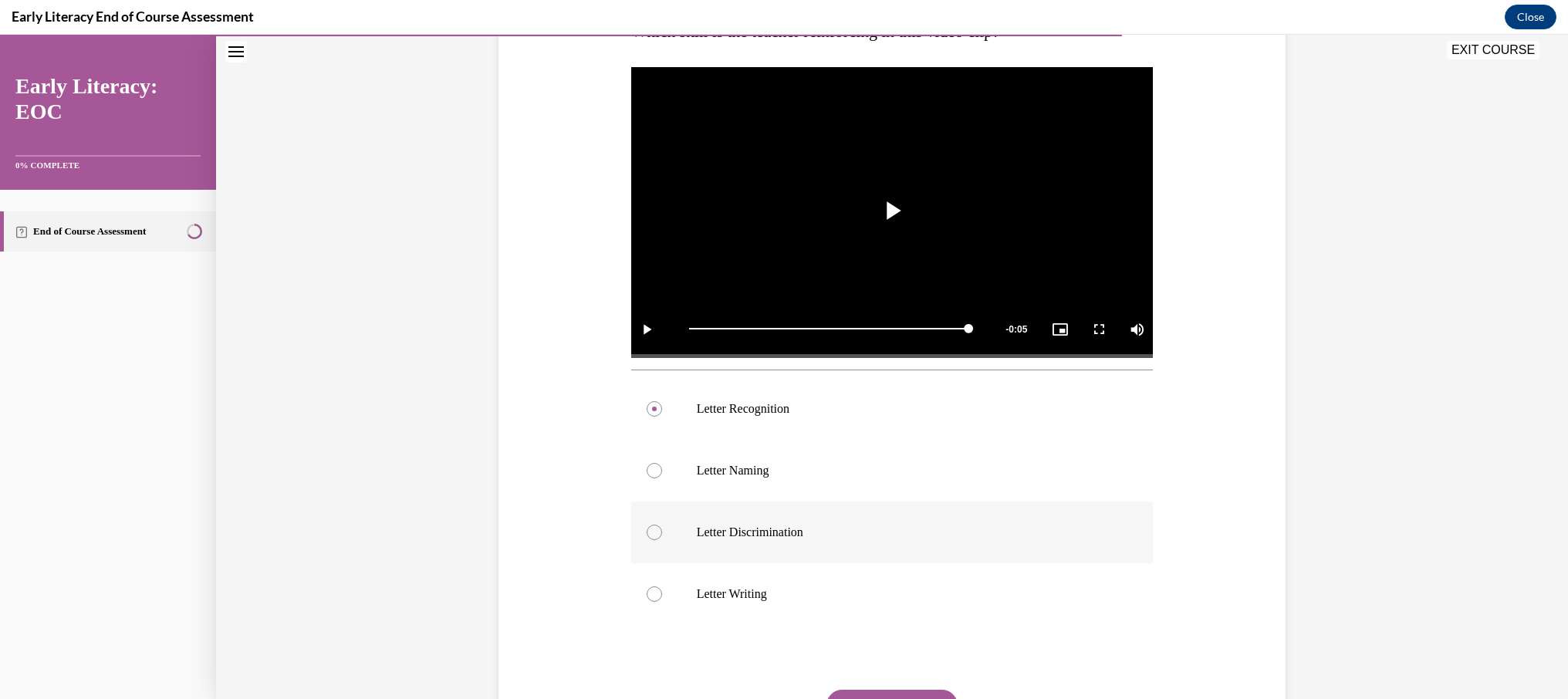
scroll to position [317, 0]
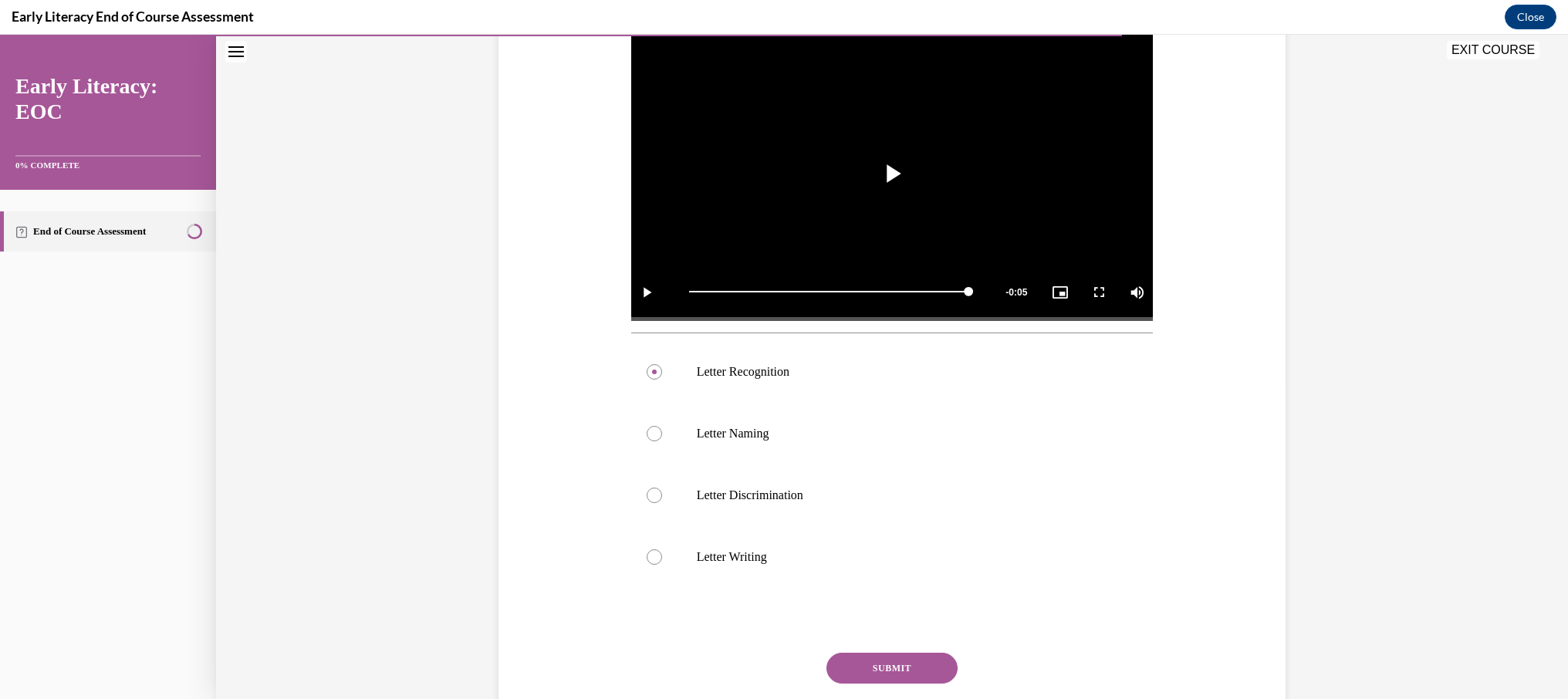
click at [899, 660] on button "SUBMIT" at bounding box center [891, 667] width 131 height 31
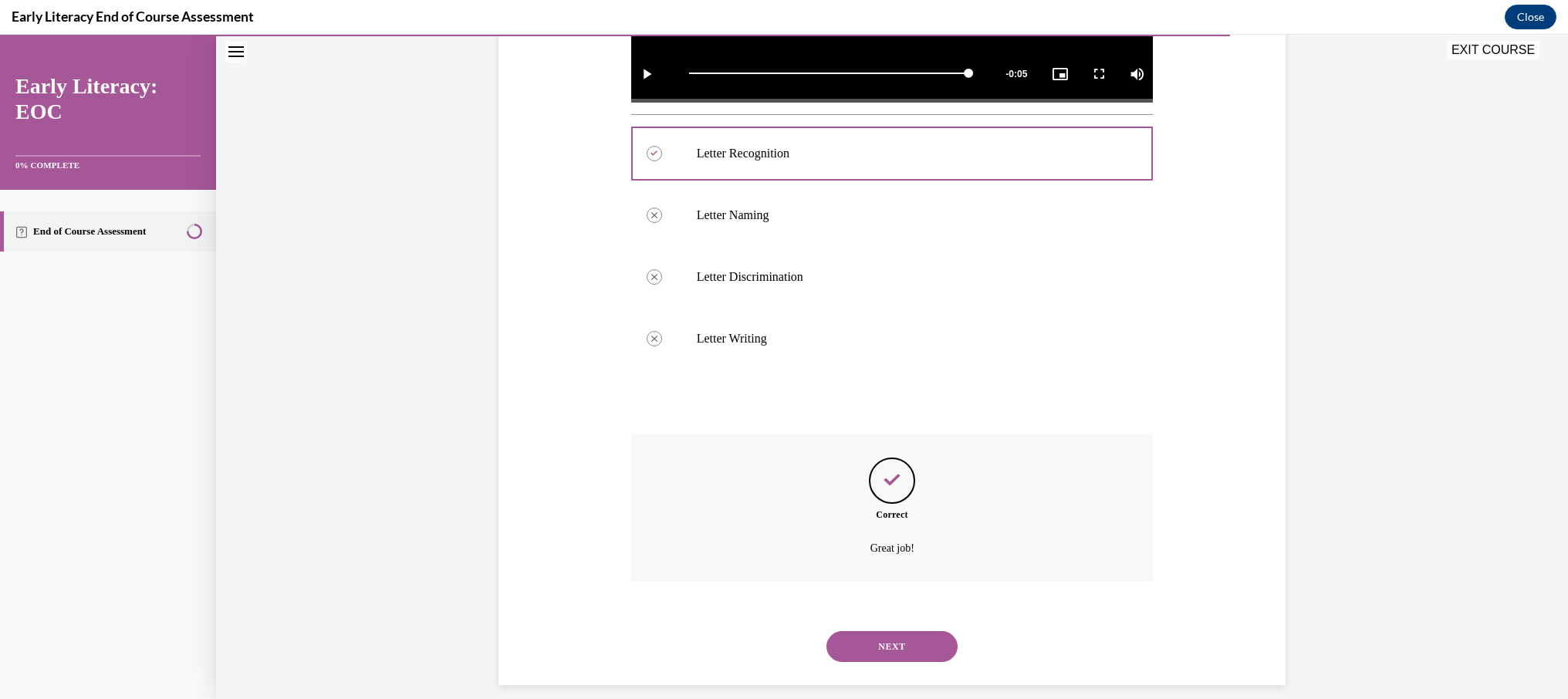
scroll to position [552, 0]
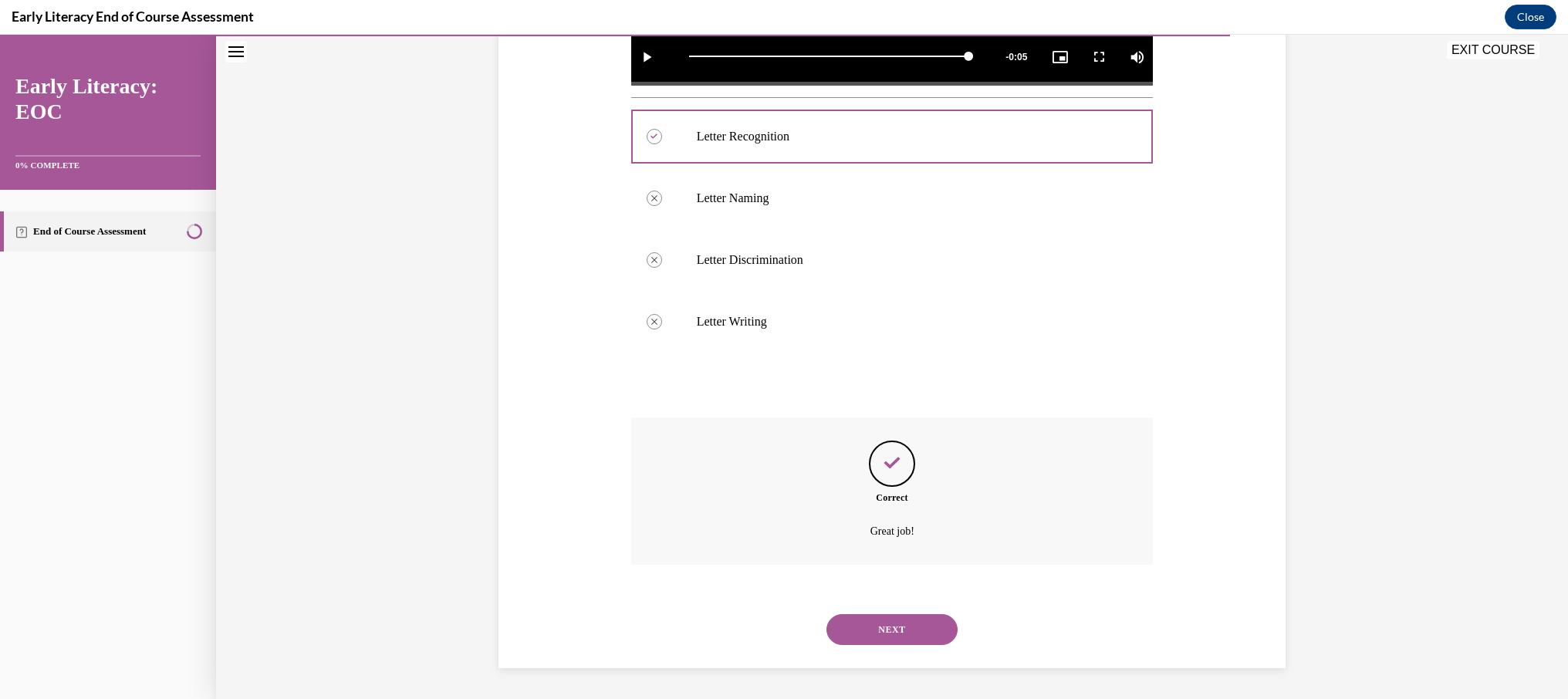
click at [908, 624] on button "NEXT" at bounding box center [891, 629] width 131 height 31
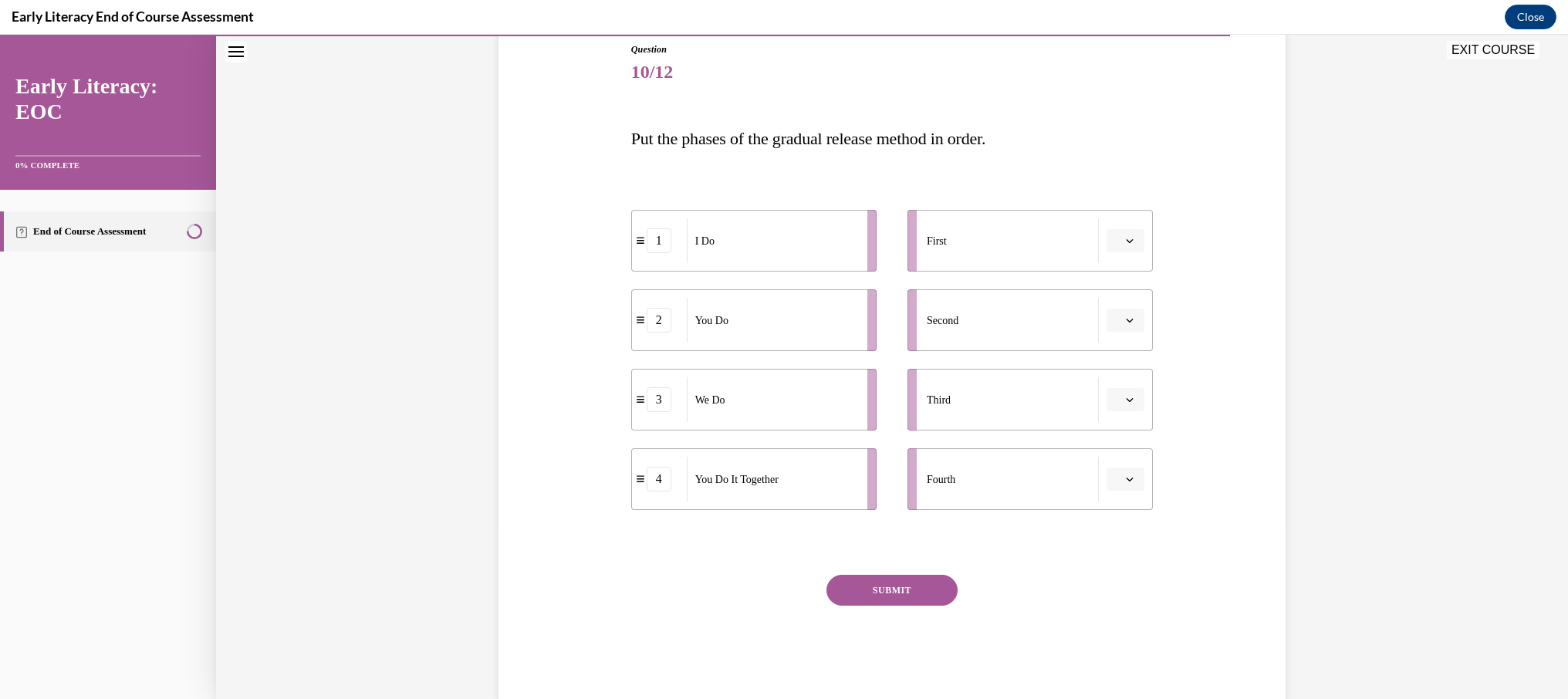
click at [1122, 239] on button "button" at bounding box center [1125, 241] width 37 height 23
click at [1118, 297] on div "1" at bounding box center [1123, 305] width 38 height 31
click at [1131, 323] on icon "button" at bounding box center [1129, 320] width 7 height 7
click at [1134, 446] on div "3" at bounding box center [1123, 447] width 38 height 31
click at [1131, 397] on icon "button" at bounding box center [1129, 399] width 7 height 7
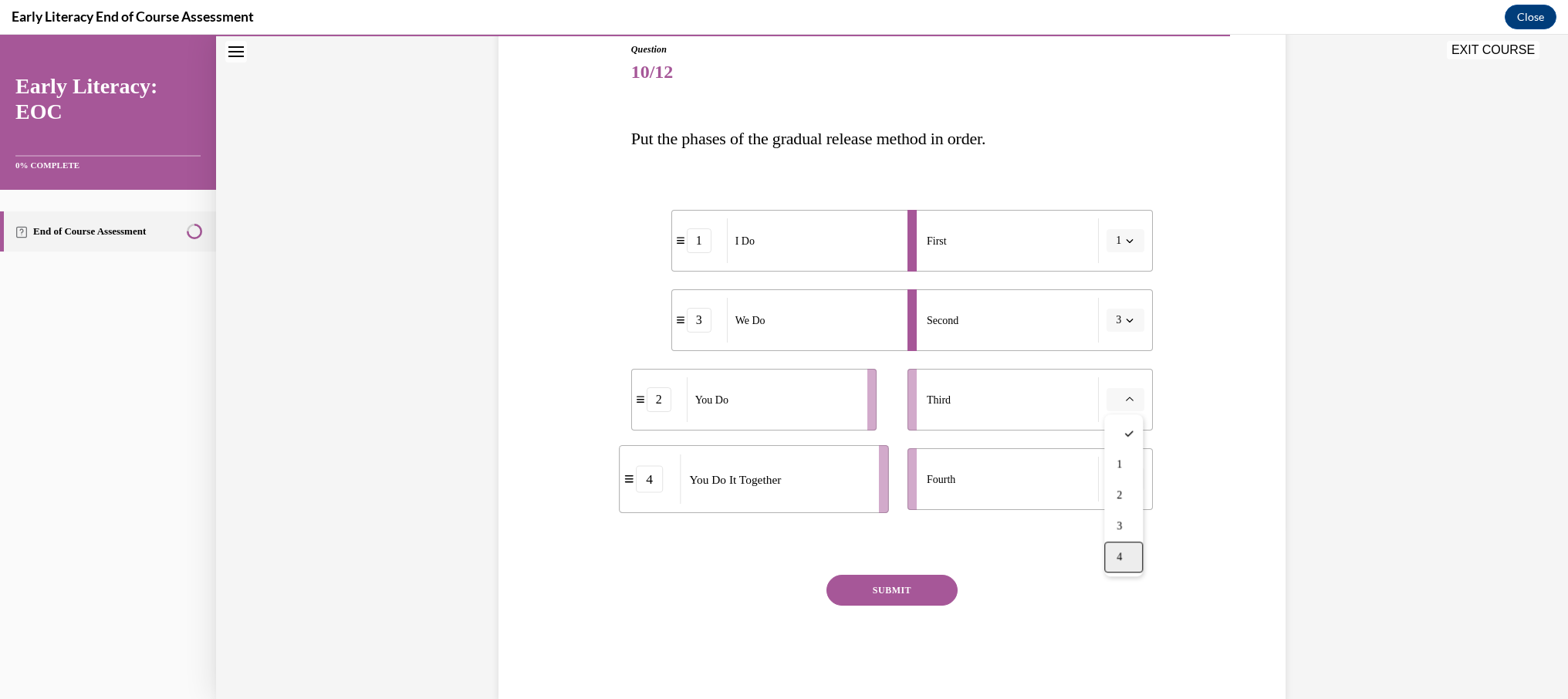
click at [1131, 552] on div "4" at bounding box center [1123, 557] width 38 height 31
click at [1128, 483] on span "button" at bounding box center [1129, 479] width 11 height 11
click at [1126, 572] on div "2" at bounding box center [1123, 574] width 38 height 31
click at [922, 581] on button "SUBMIT" at bounding box center [891, 590] width 131 height 31
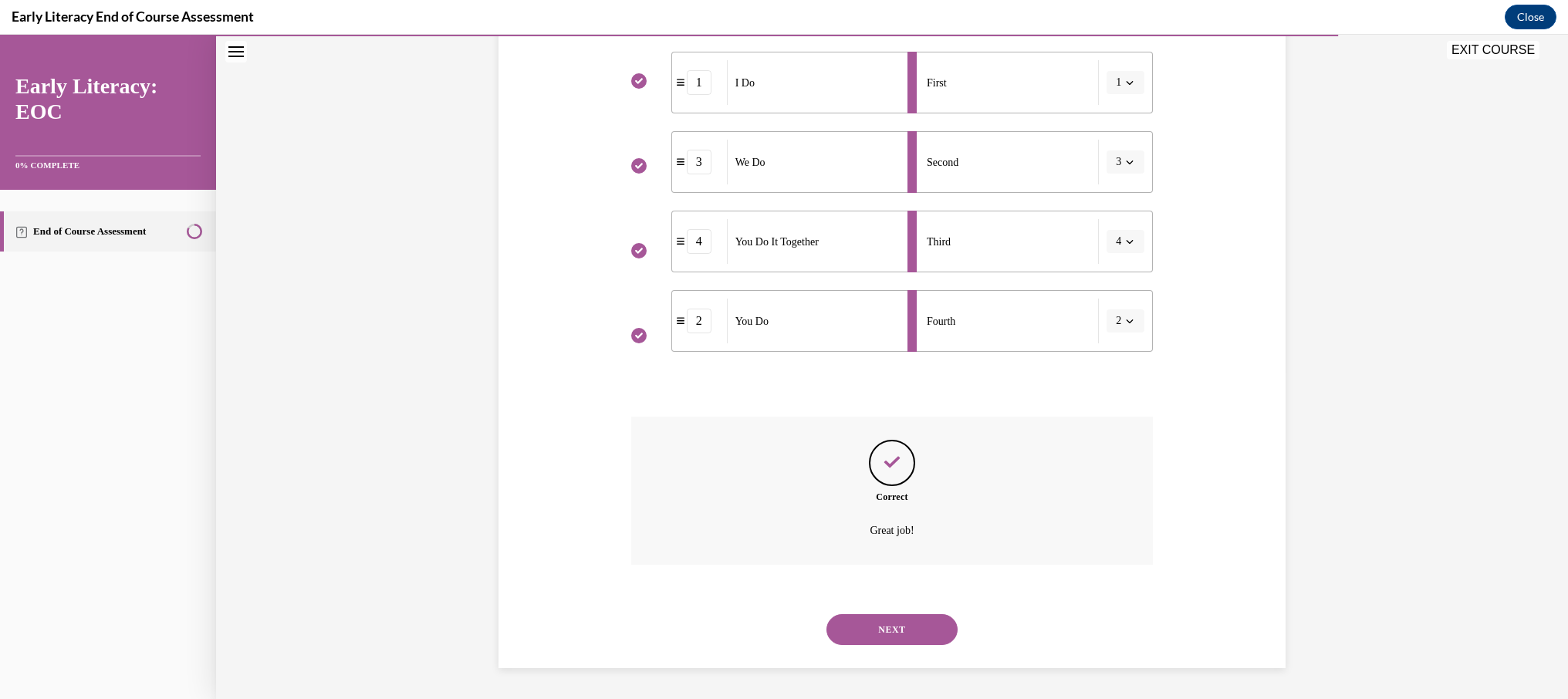
click at [887, 627] on button "NEXT" at bounding box center [891, 629] width 131 height 31
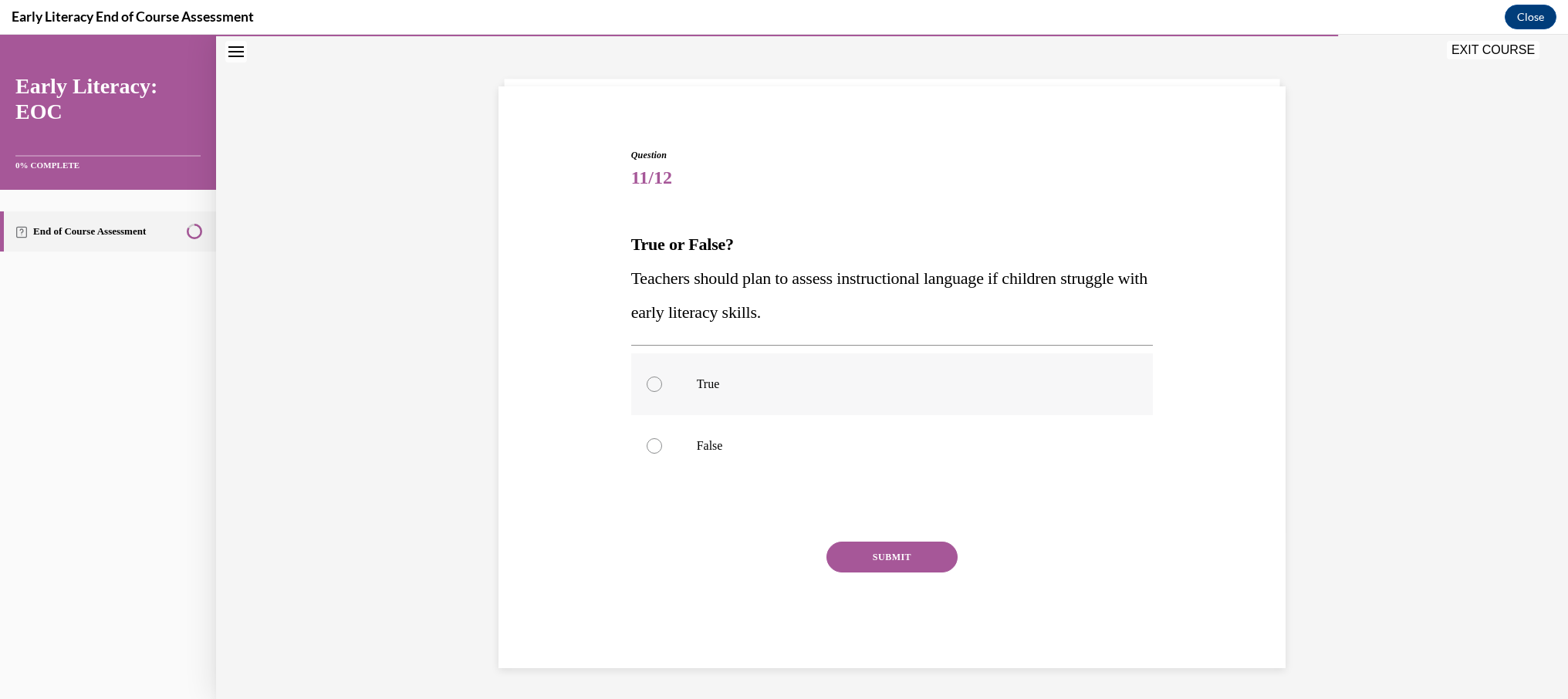
click at [772, 384] on p "True" at bounding box center [906, 384] width 418 height 16
click at [888, 561] on button "SUBMIT" at bounding box center [891, 557] width 131 height 31
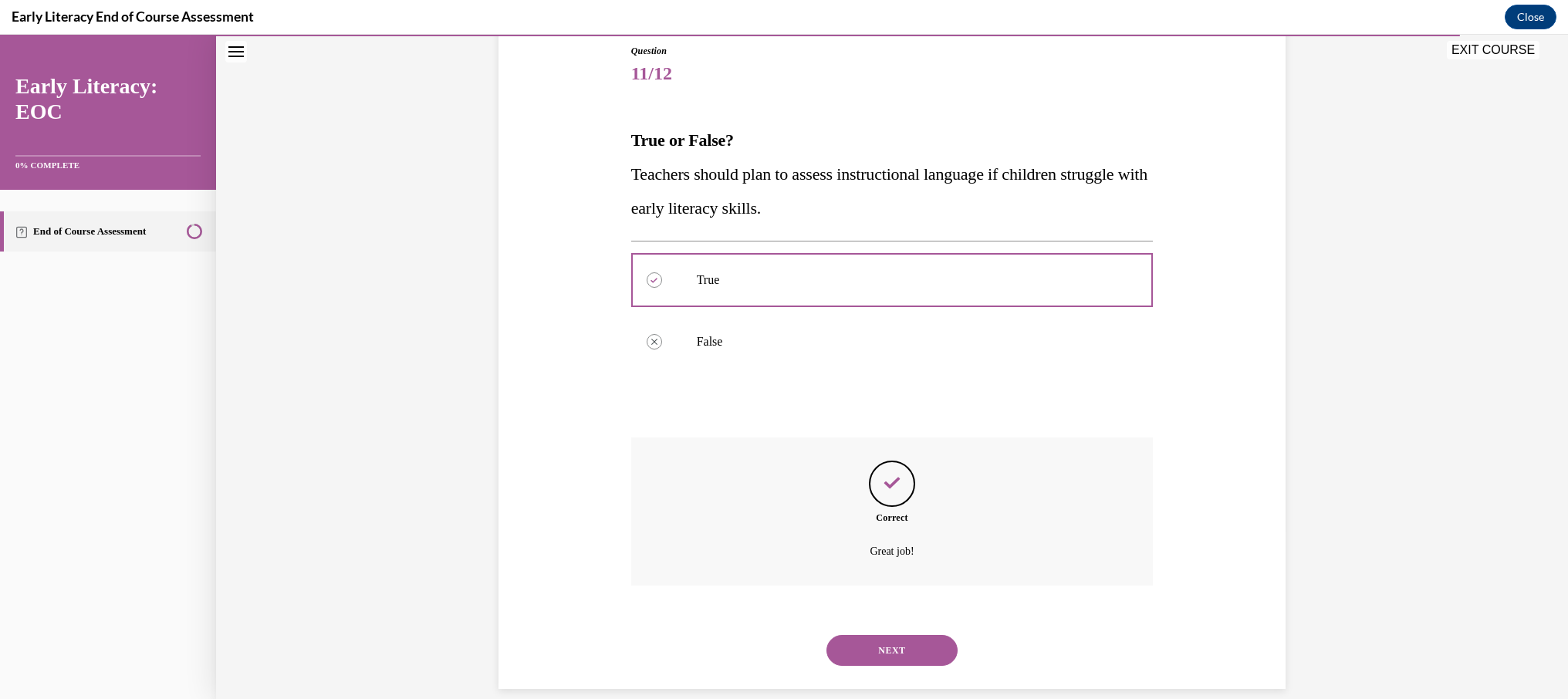
scroll to position [192, 0]
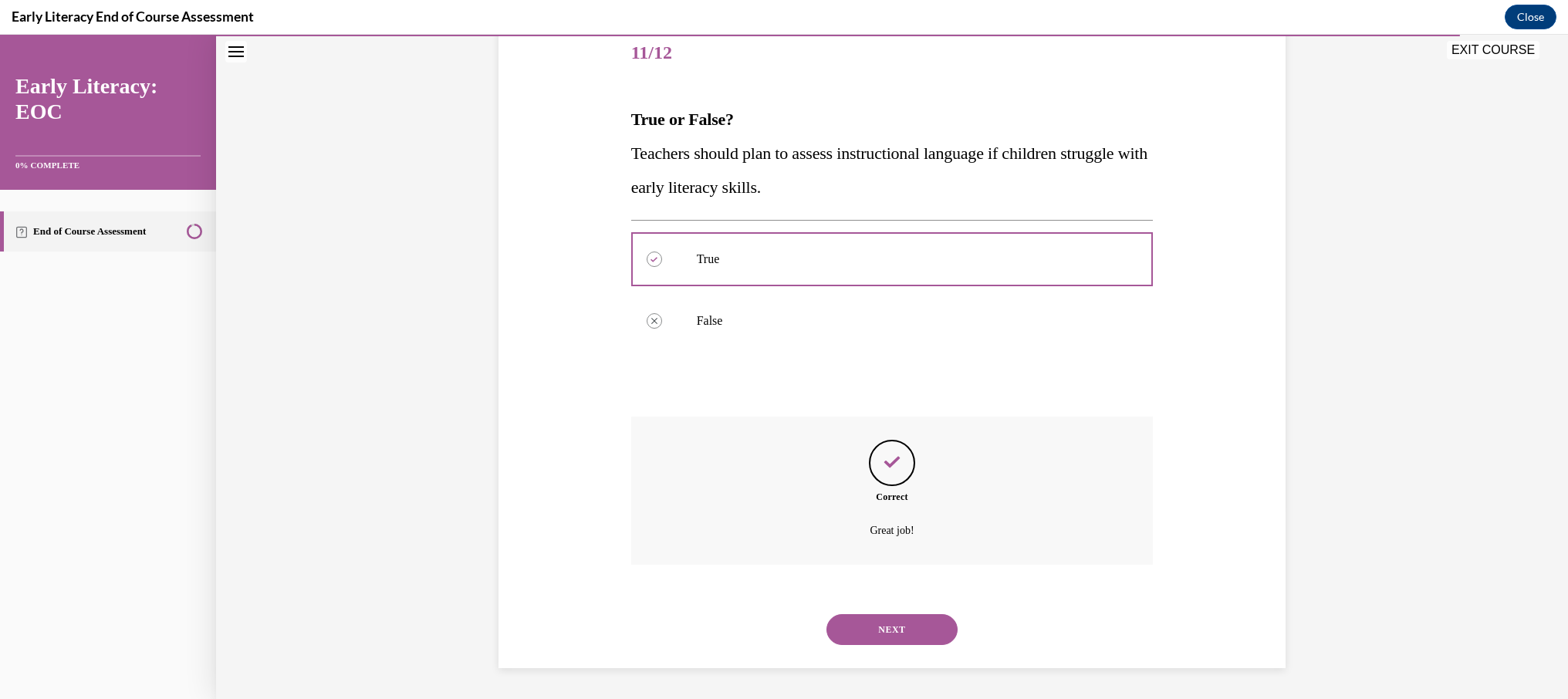
click at [924, 633] on button "NEXT" at bounding box center [891, 629] width 131 height 31
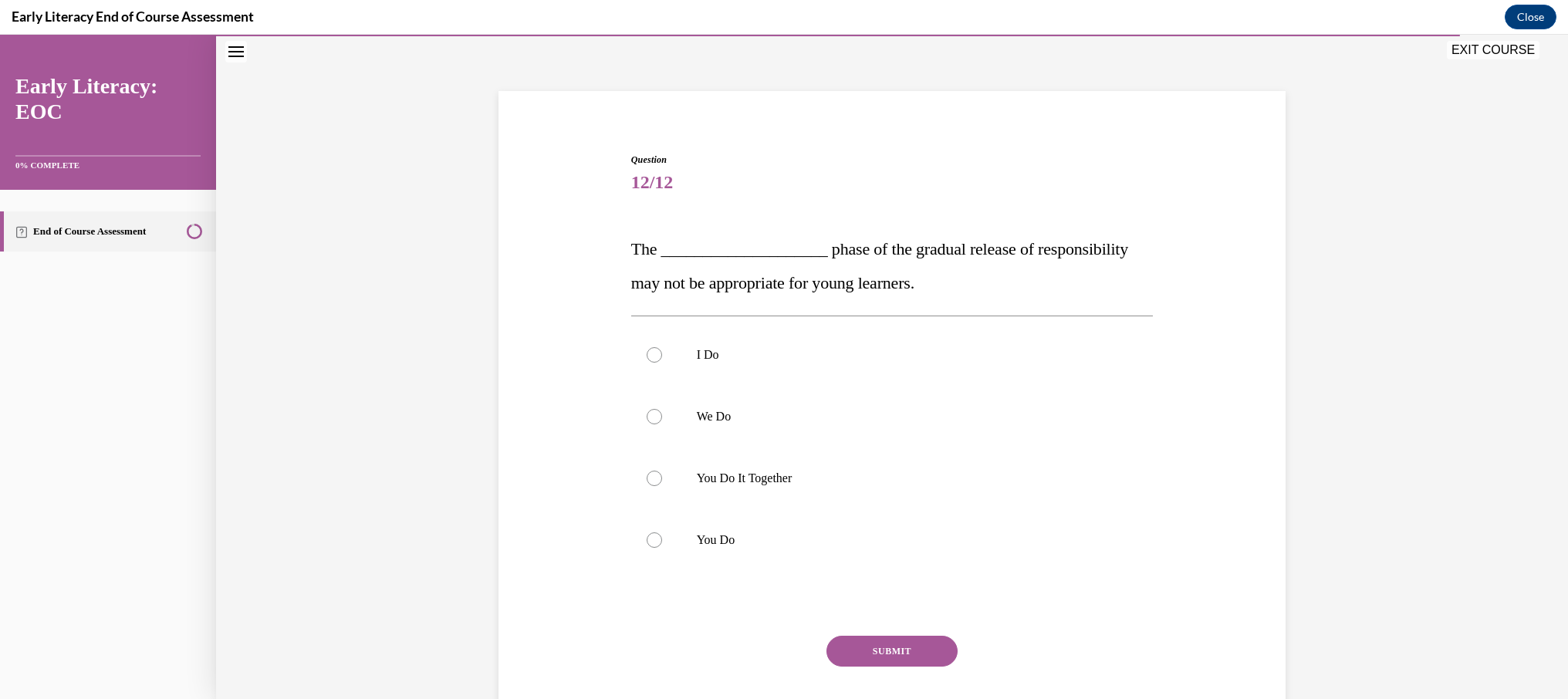
scroll to position [63, 0]
click at [760, 473] on p "You Do It Together" at bounding box center [906, 477] width 418 height 16
click at [702, 536] on p "You Do" at bounding box center [906, 538] width 418 height 16
click at [732, 485] on div at bounding box center [891, 477] width 522 height 62
click at [884, 655] on button "SUBMIT" at bounding box center [891, 649] width 131 height 31
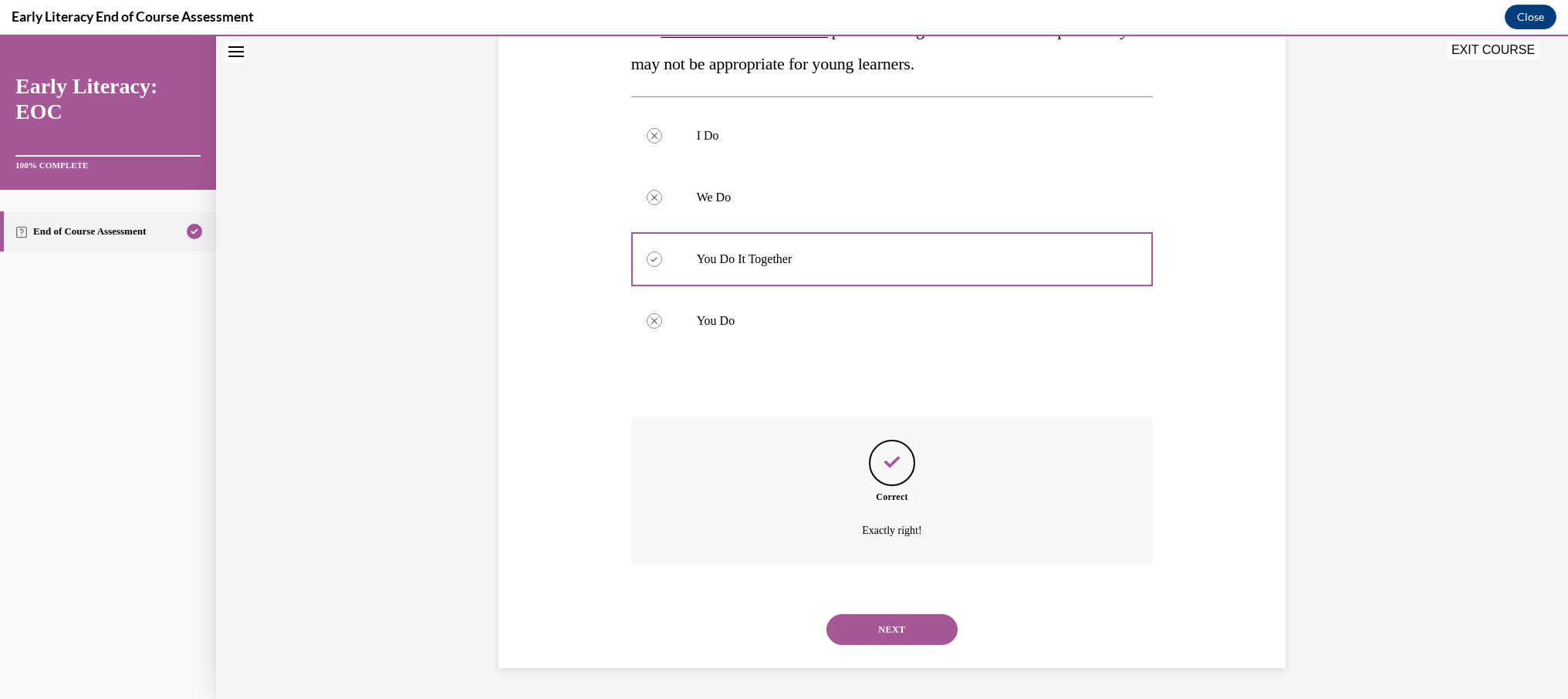
drag, startPoint x: 897, startPoint y: 632, endPoint x: 907, endPoint y: 628, distance: 10.8
click at [896, 632] on button "NEXT" at bounding box center [891, 629] width 131 height 31
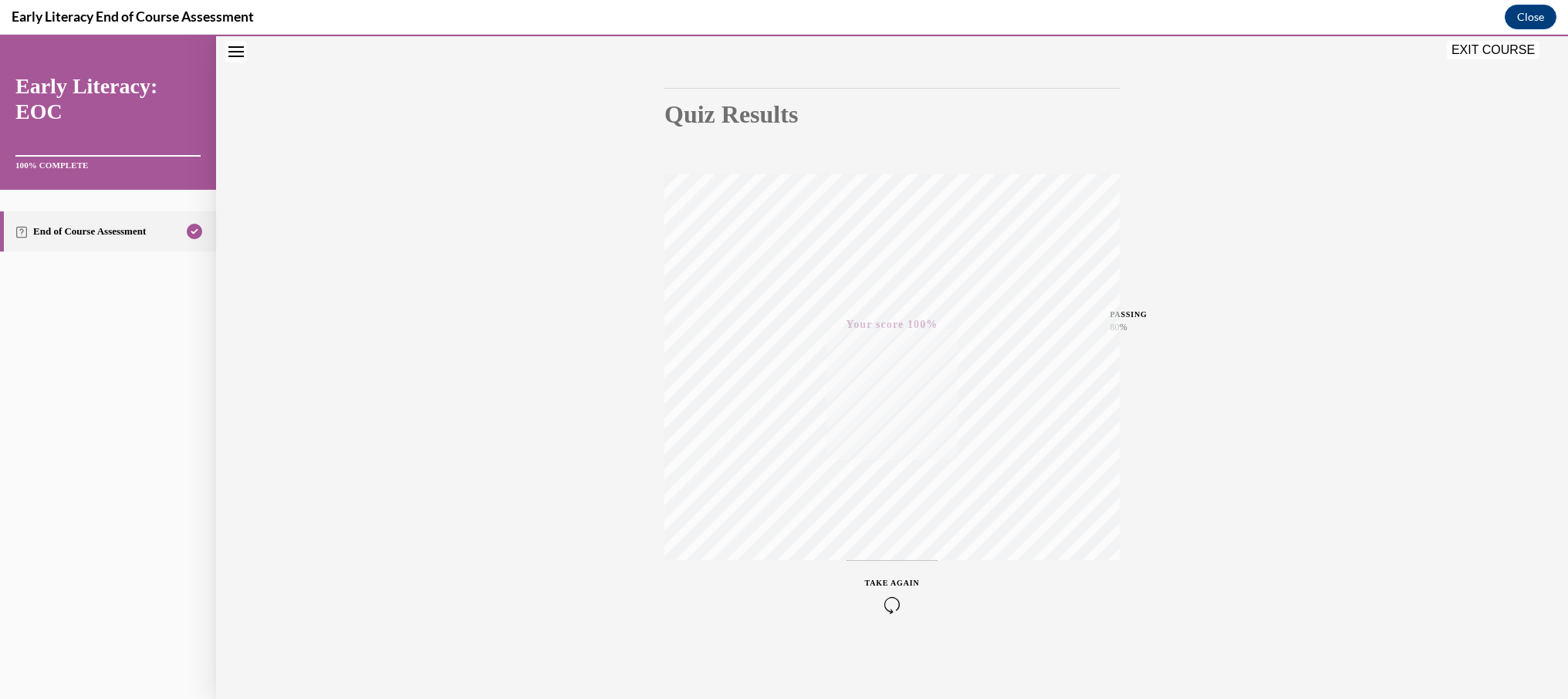
click at [1506, 47] on button "EXIT COURSE" at bounding box center [1492, 50] width 92 height 18
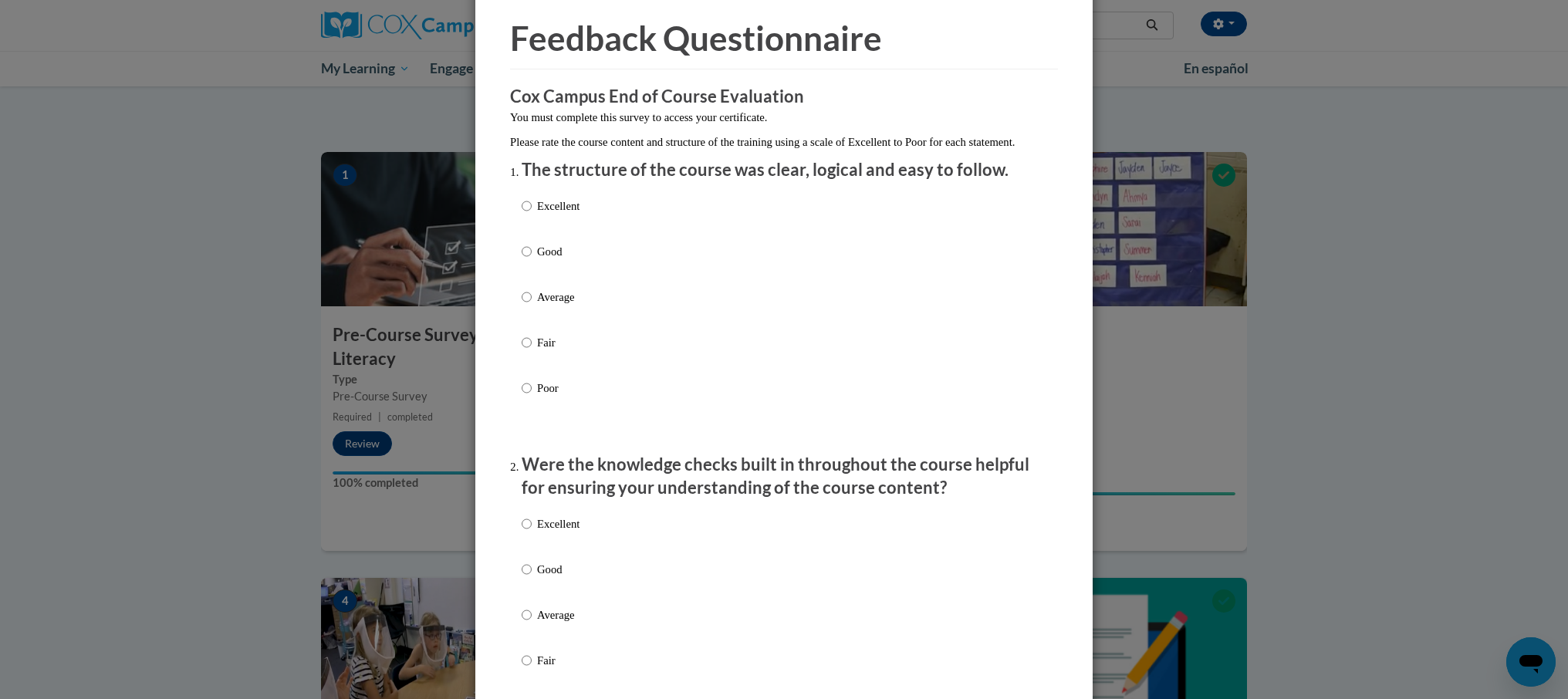
scroll to position [64, 0]
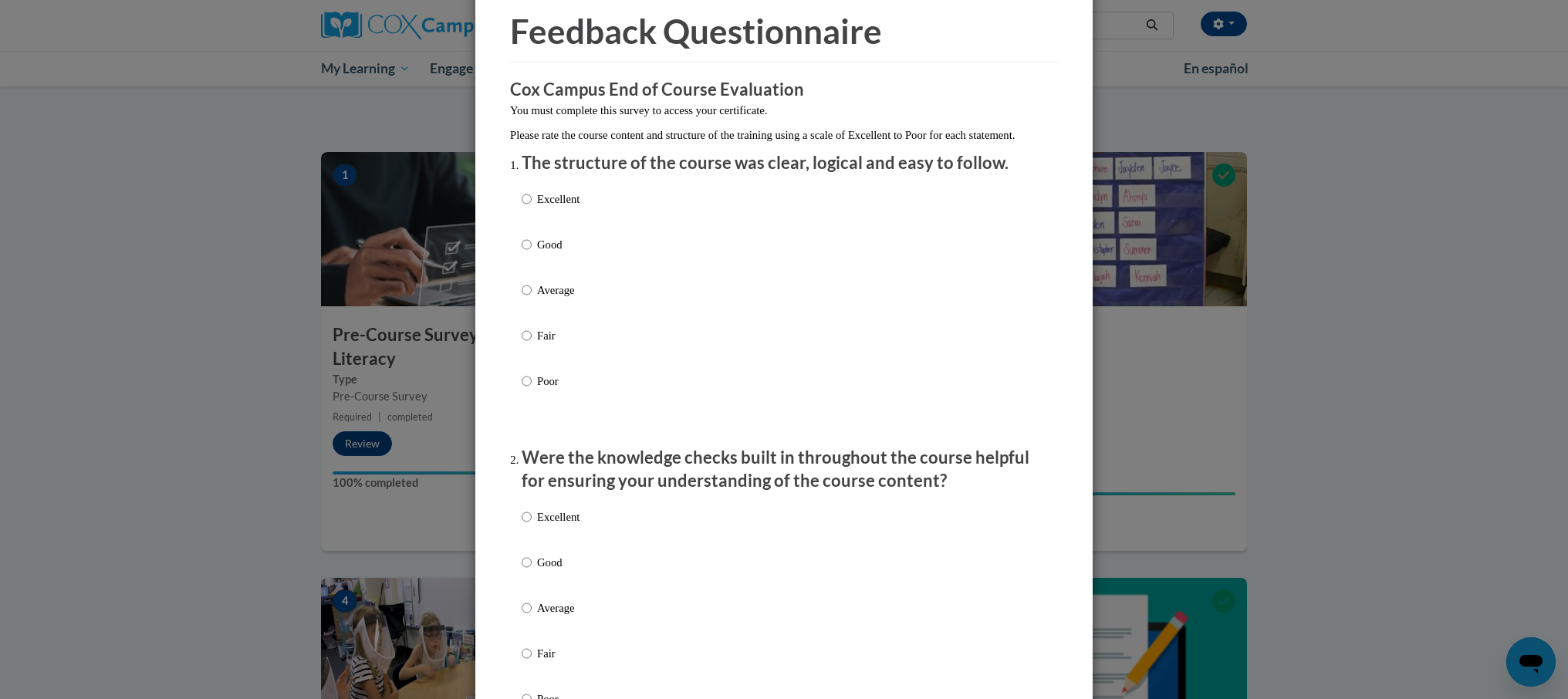
click at [547, 207] on p "Excellent" at bounding box center [558, 199] width 42 height 17
click at [532, 207] on input "Excellent" at bounding box center [527, 199] width 10 height 17
radio input "true"
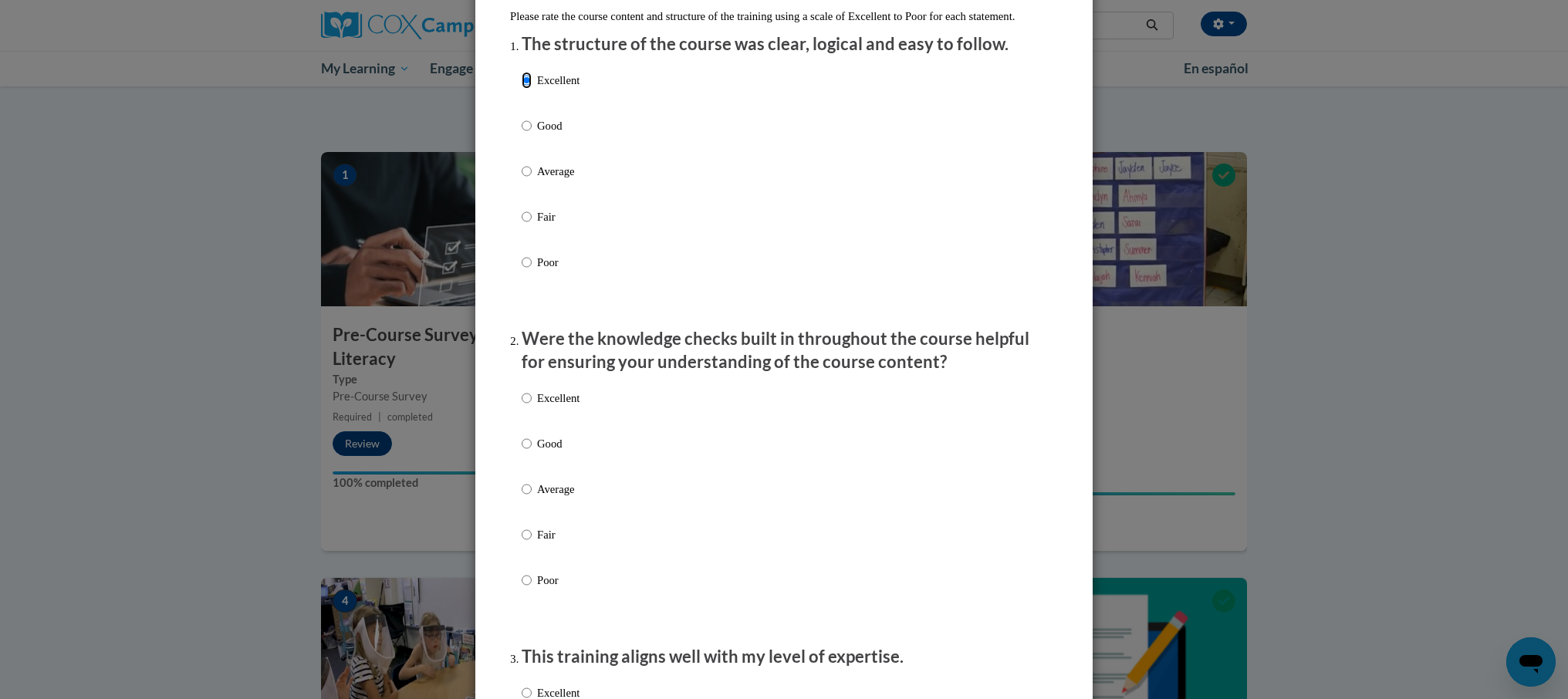
scroll to position [229, 0]
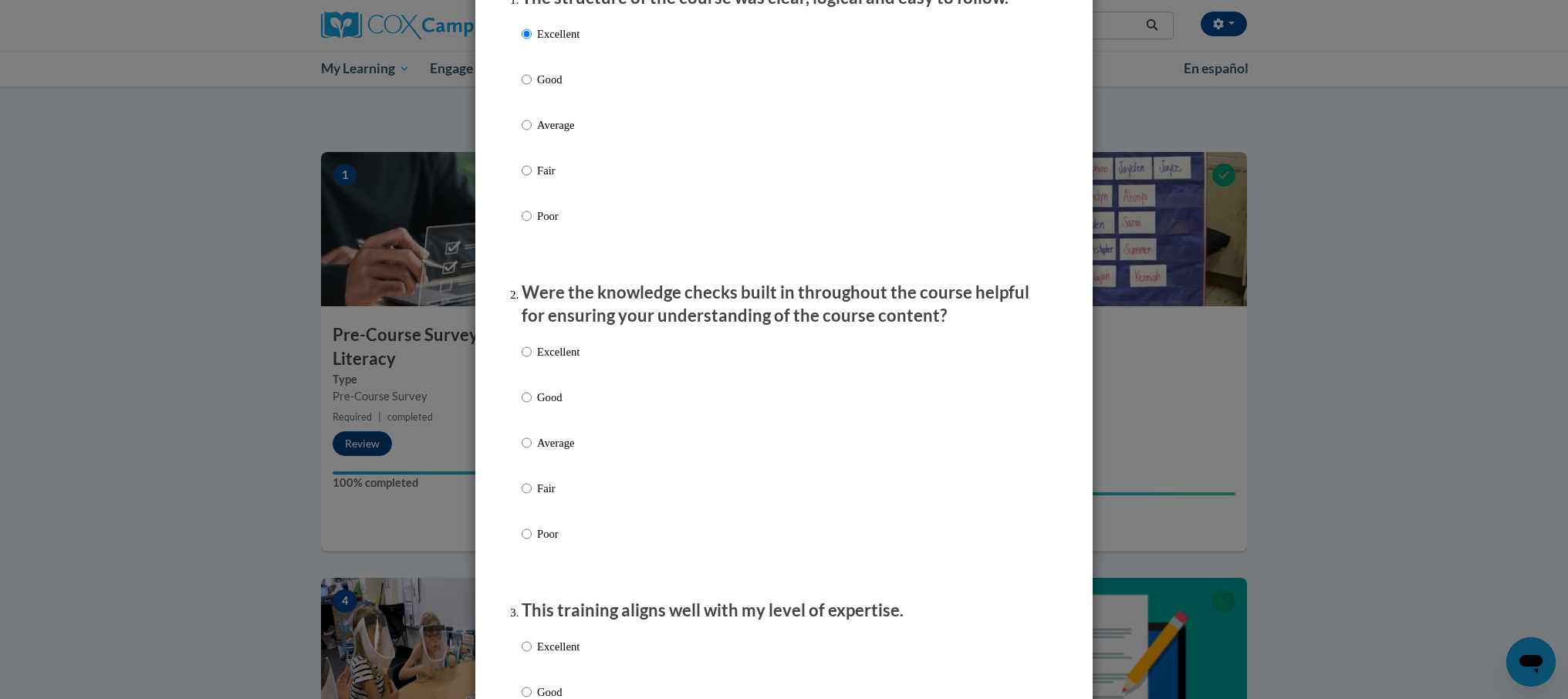
click at [563, 360] on p "Excellent" at bounding box center [558, 352] width 42 height 17
click at [532, 360] on input "Excellent" at bounding box center [527, 352] width 10 height 17
radio input "true"
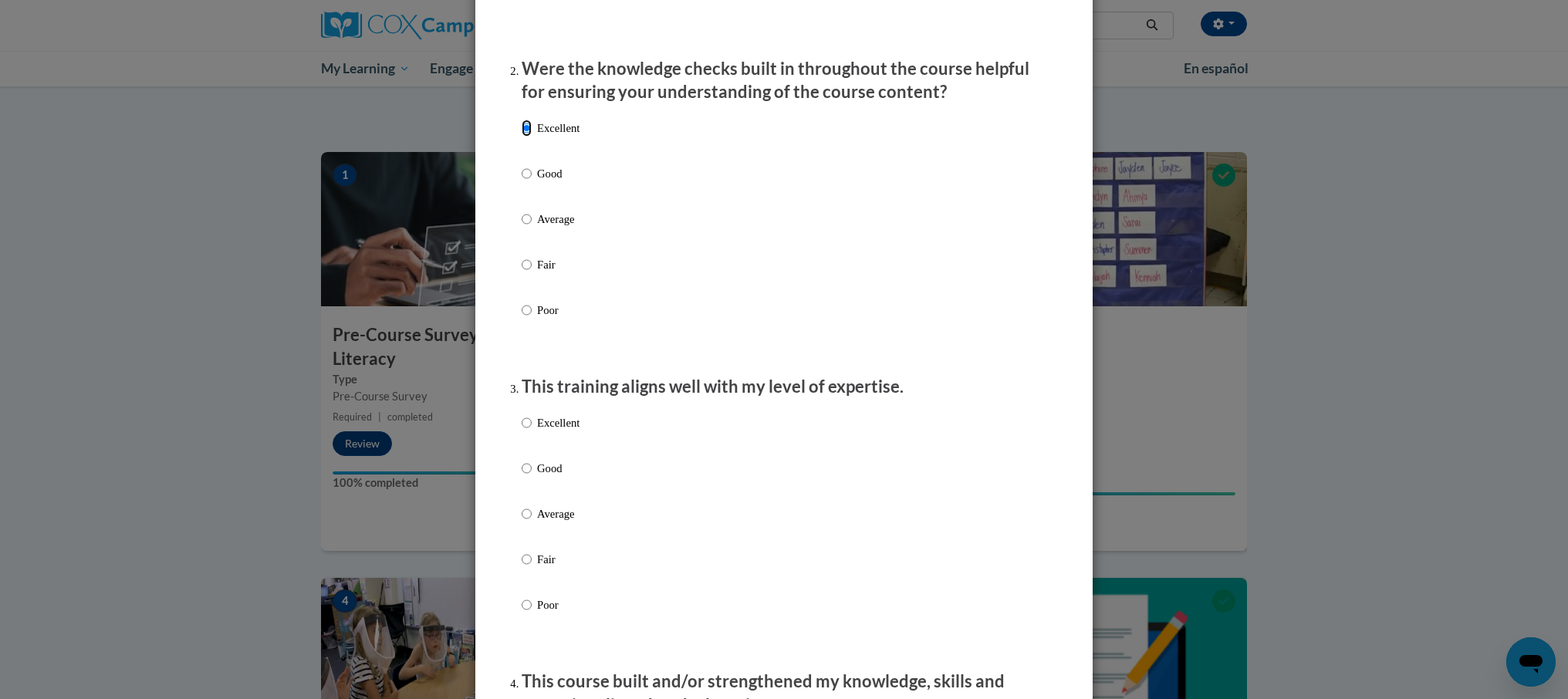
scroll to position [537, 0]
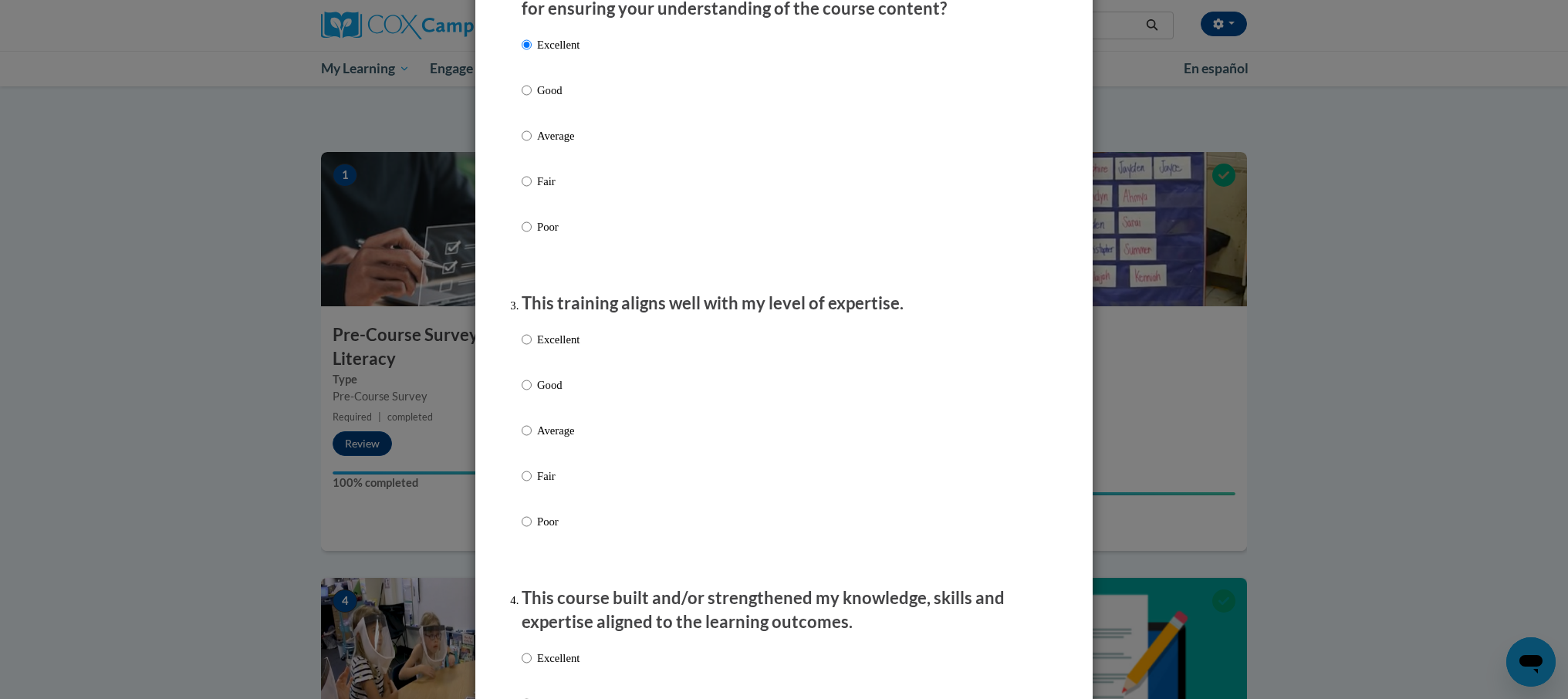
click at [554, 348] on p "Excellent" at bounding box center [558, 339] width 42 height 17
click at [532, 348] on input "Excellent" at bounding box center [527, 339] width 10 height 17
radio input "true"
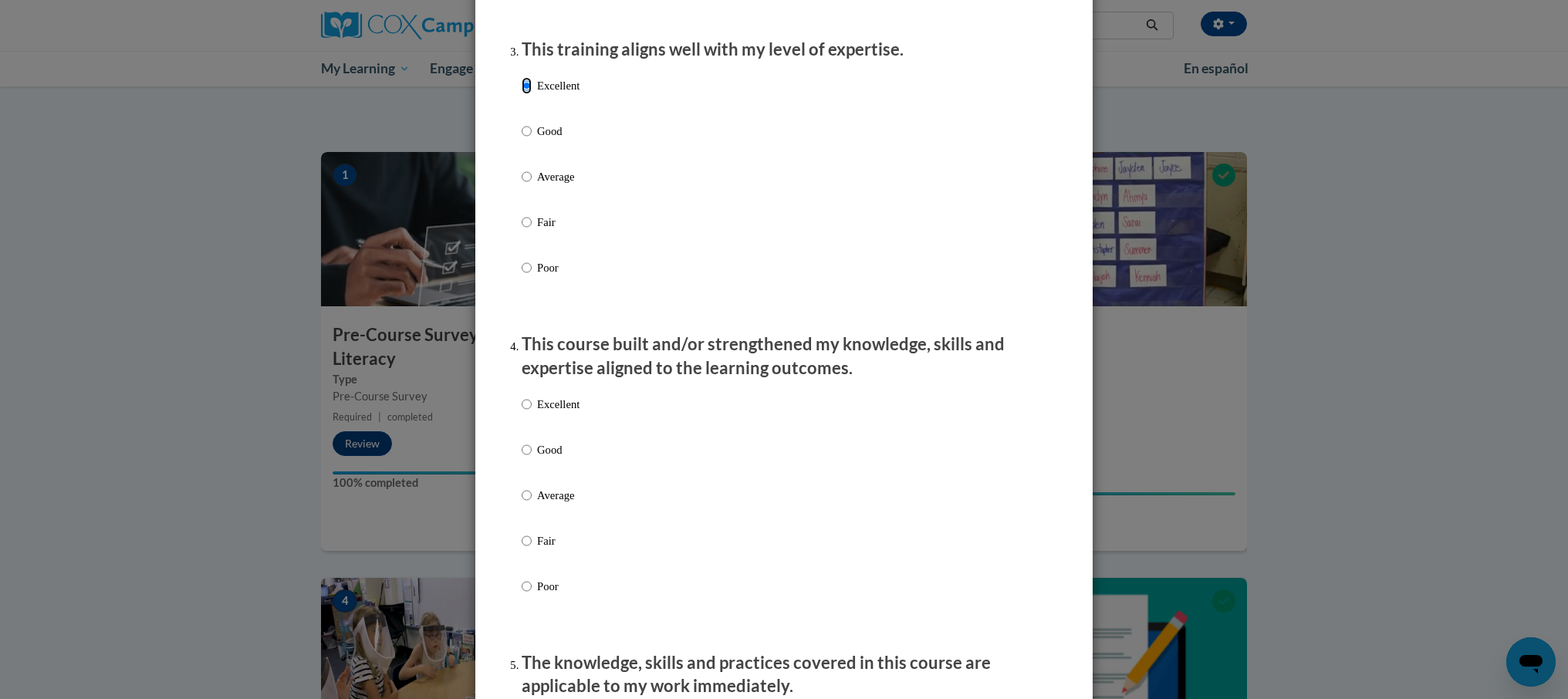
scroll to position [792, 0]
click at [540, 427] on label "Excellent" at bounding box center [550, 414] width 57 height 42
click at [532, 411] on input "Excellent" at bounding box center [527, 402] width 10 height 17
radio input "true"
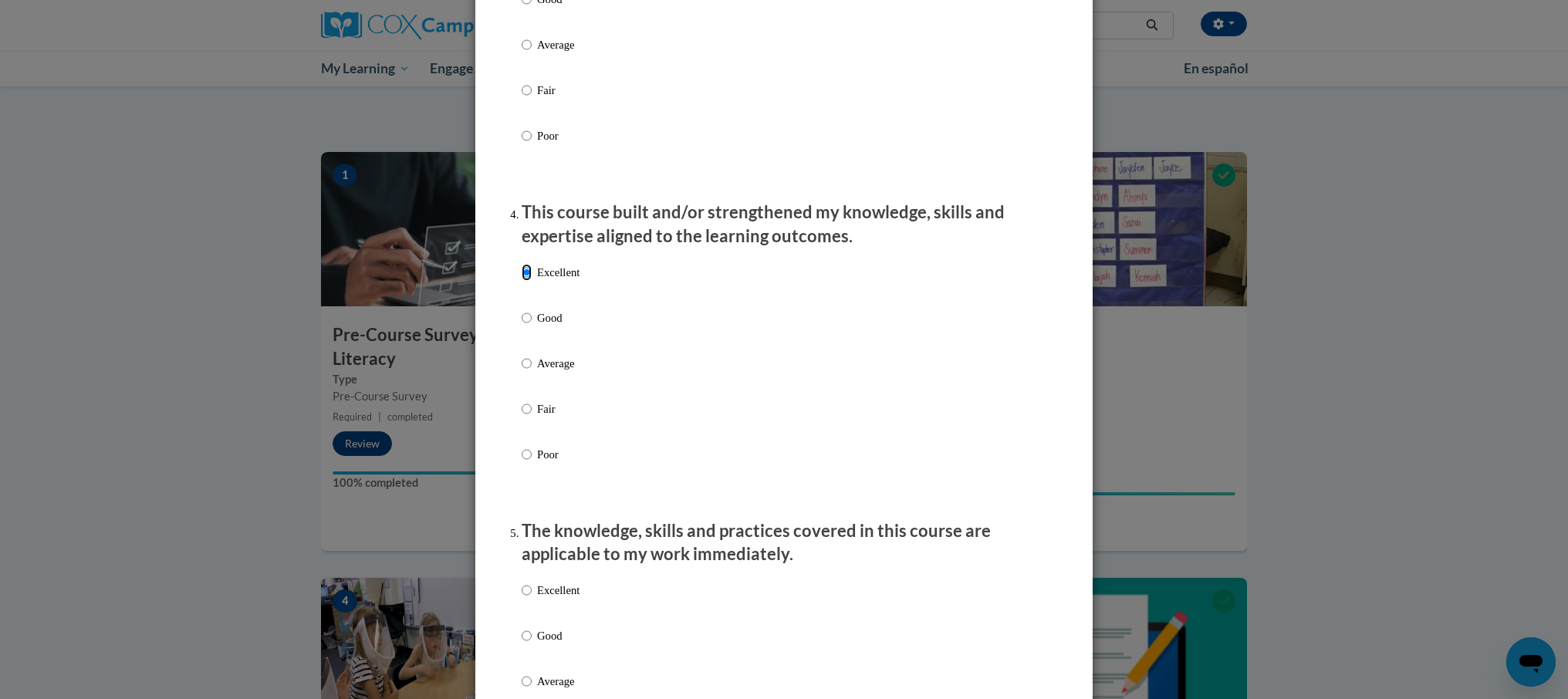
scroll to position [1131, 0]
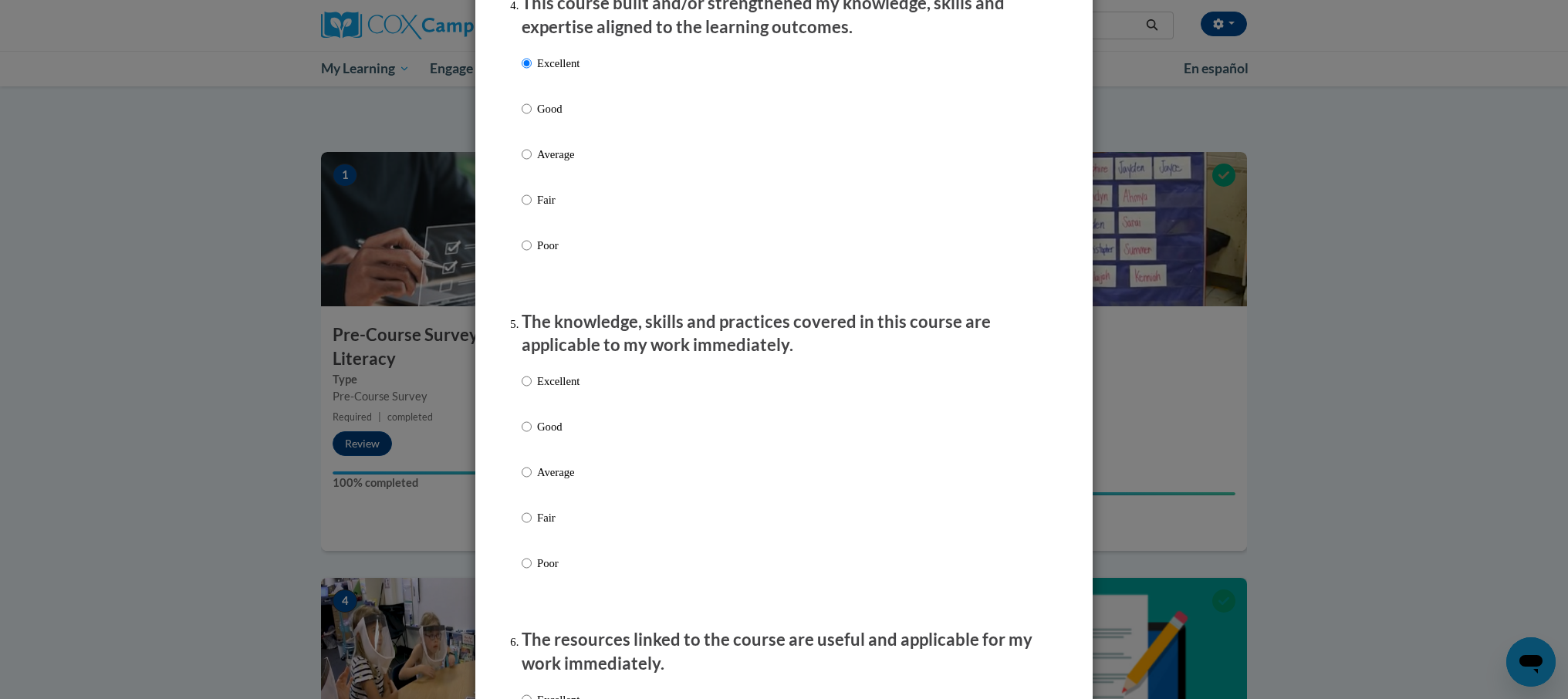
click at [567, 390] on p "Excellent" at bounding box center [558, 381] width 42 height 17
click at [532, 390] on input "Excellent" at bounding box center [527, 381] width 10 height 17
radio input "true"
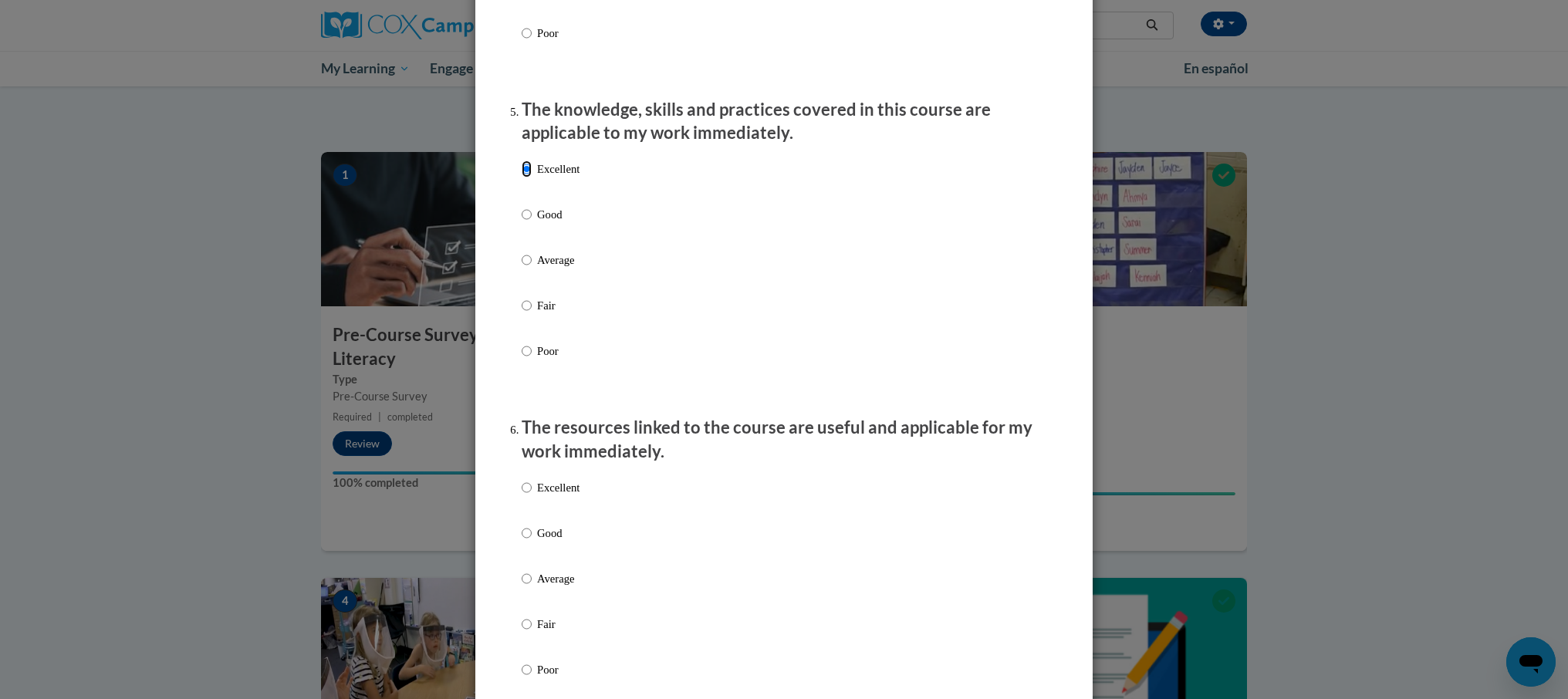
scroll to position [1395, 0]
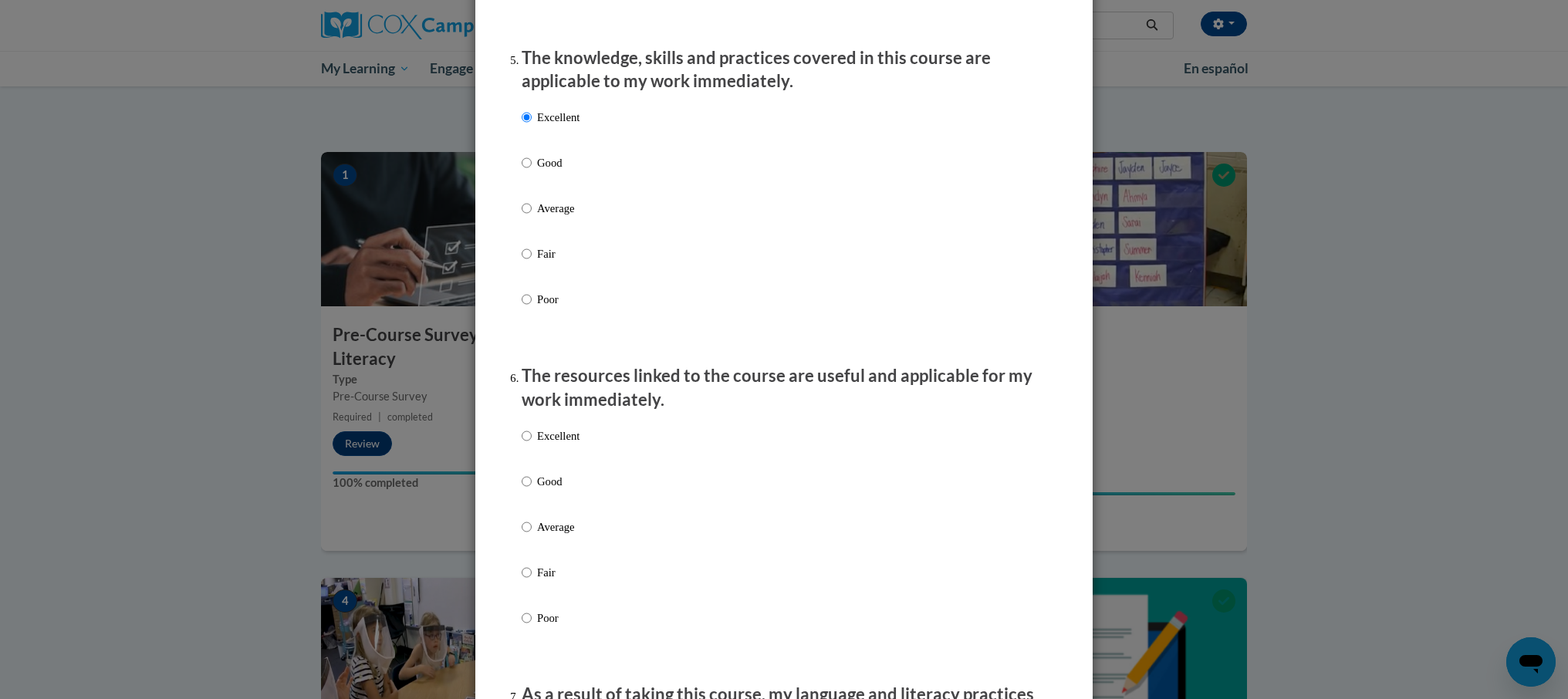
click at [567, 444] on p "Excellent" at bounding box center [558, 436] width 42 height 17
click at [532, 444] on input "Excellent" at bounding box center [527, 436] width 10 height 17
radio input "true"
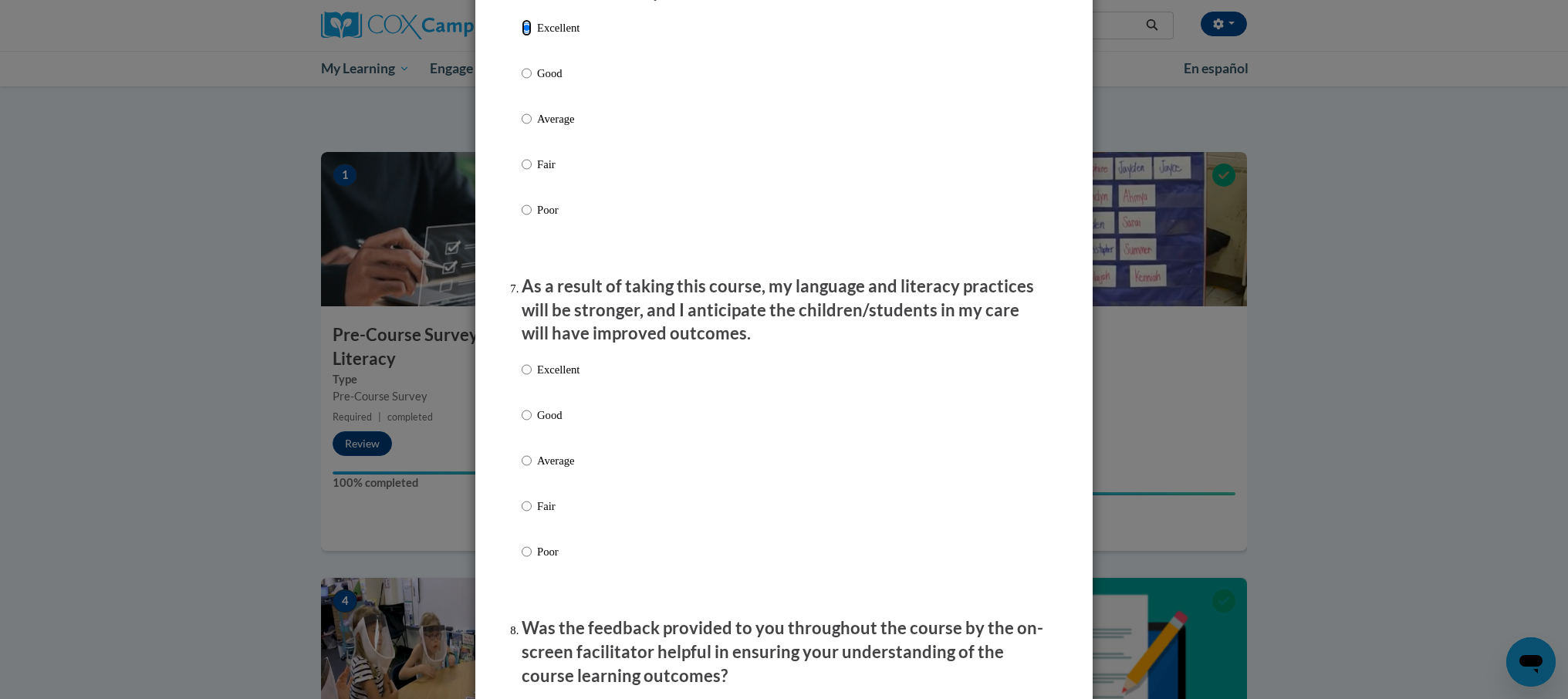
scroll to position [1840, 0]
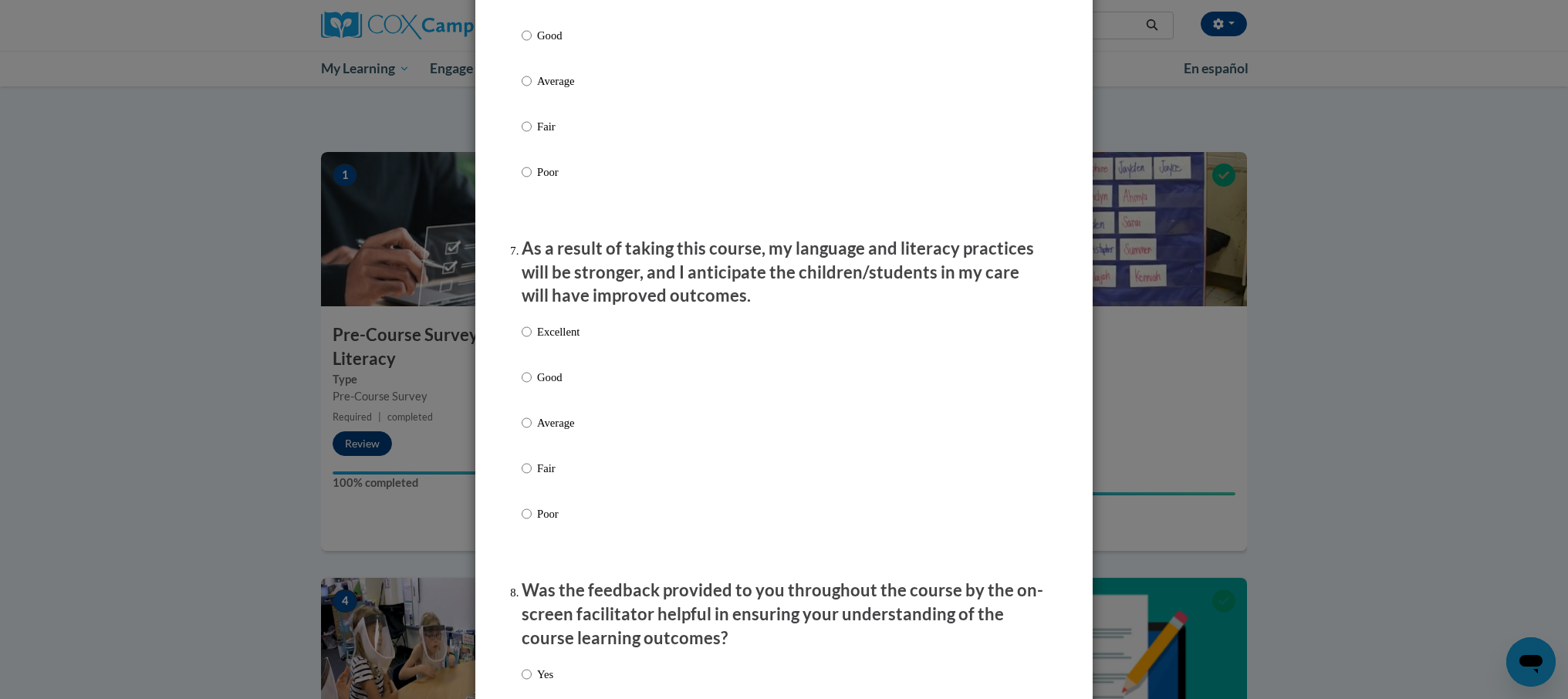
click at [565, 340] on p "Excellent" at bounding box center [558, 332] width 42 height 17
click at [532, 340] on input "Excellent" at bounding box center [527, 332] width 10 height 17
radio input "true"
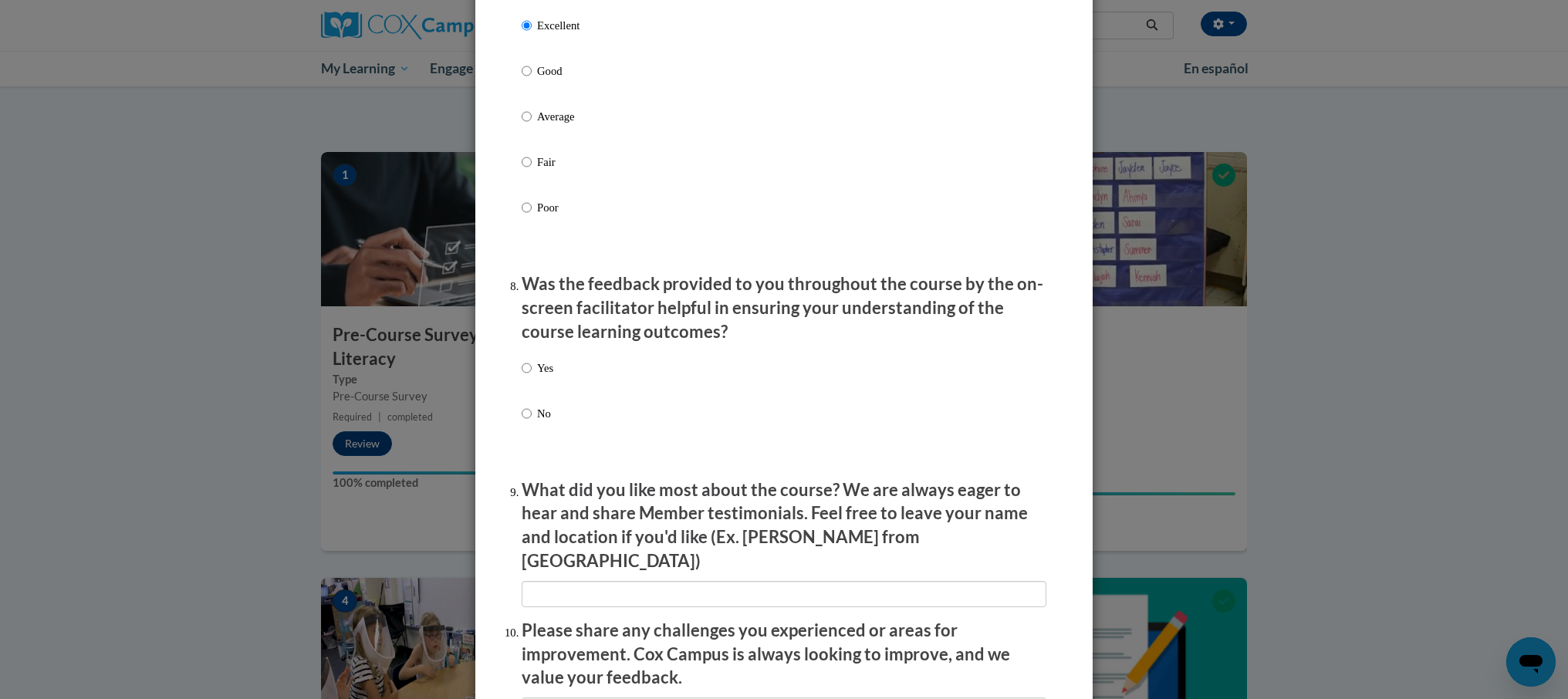
click at [557, 383] on div "Yes No" at bounding box center [784, 409] width 525 height 115
click at [537, 377] on p "Yes" at bounding box center [545, 368] width 16 height 17
click at [532, 377] on input "Yes" at bounding box center [527, 368] width 10 height 17
radio input "true"
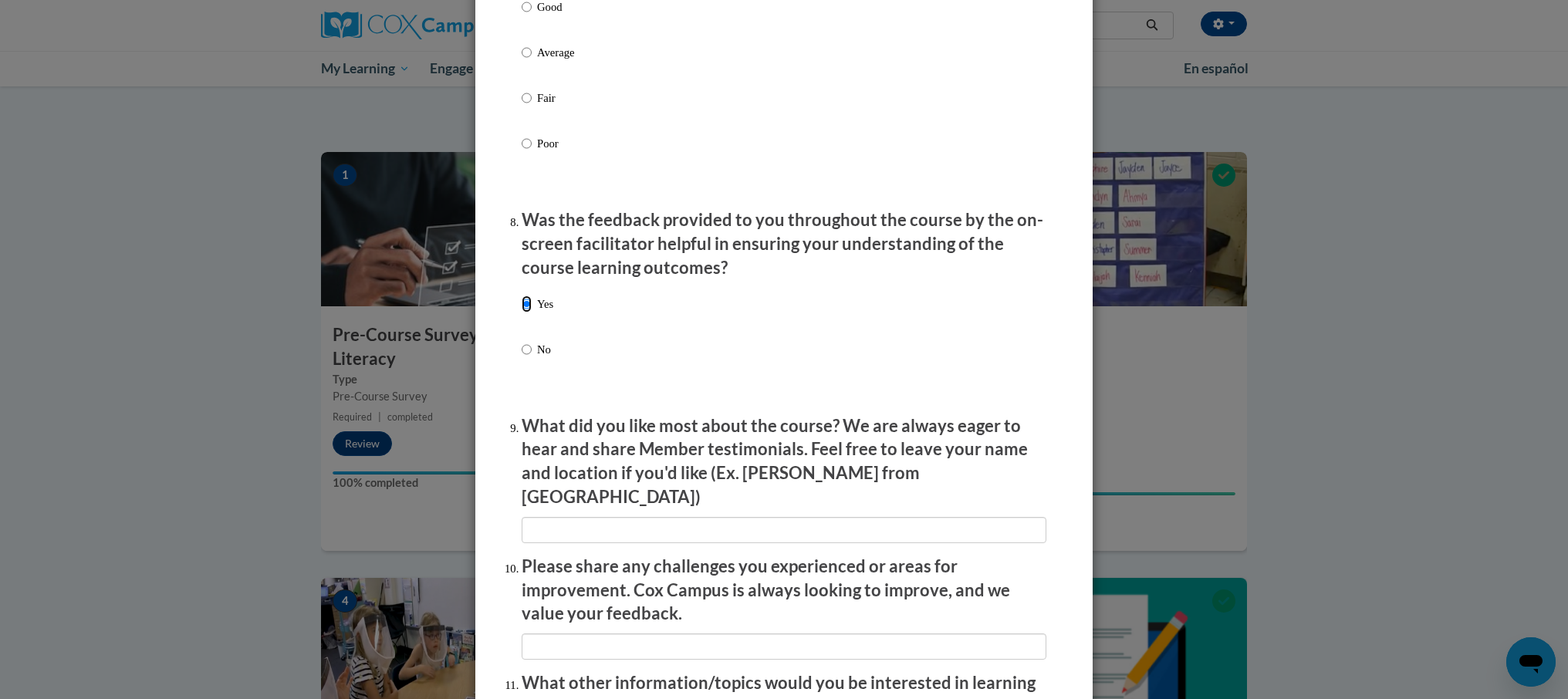
scroll to position [2218, 0]
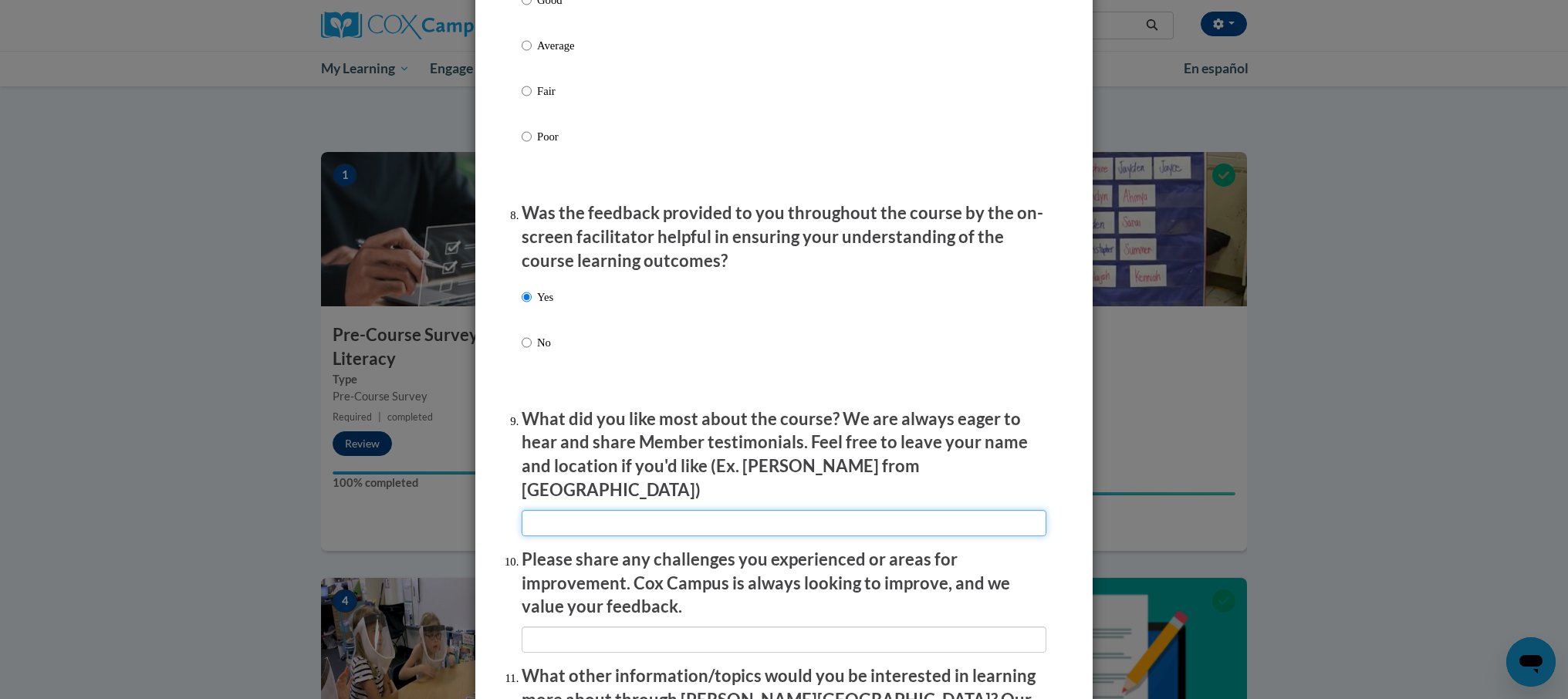
click at [740, 511] on input "textbox" at bounding box center [784, 522] width 525 height 26
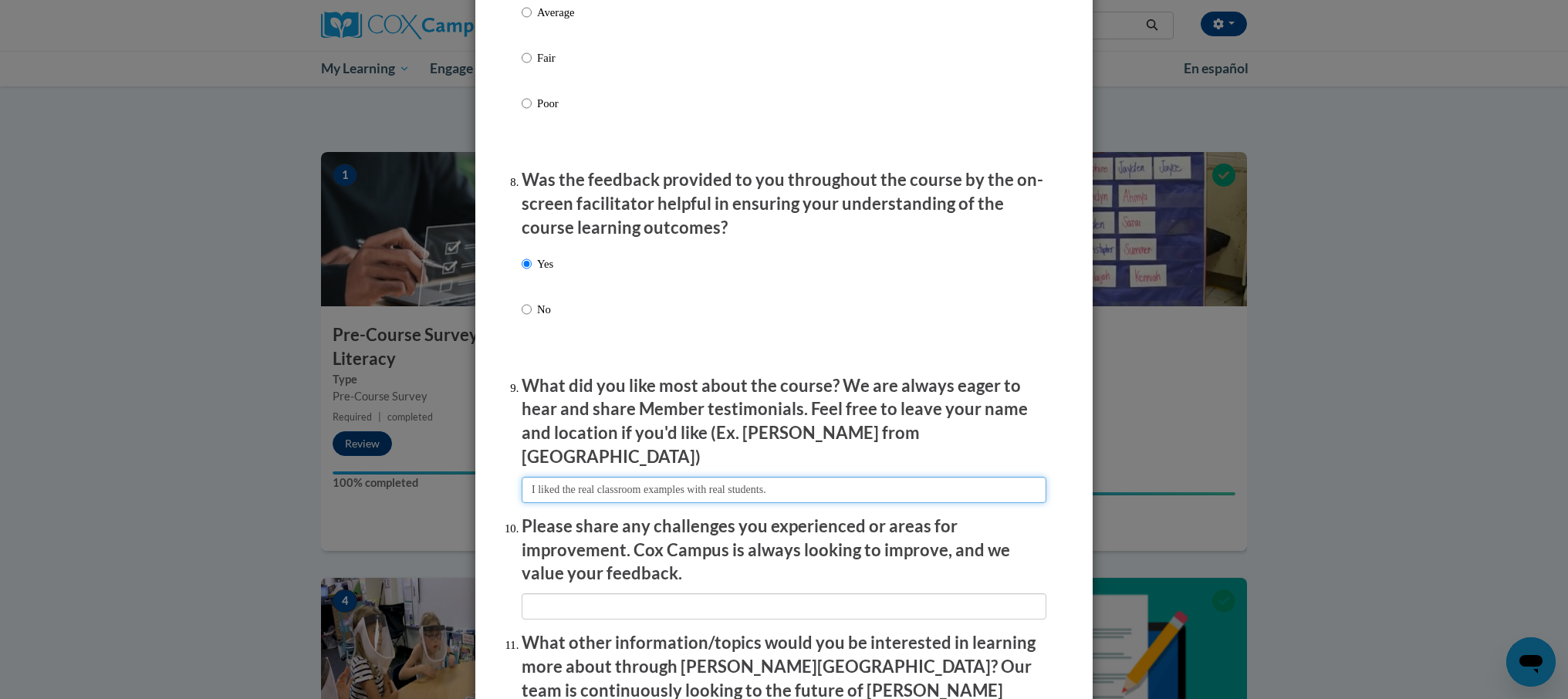
scroll to position [2270, 0]
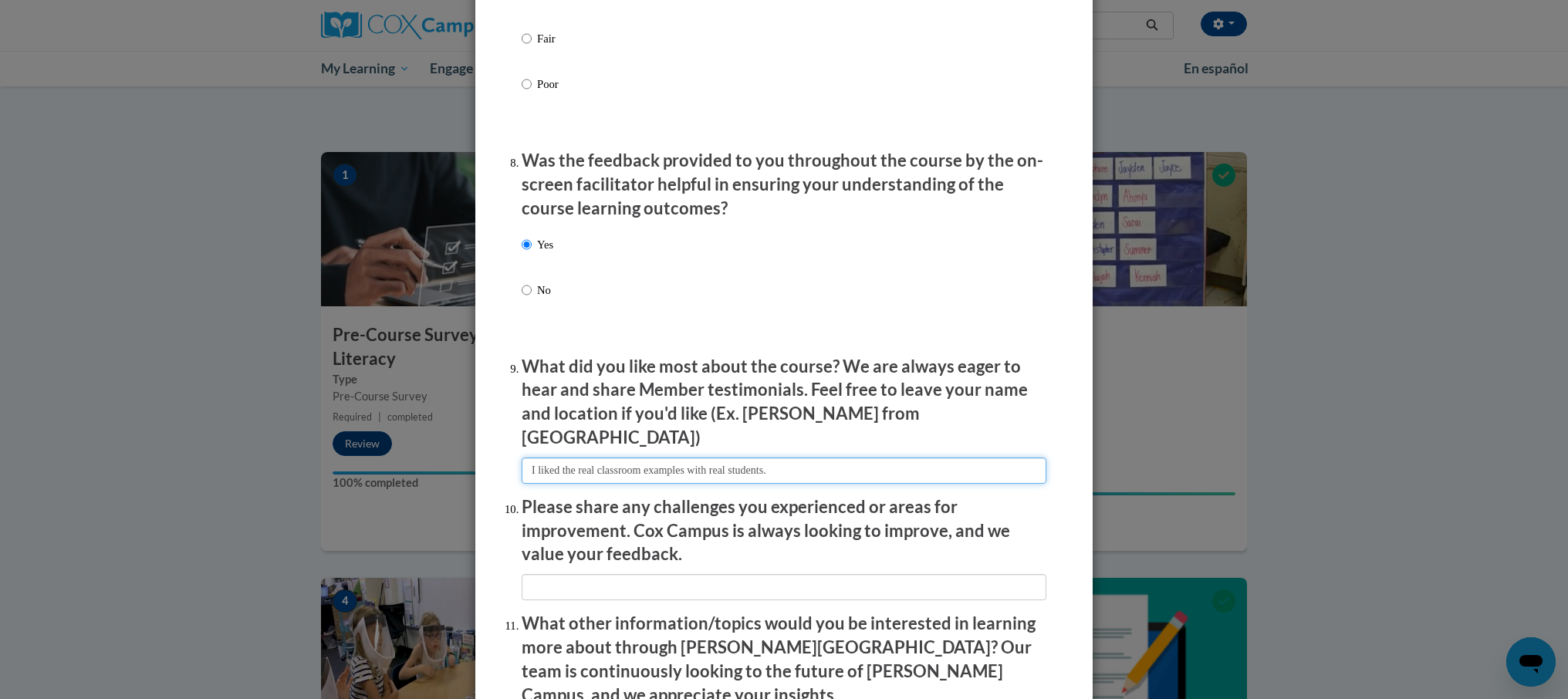
type input "I liked the real classroom examples with real students."
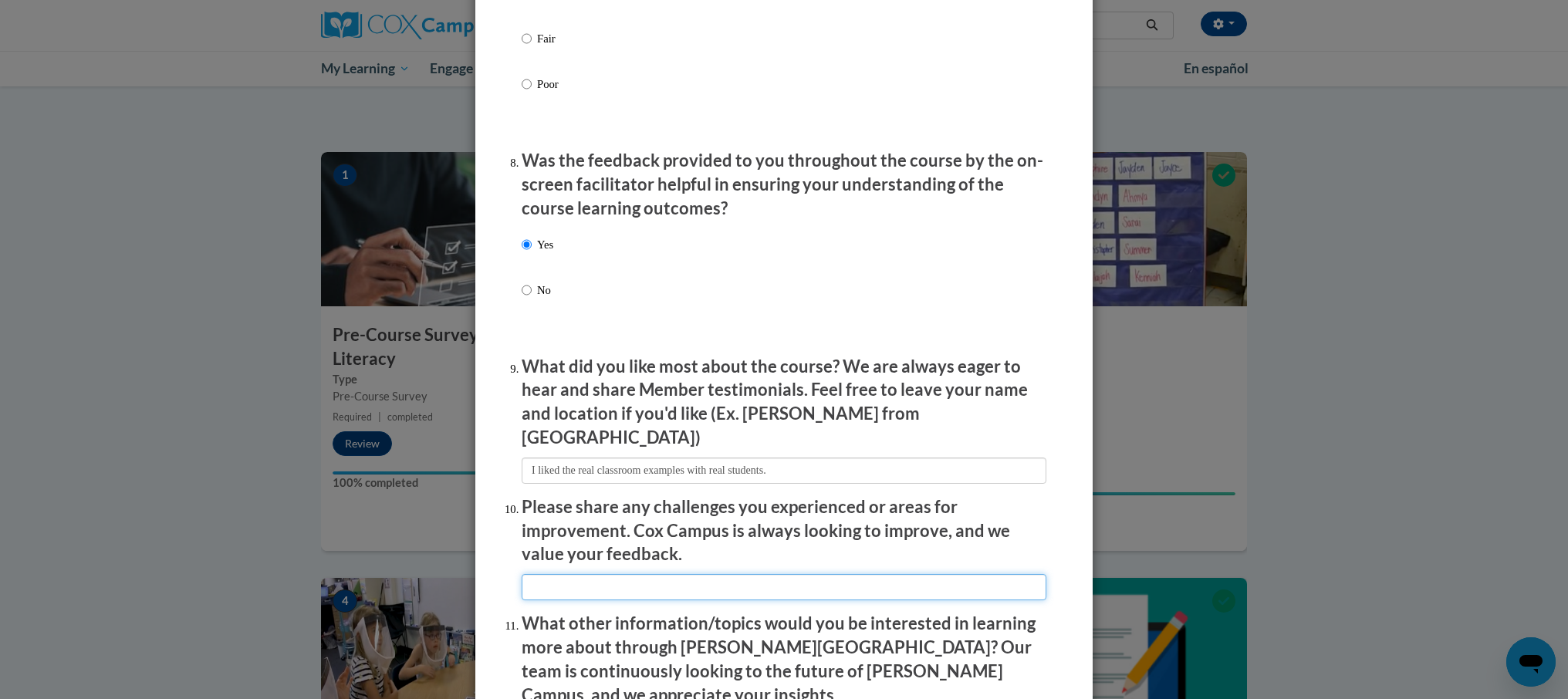
click at [670, 585] on input "textbox" at bounding box center [784, 587] width 525 height 26
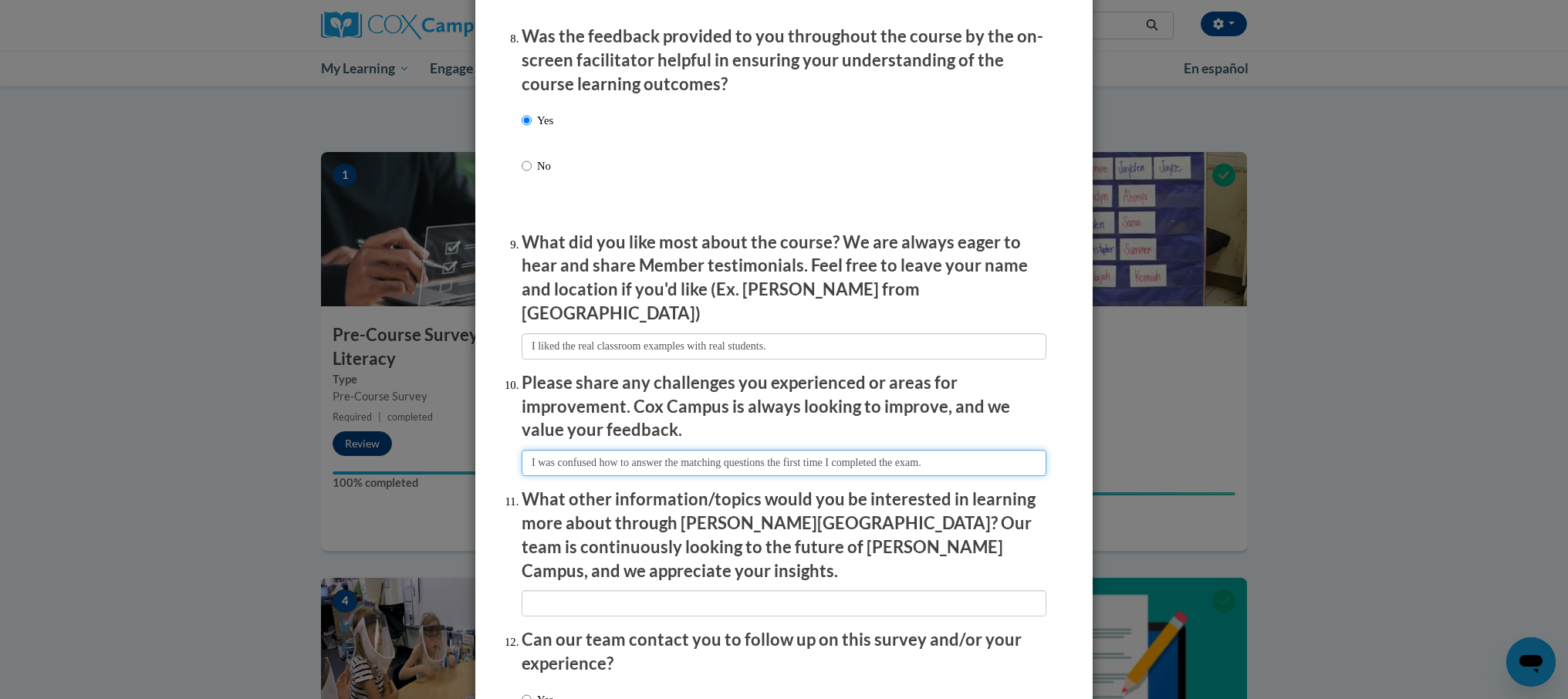
scroll to position [2449, 0]
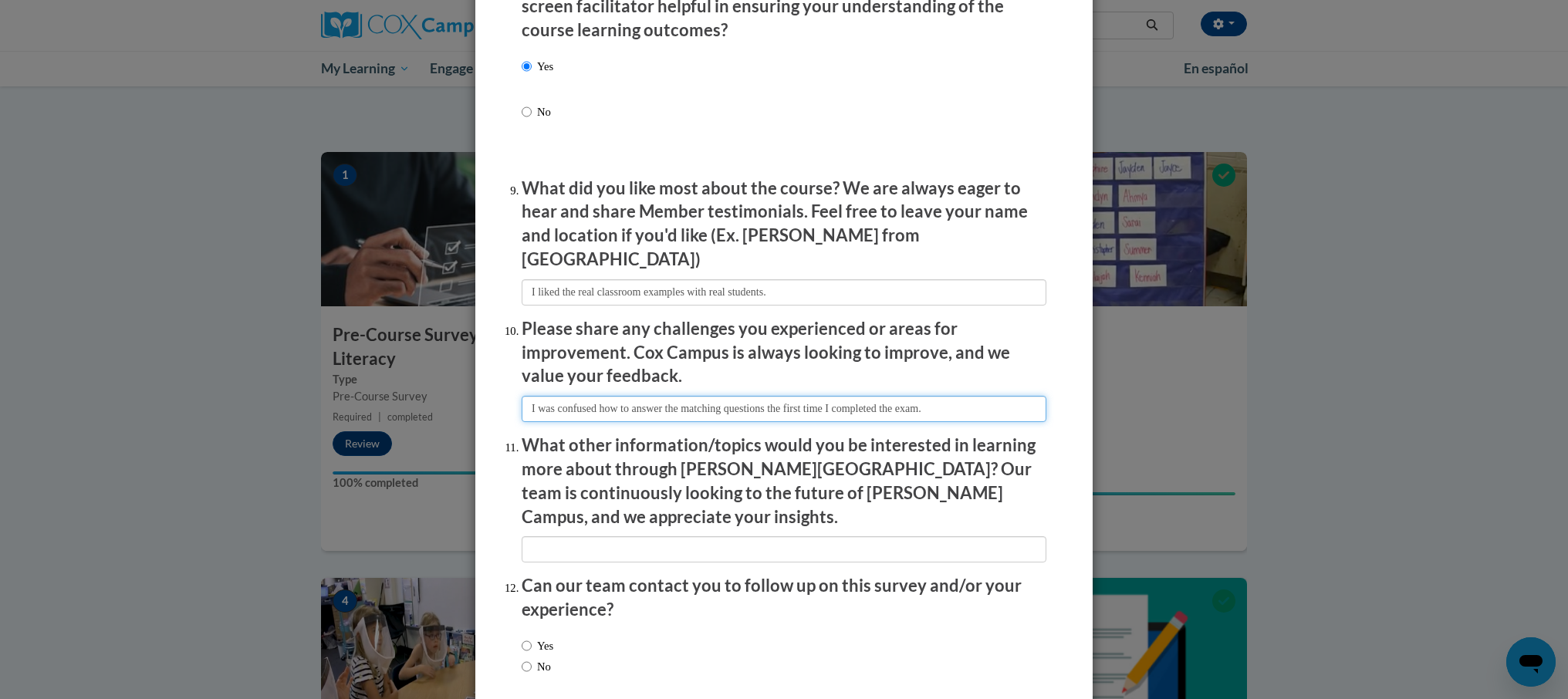
type input "I was confused how to answer the matching questions the first time I completed …"
click at [531, 637] on input "Yes" at bounding box center [527, 646] width 10 height 17
radio input "true"
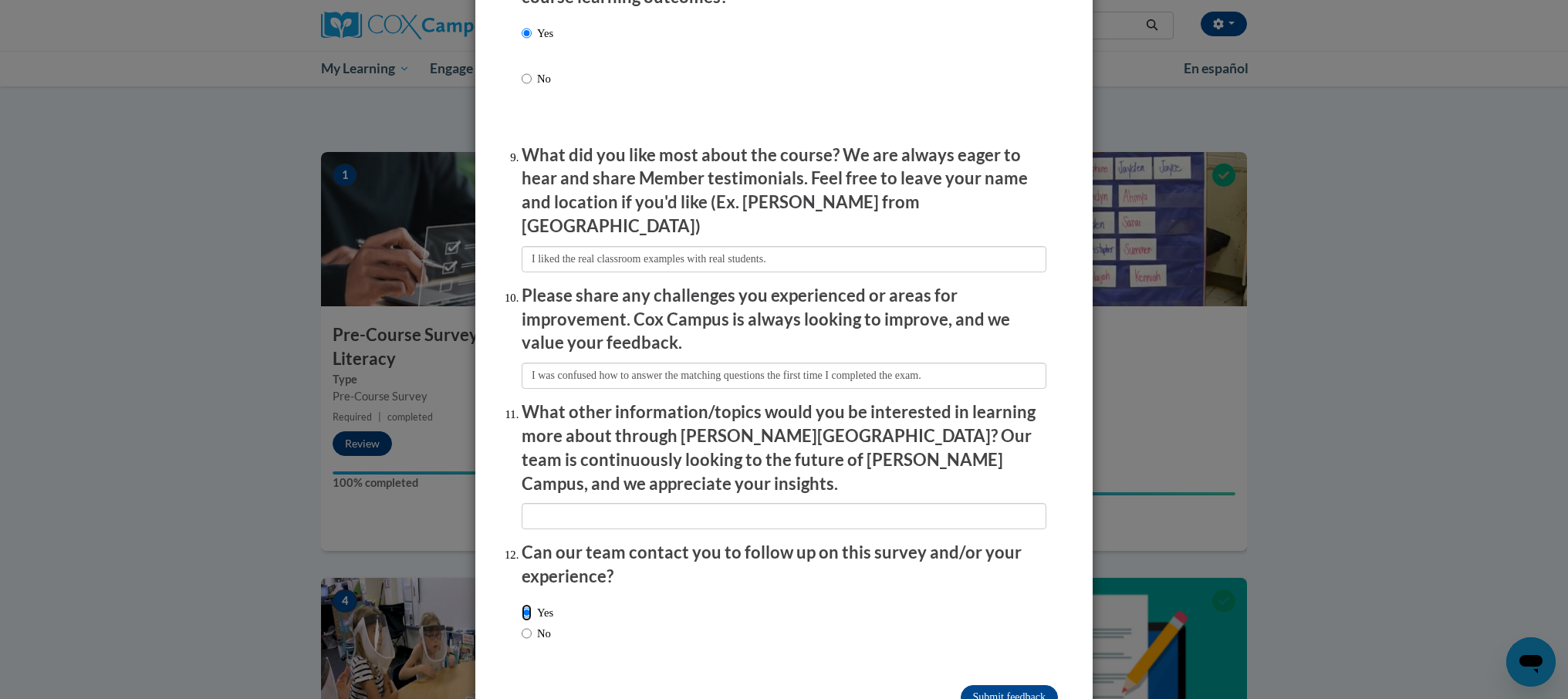
scroll to position [2492, 0]
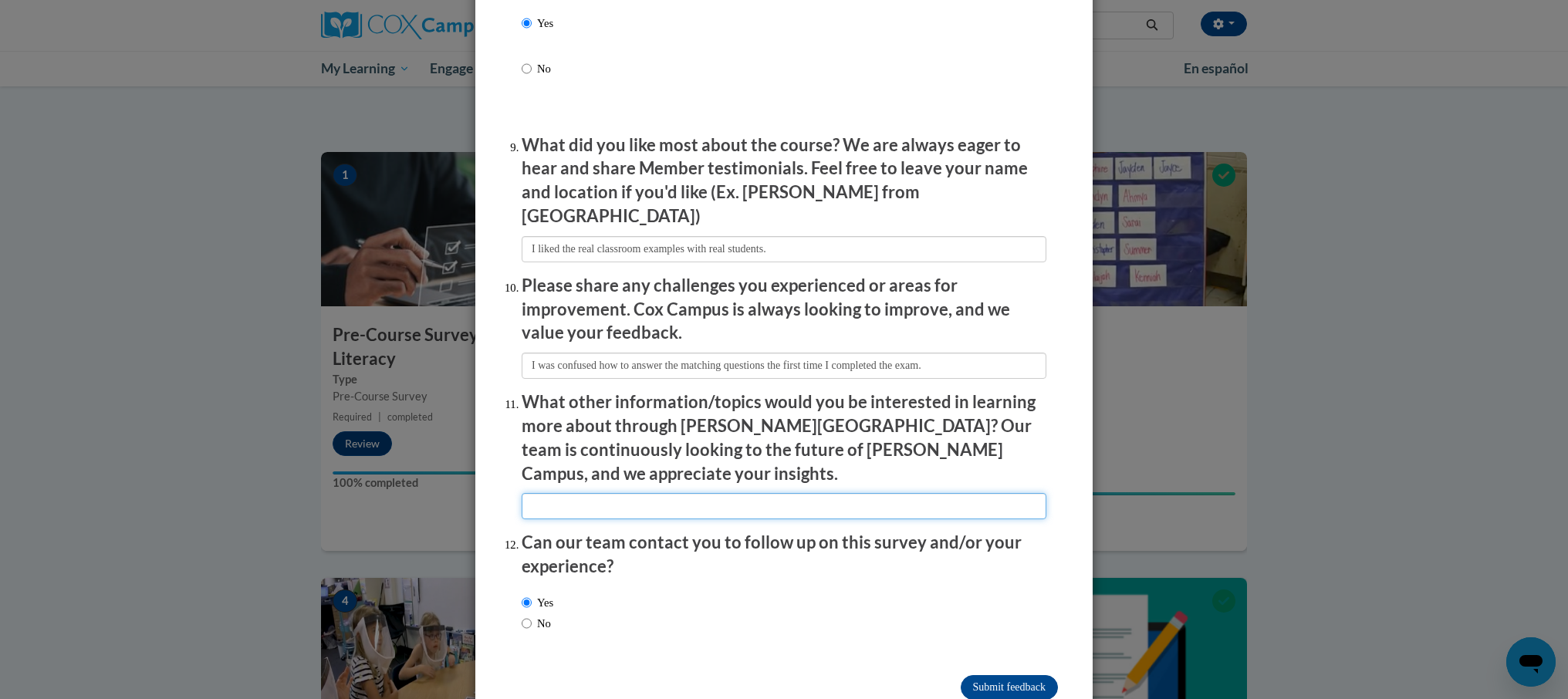
click at [598, 493] on input "textbox" at bounding box center [784, 506] width 525 height 26
type input "I would love to learn how to structure some centers for older students that str…"
click at [975, 675] on input "Submit feedback" at bounding box center [1009, 687] width 97 height 25
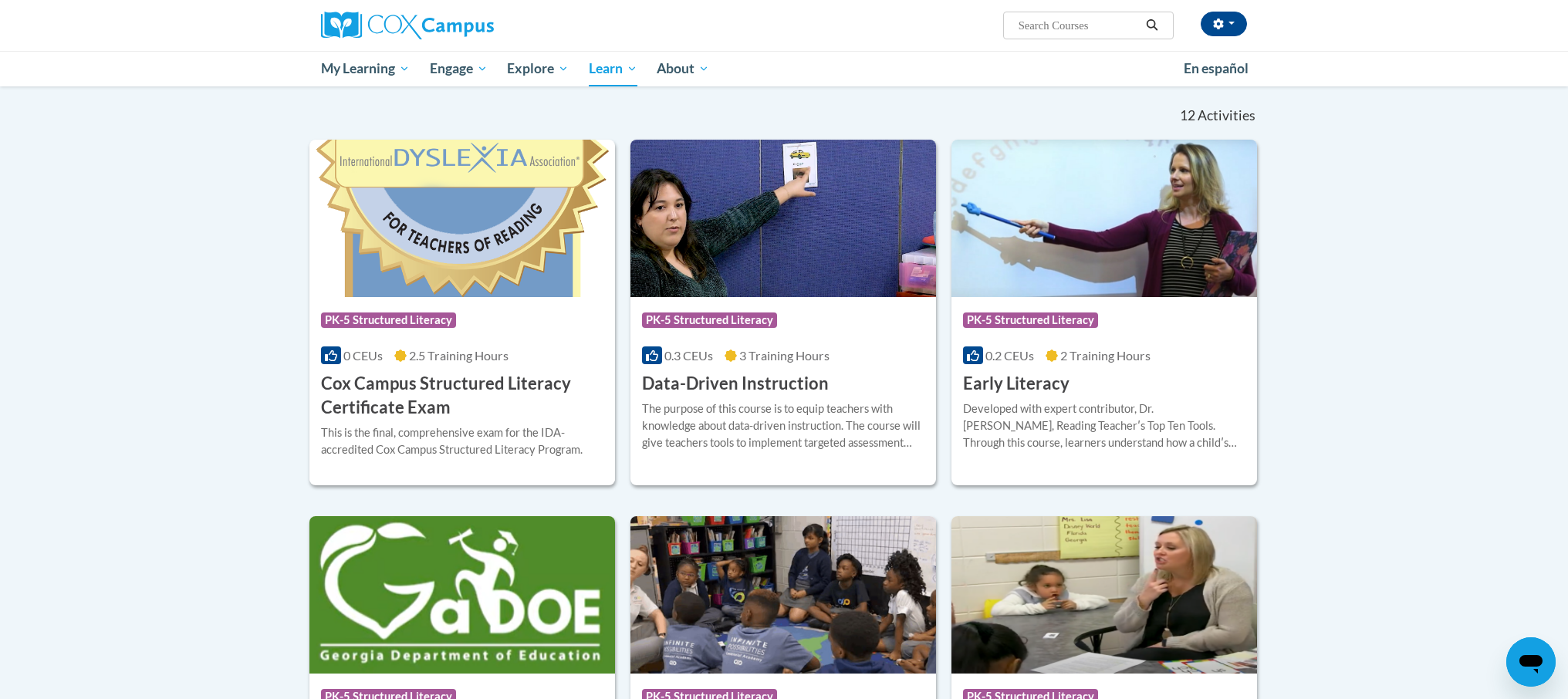
scroll to position [453, 0]
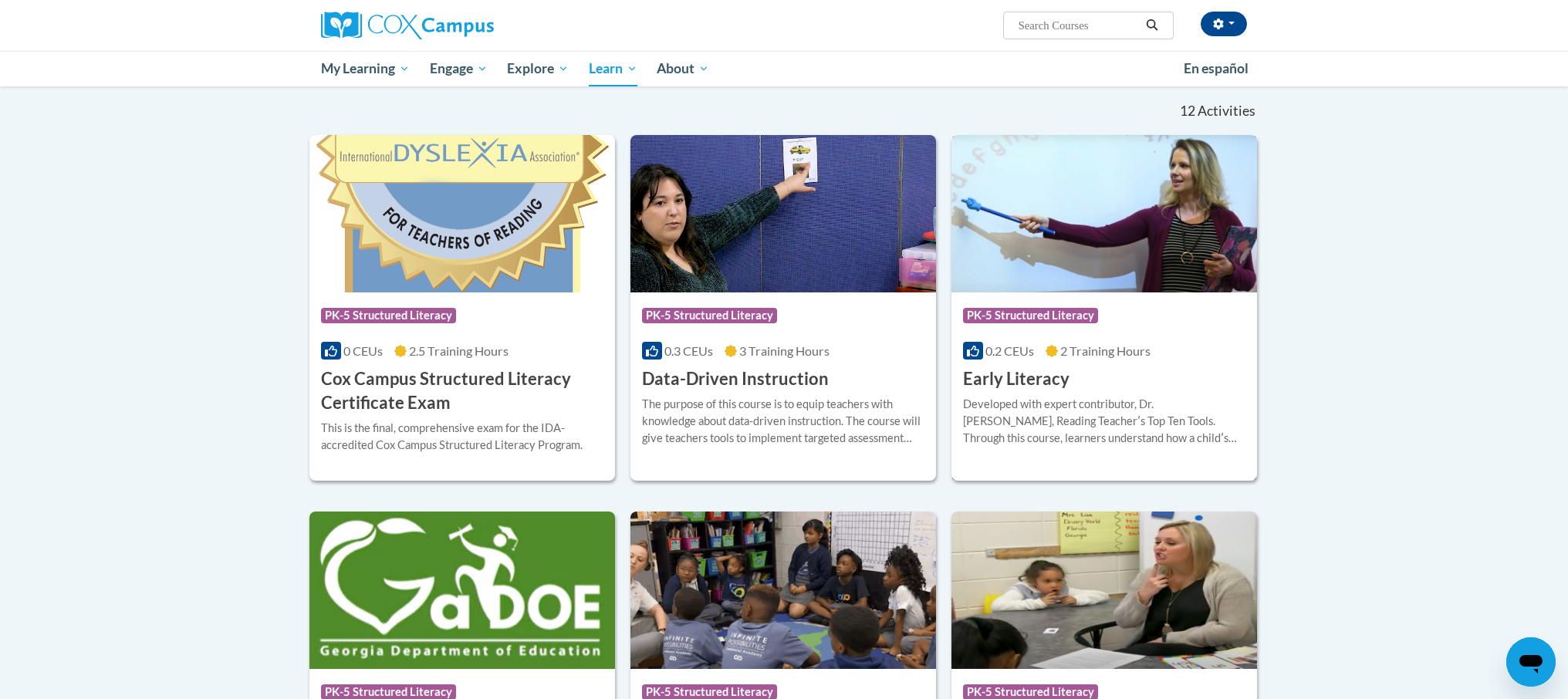
click at [1021, 383] on h3 "Early Literacy" at bounding box center [1016, 379] width 107 height 24
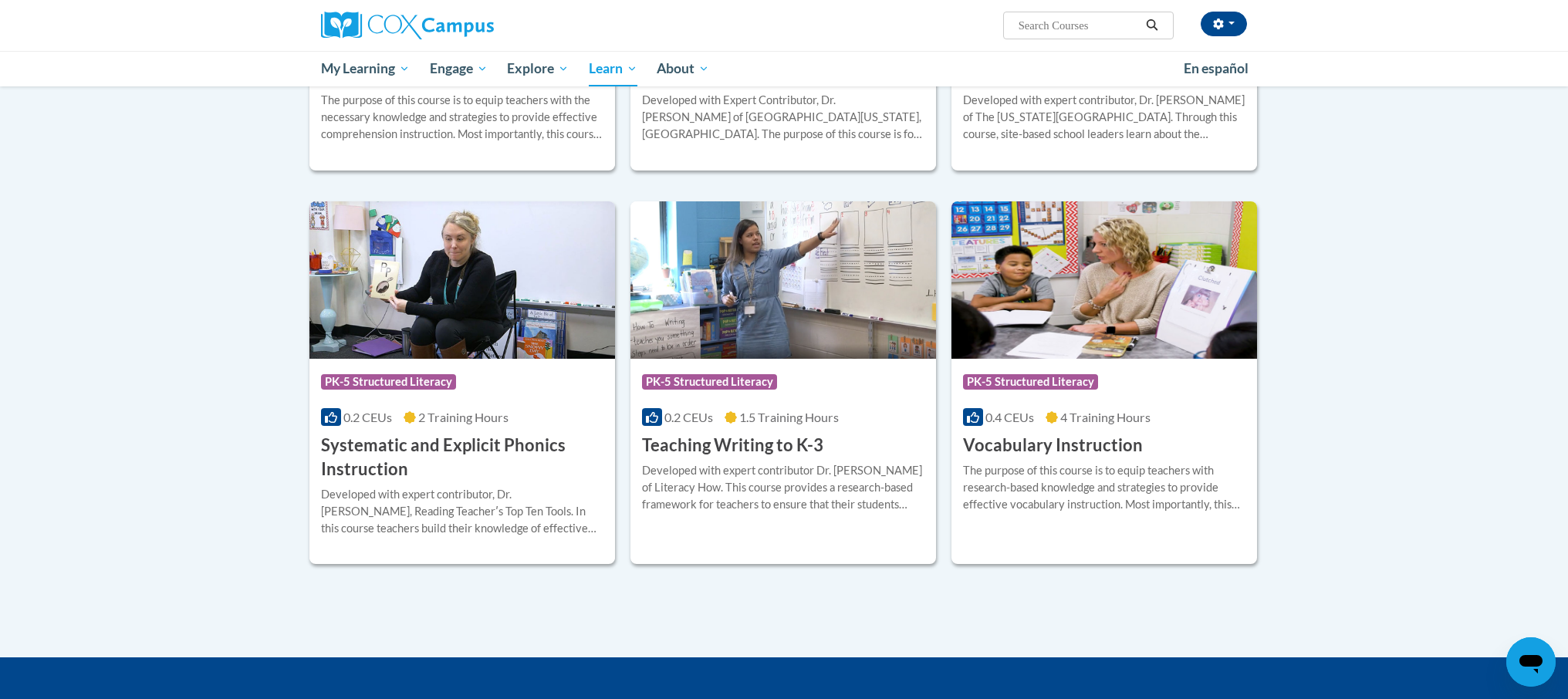
scroll to position [1559, 0]
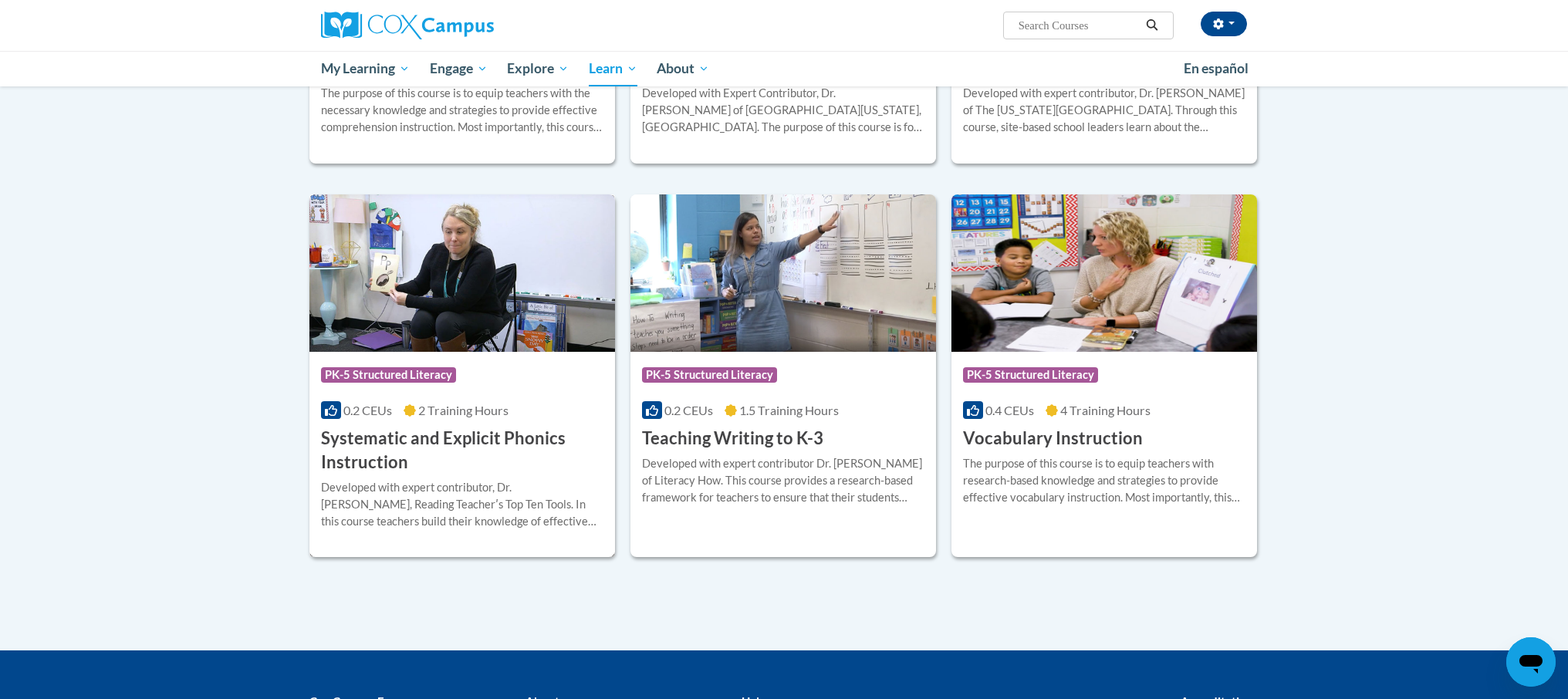
click at [447, 443] on h3 "Systematic and Explicit Phonics Instruction" at bounding box center [462, 450] width 282 height 47
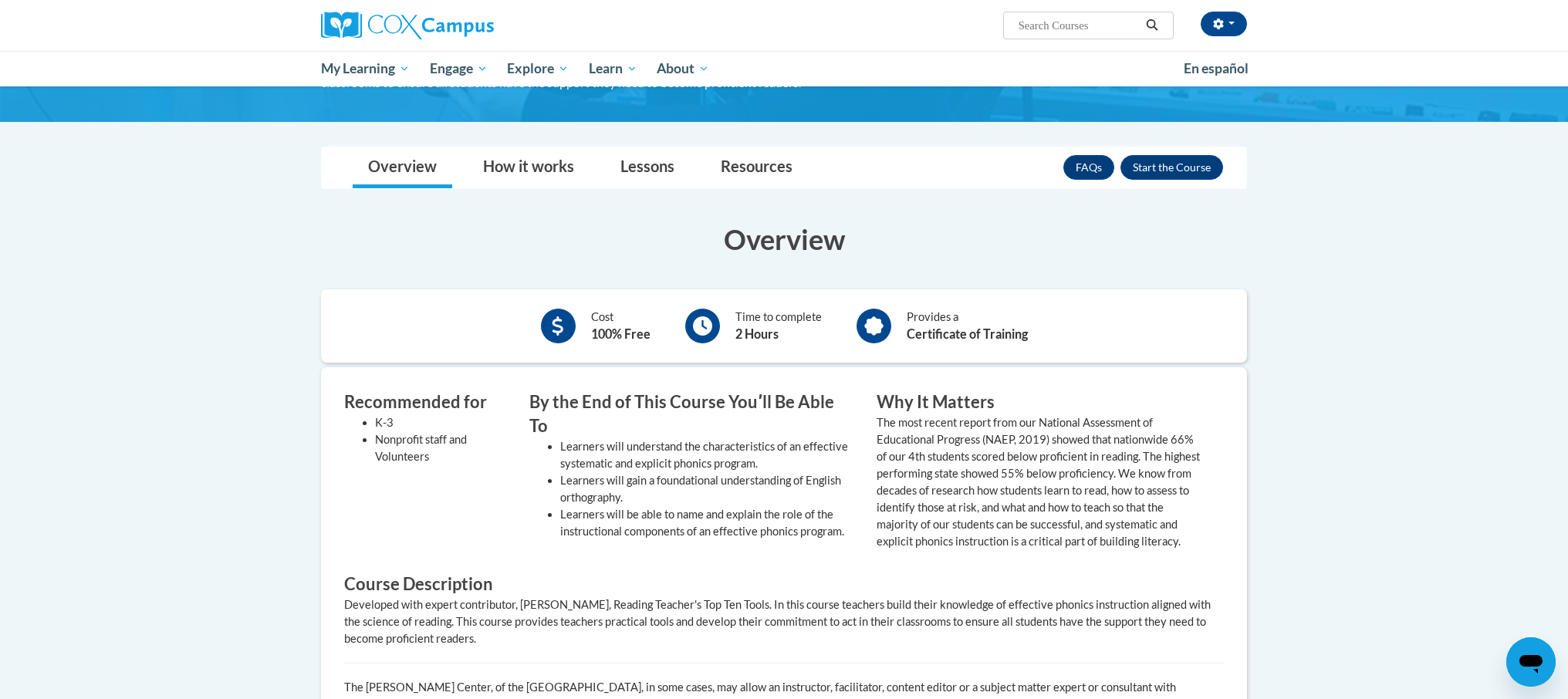
scroll to position [227, 0]
